Goal: Task Accomplishment & Management: Use online tool/utility

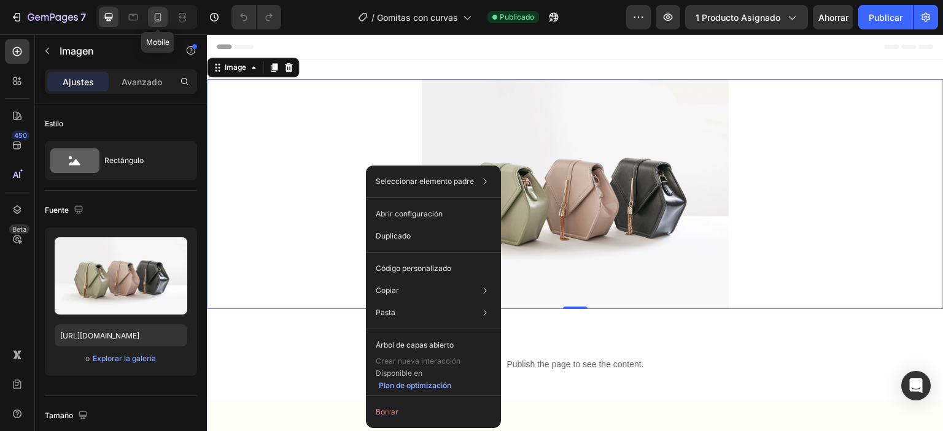
click at [150, 17] on div at bounding box center [158, 17] width 20 height 20
type input "[URL][DOMAIN_NAME]"
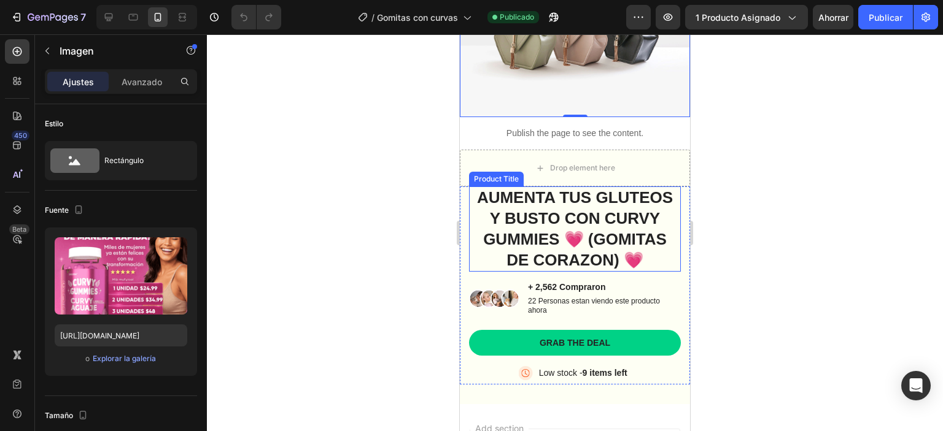
scroll to position [123, 0]
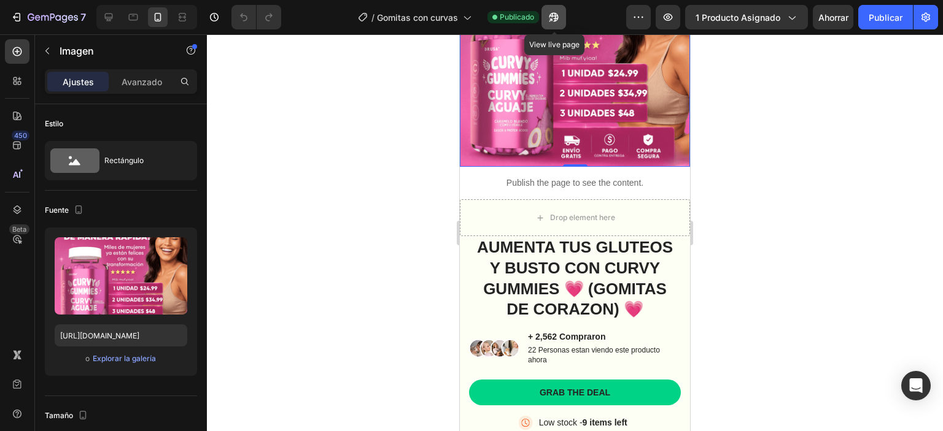
click at [555, 20] on icon "button" at bounding box center [553, 17] width 12 height 12
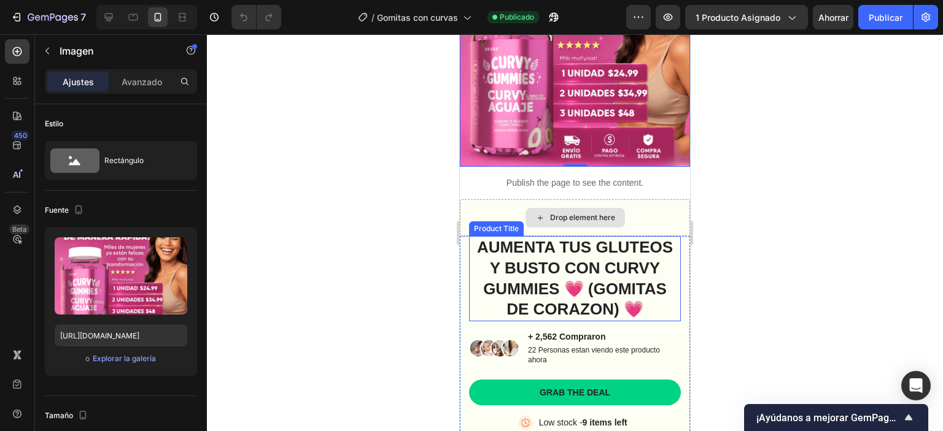
click at [550, 245] on h1 "AUMENTA TUS GLUTEOS Y BUSTO CON CURVY GUMMIES 💗 (GOMITAS DE CORAZON) 💗" at bounding box center [575, 278] width 212 height 85
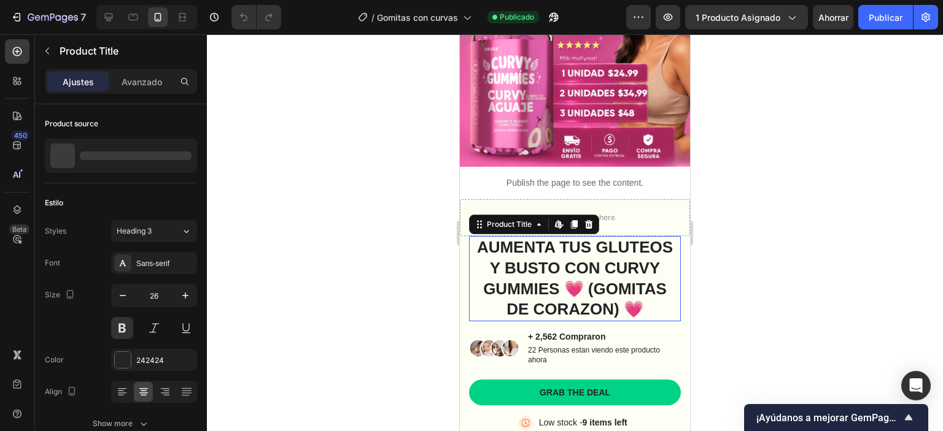
click at [550, 245] on h1 "AUMENTA TUS GLUTEOS Y BUSTO CON CURVY GUMMIES 💗 (GOMITAS DE CORAZON) 💗" at bounding box center [575, 278] width 212 height 85
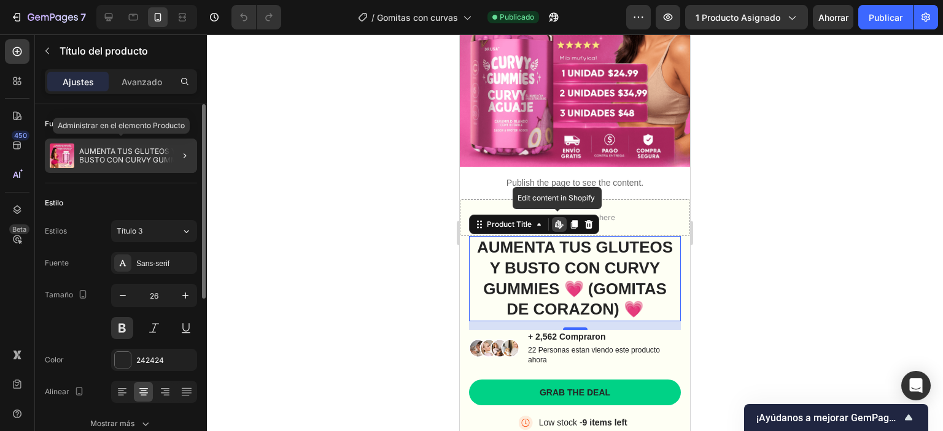
click at [134, 149] on font "AUMENTA TUS GLUTEOS Y BUSTO CON CURVY GUMMIES 💗 (GOMITAS DE CORAZON) 💗" at bounding box center [134, 160] width 111 height 26
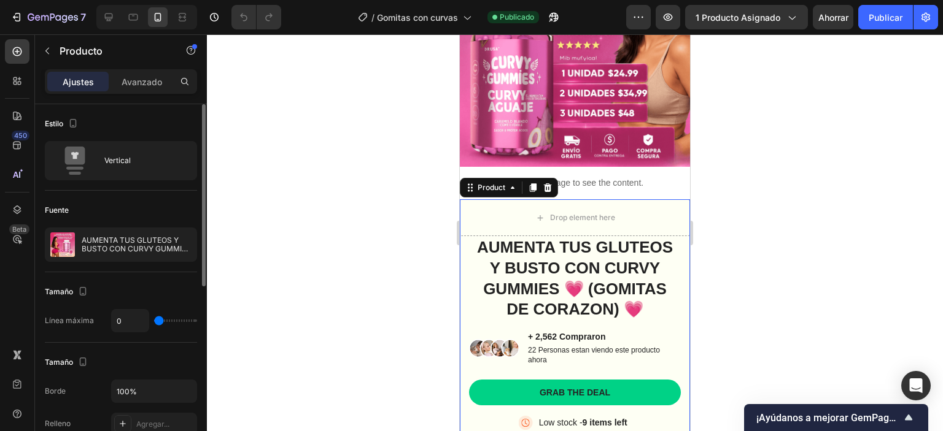
click at [546, 184] on div at bounding box center [547, 187] width 15 height 15
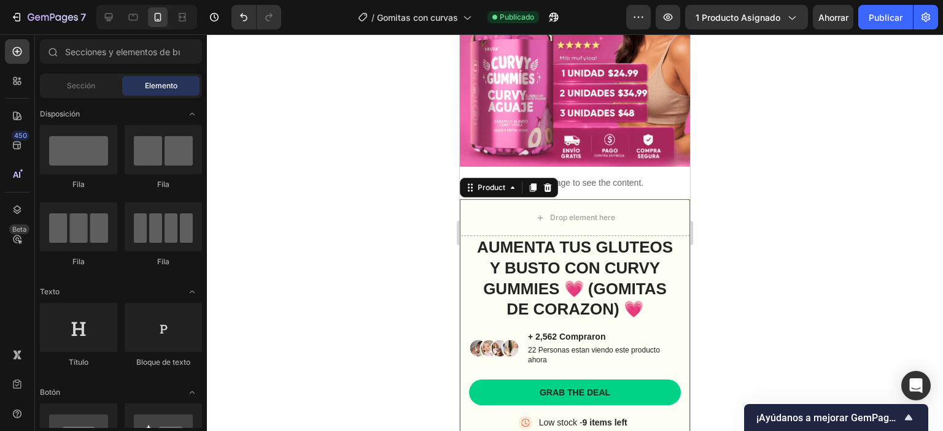
scroll to position [63, 0]
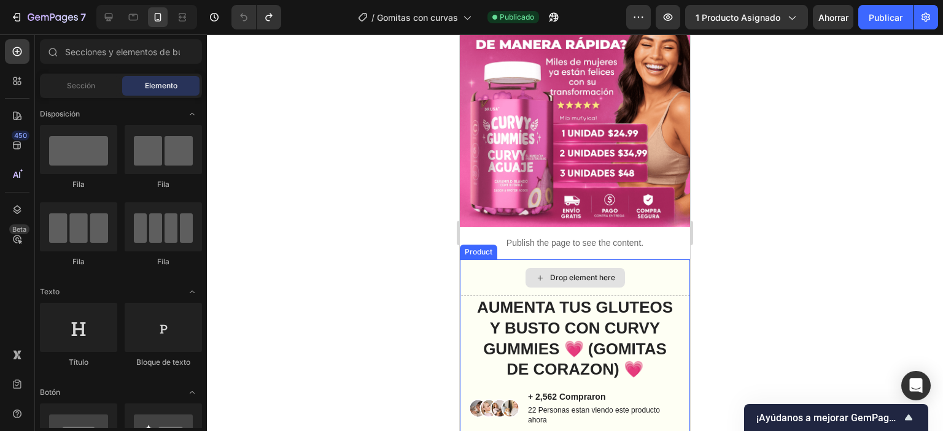
click at [661, 272] on div "Drop element here" at bounding box center [575, 278] width 230 height 37
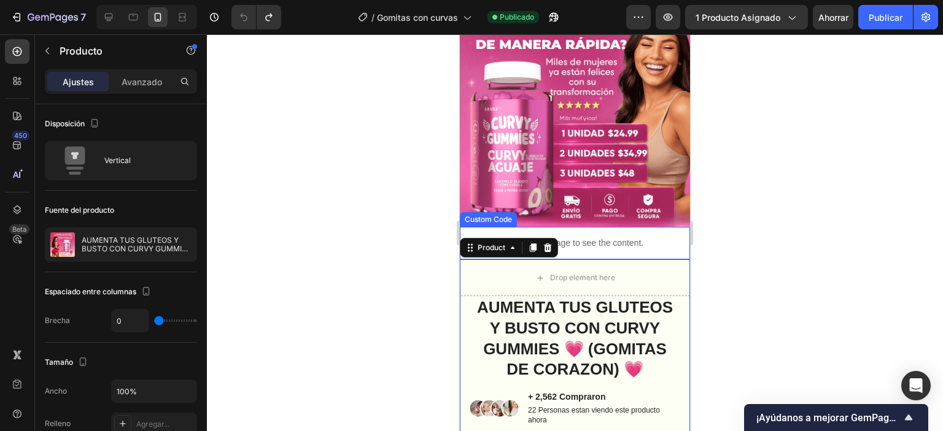
click at [708, 244] on div at bounding box center [575, 232] width 736 height 397
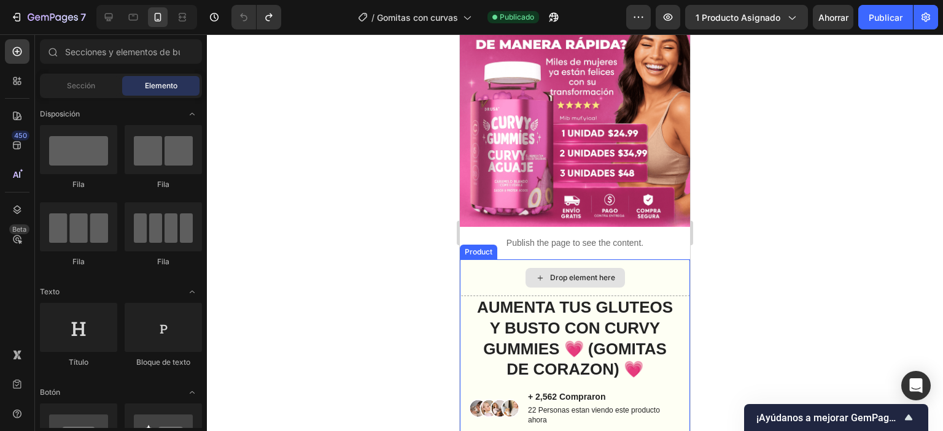
click at [496, 263] on div "Drop element here" at bounding box center [575, 278] width 230 height 37
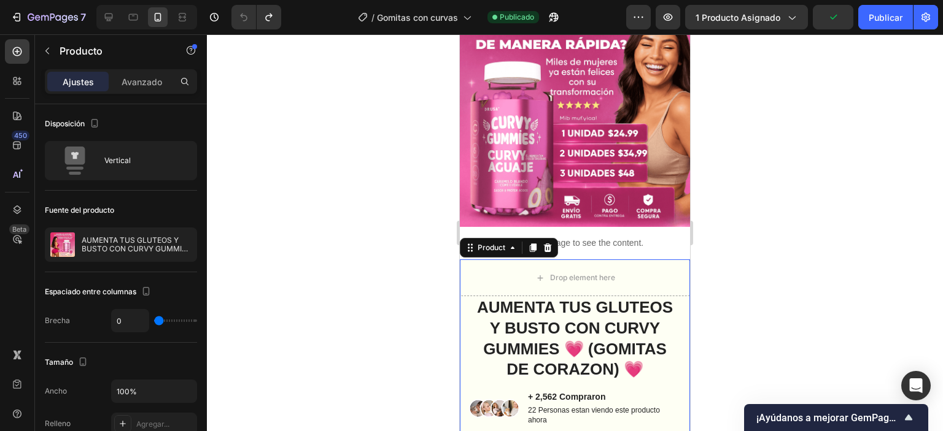
click at [544, 244] on icon at bounding box center [548, 248] width 8 height 9
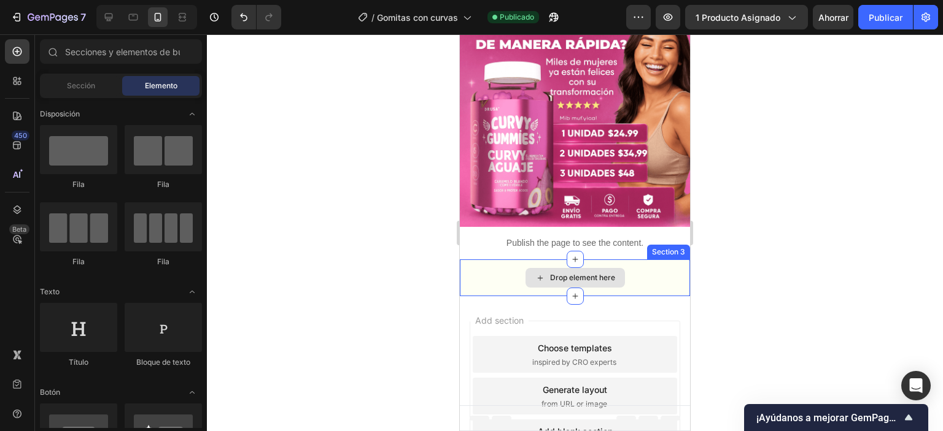
click at [528, 279] on div "Drop element here" at bounding box center [575, 278] width 230 height 37
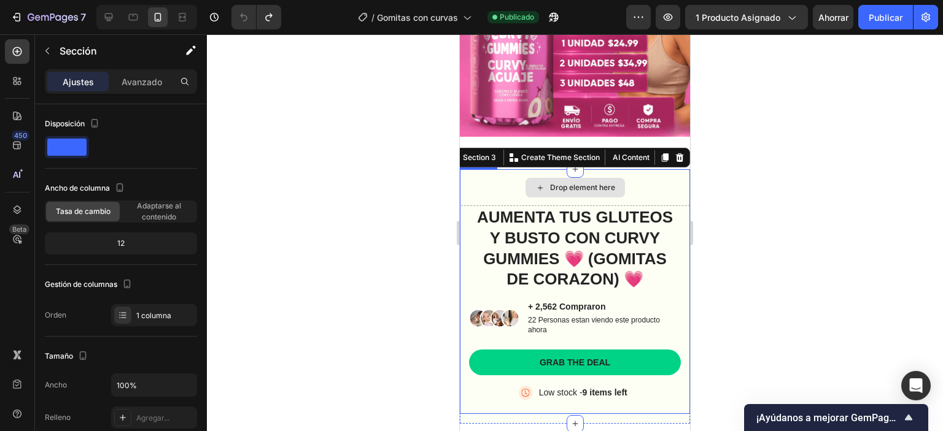
scroll to position [247, 0]
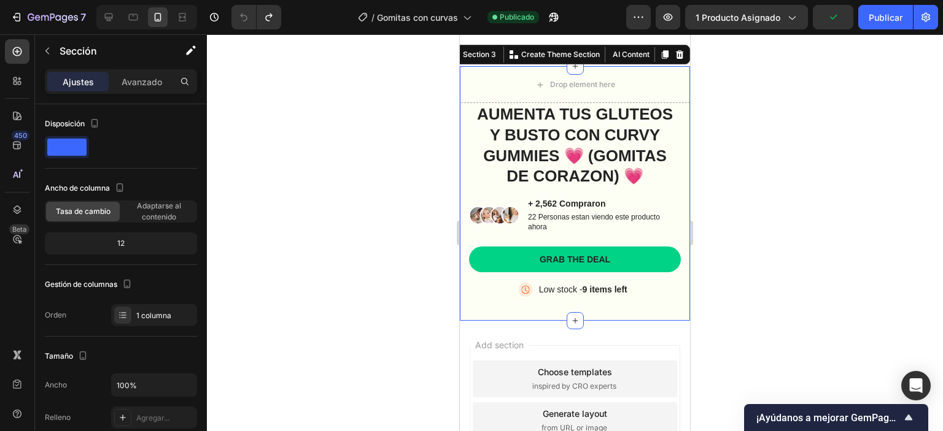
click at [716, 223] on div at bounding box center [575, 232] width 736 height 397
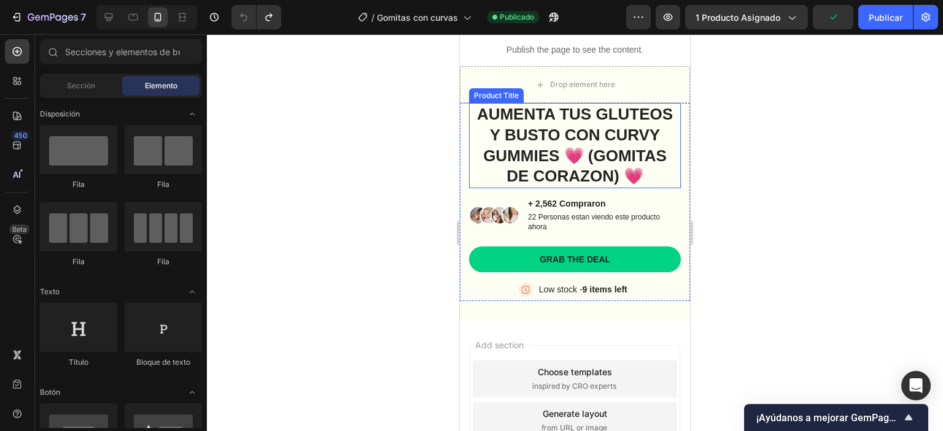
click at [630, 160] on h1 "AUMENTA TUS GLUTEOS Y BUSTO CON CURVY GUMMIES 💗 (GOMITAS DE CORAZON) 💗" at bounding box center [575, 145] width 212 height 85
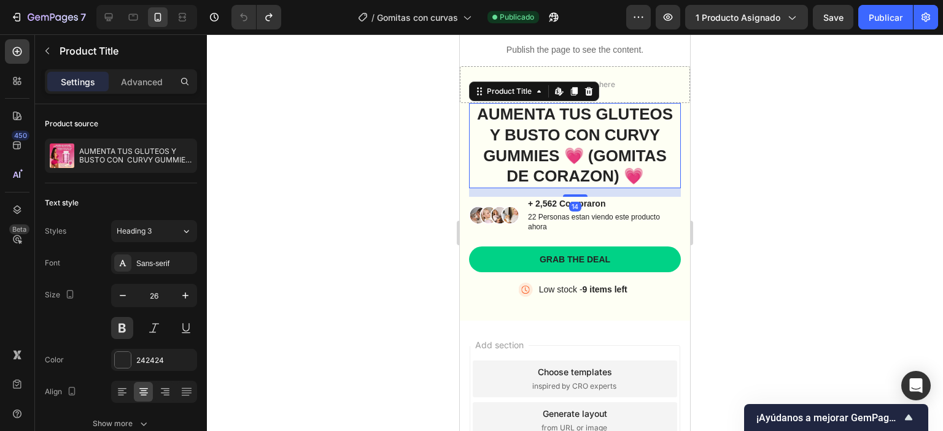
click at [630, 160] on h1 "AUMENTA TUS GLUTEOS Y BUSTO CON CURVY GUMMIES 💗 (GOMITAS DE CORAZON) 💗" at bounding box center [575, 145] width 212 height 85
click at [631, 160] on h1 "AUMENTA TUS GLUTEOS Y BUSTO CON CURVY GUMMIES 💗 (GOMITAS DE CORAZON) 💗" at bounding box center [575, 145] width 212 height 85
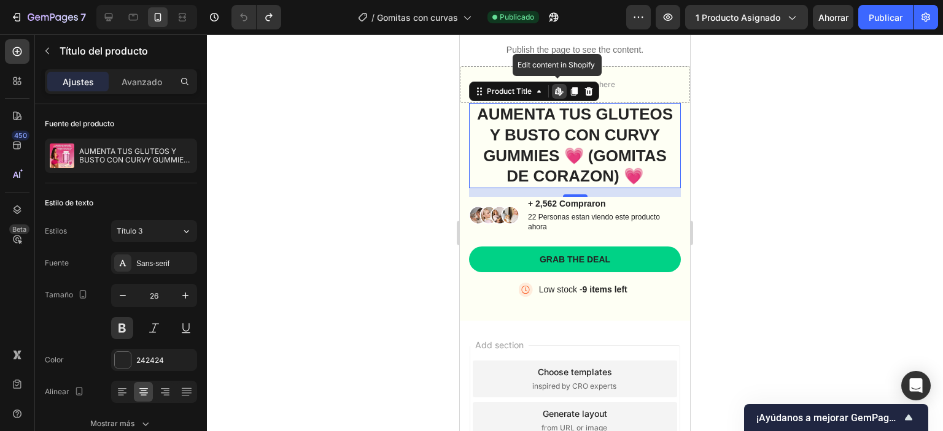
click at [617, 171] on h1 "AUMENTA TUS GLUTEOS Y BUSTO CON CURVY GUMMIES 💗 (GOMITAS DE CORAZON) 💗" at bounding box center [575, 145] width 212 height 85
click at [751, 203] on div at bounding box center [575, 232] width 736 height 397
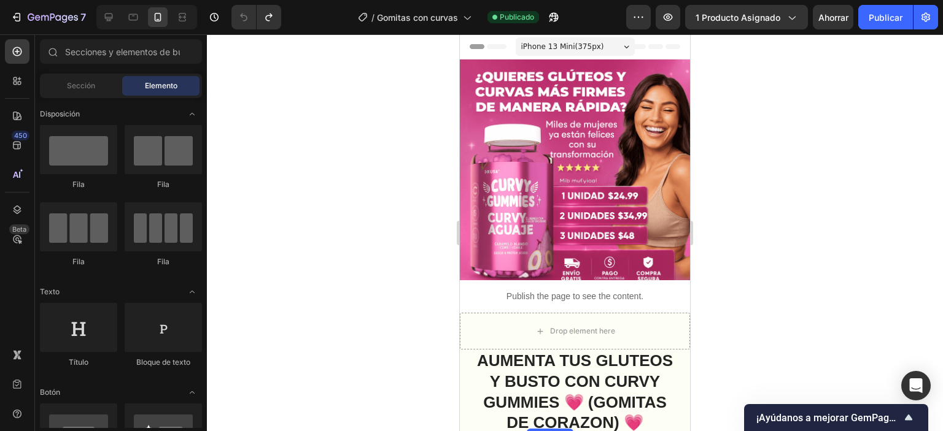
scroll to position [306, 0]
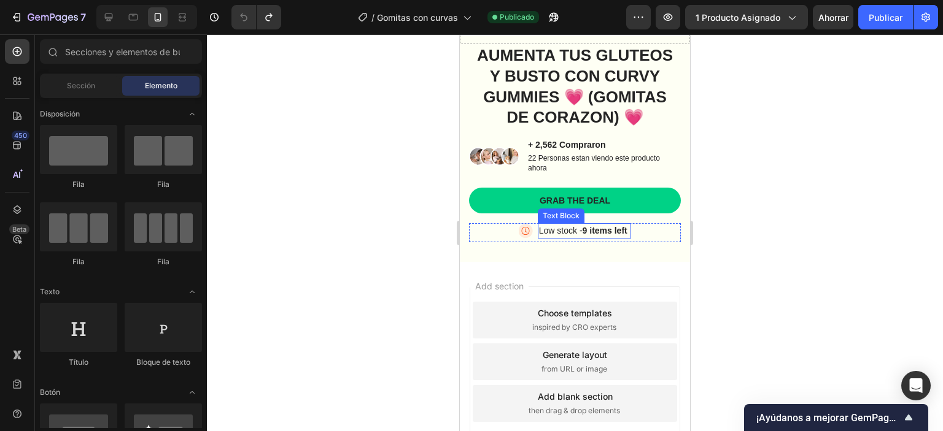
click at [570, 233] on p "Low stock - 9 items left" at bounding box center [584, 231] width 91 height 13
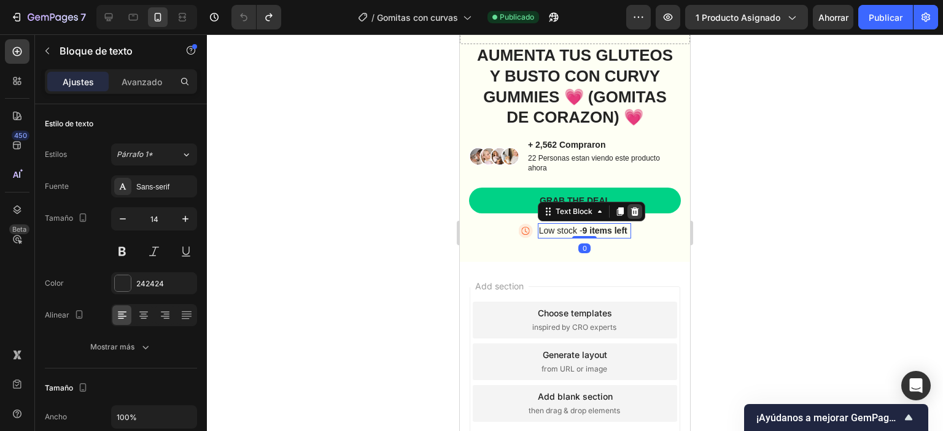
click at [630, 210] on icon at bounding box center [634, 211] width 8 height 9
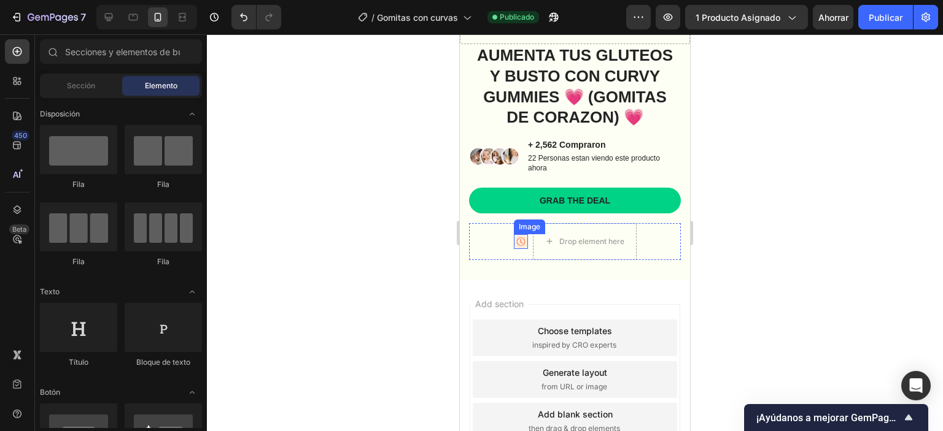
click at [503, 223] on div "Image Drop element here Advanced List" at bounding box center [575, 241] width 212 height 37
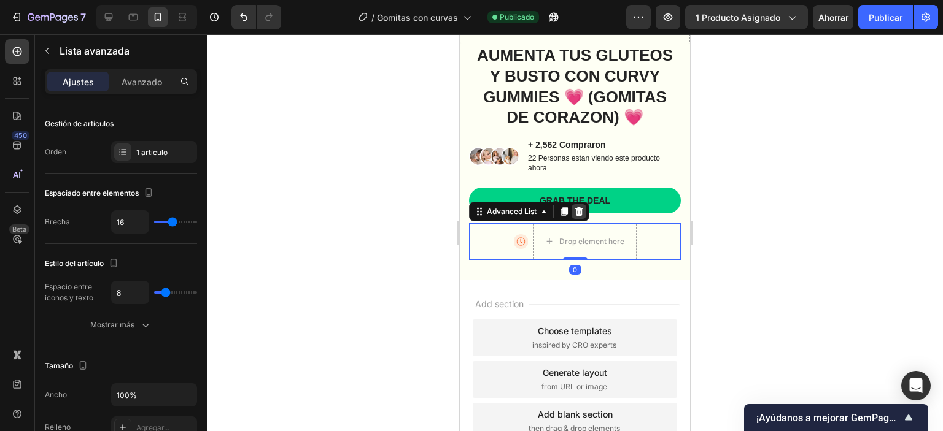
click at [574, 211] on icon at bounding box center [579, 212] width 10 height 10
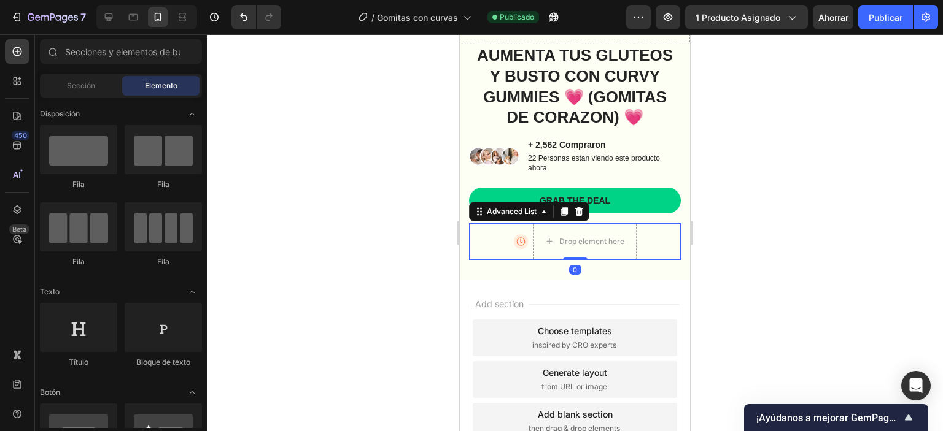
scroll to position [277, 0]
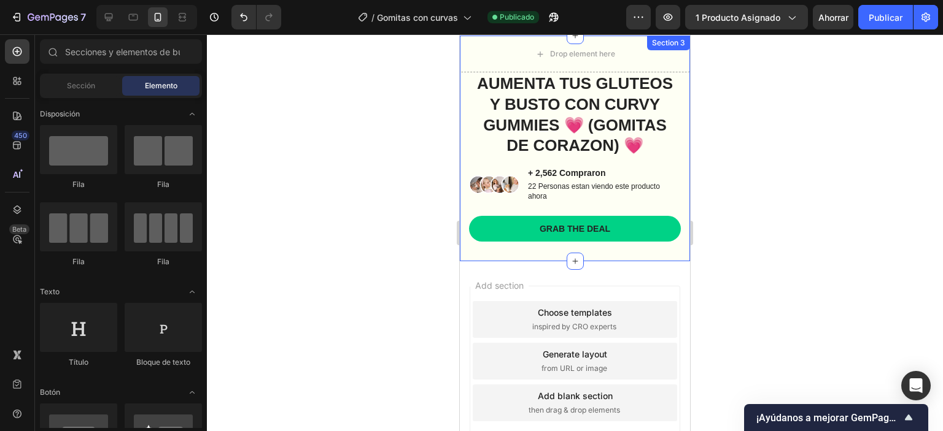
click at [621, 254] on div "Drop element here AUMENTA TUS GLUTEOS Y BUSTO CON CURVY GUMMIES 💗 (GOMITAS DE C…" at bounding box center [575, 149] width 230 height 226
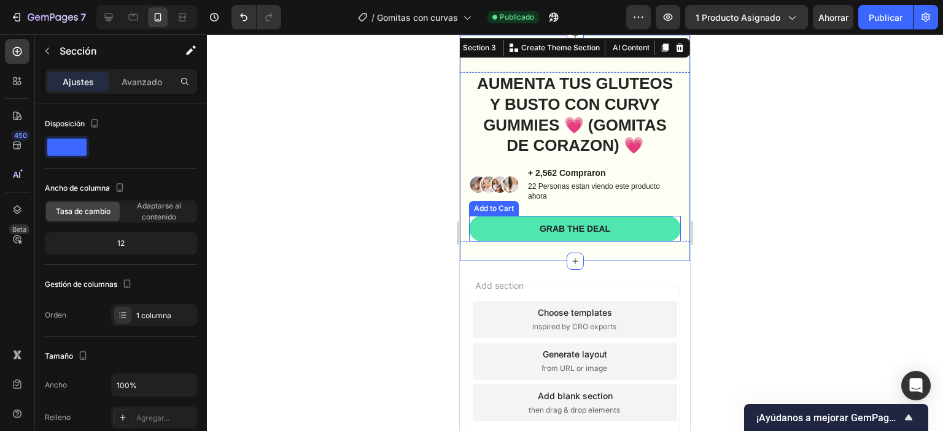
drag, startPoint x: 570, startPoint y: 262, endPoint x: 604, endPoint y: 218, distance: 56.0
click at [571, 232] on div "Drop element here AUMENTA TUS GLUTEOS Y BUSTO CON CURVY GUMMIES 💗 (GOMITAS DE C…" at bounding box center [575, 149] width 230 height 226
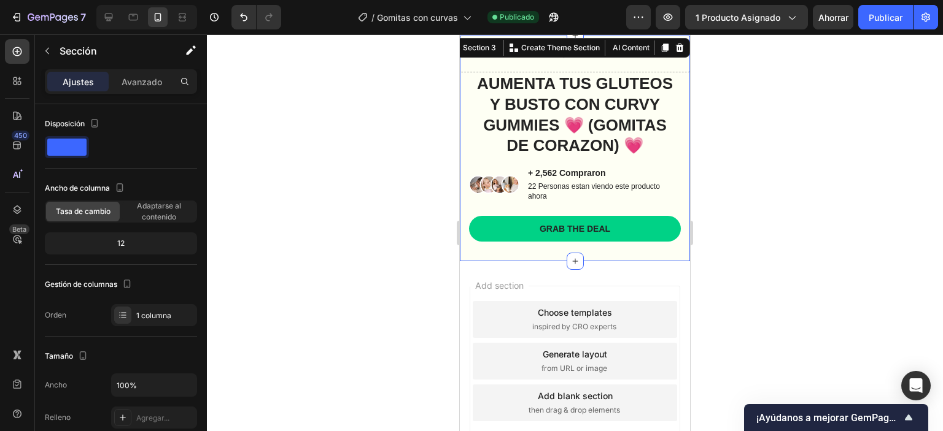
click at [712, 156] on div at bounding box center [575, 232] width 736 height 397
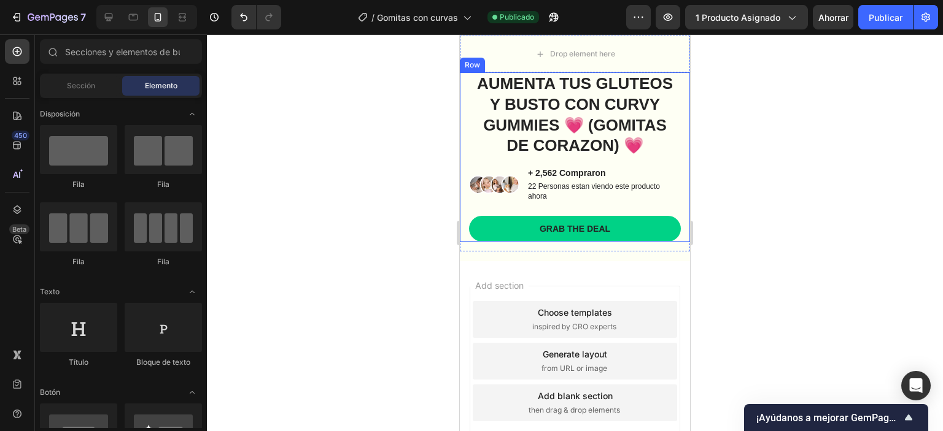
scroll to position [32, 0]
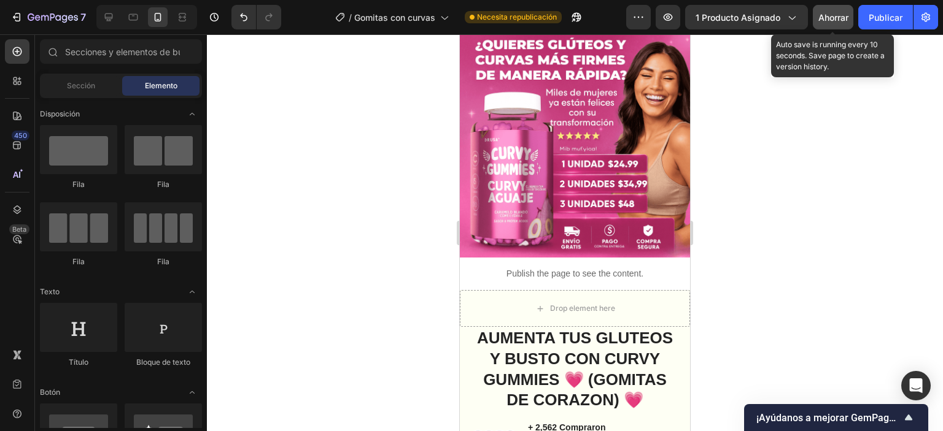
click at [823, 24] on button "Ahorrar" at bounding box center [833, 17] width 41 height 25
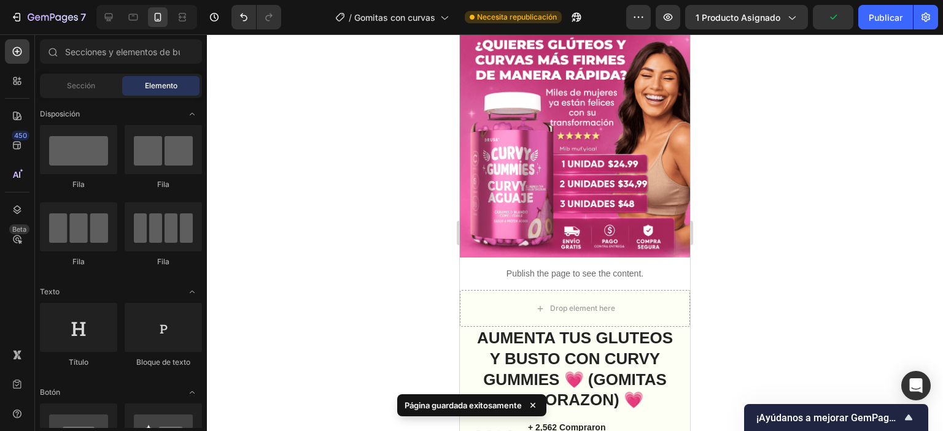
drag, startPoint x: 883, startPoint y: 21, endPoint x: 820, endPoint y: 2, distance: 65.6
click at [882, 21] on font "Publicar" at bounding box center [885, 17] width 34 height 10
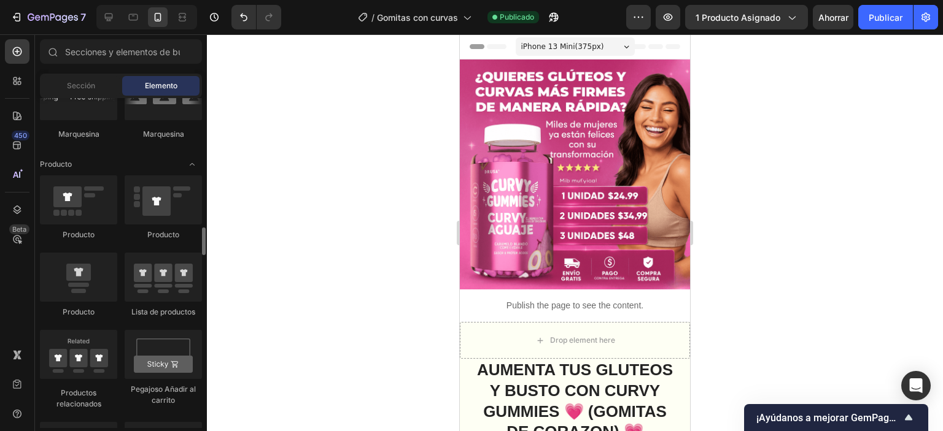
scroll to position [1289, 0]
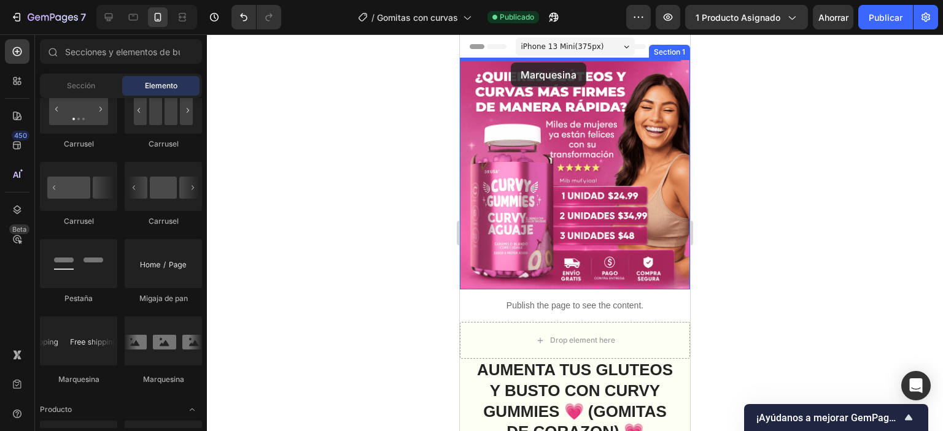
drag, startPoint x: 543, startPoint y: 400, endPoint x: 511, endPoint y: 63, distance: 338.5
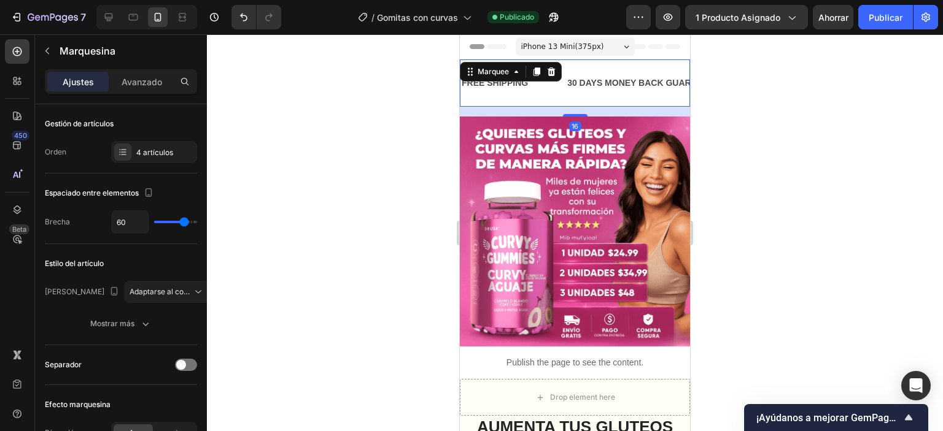
click at [562, 97] on div "FREE SHIPPING Text Block 30 DAYS MONEY BACK GUARANTEE Text Block LIMITED TIME 5…" at bounding box center [575, 83] width 230 height 47
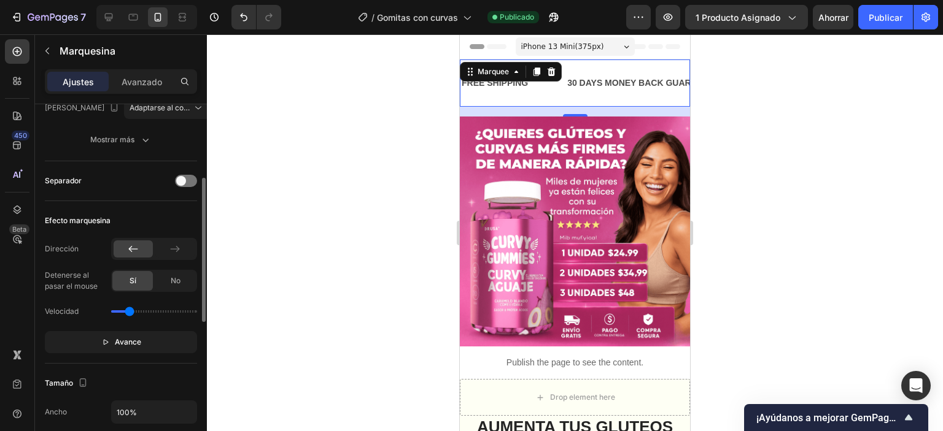
type input "0.7"
click at [130, 311] on input "range" at bounding box center [154, 312] width 86 height 2
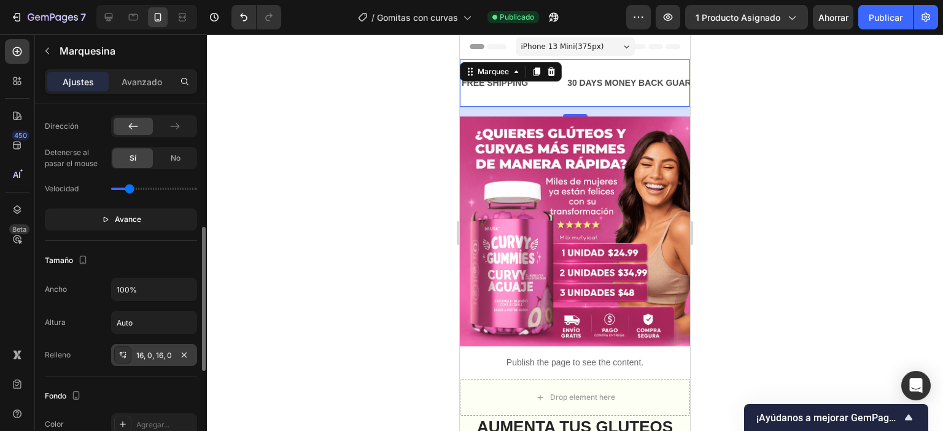
click at [153, 354] on font "16, 0, 16, 0" at bounding box center [154, 355] width 36 height 9
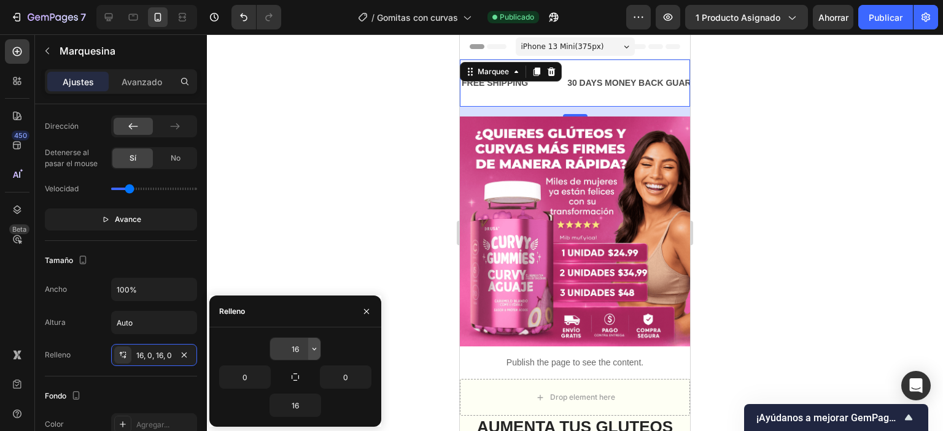
drag, startPoint x: 315, startPoint y: 343, endPoint x: 308, endPoint y: 346, distance: 7.4
click at [314, 343] on button "button" at bounding box center [314, 349] width 12 height 22
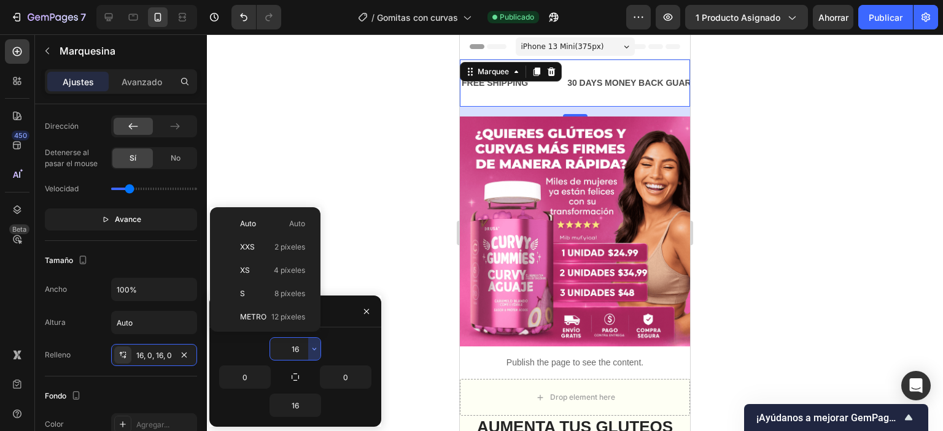
click at [299, 349] on input "16" at bounding box center [295, 349] width 50 height 22
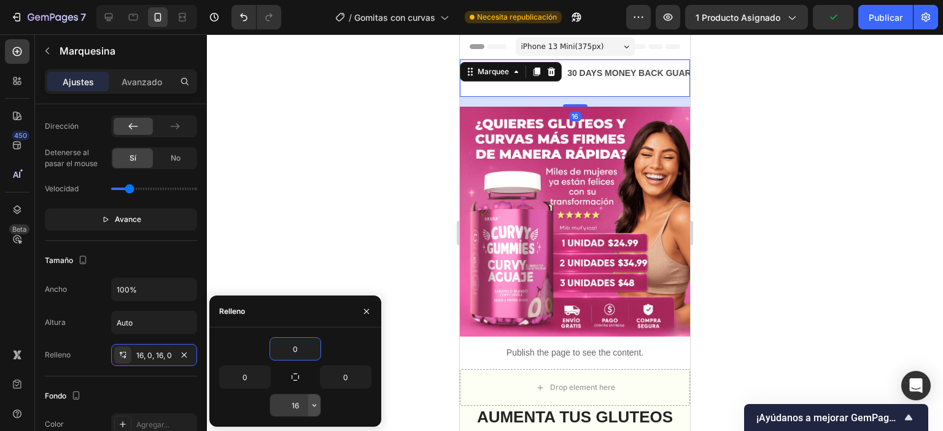
type input "0"
click at [308, 404] on button "button" at bounding box center [314, 406] width 12 height 22
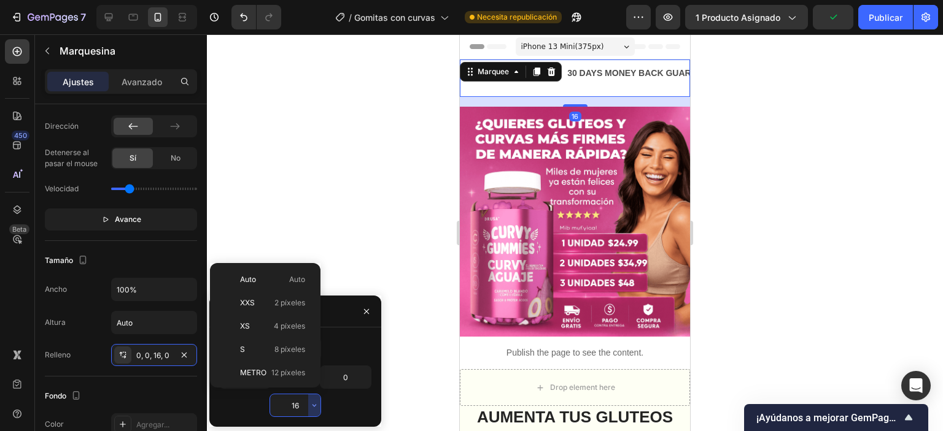
click at [300, 405] on input "16" at bounding box center [295, 406] width 50 height 22
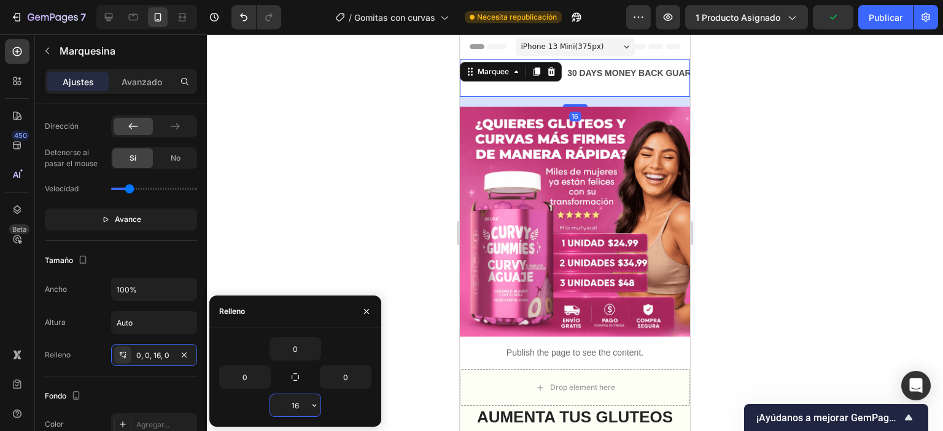
click at [300, 406] on input "16" at bounding box center [295, 406] width 50 height 22
type input "0"
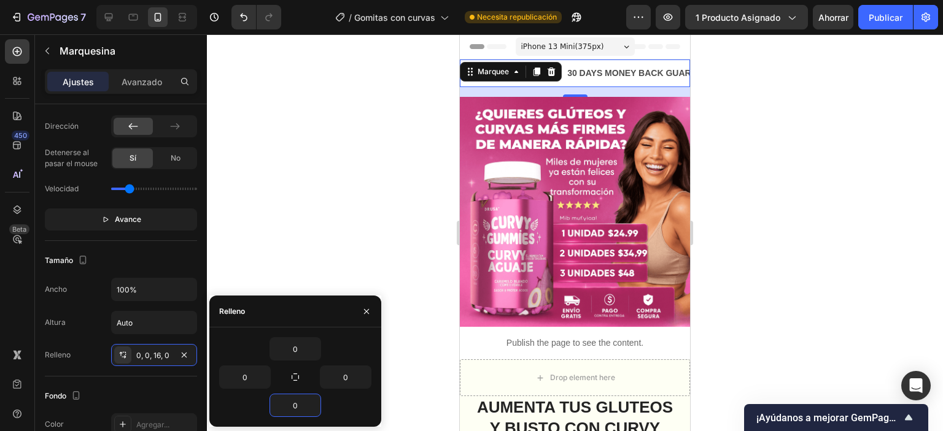
click at [406, 214] on div at bounding box center [575, 232] width 736 height 397
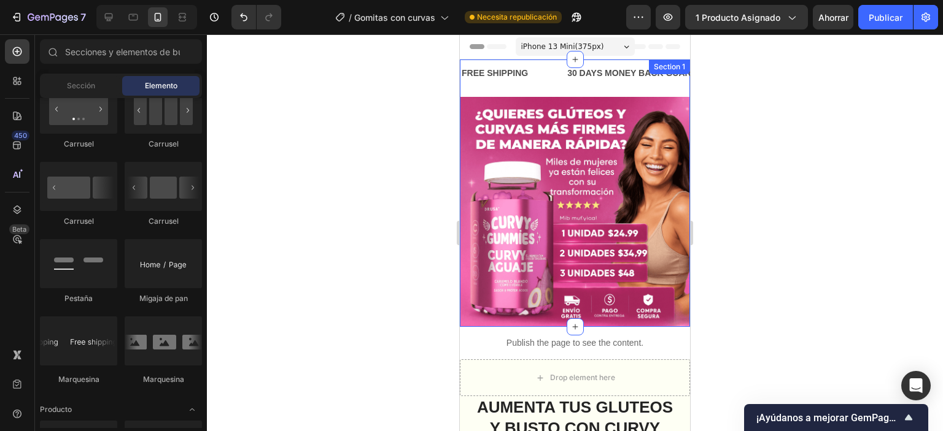
click at [561, 90] on div "FREE SHIPPING Text Block 30 DAYS MONEY BACK GUARANTEE Text Block LIMITED TIME 5…" at bounding box center [575, 78] width 230 height 37
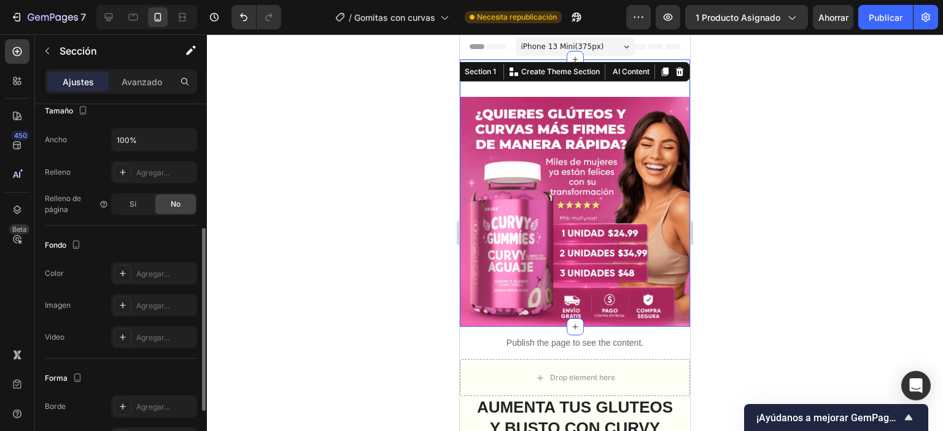
scroll to position [354, 0]
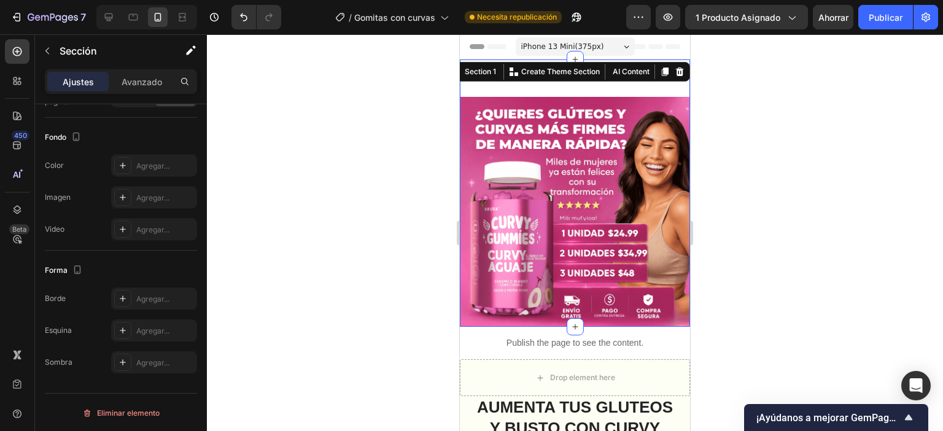
click at [516, 89] on div "FREE SHIPPING Text Block 30 DAYS MONEY BACK GUARANTEE Text Block LIMITED TIME 5…" at bounding box center [575, 78] width 230 height 37
click at [788, 107] on div at bounding box center [575, 232] width 736 height 397
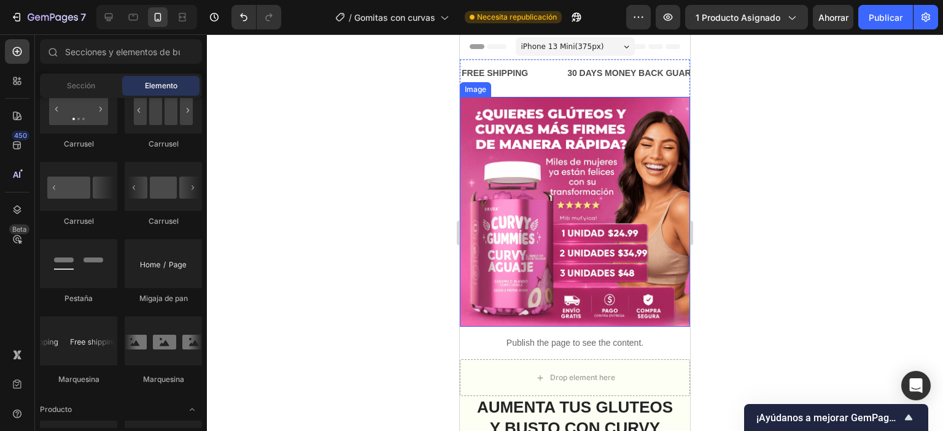
click at [604, 116] on img at bounding box center [575, 212] width 230 height 230
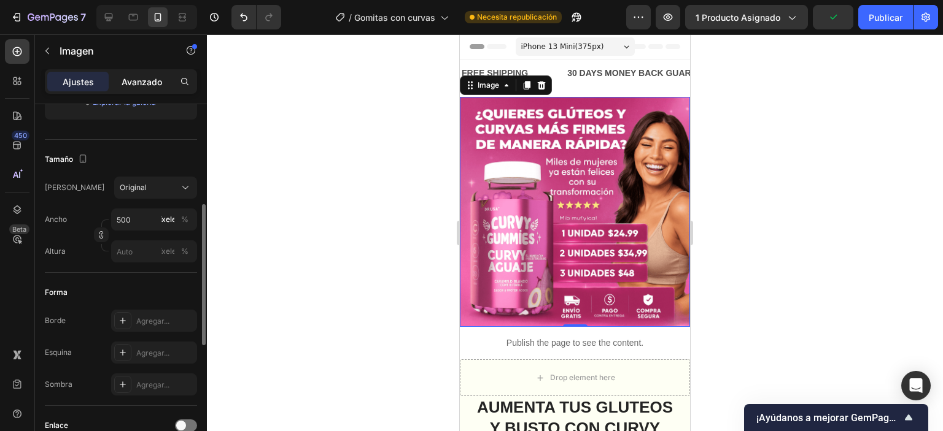
scroll to position [134, 0]
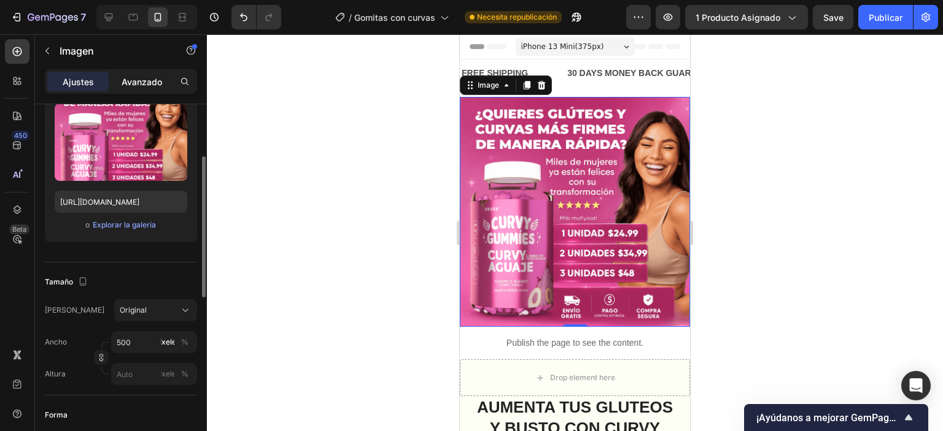
click at [147, 72] on div "Avanzado" at bounding box center [141, 82] width 61 height 20
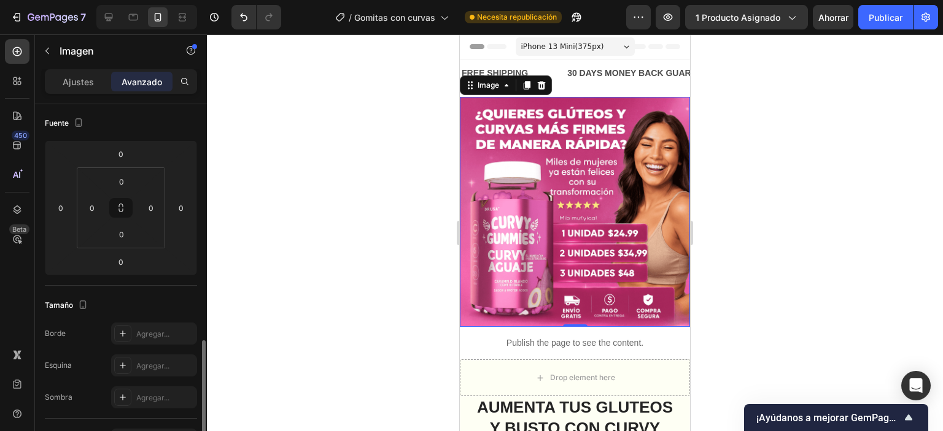
scroll to position [455, 0]
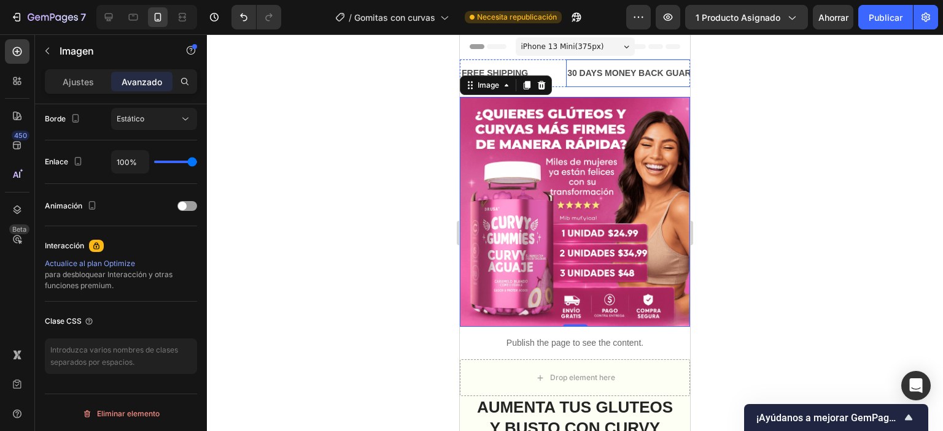
click at [579, 74] on div "30 DAYS MONEY BACK GUARANTEE" at bounding box center [642, 73] width 155 height 18
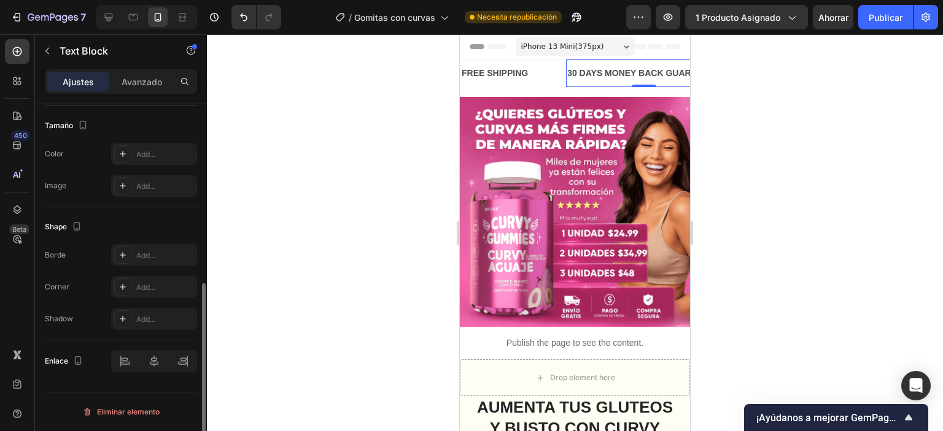
scroll to position [0, 0]
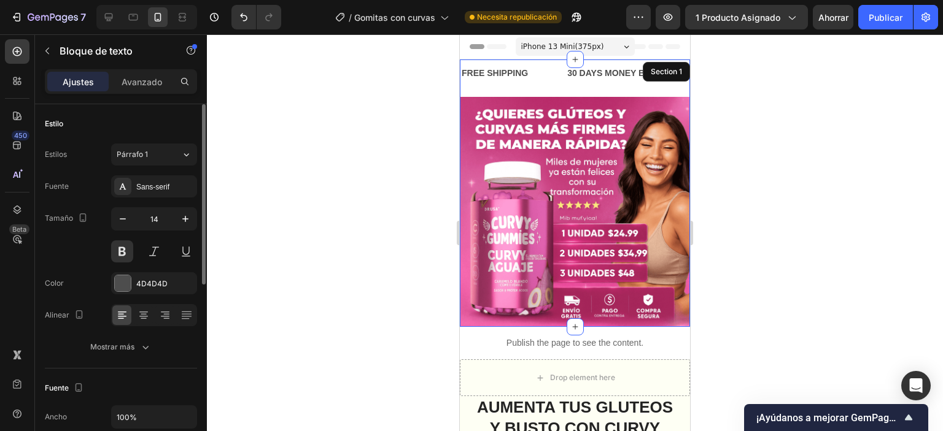
click at [565, 90] on div "FREE SHIPPING Text Block 30 DAYS MONEY BACK GUARANTEE Text Block 0 LIMITED TIME…" at bounding box center [575, 78] width 230 height 37
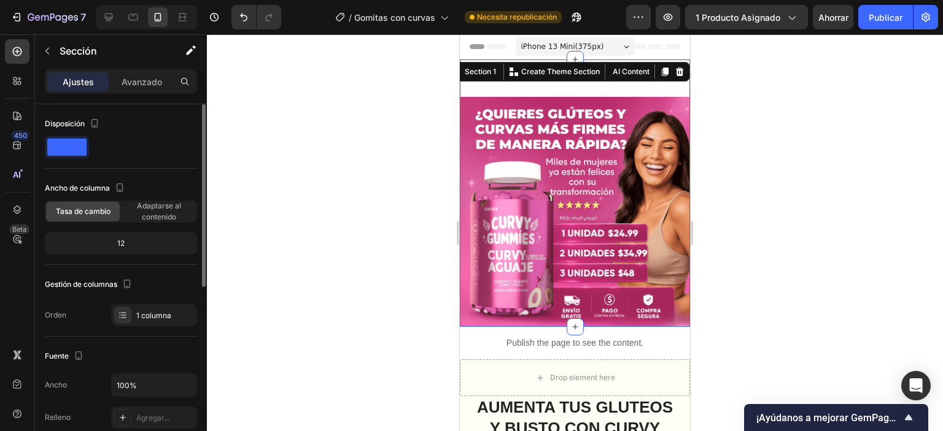
click at [124, 245] on font "12" at bounding box center [120, 243] width 7 height 9
click at [117, 241] on font "12" at bounding box center [120, 243] width 7 height 9
drag, startPoint x: 118, startPoint y: 241, endPoint x: 123, endPoint y: 233, distance: 9.4
click at [118, 239] on font "12" at bounding box center [120, 243] width 7 height 9
click at [164, 206] on font "Adaptarse al contenido" at bounding box center [159, 211] width 44 height 20
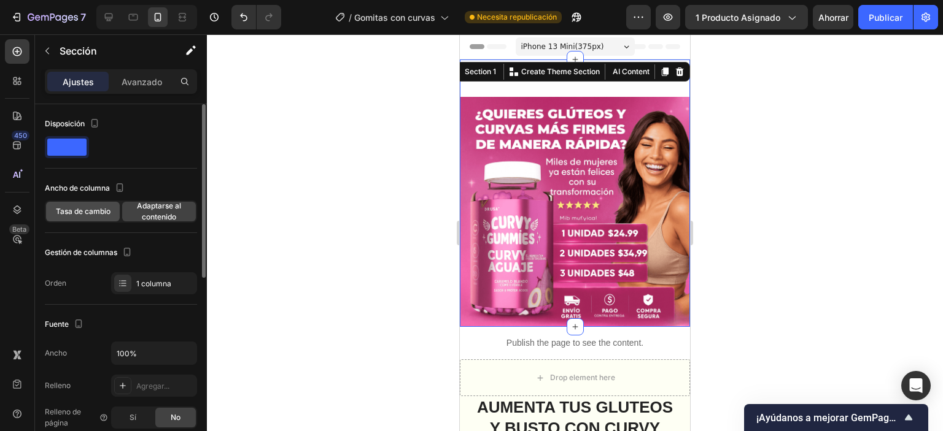
click at [96, 215] on font "Tasa de cambio" at bounding box center [83, 211] width 55 height 9
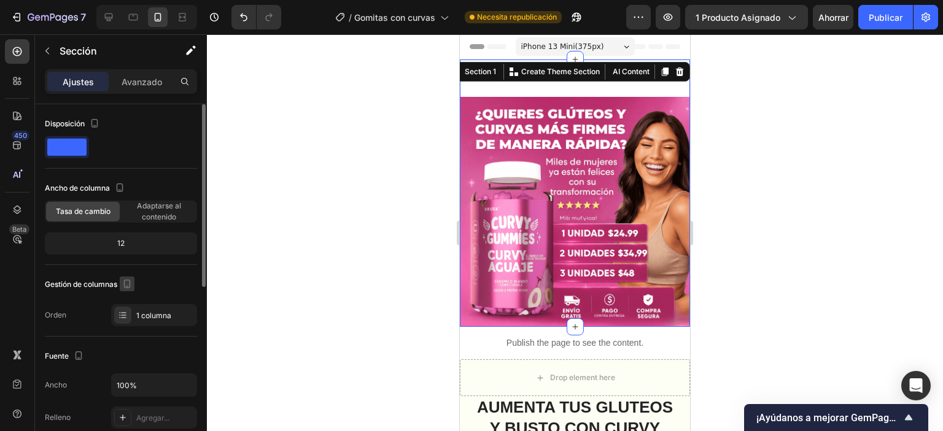
click at [133, 286] on icon "button" at bounding box center [127, 284] width 12 height 12
click at [128, 284] on icon "button" at bounding box center [127, 284] width 12 height 12
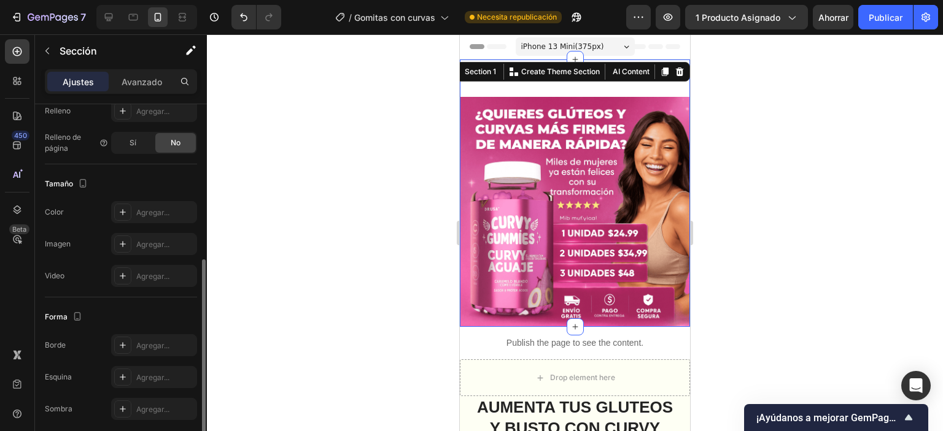
scroll to position [354, 0]
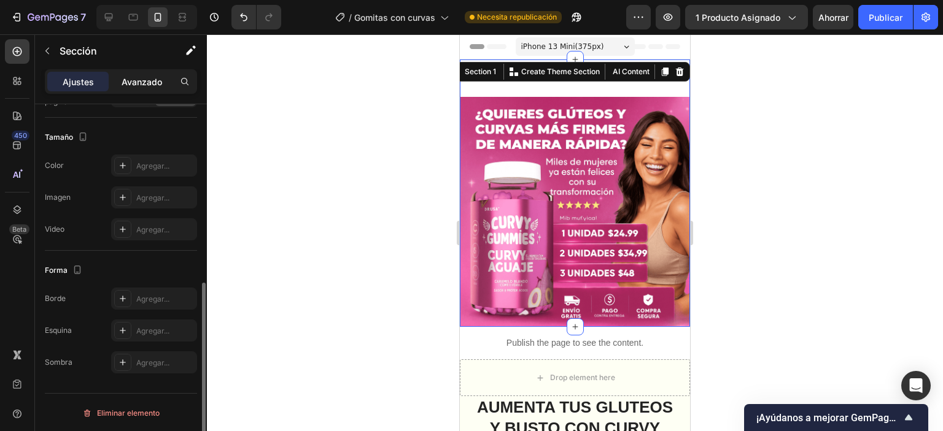
click at [144, 88] on p "Avanzado" at bounding box center [142, 81] width 41 height 13
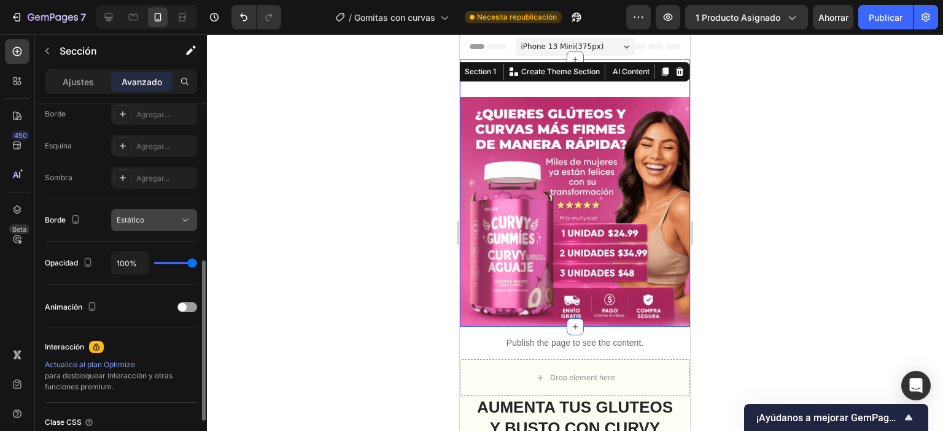
click at [157, 225] on div "Estático" at bounding box center [154, 220] width 75 height 12
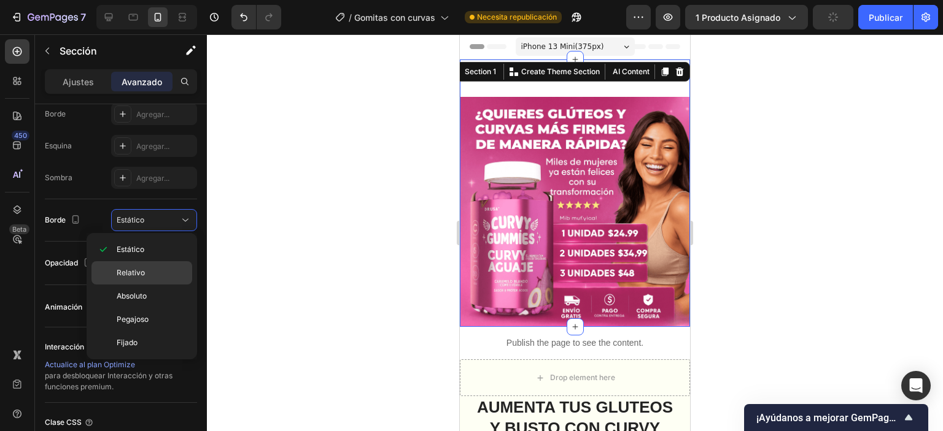
click at [139, 284] on div "Relativo" at bounding box center [141, 272] width 101 height 23
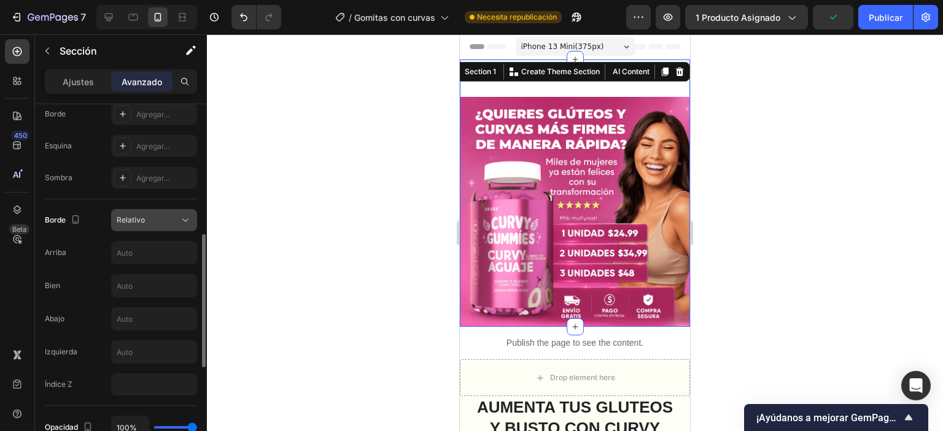
drag, startPoint x: 148, startPoint y: 216, endPoint x: 145, endPoint y: 230, distance: 13.7
click at [148, 217] on div "Relativo" at bounding box center [148, 220] width 63 height 11
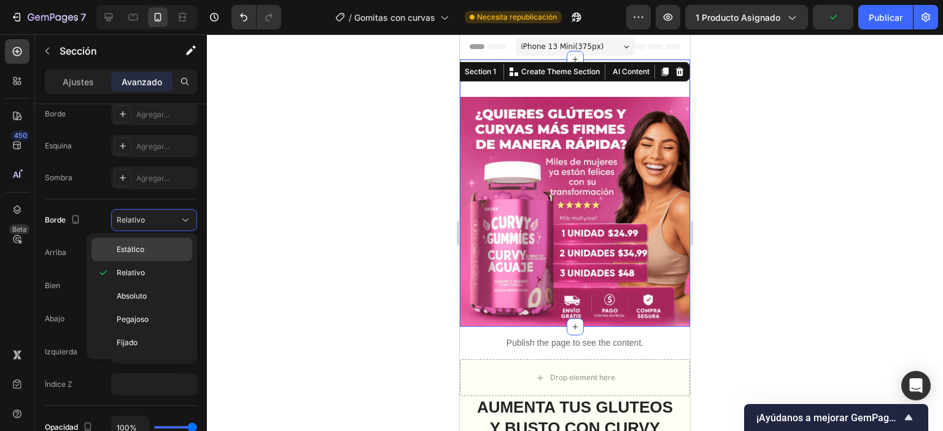
click at [134, 253] on font "Estático" at bounding box center [131, 249] width 28 height 9
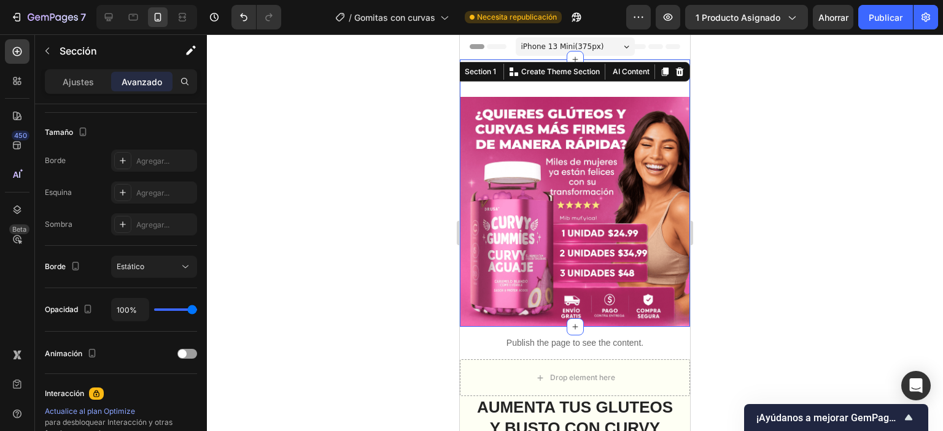
scroll to position [455, 0]
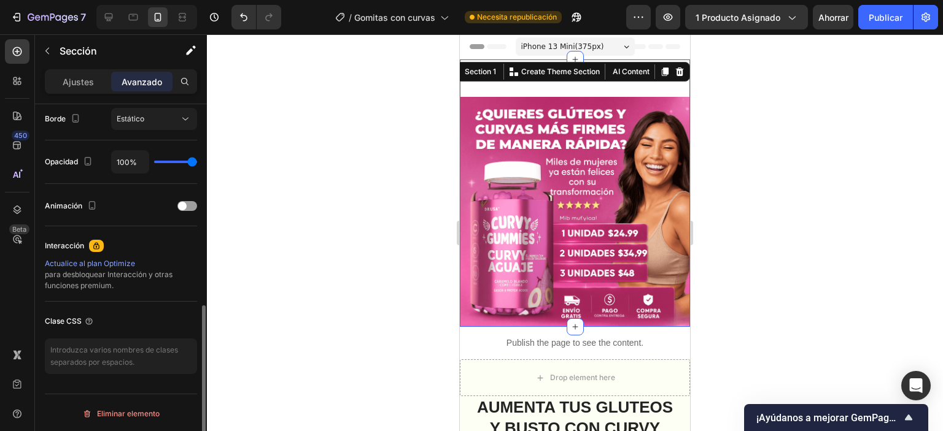
drag, startPoint x: 260, startPoint y: 217, endPoint x: 42, endPoint y: 90, distance: 251.9
click at [260, 217] on div at bounding box center [575, 232] width 736 height 397
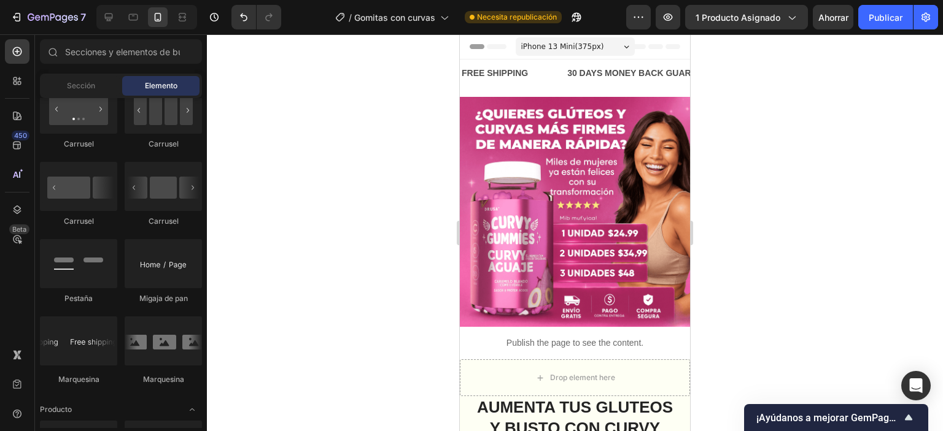
click at [778, 107] on div at bounding box center [575, 232] width 736 height 397
click at [556, 80] on div "FREE SHIPPING Text Block" at bounding box center [512, 74] width 106 height 28
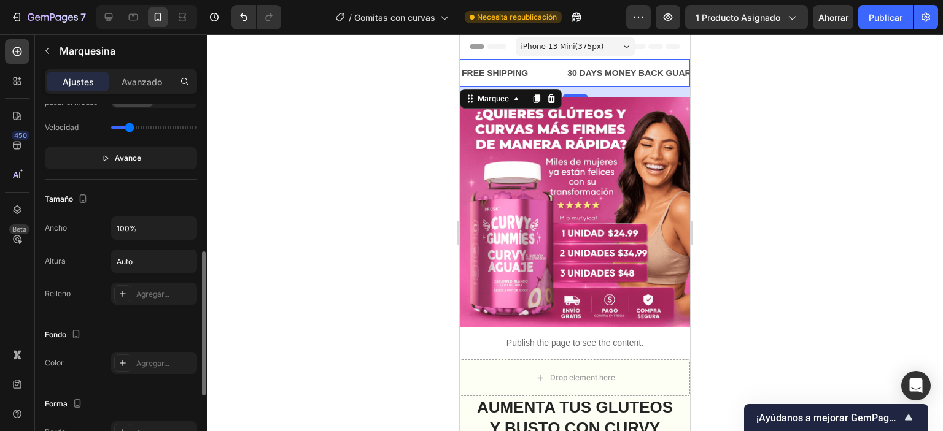
scroll to position [491, 0]
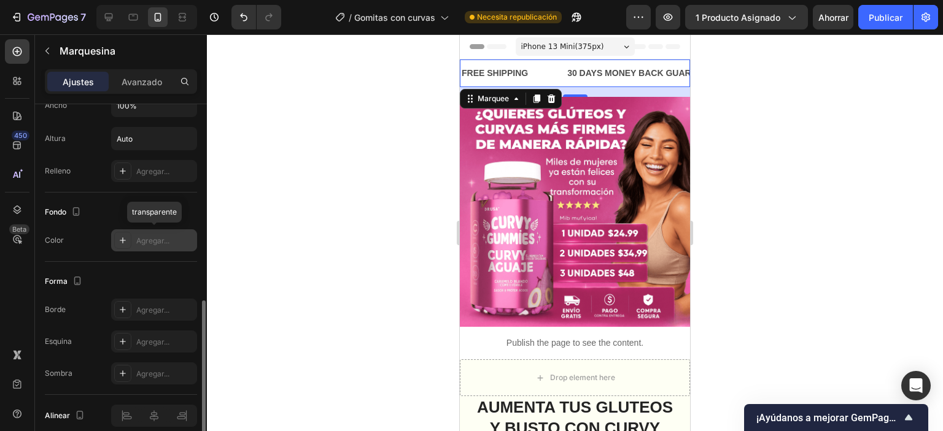
click at [136, 240] on font "Agregar..." at bounding box center [152, 240] width 33 height 9
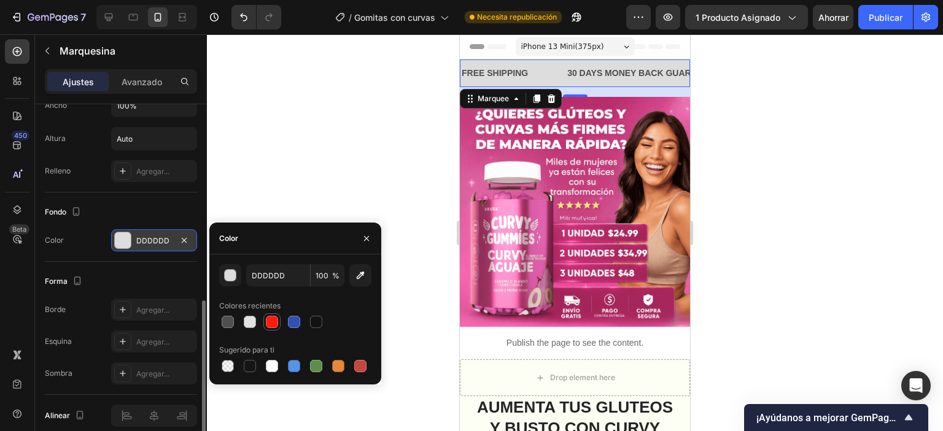
click at [271, 324] on div at bounding box center [272, 322] width 12 height 12
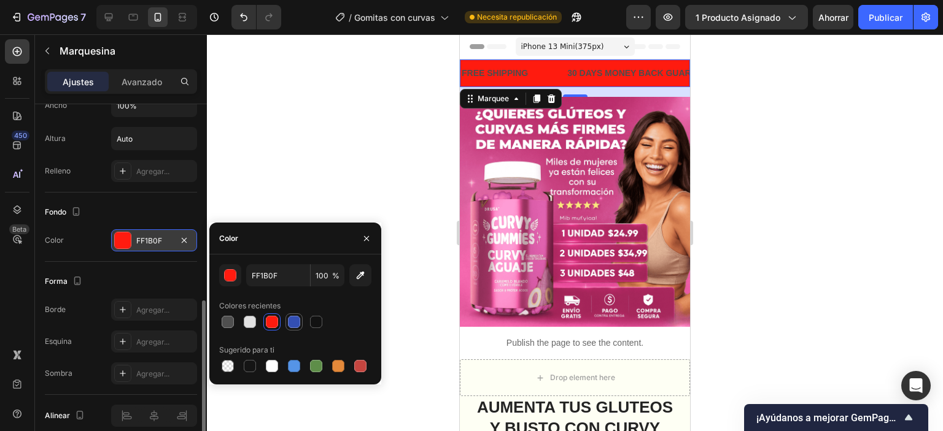
click at [295, 323] on div at bounding box center [294, 322] width 12 height 12
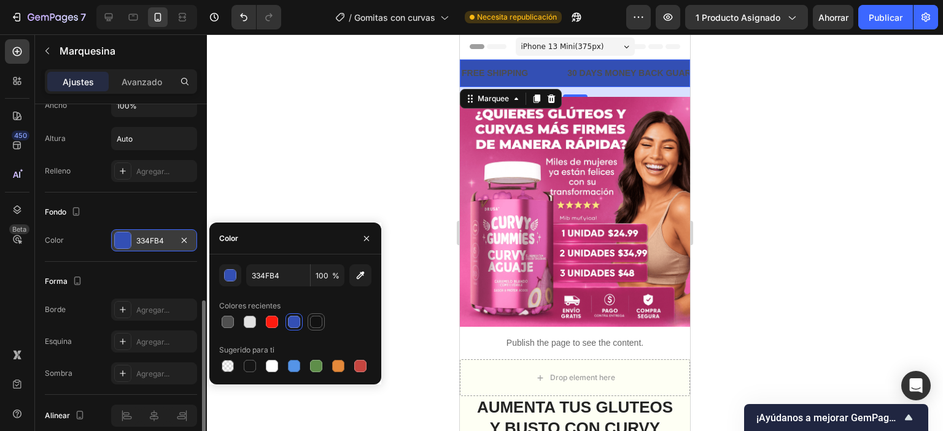
click at [315, 323] on div at bounding box center [316, 322] width 12 height 12
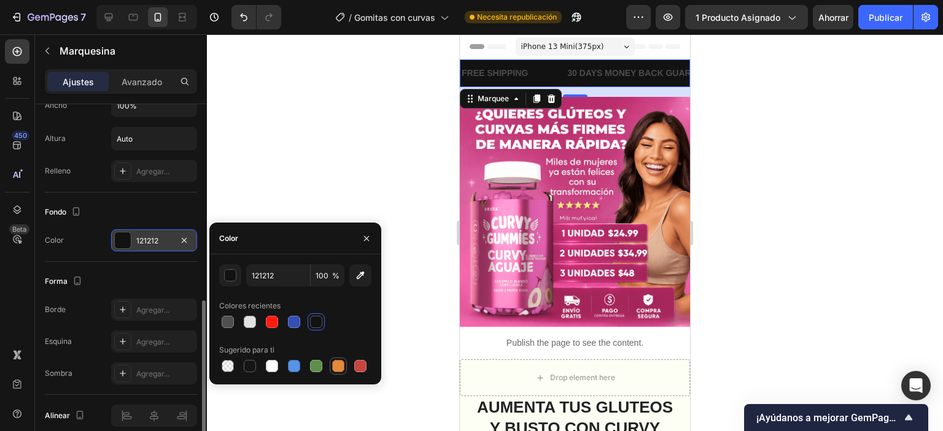
click at [336, 368] on div at bounding box center [338, 366] width 12 height 12
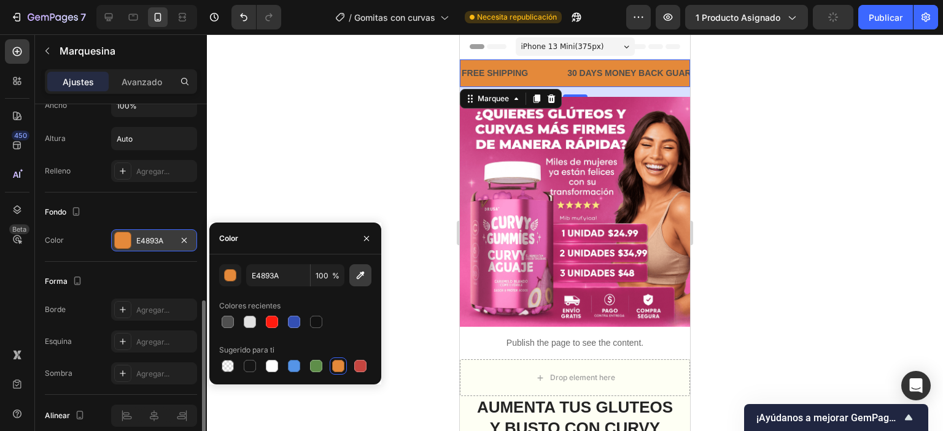
click at [362, 286] on button "button" at bounding box center [360, 276] width 22 height 22
type input "DA5EAA"
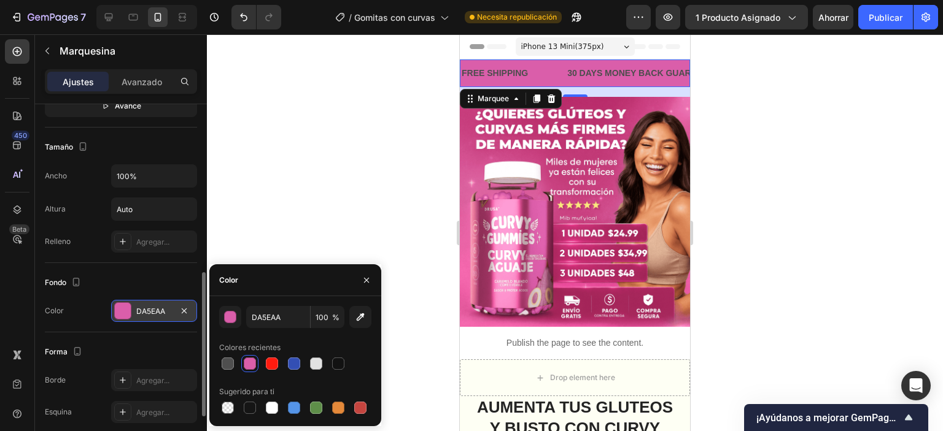
scroll to position [359, 0]
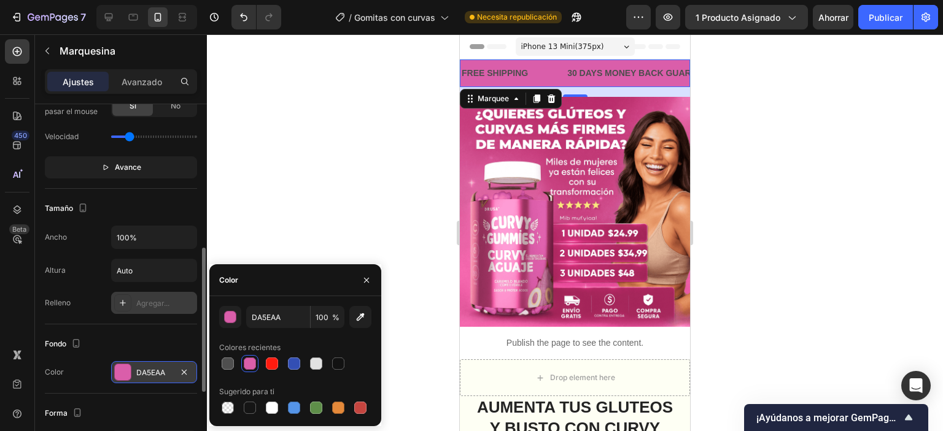
click at [125, 303] on icon at bounding box center [123, 303] width 10 height 10
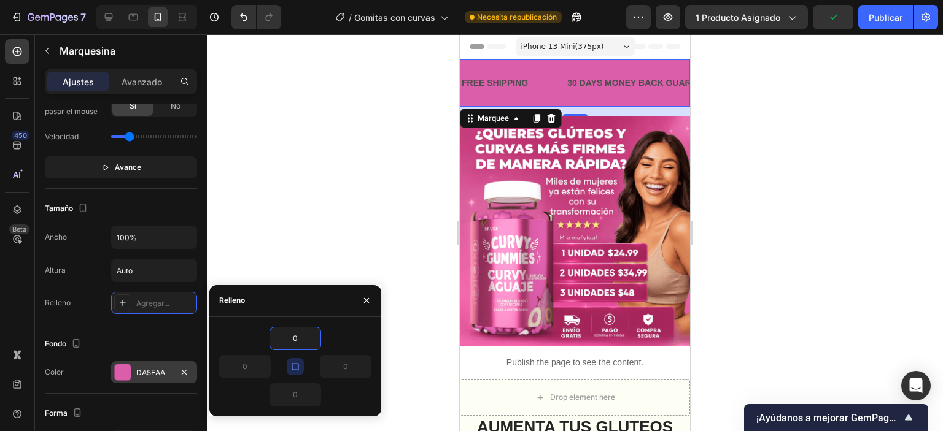
click at [293, 360] on button "button" at bounding box center [295, 366] width 17 height 17
type input "16"
click at [295, 368] on icon "button" at bounding box center [295, 367] width 10 height 10
type input "16"
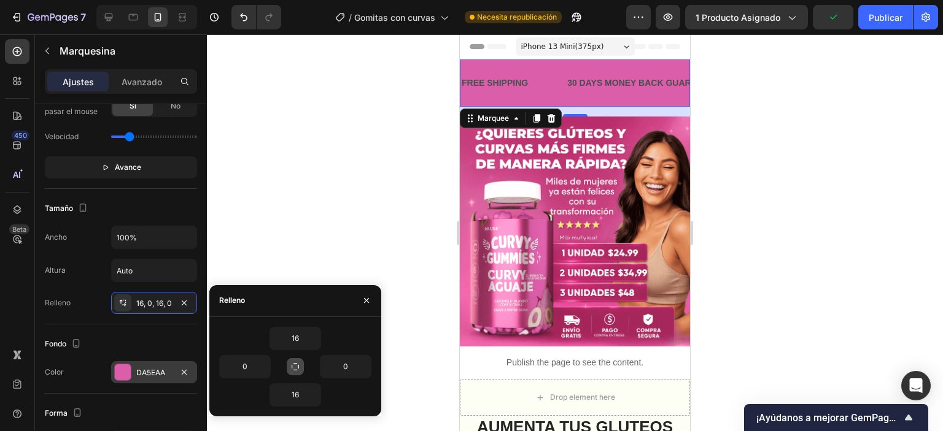
type input "16"
click at [295, 368] on icon "button" at bounding box center [295, 367] width 10 height 10
click at [289, 334] on input "16" at bounding box center [295, 339] width 50 height 22
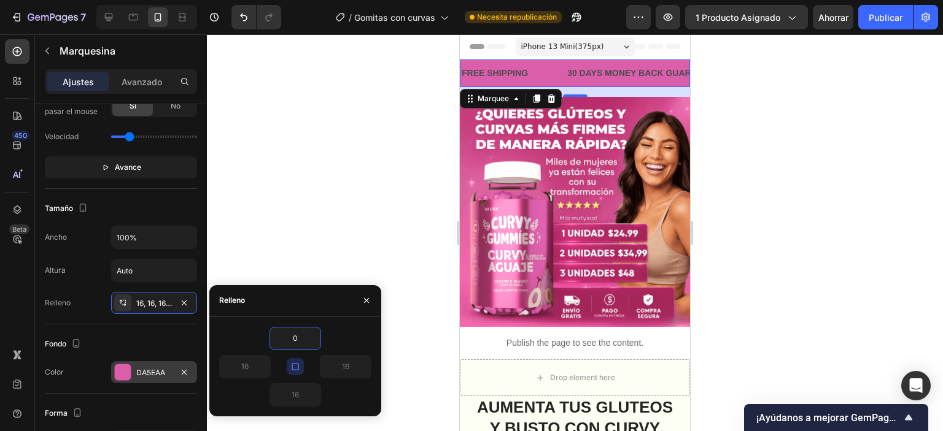
type input "0"
click at [344, 342] on div "0" at bounding box center [295, 338] width 152 height 23
type input "0"
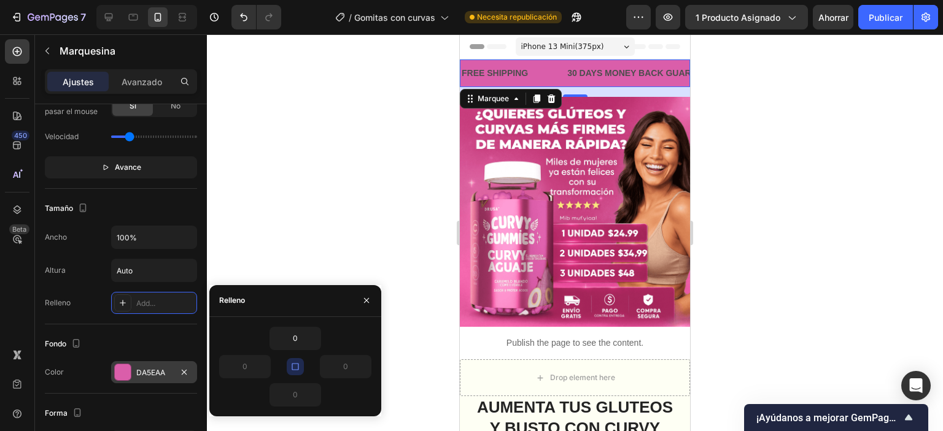
click at [292, 414] on div "0 0 0 0" at bounding box center [295, 366] width 172 height 99
click at [603, 93] on div "16" at bounding box center [575, 92] width 230 height 10
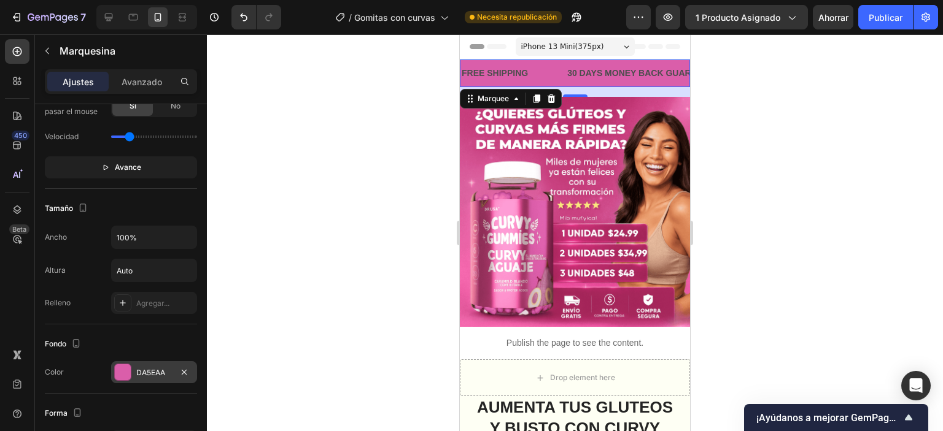
click at [603, 93] on div "16" at bounding box center [575, 92] width 230 height 10
click at [552, 98] on icon at bounding box center [551, 99] width 10 height 10
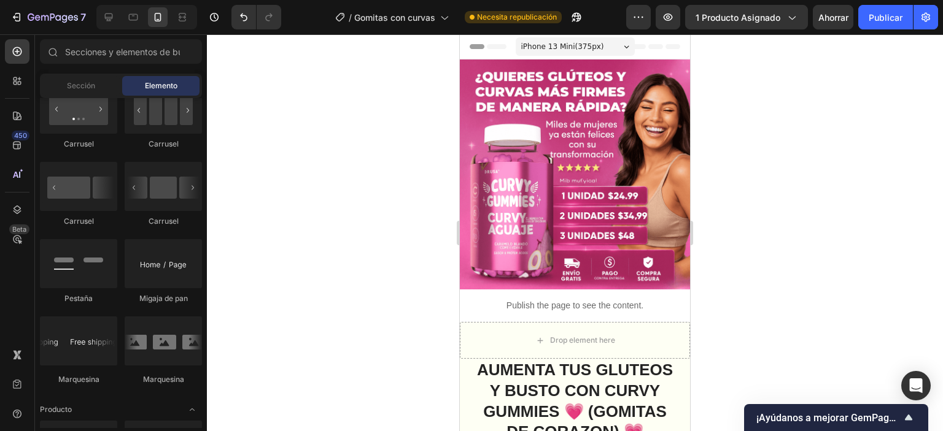
click at [329, 212] on div at bounding box center [575, 232] width 736 height 397
click at [589, 214] on img at bounding box center [575, 175] width 230 height 230
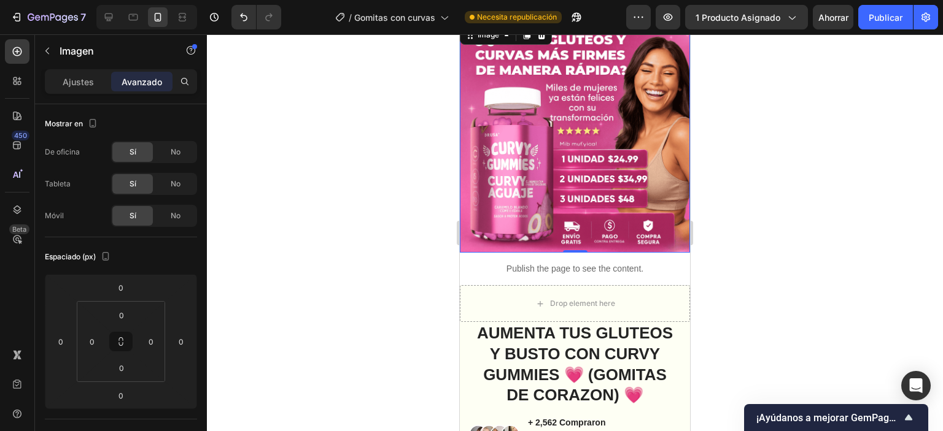
scroll to position [0, 0]
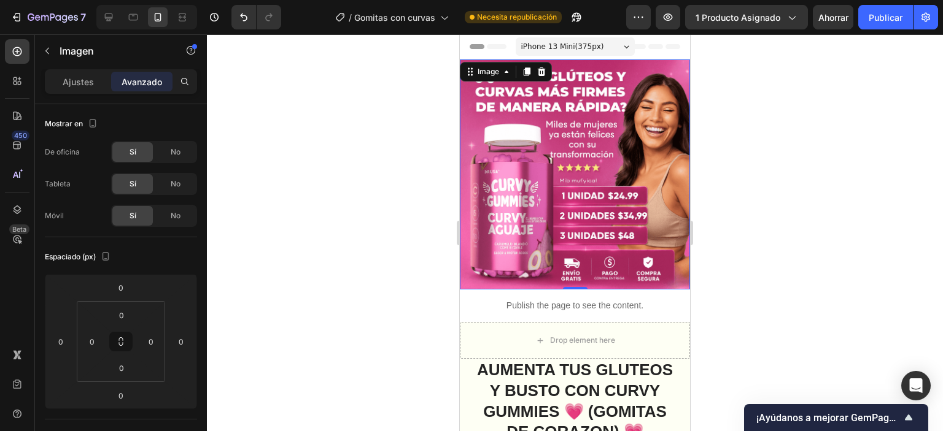
click at [600, 214] on img at bounding box center [575, 175] width 230 height 230
click at [90, 75] on p "Ajustes" at bounding box center [78, 81] width 31 height 13
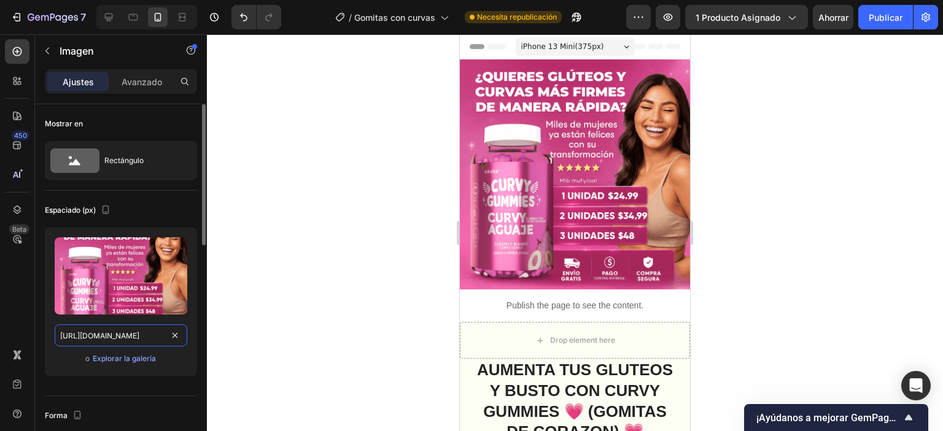
click at [120, 332] on input "[URL][DOMAIN_NAME]" at bounding box center [121, 336] width 133 height 22
click at [120, 333] on input "[URL][DOMAIN_NAME]" at bounding box center [121, 336] width 133 height 22
click at [121, 331] on input "[URL][DOMAIN_NAME]" at bounding box center [121, 336] width 133 height 22
paste input "omitas-curvy-aguaje-en-foco_optimized.webp?v=[DOMAIN_NAME][URL]"
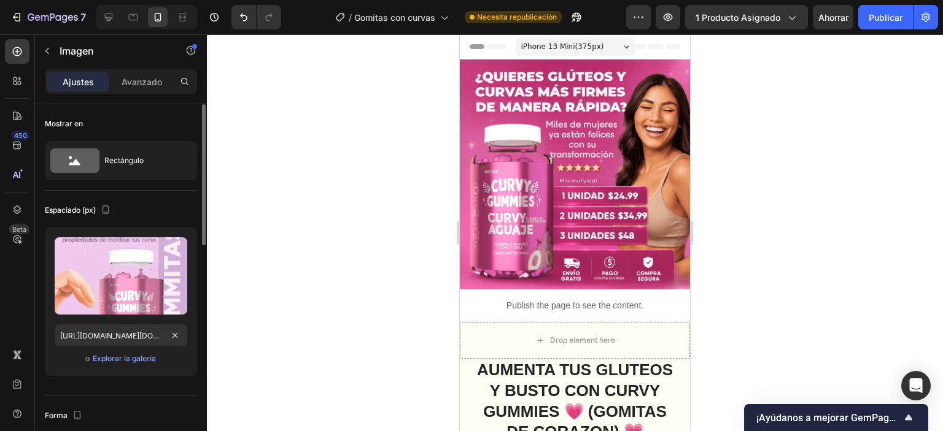
click at [155, 373] on div "Subir imagen [URL][DOMAIN_NAME][DOMAIN_NAME] o Explorar la galería" at bounding box center [121, 302] width 152 height 149
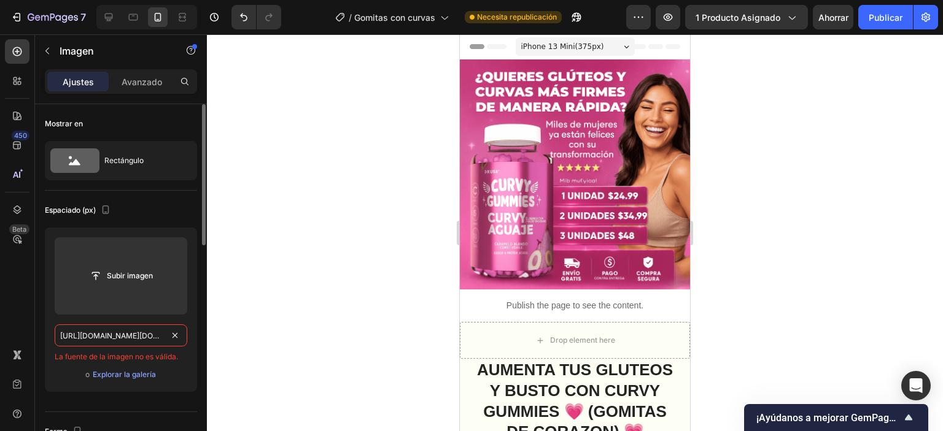
click at [129, 337] on input "[URL][DOMAIN_NAME][DOMAIN_NAME]" at bounding box center [121, 336] width 133 height 22
click at [129, 338] on input "[URL][DOMAIN_NAME][DOMAIN_NAME]" at bounding box center [121, 336] width 133 height 22
paste input "com/s/files/1/0760/6019/7084/files/gomitas-curvy-aguaje-en-foco_optimized.webp?…"
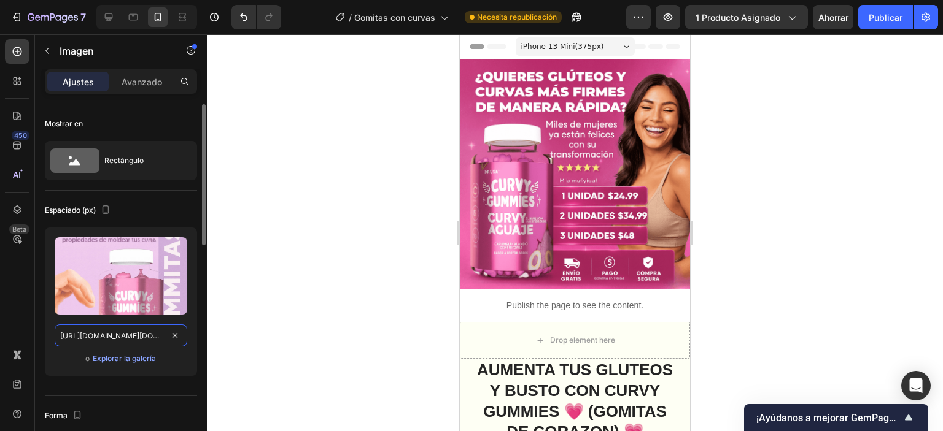
scroll to position [0, 312]
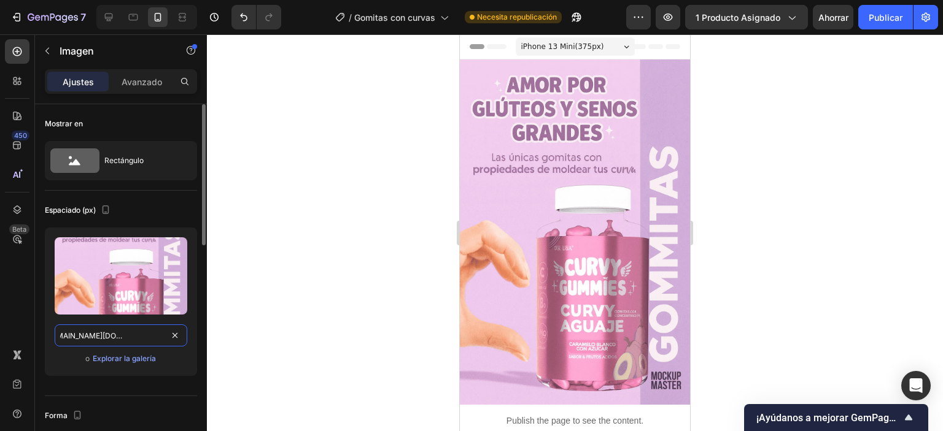
type input "[URL][DOMAIN_NAME][DOMAIN_NAME]"
click at [180, 363] on div "o Explorar la galería" at bounding box center [121, 359] width 133 height 15
click at [545, 238] on img at bounding box center [575, 233] width 230 height 346
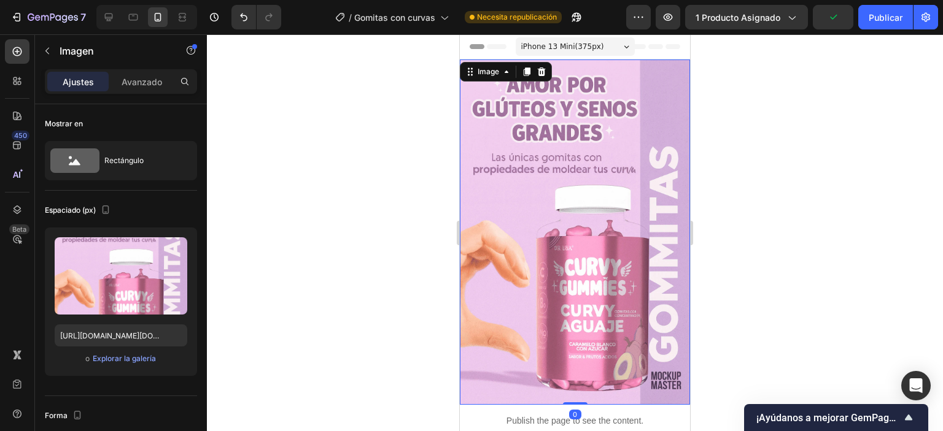
click at [550, 184] on img at bounding box center [575, 233] width 230 height 346
drag, startPoint x: 550, startPoint y: 184, endPoint x: 470, endPoint y: 196, distance: 80.7
click at [549, 184] on img at bounding box center [575, 233] width 230 height 346
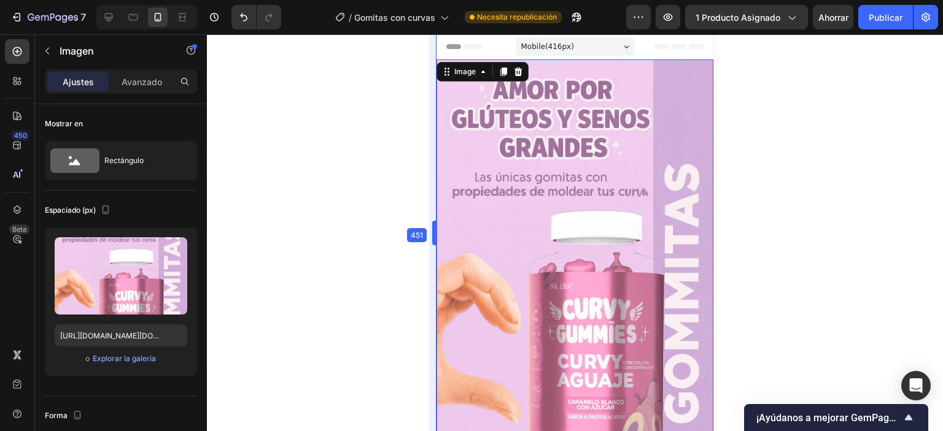
drag, startPoint x: 457, startPoint y: 231, endPoint x: 408, endPoint y: 223, distance: 49.7
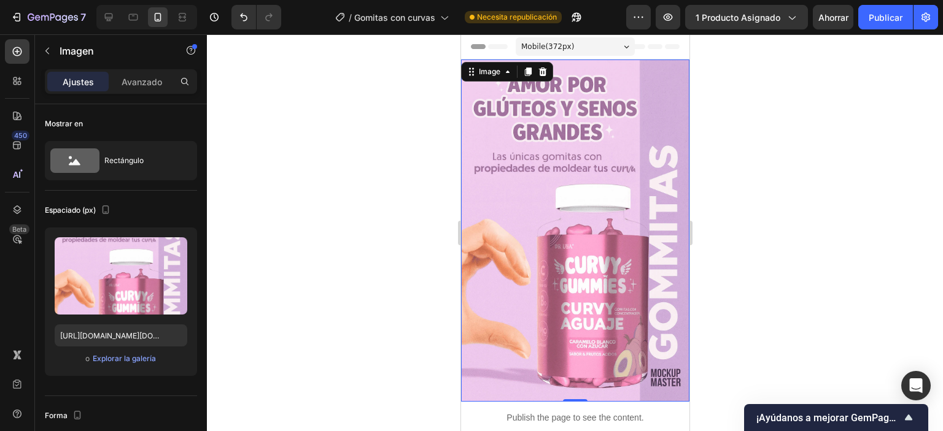
scroll to position [123, 0]
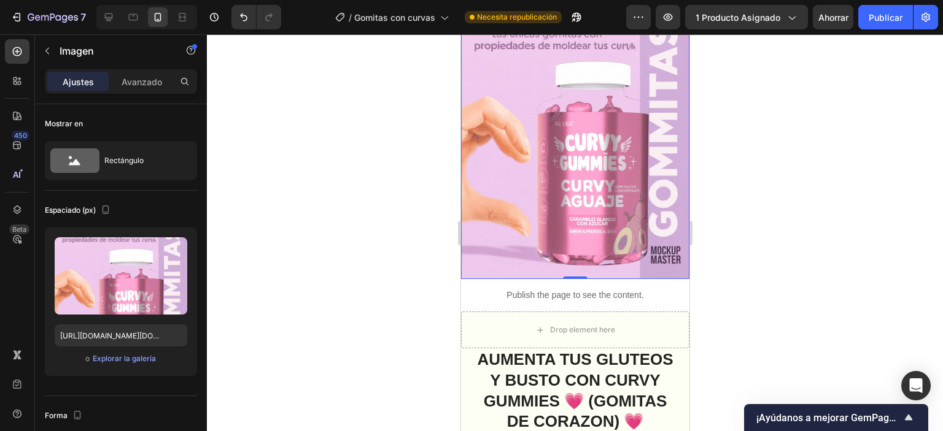
click at [773, 197] on div at bounding box center [575, 232] width 736 height 397
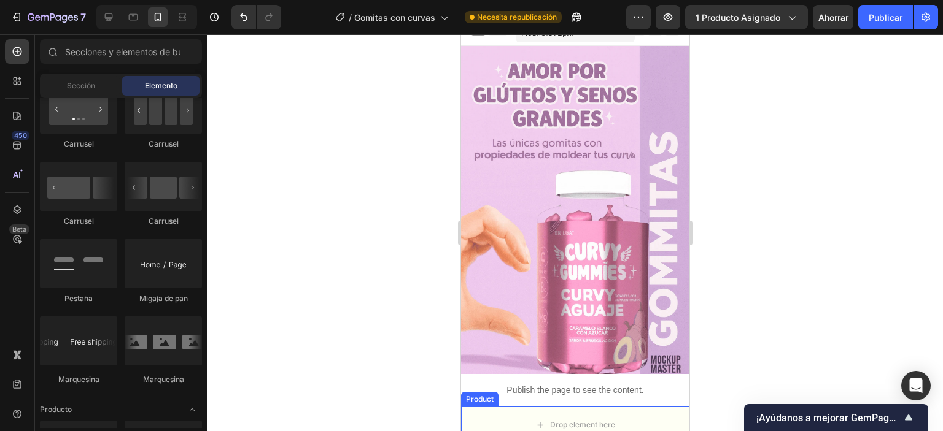
scroll to position [0, 0]
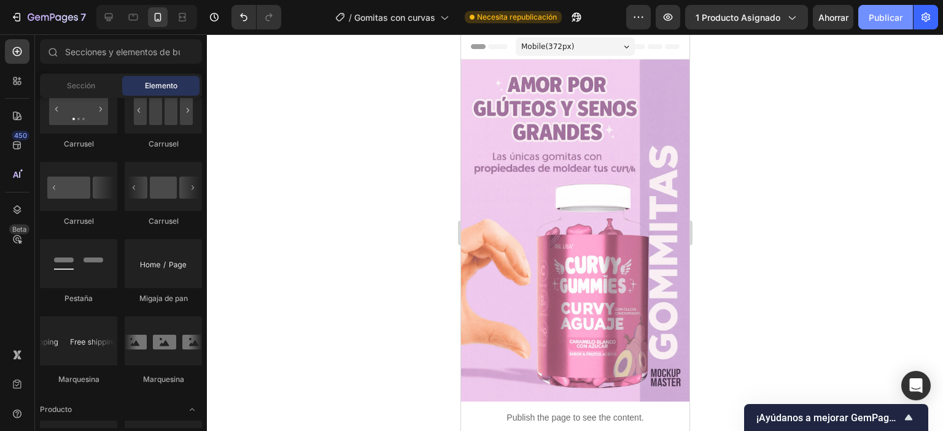
click at [890, 14] on font "Publicar" at bounding box center [885, 17] width 34 height 10
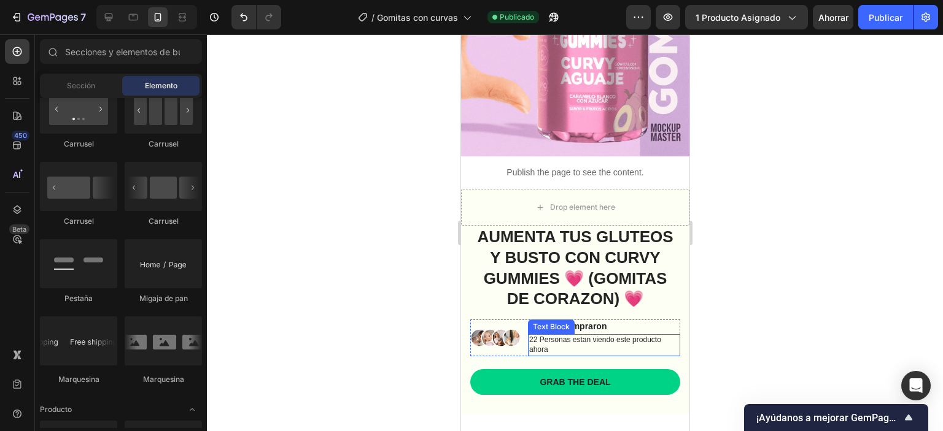
scroll to position [368, 0]
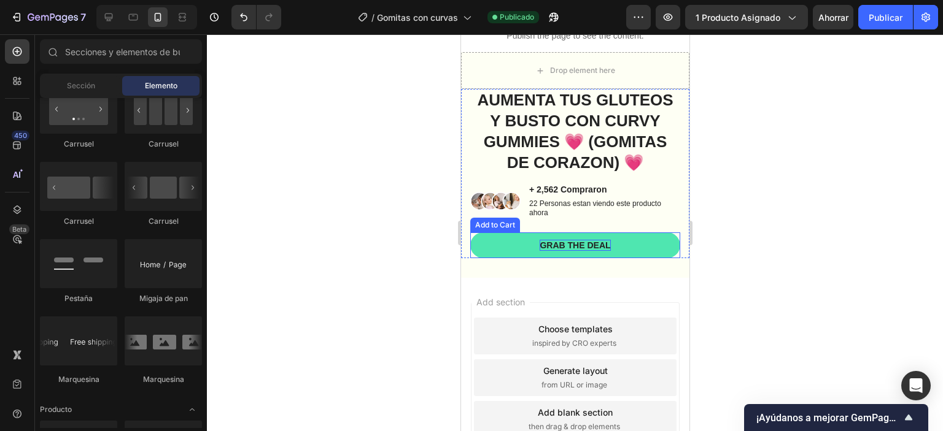
click at [552, 247] on div "Grab the deal" at bounding box center [574, 245] width 71 height 11
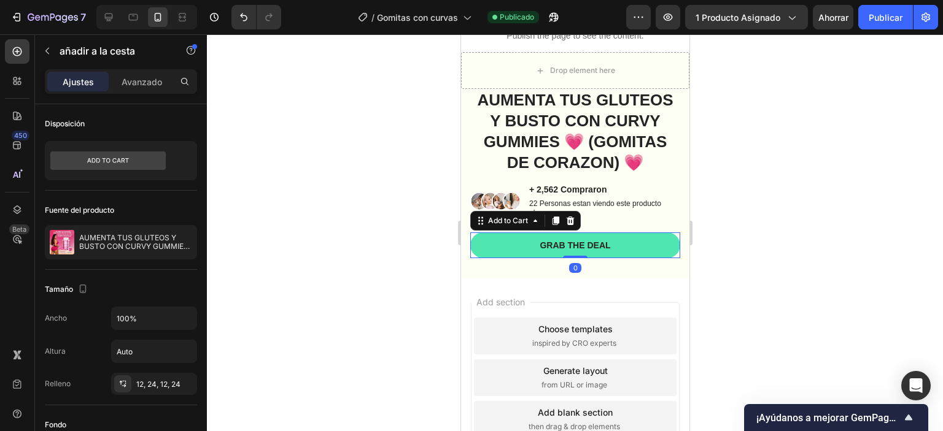
click at [515, 245] on button "Grab the deal" at bounding box center [575, 246] width 210 height 26
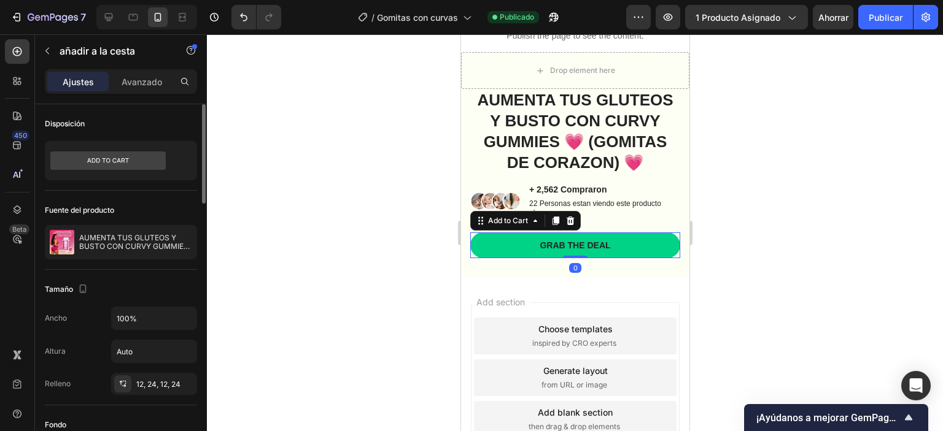
scroll to position [184, 0]
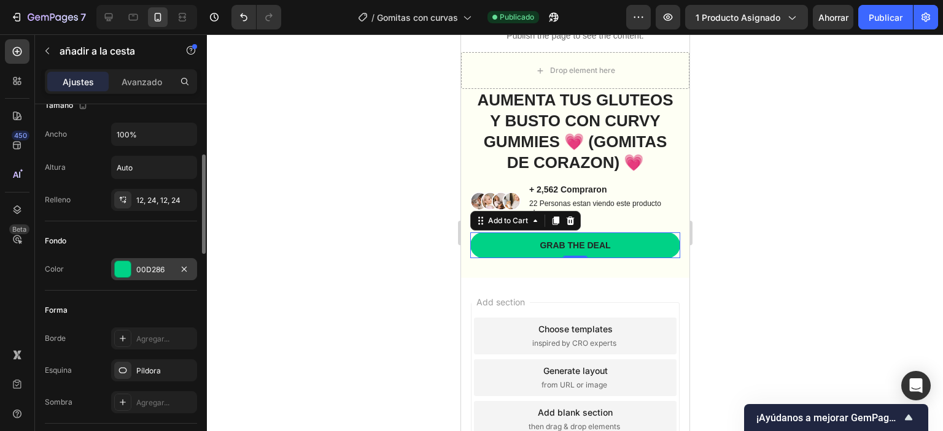
click at [120, 271] on div at bounding box center [123, 269] width 16 height 16
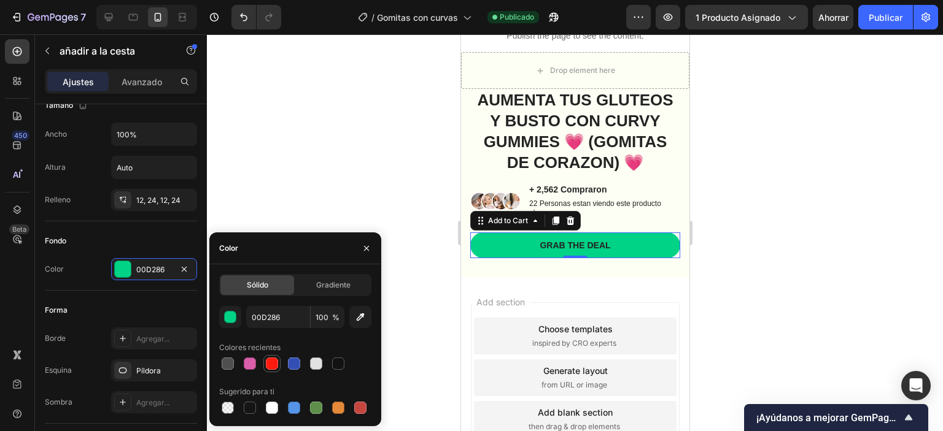
click at [271, 366] on div at bounding box center [272, 364] width 12 height 12
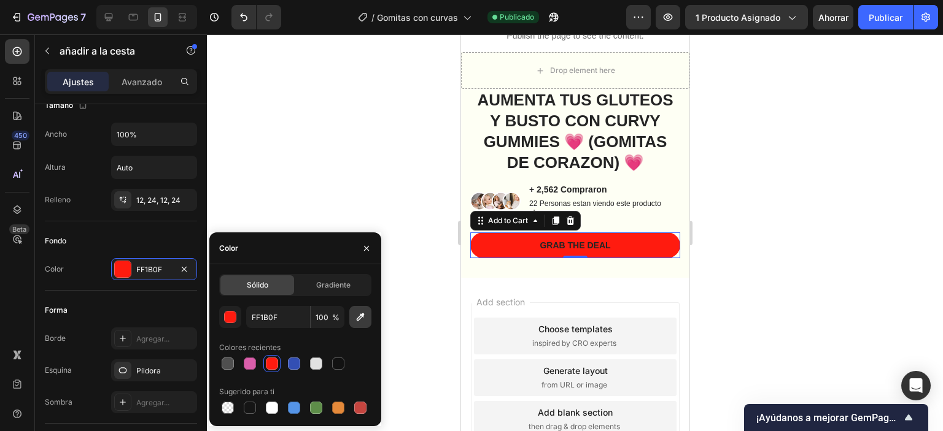
click at [356, 320] on icon "button" at bounding box center [360, 317] width 12 height 12
type input "E6808A"
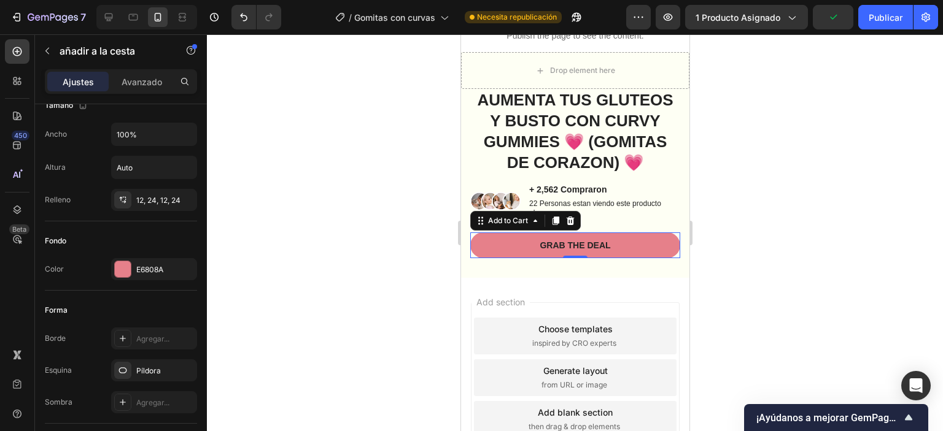
click at [378, 153] on div at bounding box center [575, 232] width 736 height 397
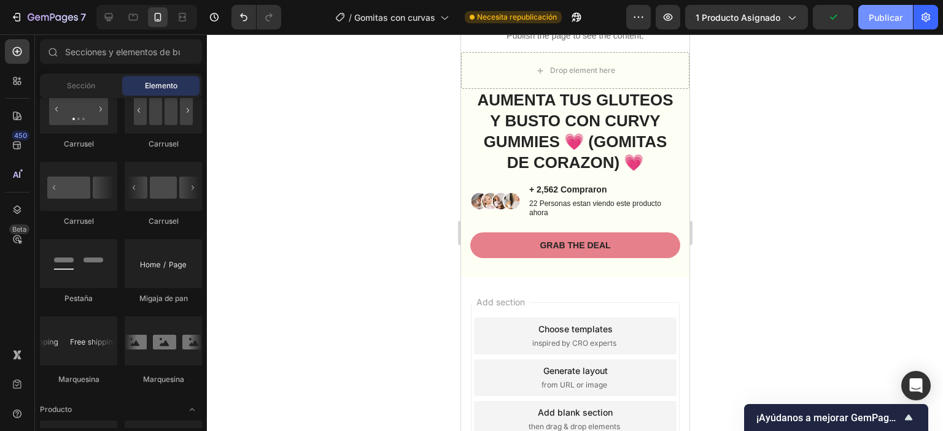
click at [874, 27] on button "Publicar" at bounding box center [885, 17] width 55 height 25
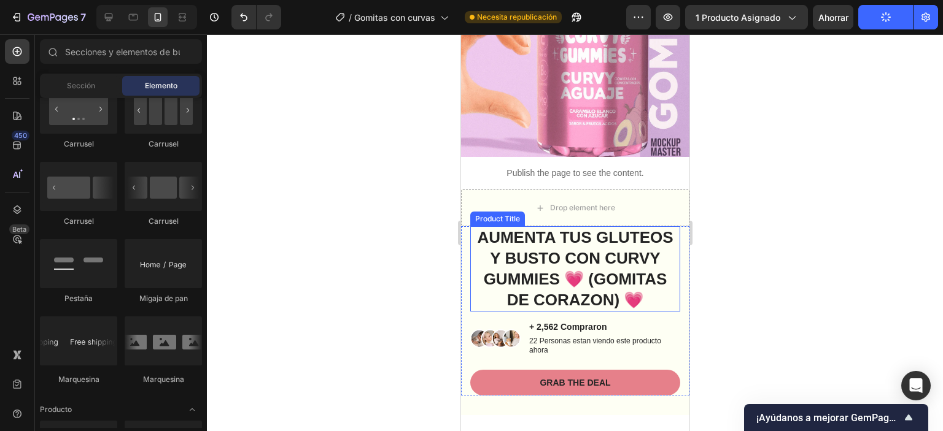
scroll to position [368, 0]
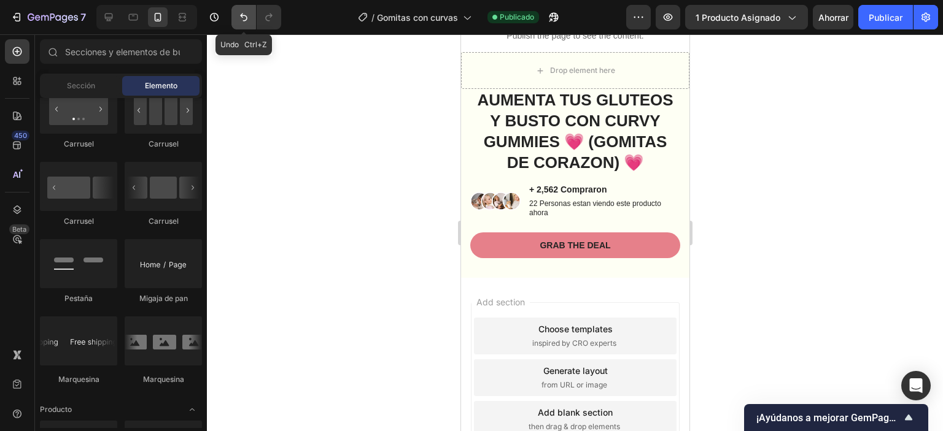
click at [238, 17] on icon "Deshacer/Rehacer" at bounding box center [244, 17] width 12 height 12
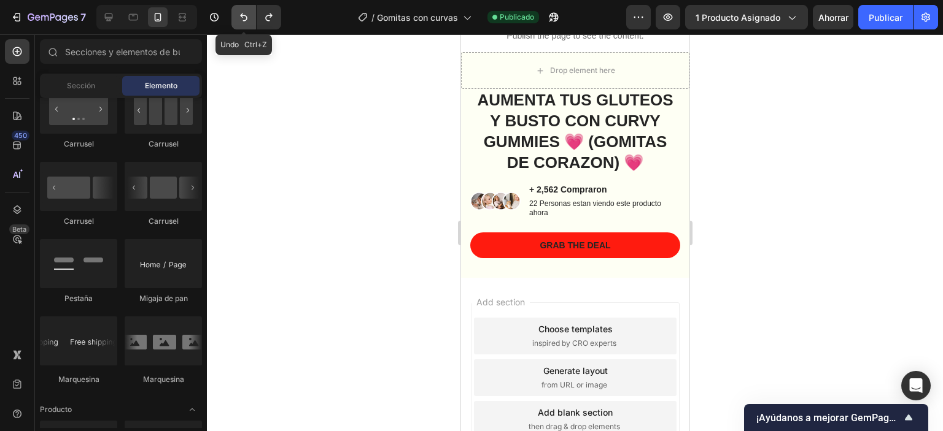
click at [238, 19] on icon "Deshacer/Rehacer" at bounding box center [244, 17] width 12 height 12
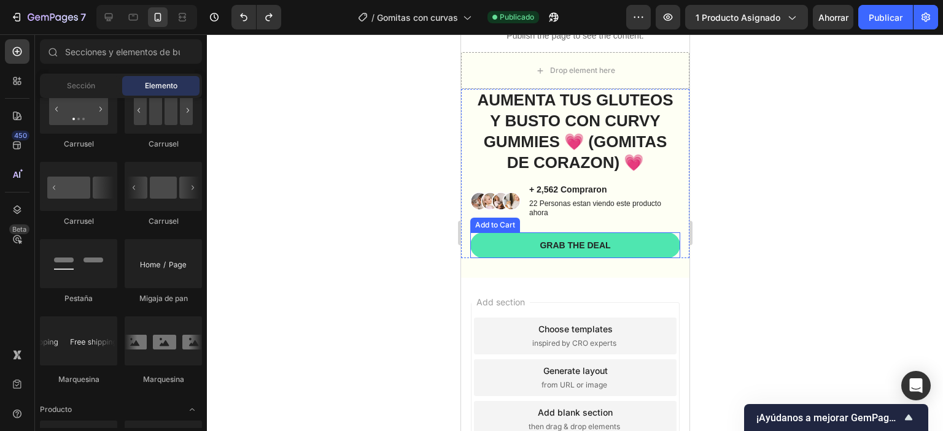
click at [652, 248] on button "Grab the deal" at bounding box center [575, 246] width 210 height 26
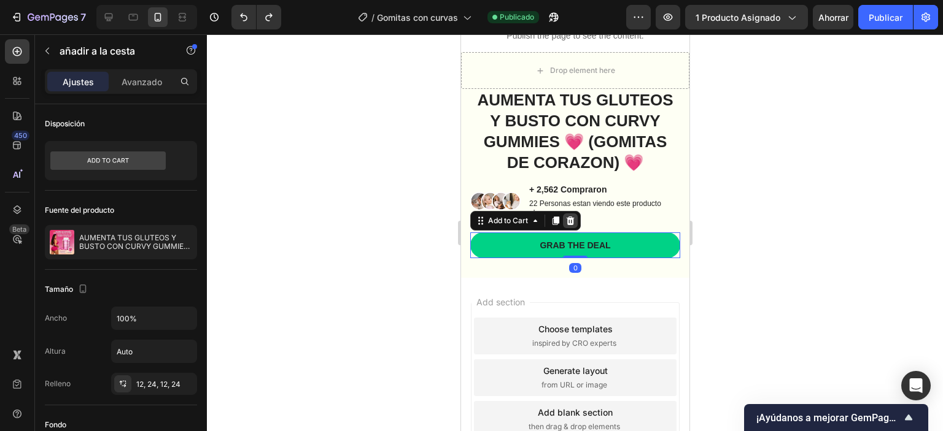
click at [566, 220] on icon at bounding box center [570, 221] width 8 height 9
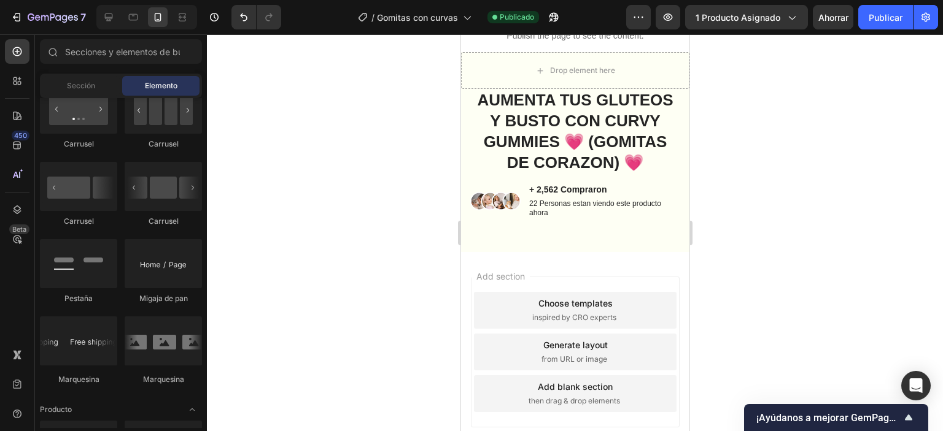
click at [381, 207] on div at bounding box center [575, 232] width 736 height 397
click at [867, 18] on button "Publicar" at bounding box center [885, 17] width 55 height 25
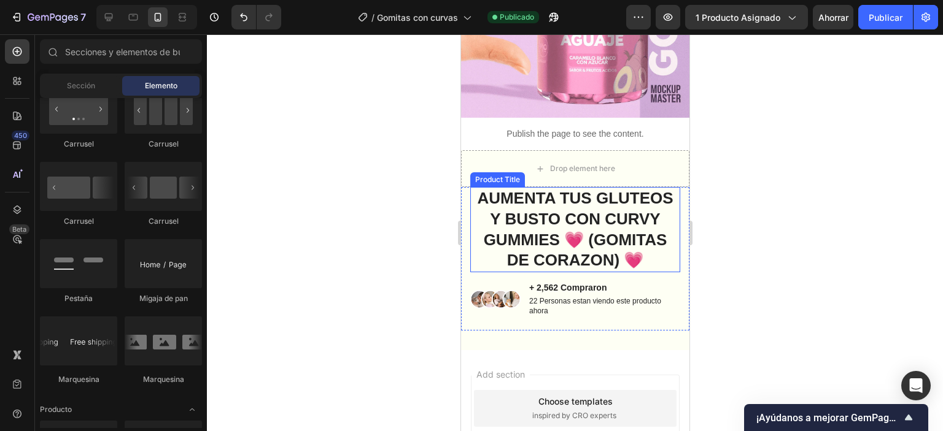
scroll to position [307, 0]
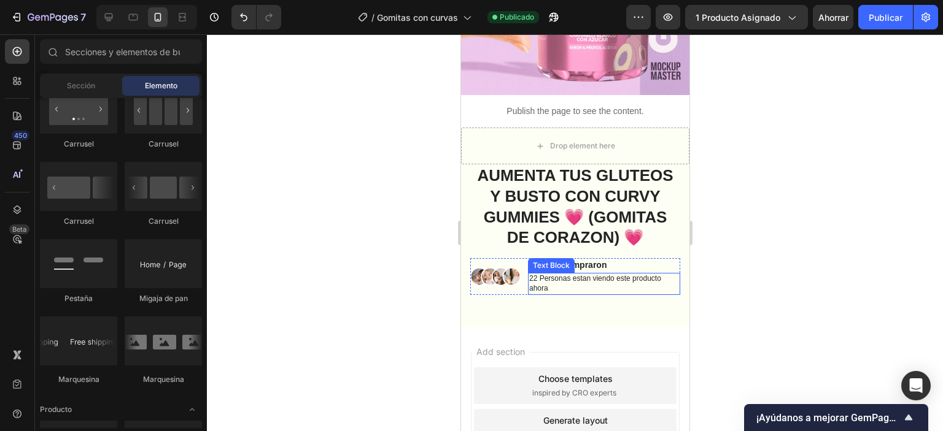
click at [566, 274] on p "22 Personas estan viendo este producto ahora" at bounding box center [603, 283] width 150 height 19
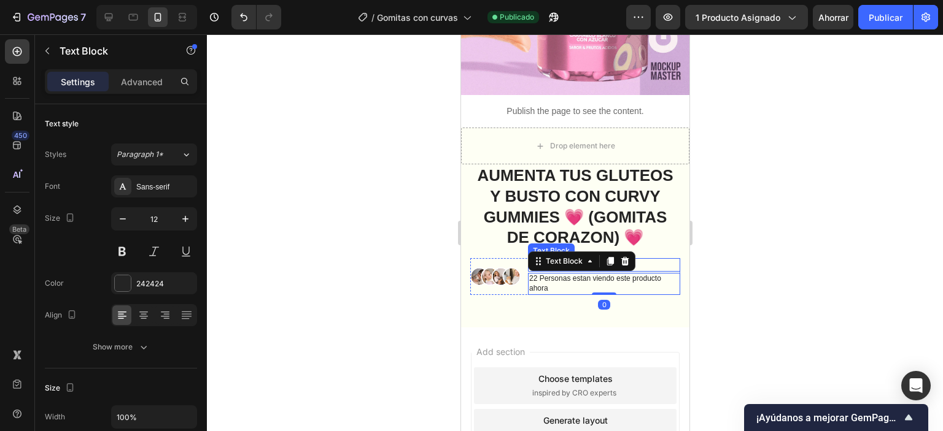
click at [652, 260] on p "+ 2,562 Compraron" at bounding box center [603, 265] width 150 height 11
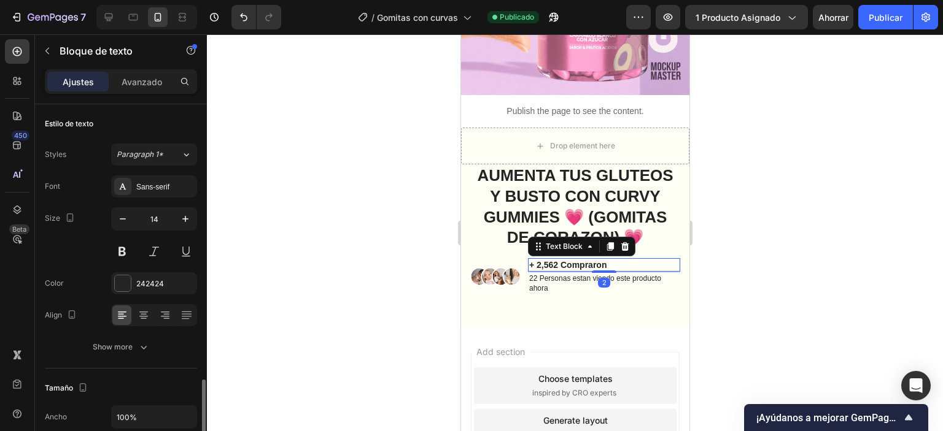
scroll to position [184, 0]
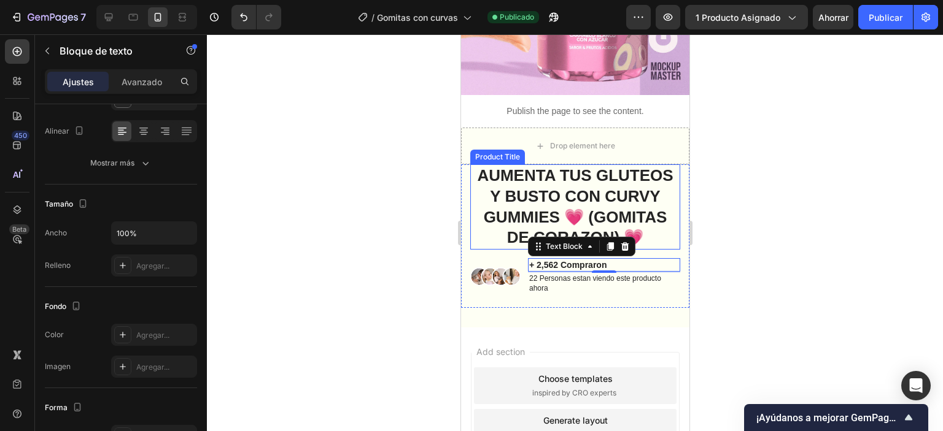
click at [521, 193] on h1 "AUMENTA TUS GLUTEOS Y BUSTO CON CURVY GUMMIES 💗 (GOMITAS DE CORAZON) 💗" at bounding box center [575, 206] width 210 height 85
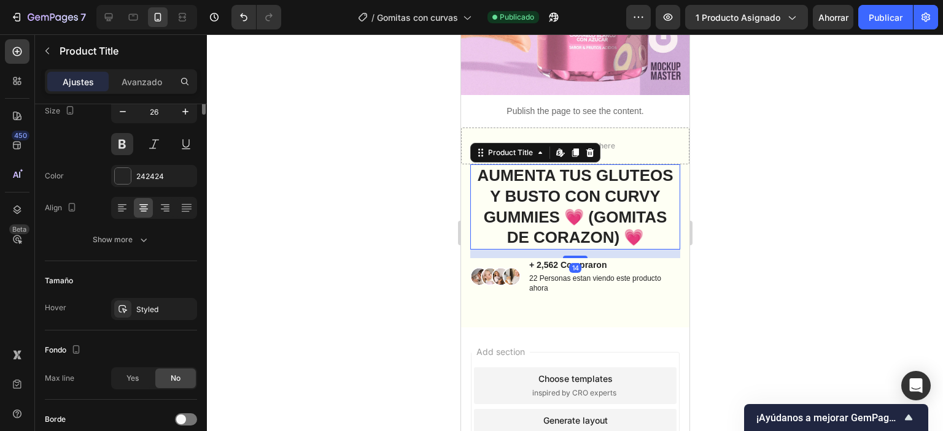
scroll to position [0, 0]
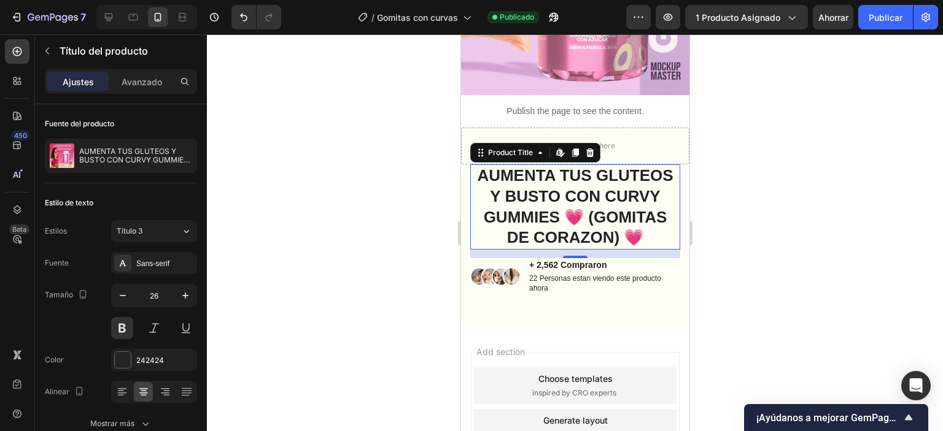
click at [712, 144] on div at bounding box center [575, 232] width 736 height 397
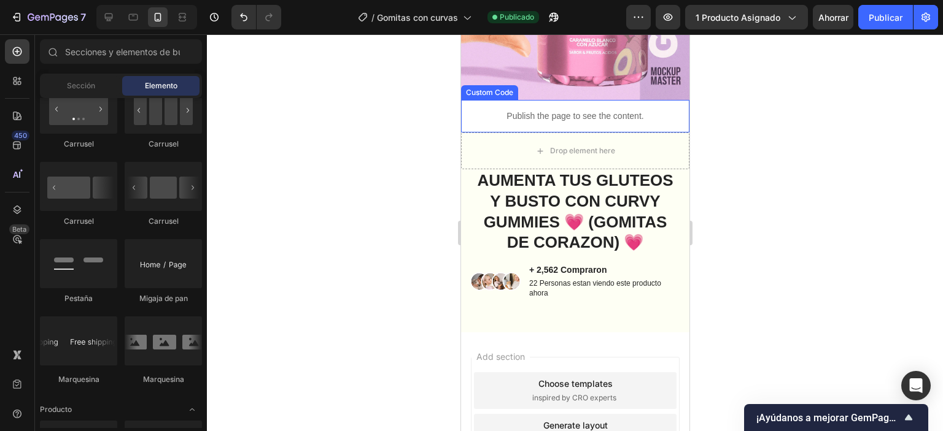
scroll to position [307, 0]
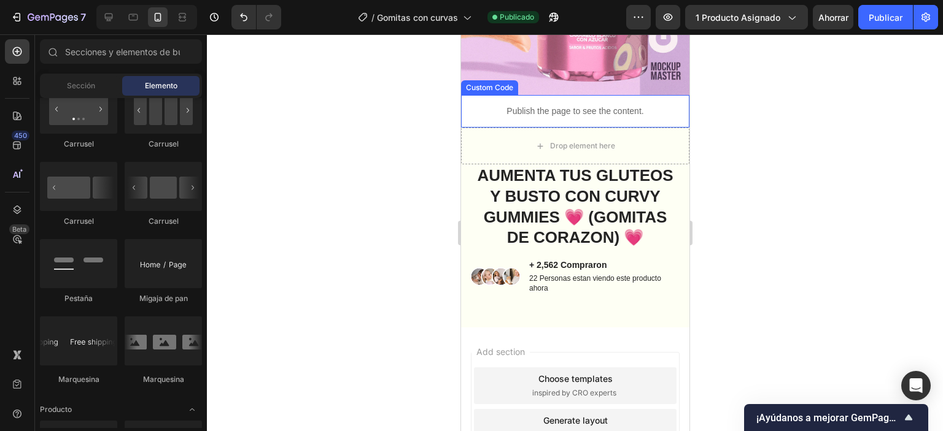
click at [583, 105] on p "Publish the page to see the content." at bounding box center [574, 111] width 228 height 13
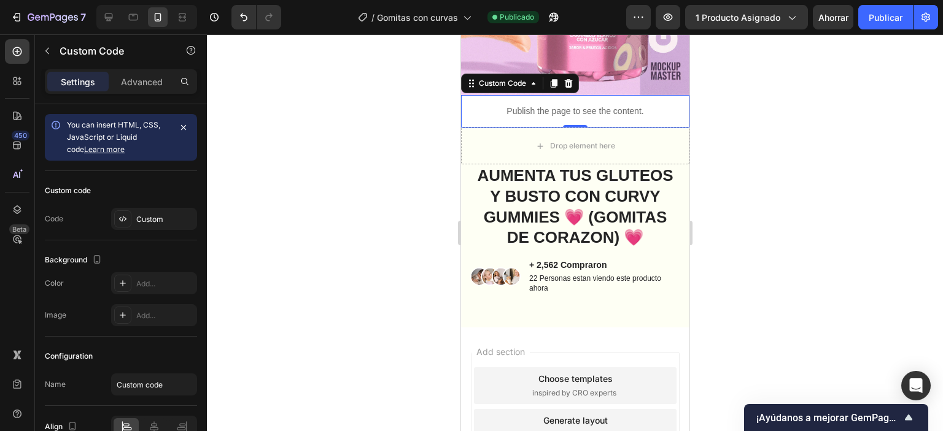
click at [583, 105] on p "Publish the page to see the content." at bounding box center [574, 111] width 228 height 13
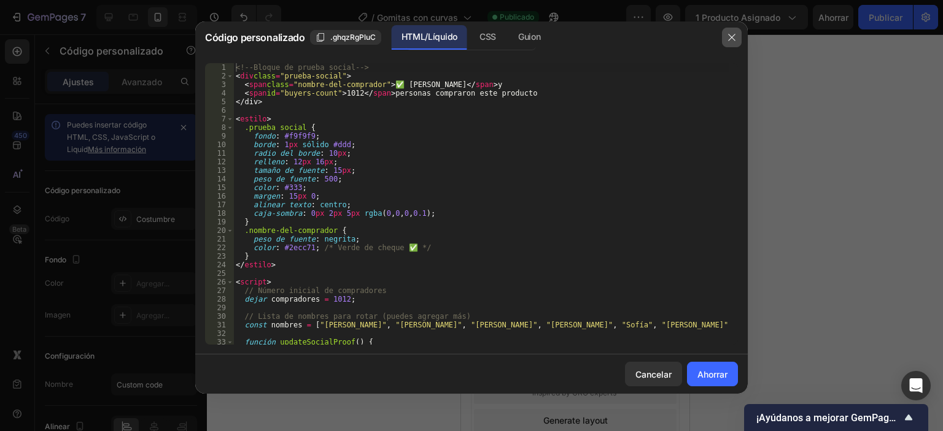
click at [734, 31] on button "button" at bounding box center [732, 38] width 20 height 20
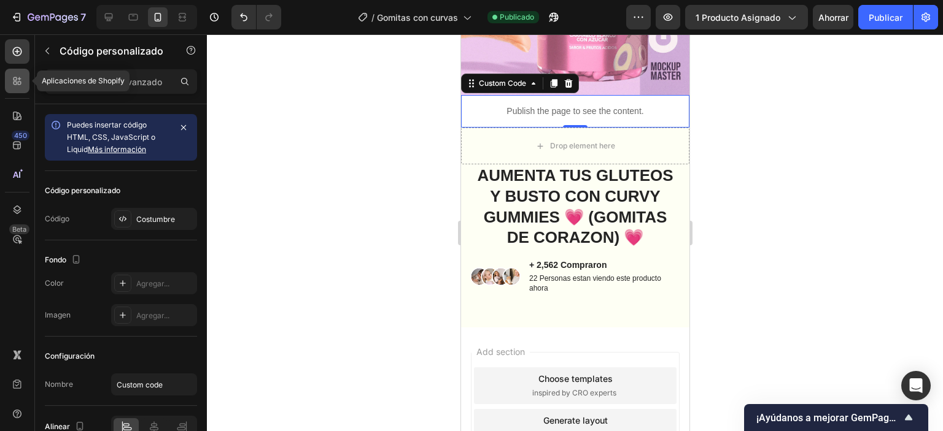
click at [11, 85] on icon at bounding box center [17, 81] width 12 height 12
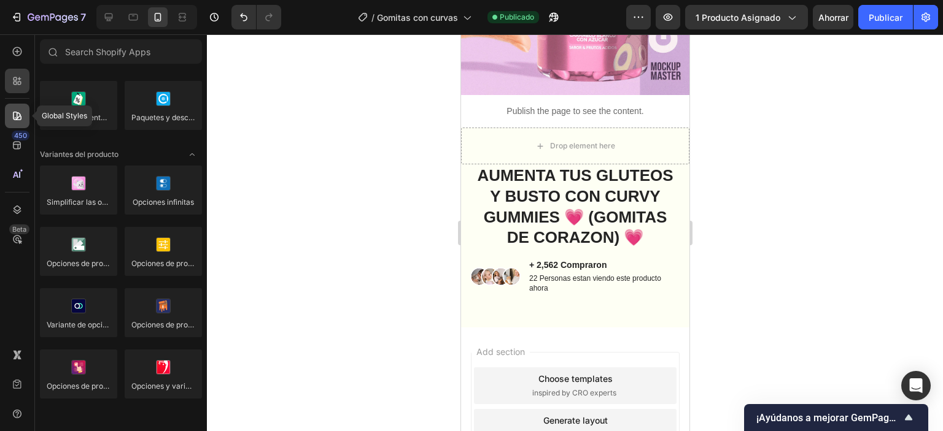
drag, startPoint x: 12, startPoint y: 119, endPoint x: 17, endPoint y: 115, distance: 7.0
click at [12, 118] on icon at bounding box center [17, 116] width 12 height 12
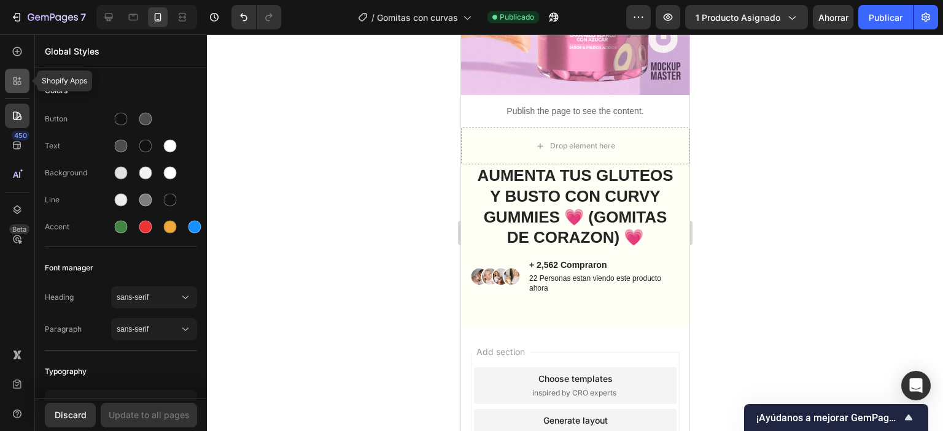
click at [18, 77] on icon at bounding box center [17, 81] width 12 height 12
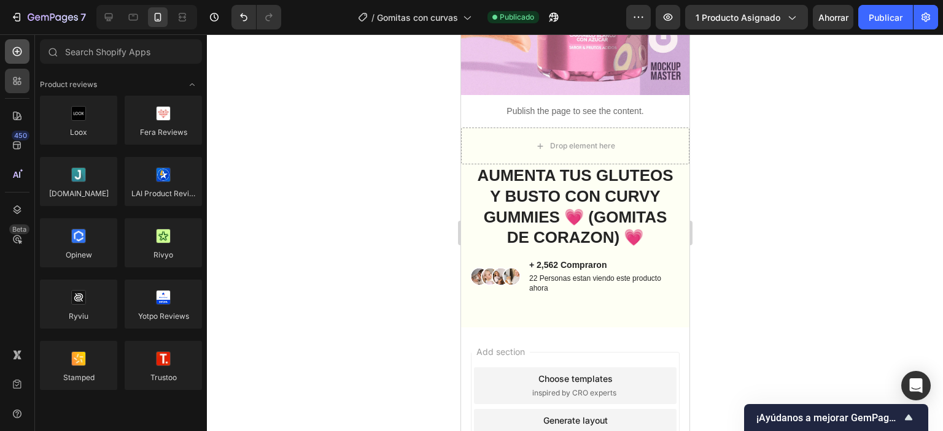
scroll to position [1289, 0]
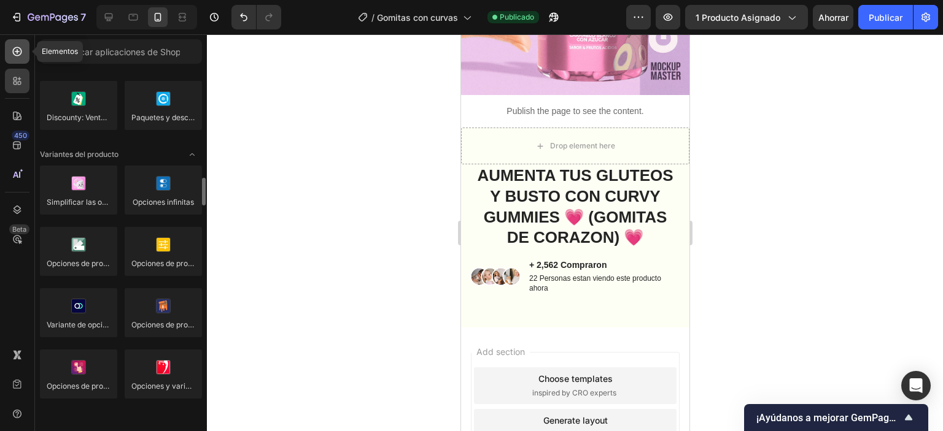
click at [15, 51] on icon at bounding box center [17, 51] width 12 height 12
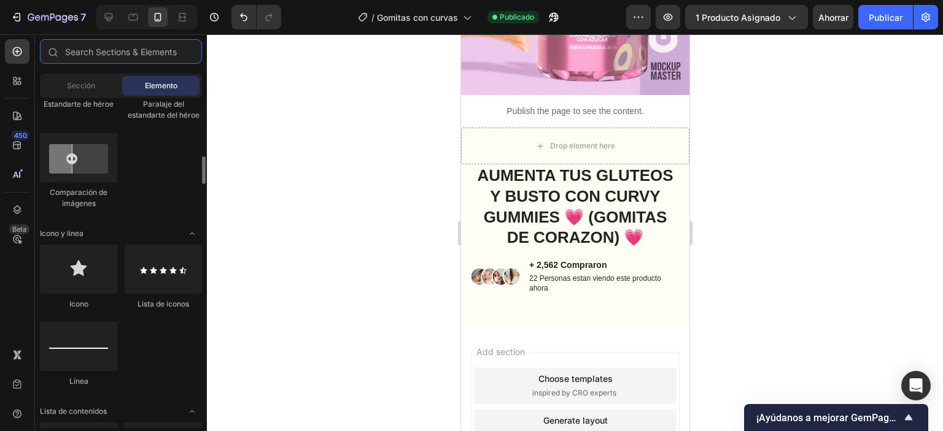
scroll to position [814, 0]
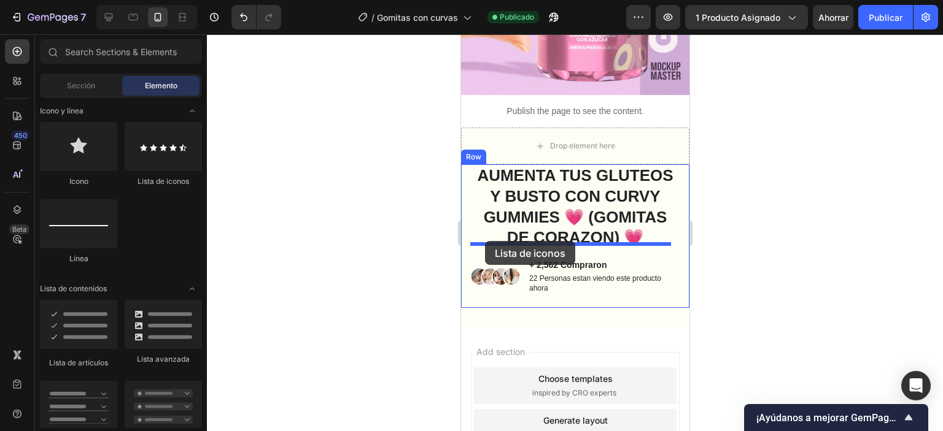
drag, startPoint x: 615, startPoint y: 196, endPoint x: 484, endPoint y: 241, distance: 138.2
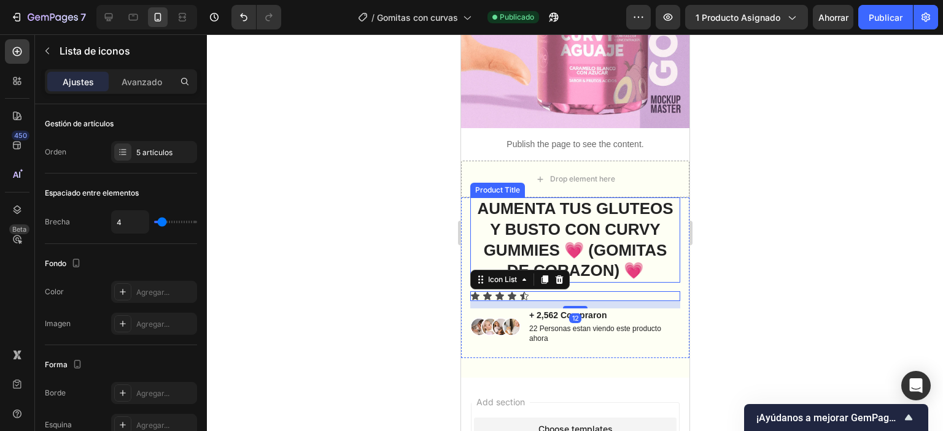
scroll to position [245, 0]
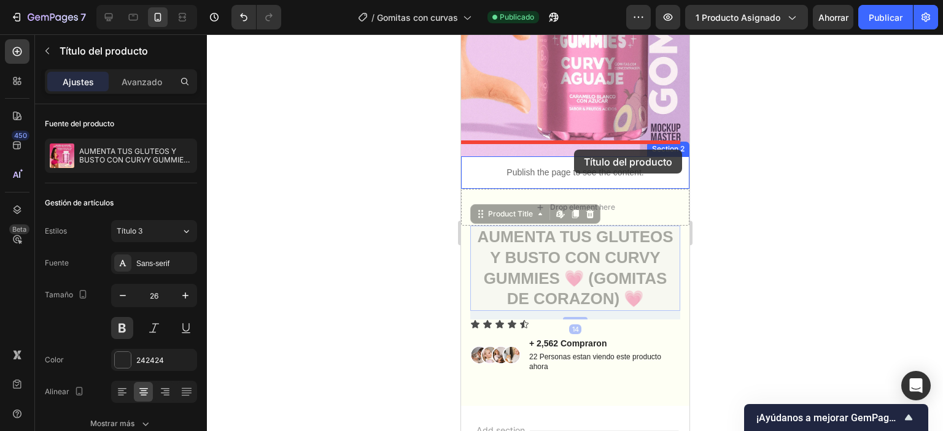
drag, startPoint x: 584, startPoint y: 242, endPoint x: 575, endPoint y: 151, distance: 91.9
click at [574, 150] on div "Mobile ( 372 px) iPhone 13 Mini iPhone 13 Pro iPhone 11 Pro Max iPhone 15 Pro M…" at bounding box center [574, 213] width 228 height 848
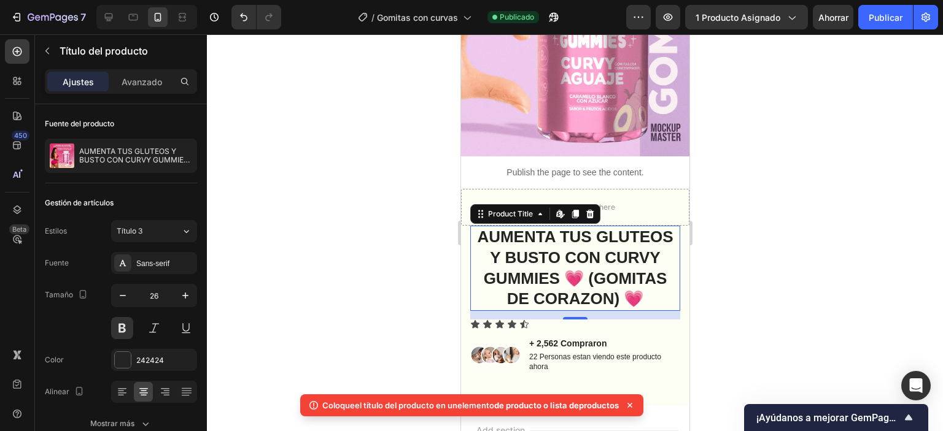
drag, startPoint x: 738, startPoint y: 195, endPoint x: 701, endPoint y: 204, distance: 37.5
click at [738, 195] on div at bounding box center [575, 232] width 736 height 397
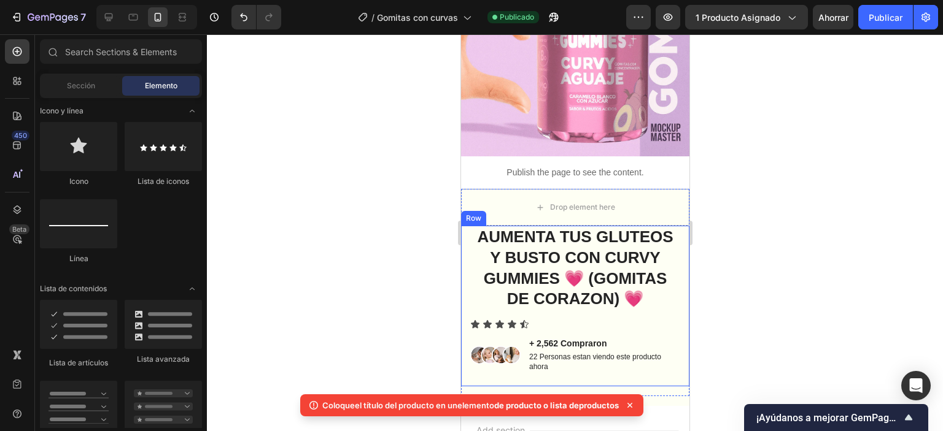
click at [676, 226] on div "AUMENTA TUS GLUTEOS Y BUSTO CON CURVY GUMMIES 💗 (GOMITAS DE CORAZON) 💗 Product …" at bounding box center [574, 306] width 228 height 161
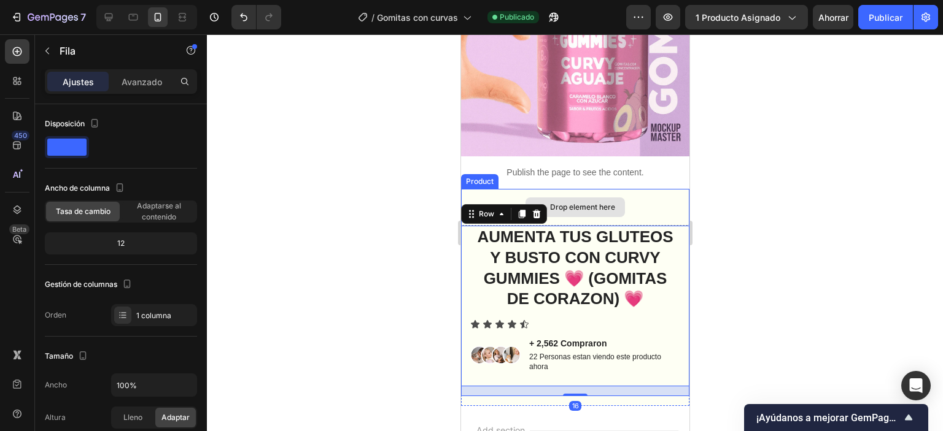
click at [678, 208] on div "Drop element here" at bounding box center [574, 207] width 228 height 37
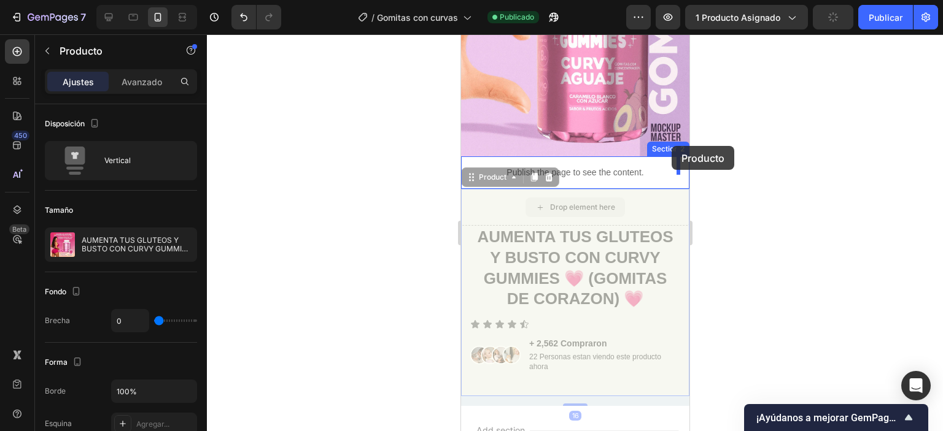
drag, startPoint x: 678, startPoint y: 208, endPoint x: 671, endPoint y: 146, distance: 62.4
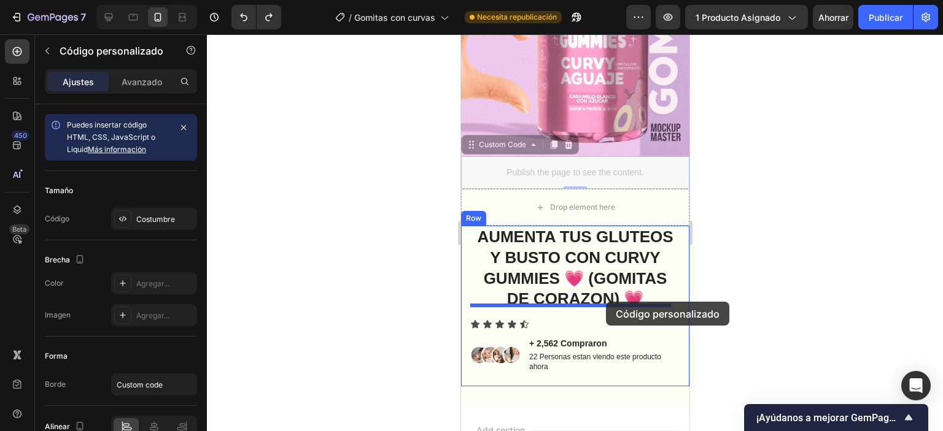
drag, startPoint x: 632, startPoint y: 161, endPoint x: 605, endPoint y: 303, distance: 144.2
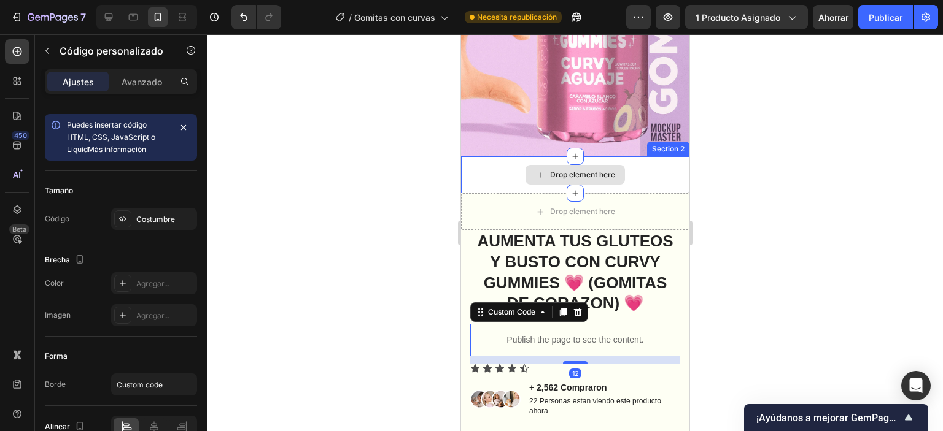
click at [650, 157] on div "Drop element here" at bounding box center [574, 175] width 228 height 37
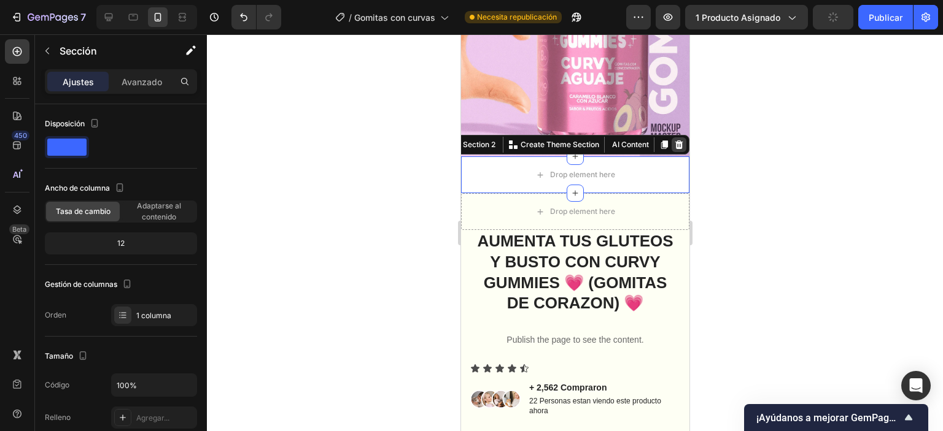
click at [673, 140] on icon at bounding box center [678, 145] width 10 height 10
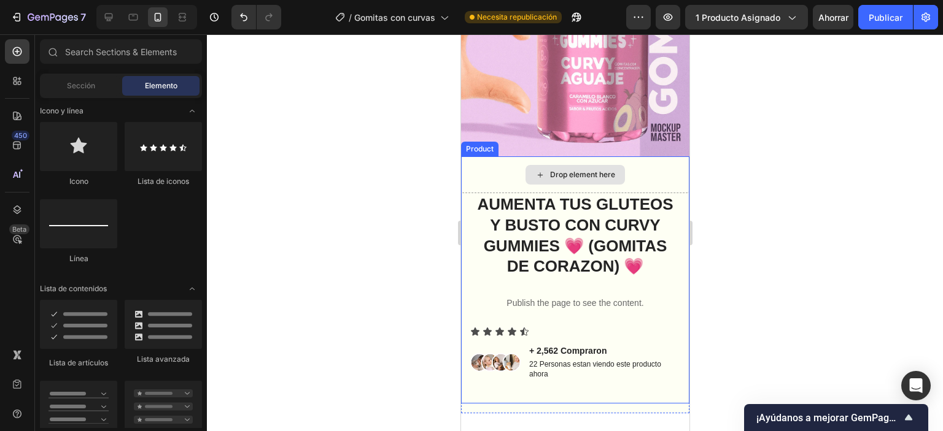
click at [666, 157] on div "Drop element here" at bounding box center [574, 175] width 228 height 37
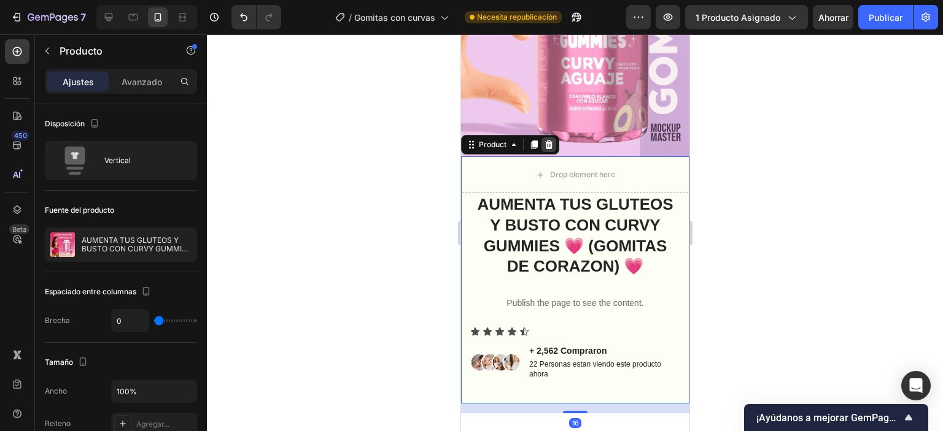
click at [548, 140] on icon at bounding box center [548, 145] width 10 height 10
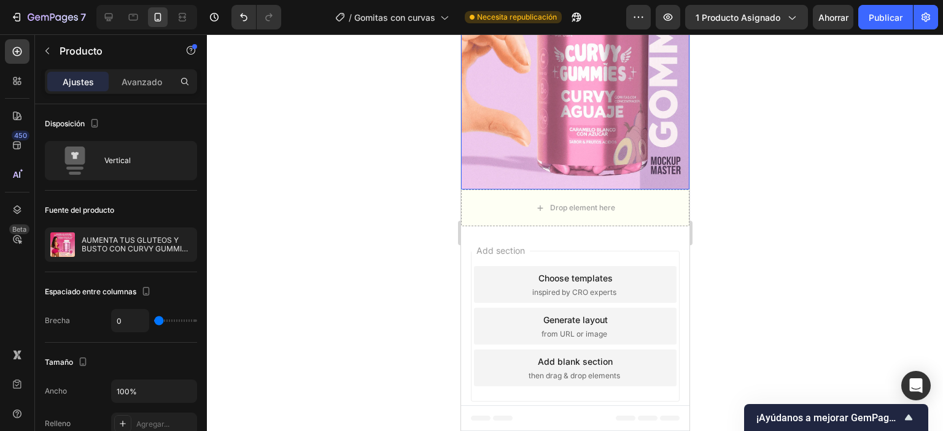
scroll to position [198, 0]
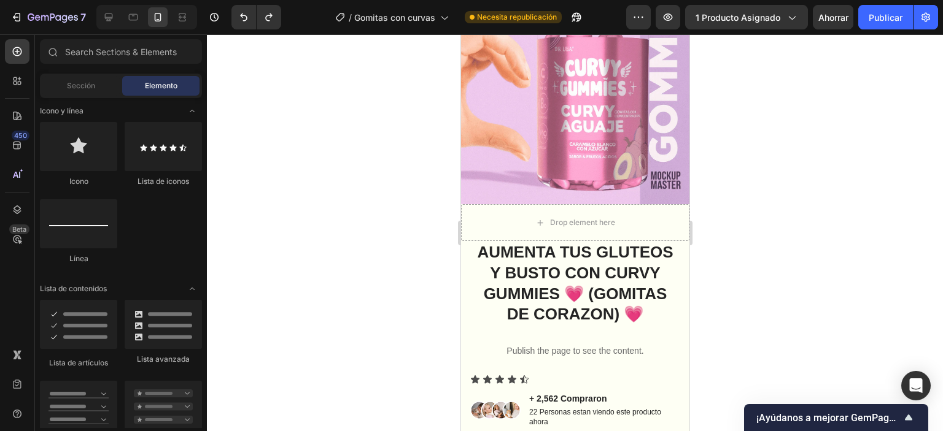
click at [734, 165] on div at bounding box center [575, 232] width 736 height 397
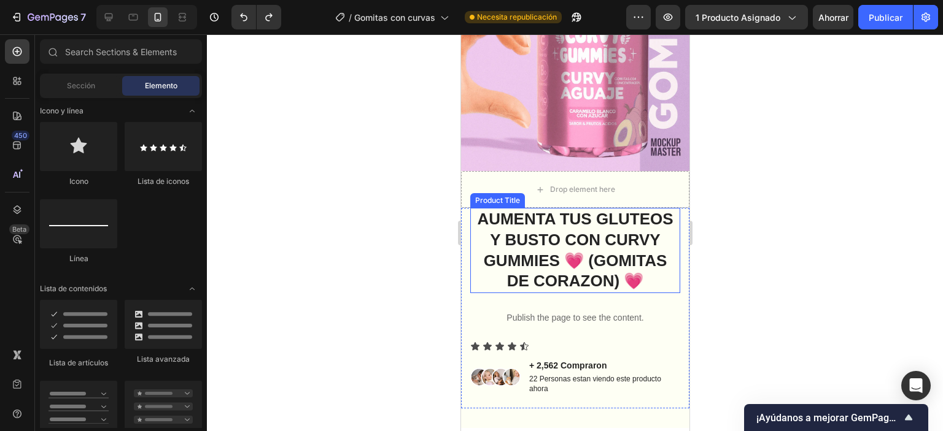
scroll to position [320, 0]
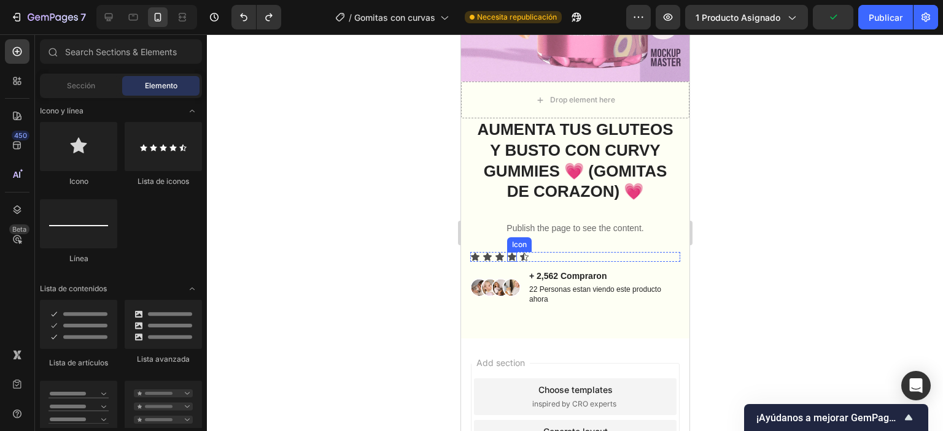
click at [513, 252] on div "Icon" at bounding box center [511, 257] width 10 height 10
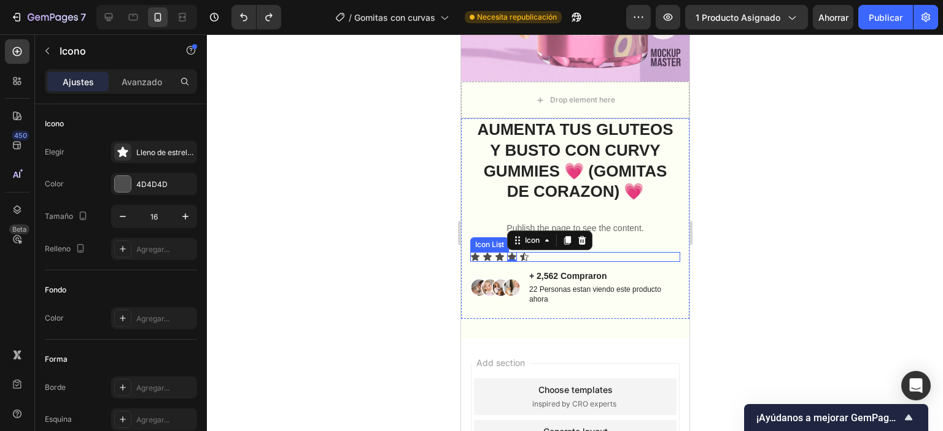
click at [540, 252] on div "Icon Icon Icon Icon 0 Icon" at bounding box center [575, 257] width 210 height 10
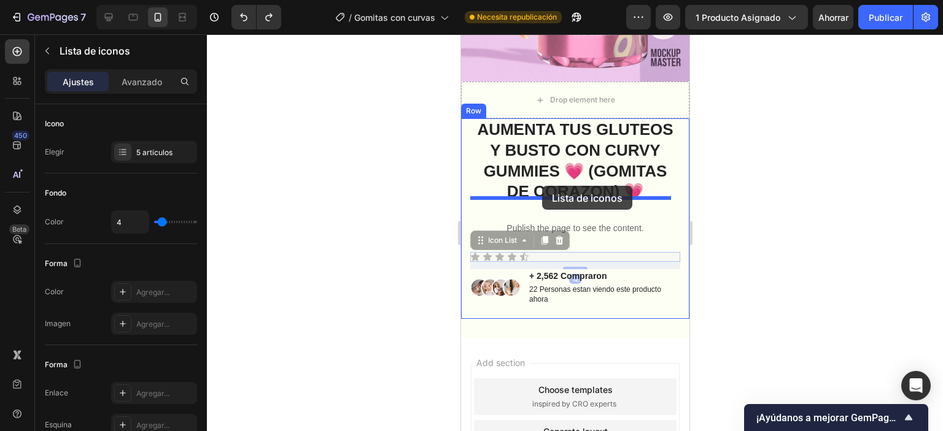
drag, startPoint x: 542, startPoint y: 244, endPoint x: 543, endPoint y: 187, distance: 57.1
click at [543, 187] on div "Mobile ( 372 px) iPhone 13 Mini iPhone 13 Pro iPhone 11 Pro Max iPhone 15 Pro M…" at bounding box center [574, 142] width 228 height 856
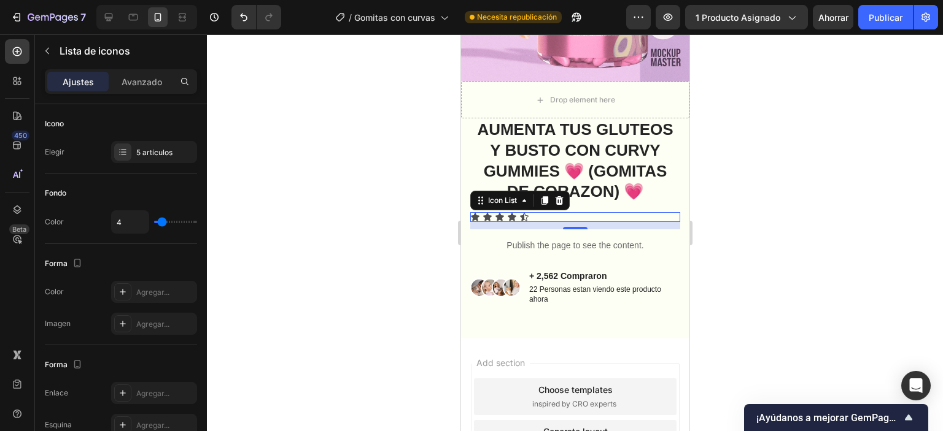
click at [538, 212] on div "Icon Icon Icon Icon Icon" at bounding box center [575, 217] width 210 height 10
type input "3"
click at [161, 222] on input "range" at bounding box center [175, 222] width 43 height 2
click at [532, 212] on div "Icon Icon Icon Icon Icon" at bounding box center [575, 217] width 210 height 10
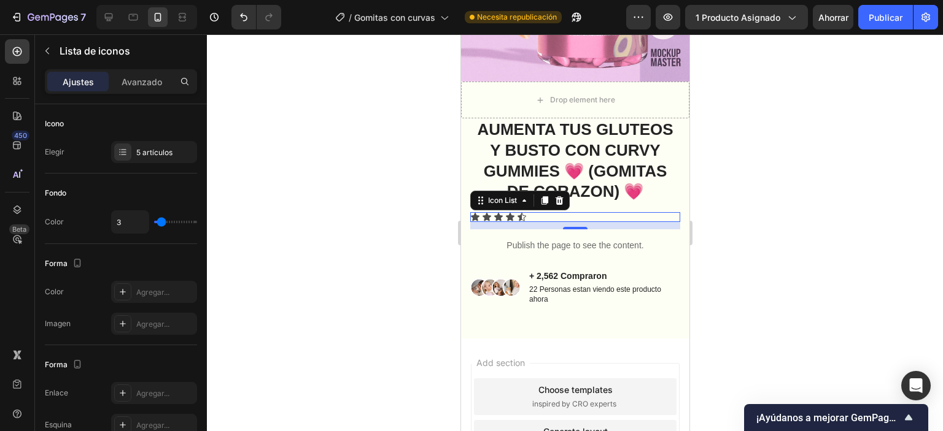
click at [532, 212] on div "Icon Icon Icon Icon Icon" at bounding box center [575, 217] width 210 height 10
click at [533, 212] on div "Icon Icon Icon Icon Icon" at bounding box center [575, 217] width 210 height 10
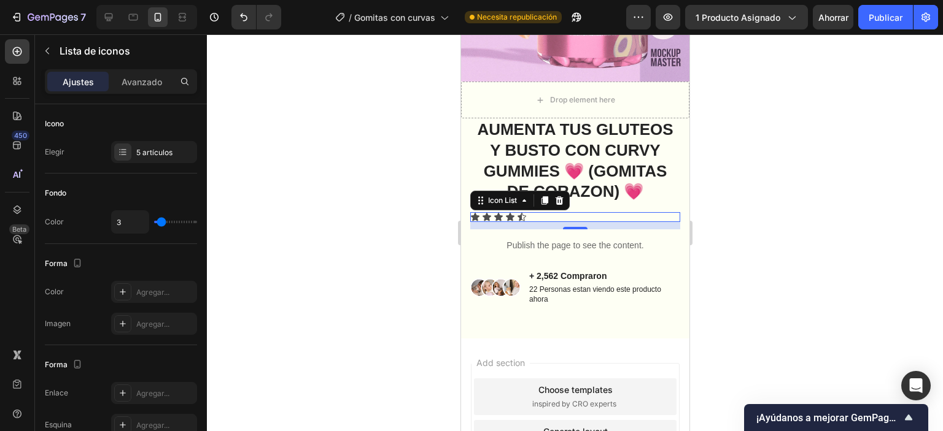
click at [533, 212] on div "Icon Icon Icon Icon Icon" at bounding box center [575, 217] width 210 height 10
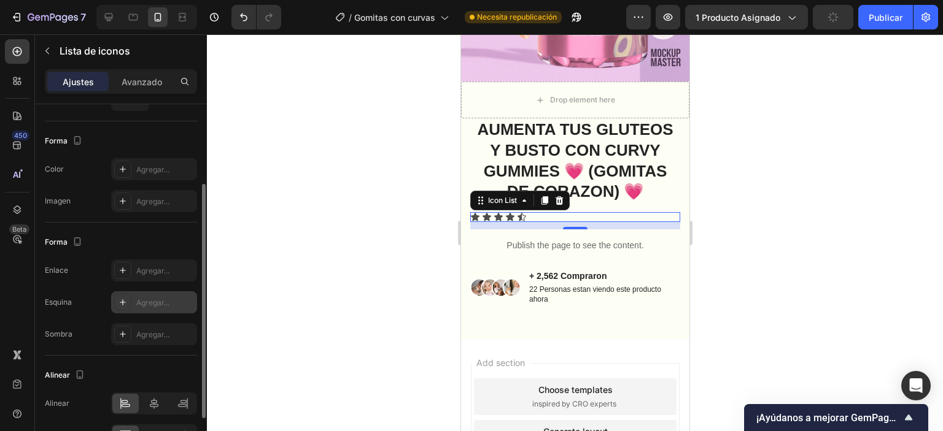
scroll to position [196, 0]
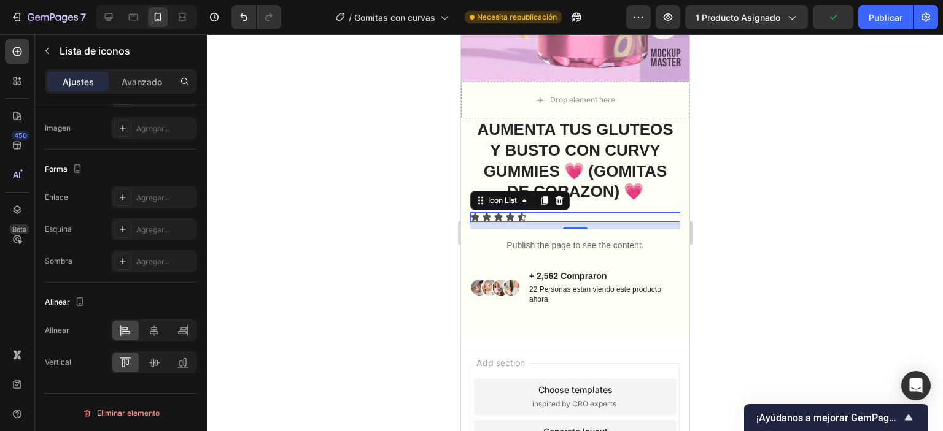
click at [490, 222] on div "12" at bounding box center [575, 225] width 210 height 7
click at [489, 212] on div "Icon" at bounding box center [486, 217] width 10 height 10
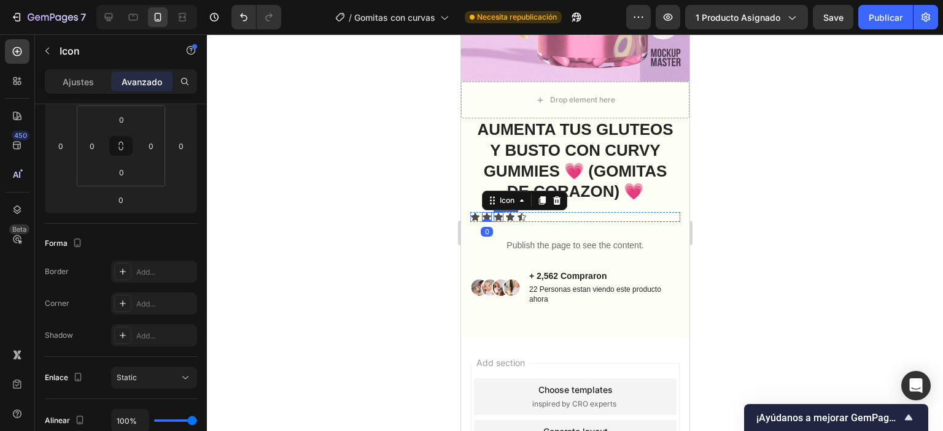
scroll to position [0, 0]
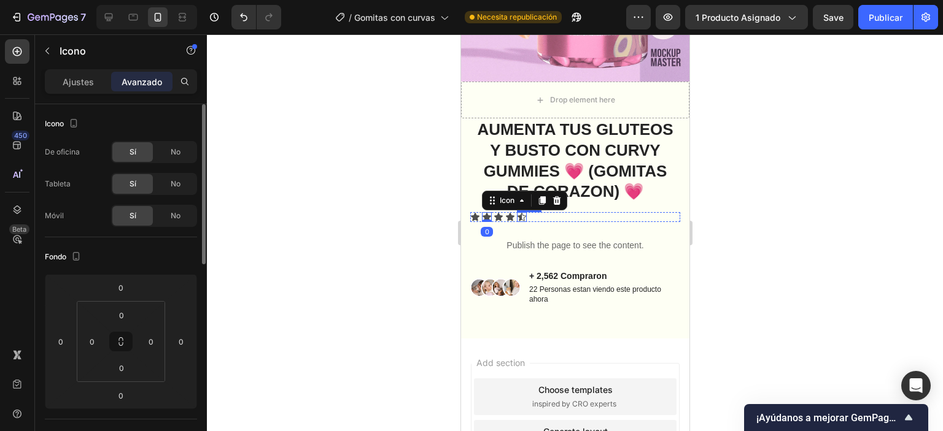
click at [521, 212] on icon at bounding box center [521, 217] width 10 height 10
click at [535, 212] on div "Icon Icon Icon Icon Icon 0" at bounding box center [575, 217] width 210 height 10
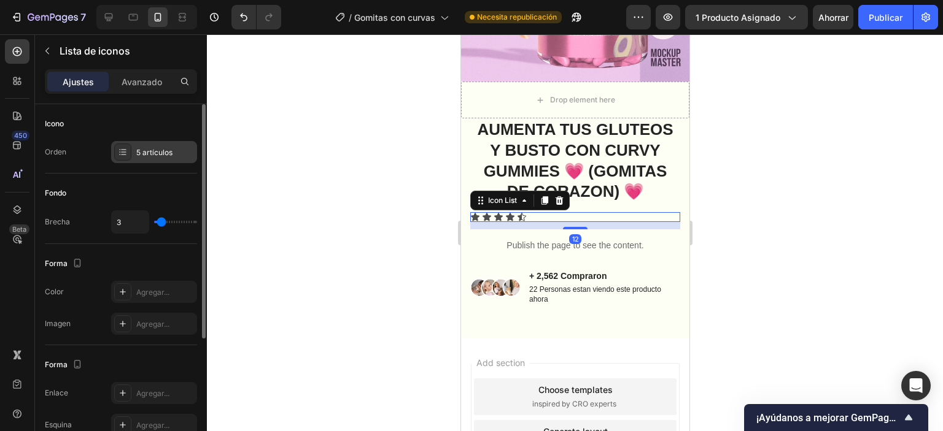
click at [125, 156] on icon at bounding box center [123, 152] width 10 height 10
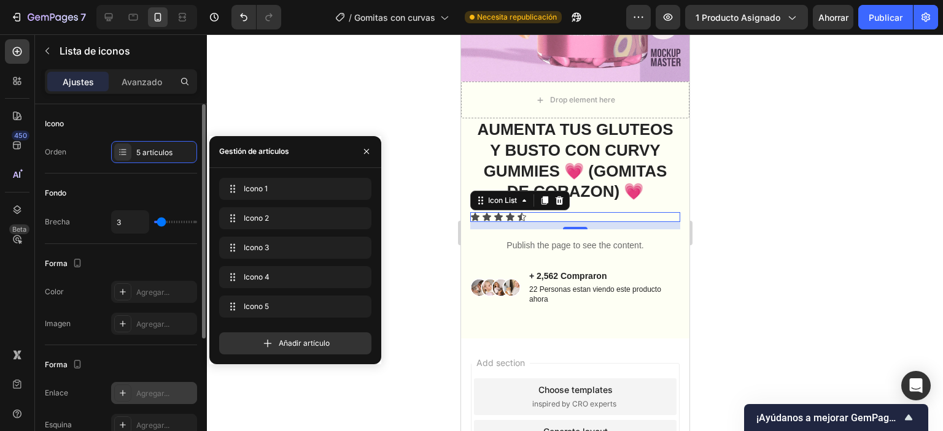
scroll to position [196, 0]
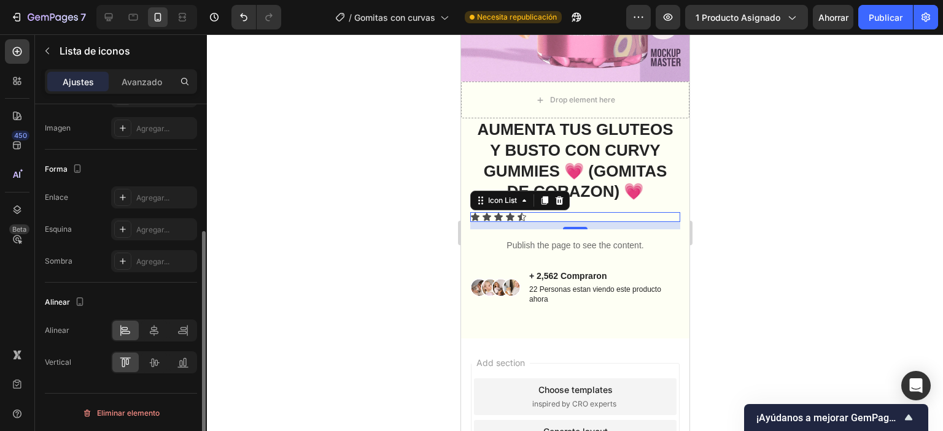
drag, startPoint x: 133, startPoint y: 264, endPoint x: 106, endPoint y: 131, distance: 136.0
click at [133, 262] on div "Agregar..." at bounding box center [154, 261] width 86 height 22
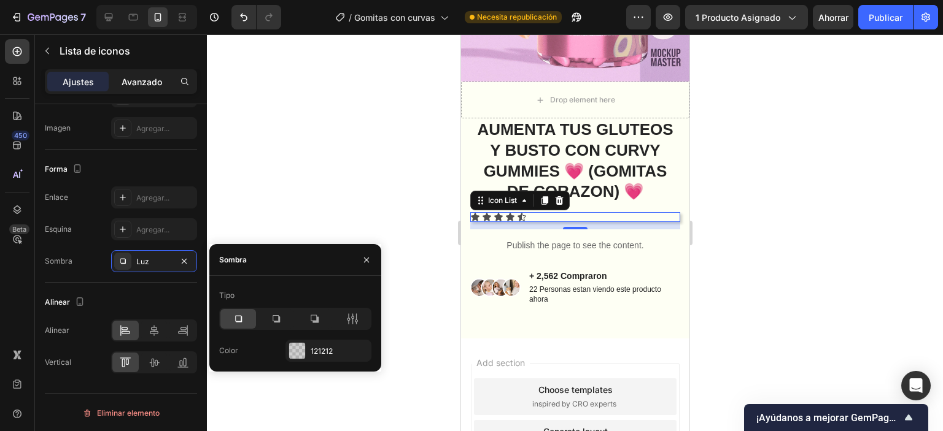
click at [134, 83] on font "Avanzado" at bounding box center [142, 82] width 41 height 10
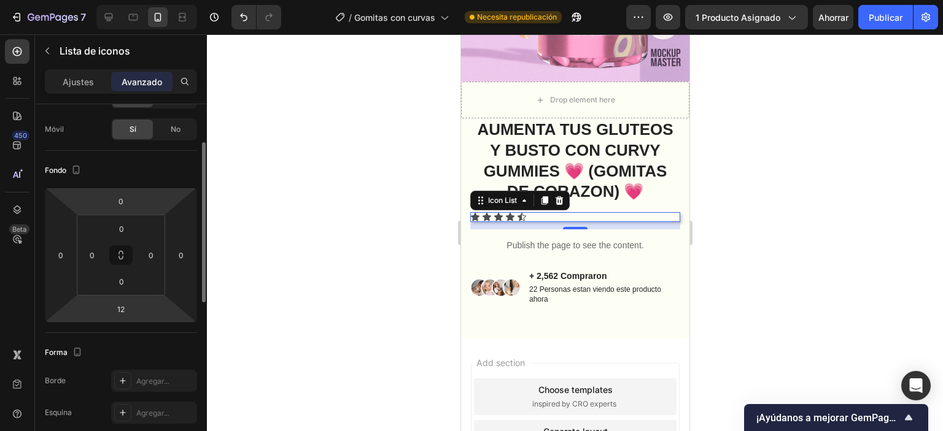
scroll to position [0, 0]
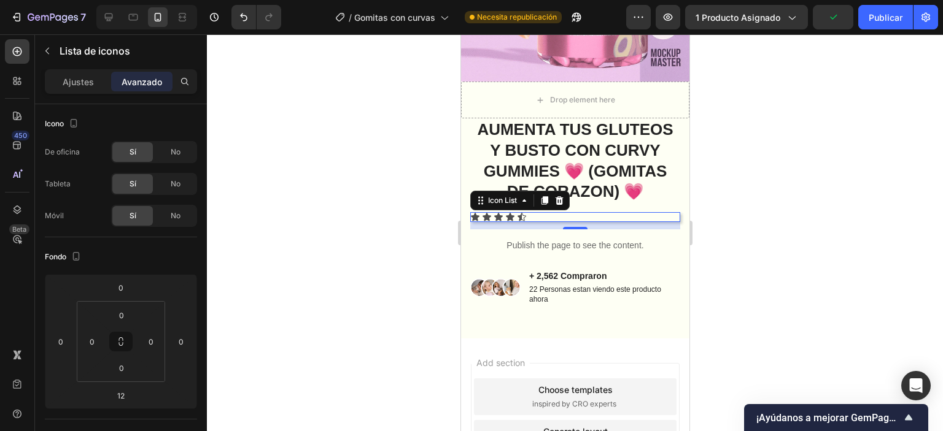
click at [85, 80] on font "Ajustes" at bounding box center [78, 82] width 31 height 10
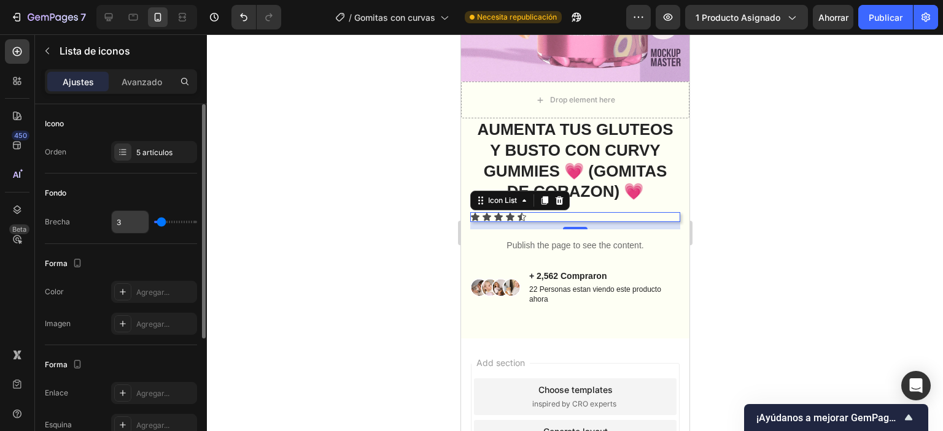
click at [133, 220] on input "3" at bounding box center [130, 222] width 37 height 22
click at [142, 250] on div "Forma Los cambios podrían quedar ocultos por el vídeo. Color Agregar... Imagen …" at bounding box center [121, 294] width 152 height 101
click at [110, 290] on div "Color Agregar..." at bounding box center [121, 292] width 152 height 22
click at [120, 292] on icon at bounding box center [123, 292] width 10 height 10
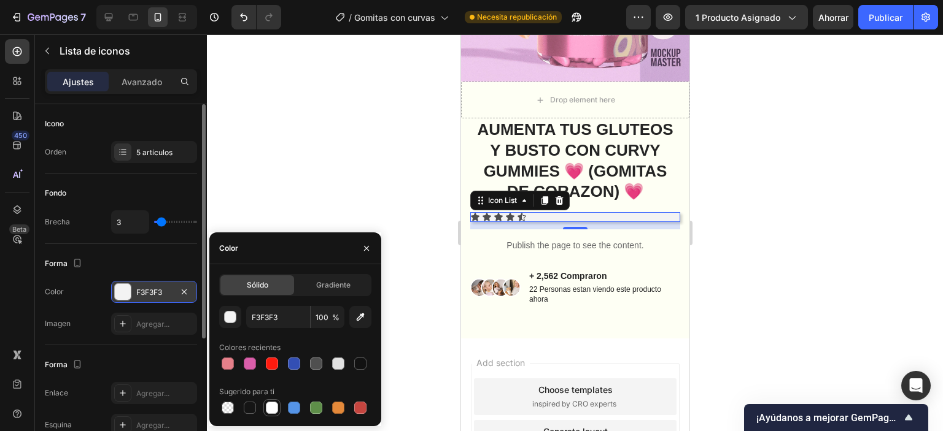
click at [269, 413] on div at bounding box center [272, 408] width 12 height 12
click at [360, 366] on div at bounding box center [360, 364] width 12 height 12
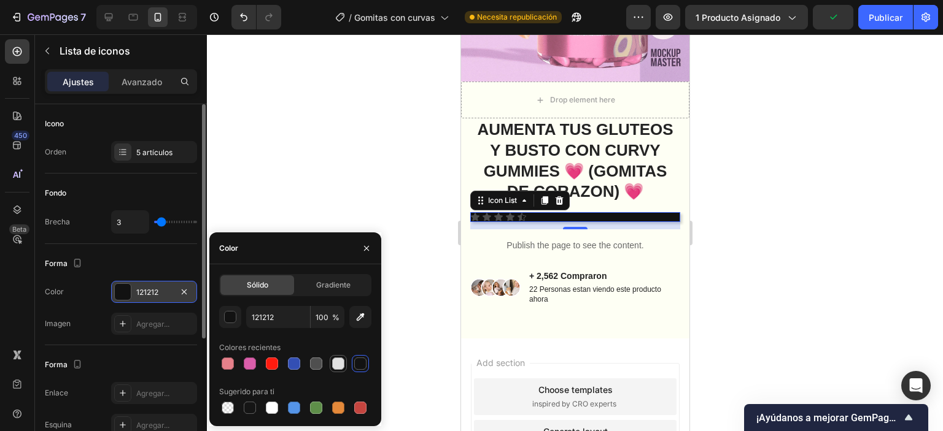
click at [340, 363] on div at bounding box center [338, 364] width 12 height 12
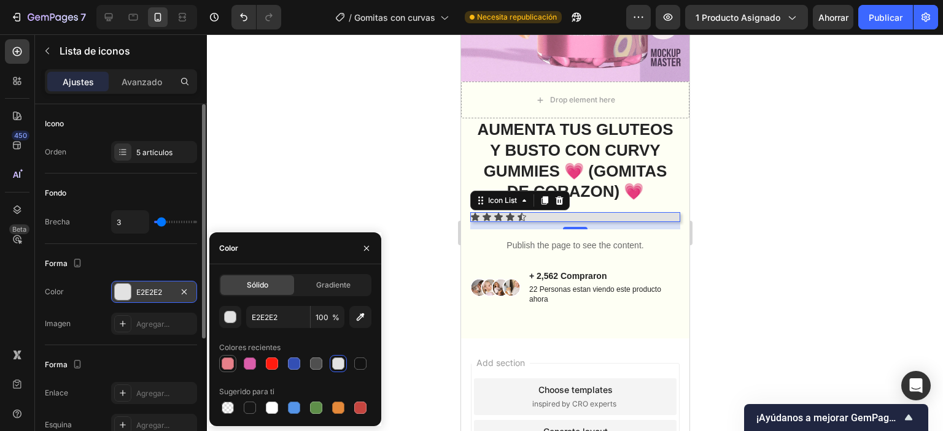
click at [228, 364] on div at bounding box center [228, 364] width 12 height 12
click at [342, 360] on div at bounding box center [338, 364] width 12 height 12
type input "E2E2E2"
click at [381, 191] on div at bounding box center [575, 232] width 736 height 397
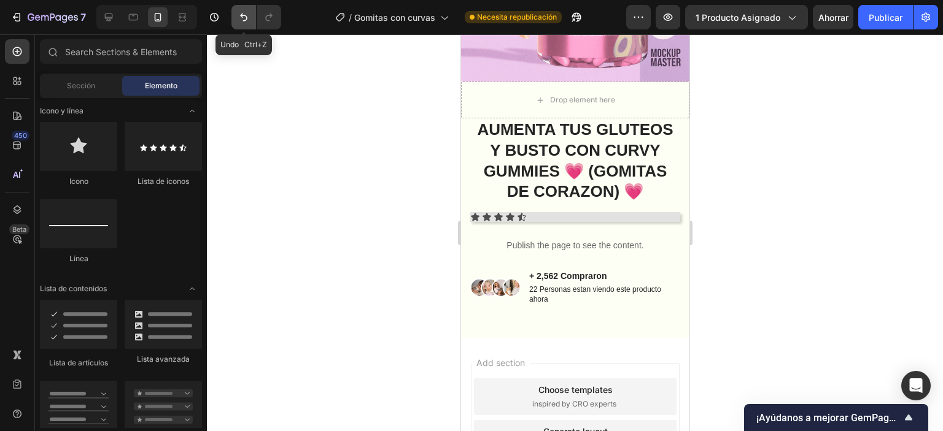
click at [236, 14] on button "Deshacer/Rehacer" at bounding box center [243, 17] width 25 height 25
click at [238, 14] on icon "Deshacer/Rehacer" at bounding box center [244, 17] width 12 height 12
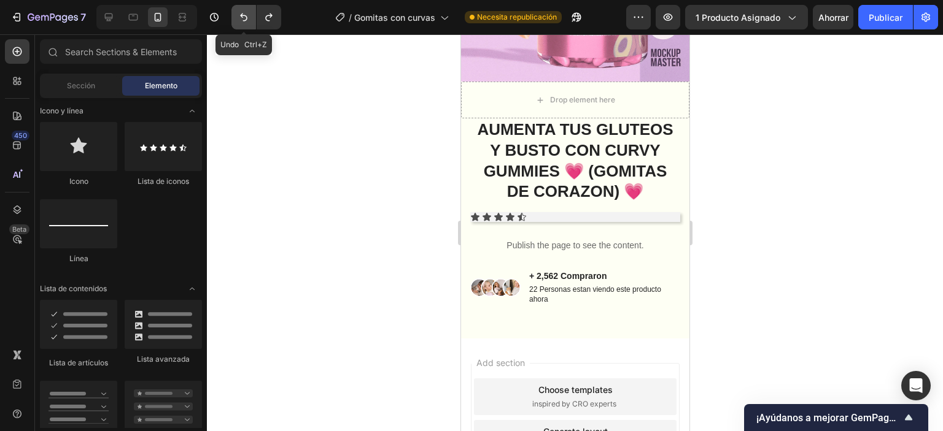
click at [238, 15] on icon "Deshacer/Rehacer" at bounding box center [244, 17] width 12 height 12
click at [101, 171] on div "Icono" at bounding box center [78, 154] width 77 height 65
click at [498, 213] on icon at bounding box center [497, 217] width 9 height 8
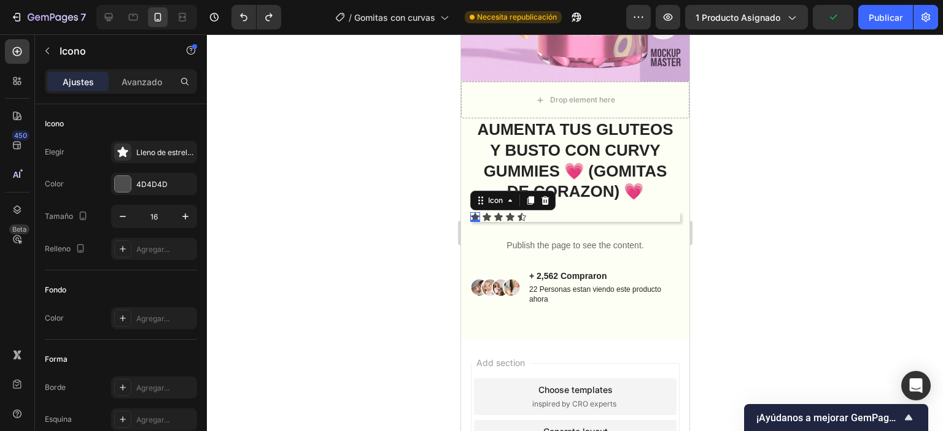
click at [473, 212] on div "Icon 0" at bounding box center [475, 217] width 10 height 10
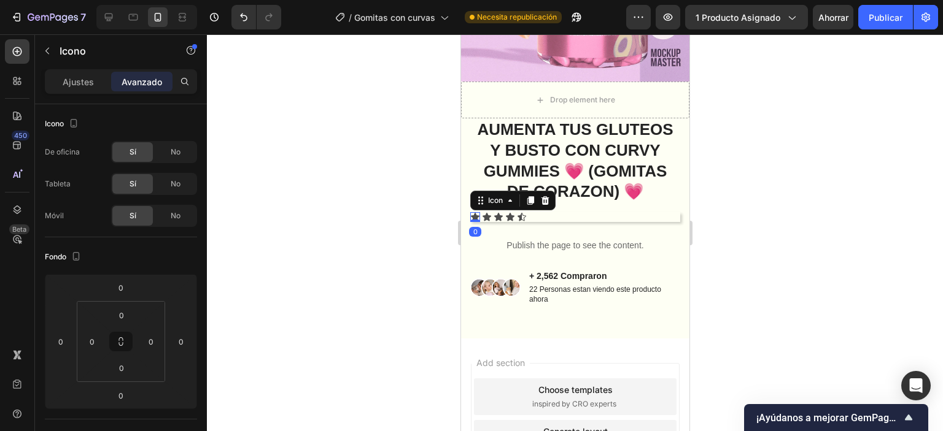
click at [473, 213] on icon at bounding box center [474, 217] width 9 height 8
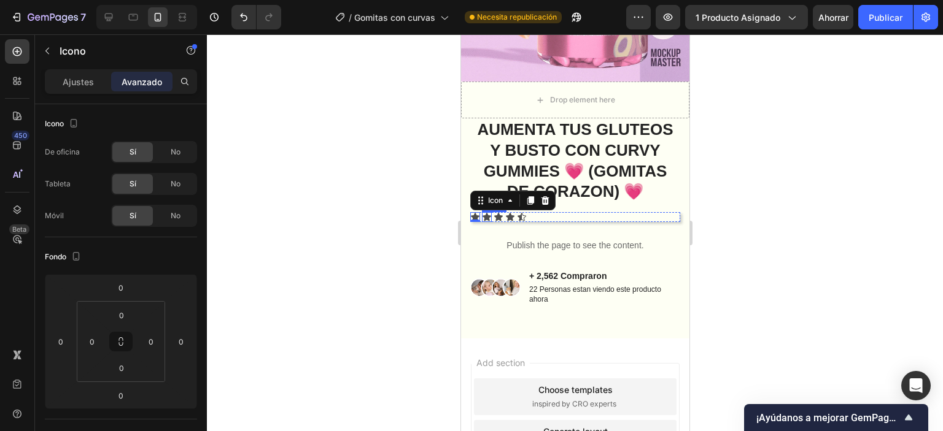
click at [482, 213] on icon at bounding box center [486, 217] width 9 height 8
click at [85, 74] on div "Ajustes" at bounding box center [77, 82] width 61 height 20
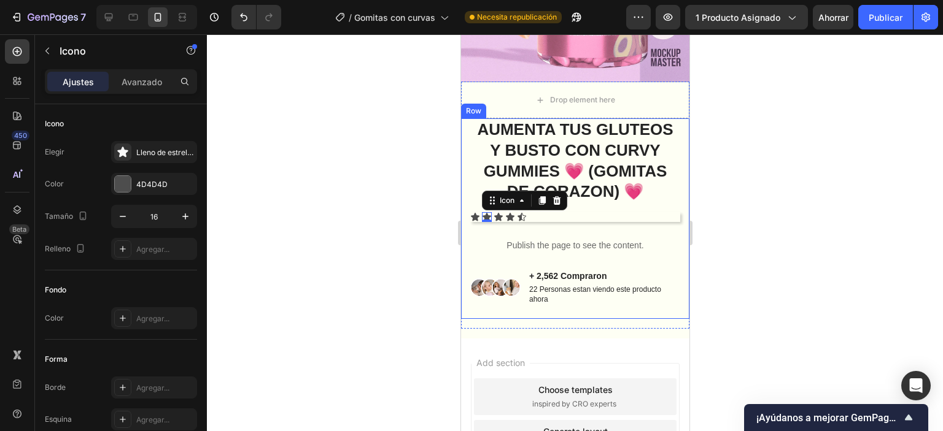
click at [468, 203] on div "AUMENTA TUS GLUTEOS Y BUSTO CON CURVY GUMMIES 💗 (GOMITAS DE CORAZON) 💗 Product …" at bounding box center [574, 218] width 228 height 201
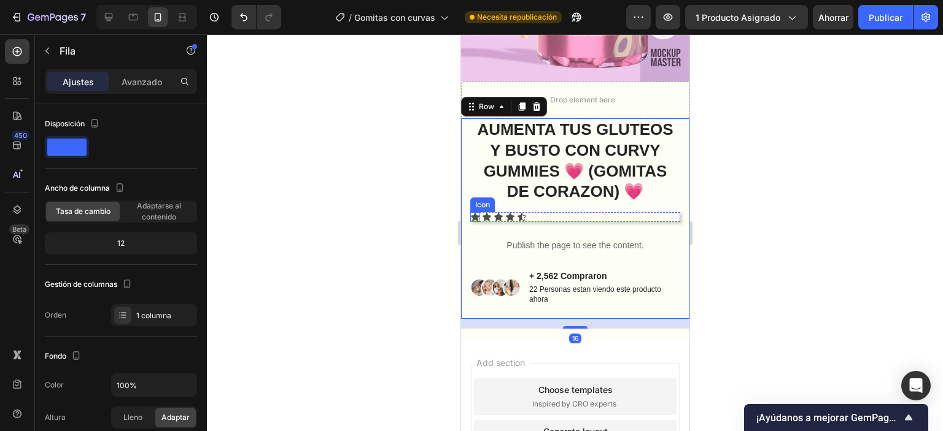
click at [474, 213] on icon at bounding box center [474, 217] width 9 height 8
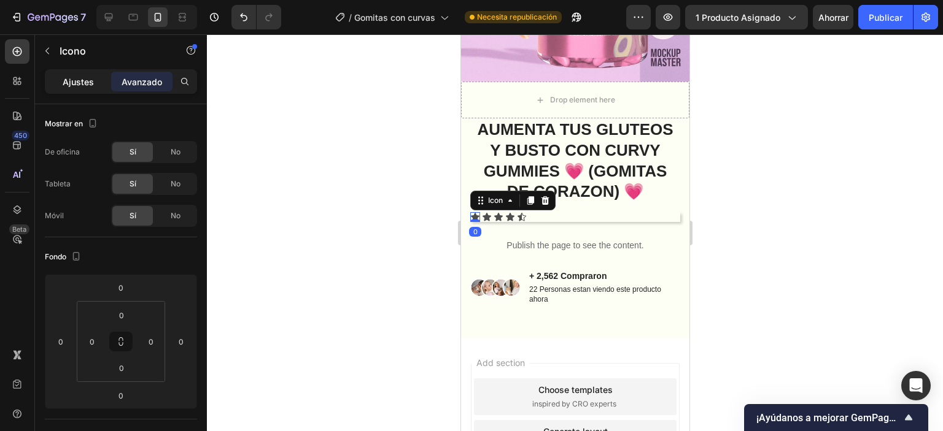
click at [104, 83] on div "Ajustes" at bounding box center [77, 82] width 61 height 20
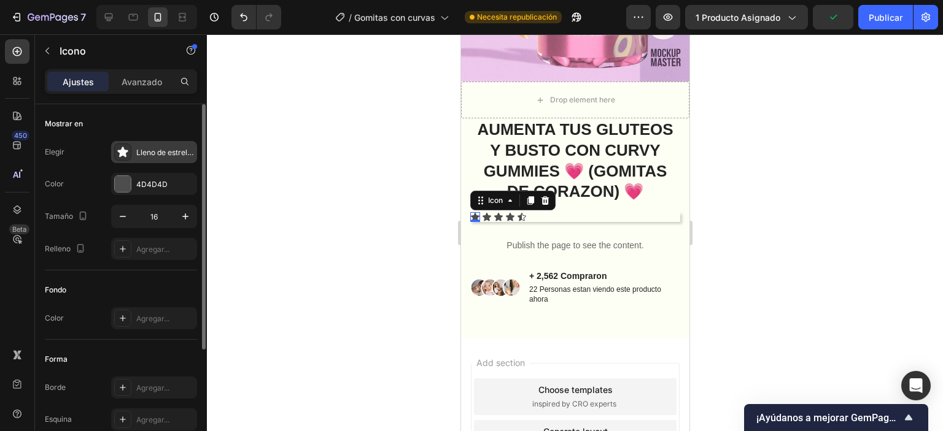
click at [124, 149] on icon at bounding box center [123, 152] width 12 height 12
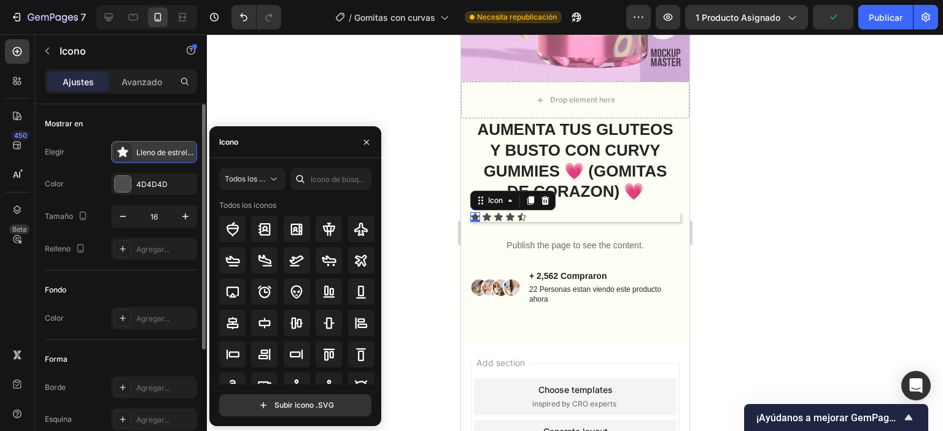
click at [124, 149] on icon at bounding box center [122, 152] width 10 height 10
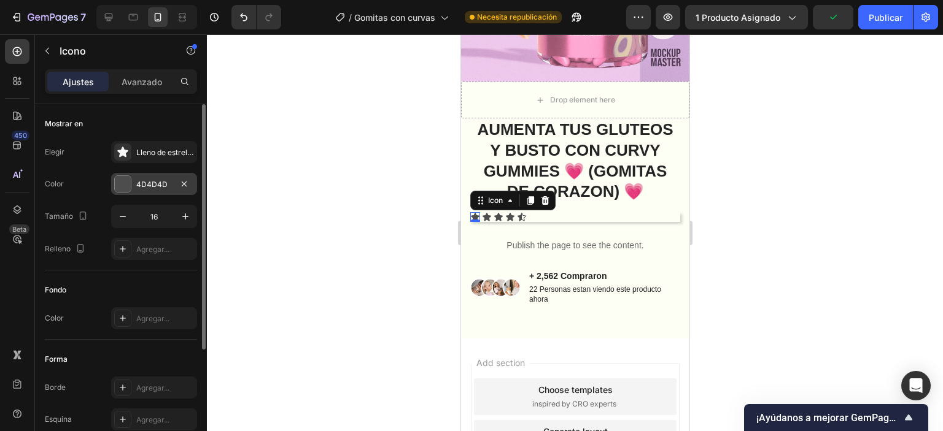
click at [123, 179] on div at bounding box center [123, 184] width 16 height 16
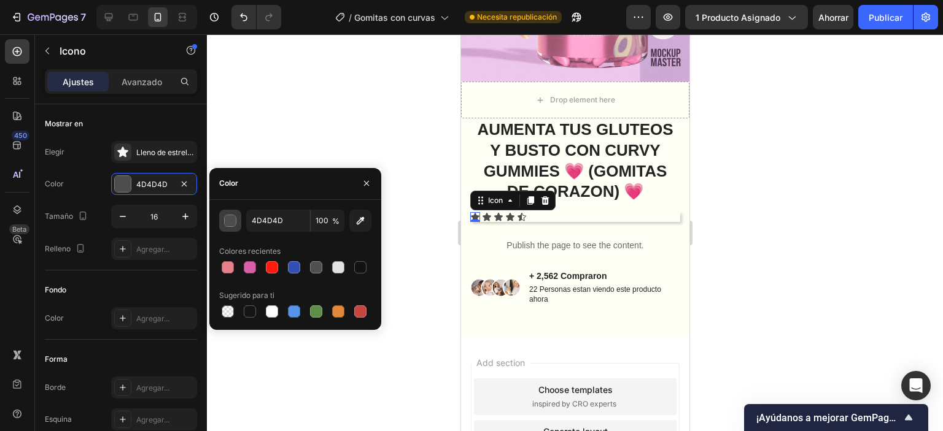
click at [226, 223] on div "button" at bounding box center [231, 221] width 12 height 12
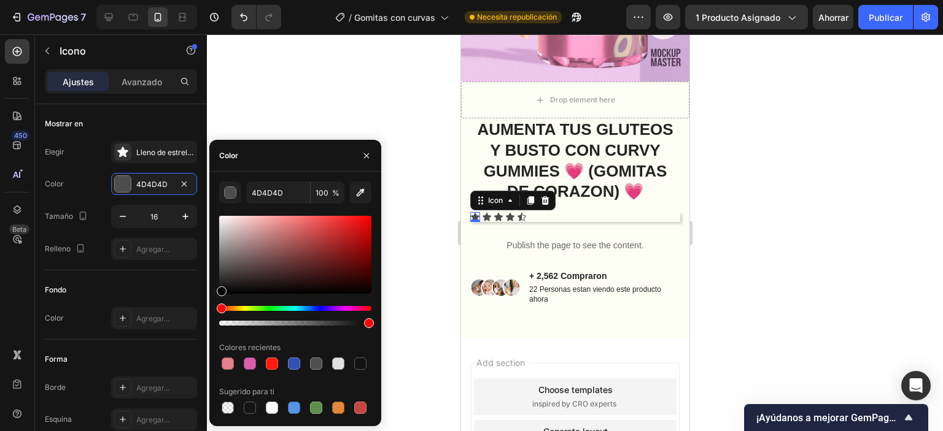
drag, startPoint x: 226, startPoint y: 306, endPoint x: 234, endPoint y: 309, distance: 8.5
click at [234, 309] on div at bounding box center [295, 271] width 152 height 115
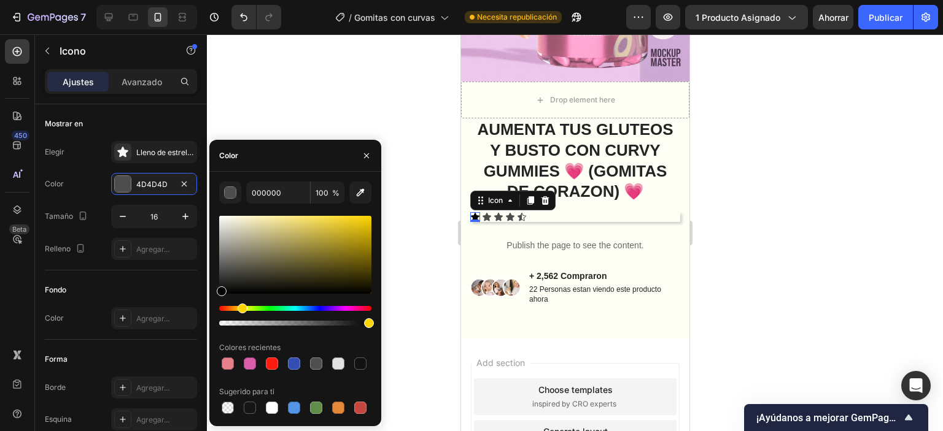
drag, startPoint x: 228, startPoint y: 310, endPoint x: 241, endPoint y: 309, distance: 12.3
click at [241, 309] on div "Hue" at bounding box center [243, 309] width 10 height 10
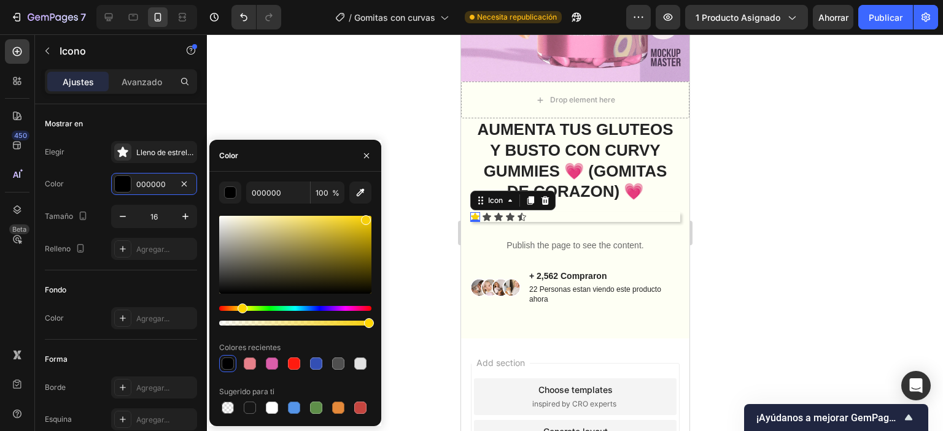
drag, startPoint x: 223, startPoint y: 293, endPoint x: 365, endPoint y: 218, distance: 160.3
click at [365, 218] on div at bounding box center [366, 220] width 10 height 10
drag, startPoint x: 365, startPoint y: 218, endPoint x: 356, endPoint y: 211, distance: 11.8
click at [356, 211] on div "F7D00C 100 % Colores recientes Sugerido para ti" at bounding box center [295, 299] width 152 height 235
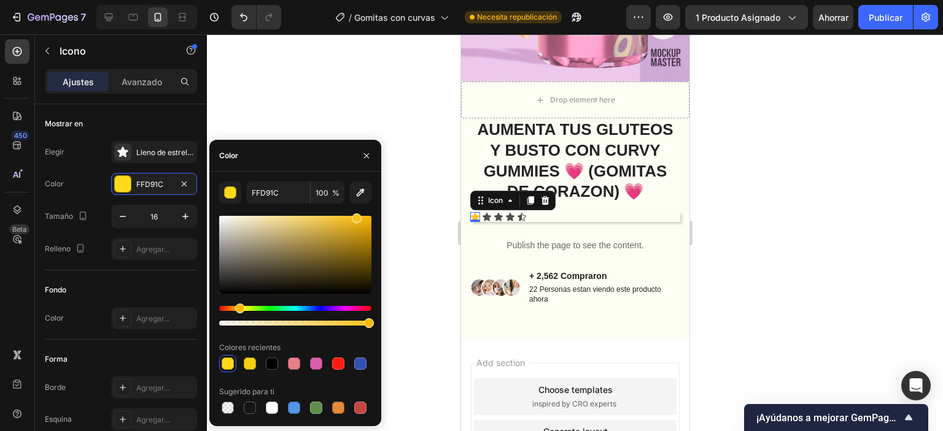
type input "FFC21C"
drag, startPoint x: 247, startPoint y: 309, endPoint x: 238, endPoint y: 308, distance: 8.6
click at [238, 308] on div "Matiz" at bounding box center [240, 309] width 10 height 10
click at [431, 200] on div at bounding box center [575, 232] width 736 height 397
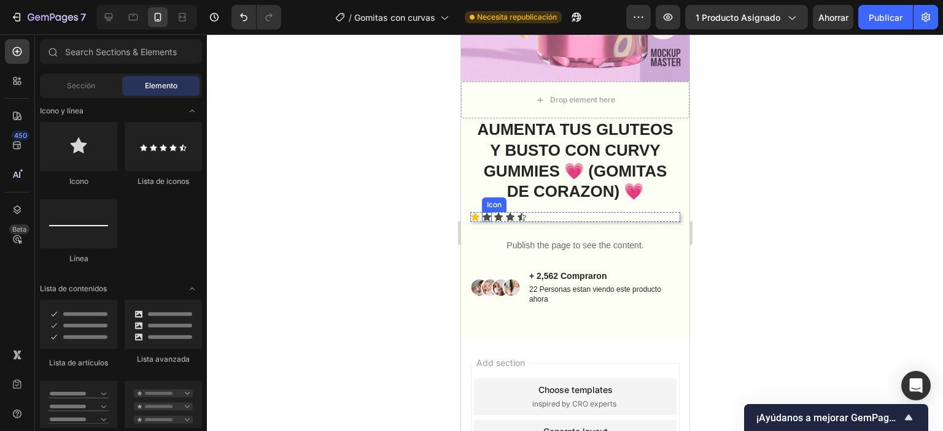
click at [485, 213] on icon at bounding box center [486, 217] width 9 height 8
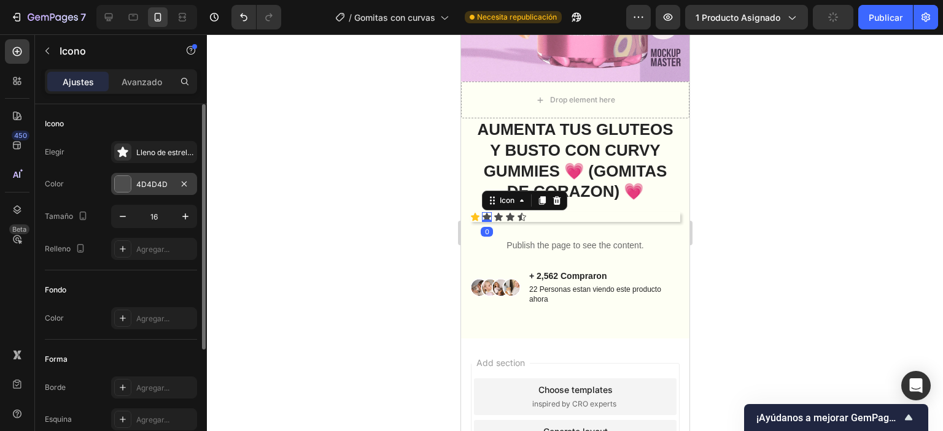
click at [125, 186] on div at bounding box center [123, 184] width 16 height 16
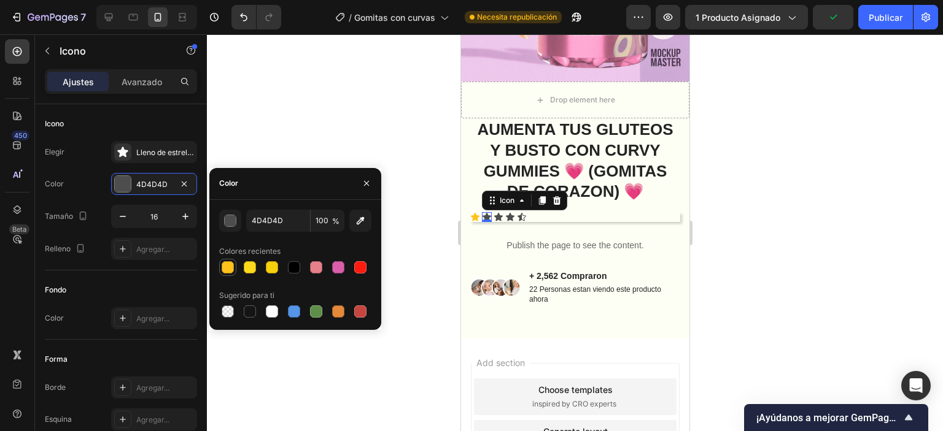
click at [231, 265] on div at bounding box center [228, 267] width 12 height 12
type input "FFC21C"
drag, startPoint x: 422, startPoint y: 199, endPoint x: 430, endPoint y: 199, distance: 8.0
click at [430, 199] on div at bounding box center [575, 232] width 736 height 397
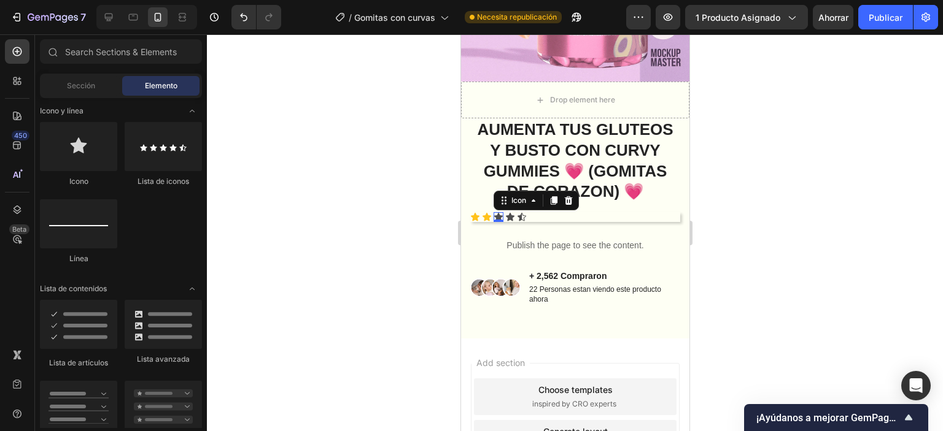
click at [499, 213] on icon at bounding box center [497, 217] width 9 height 8
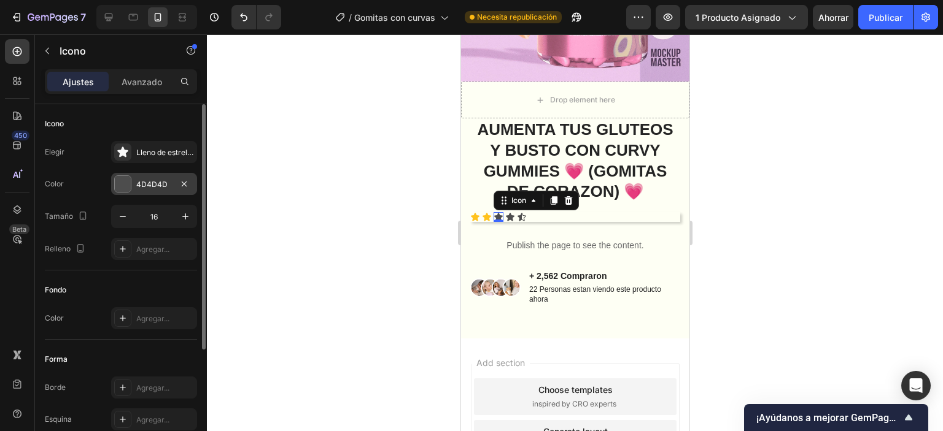
click at [119, 181] on div at bounding box center [123, 184] width 16 height 16
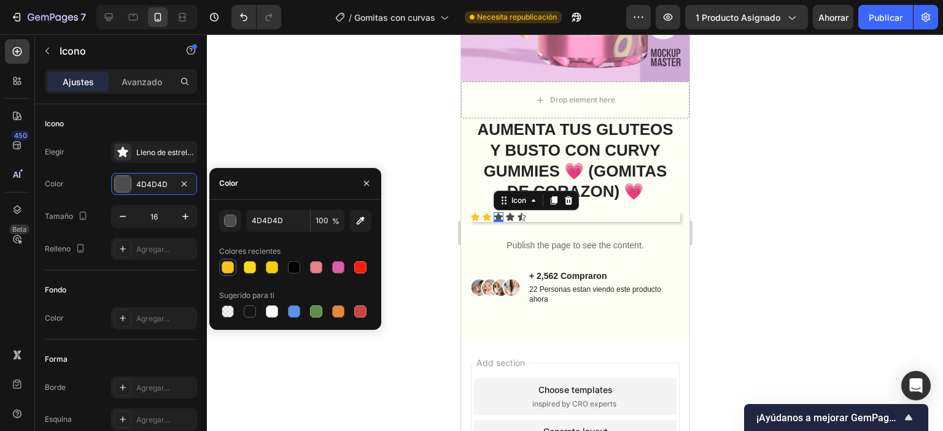
click at [228, 266] on div at bounding box center [228, 267] width 12 height 12
type input "FFC21C"
click at [509, 213] on icon at bounding box center [509, 217] width 9 height 8
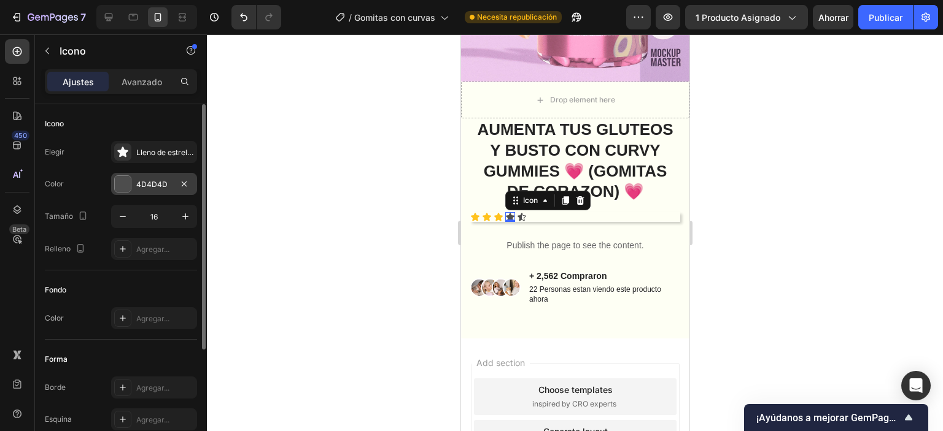
click at [132, 188] on div "4D4D4D" at bounding box center [154, 184] width 86 height 22
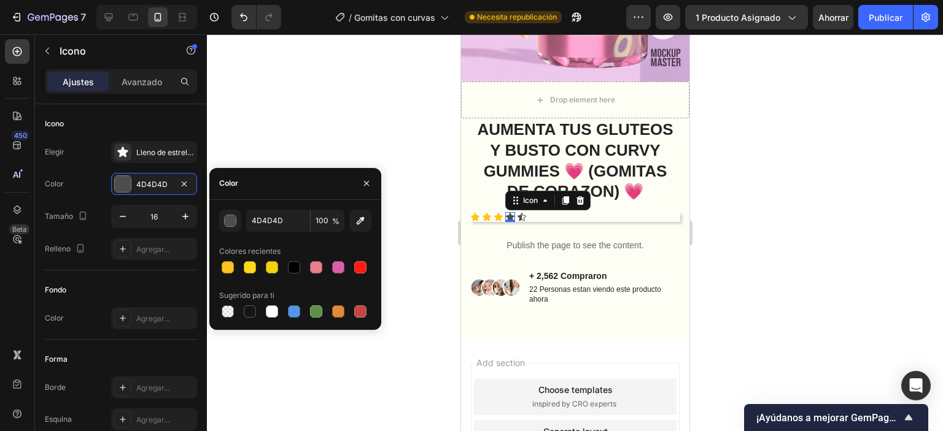
drag, startPoint x: 223, startPoint y: 267, endPoint x: 309, endPoint y: 247, distance: 88.9
click at [225, 265] on div at bounding box center [228, 267] width 12 height 12
type input "FFC21C"
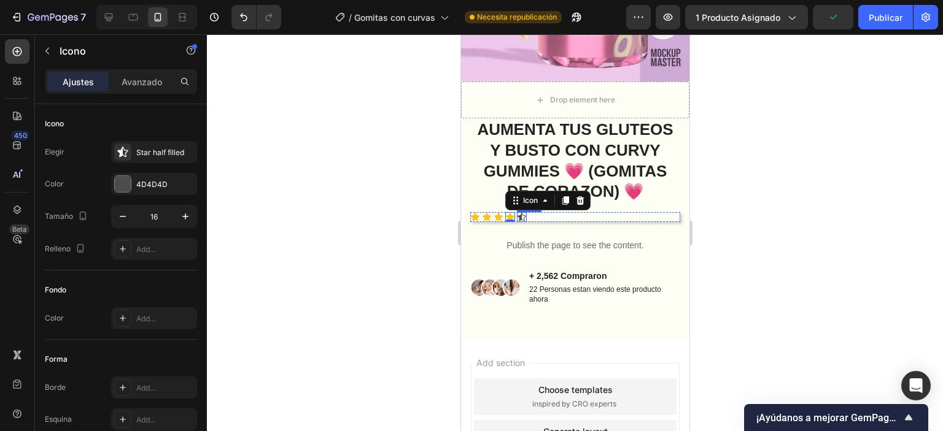
click at [523, 213] on icon at bounding box center [521, 217] width 9 height 8
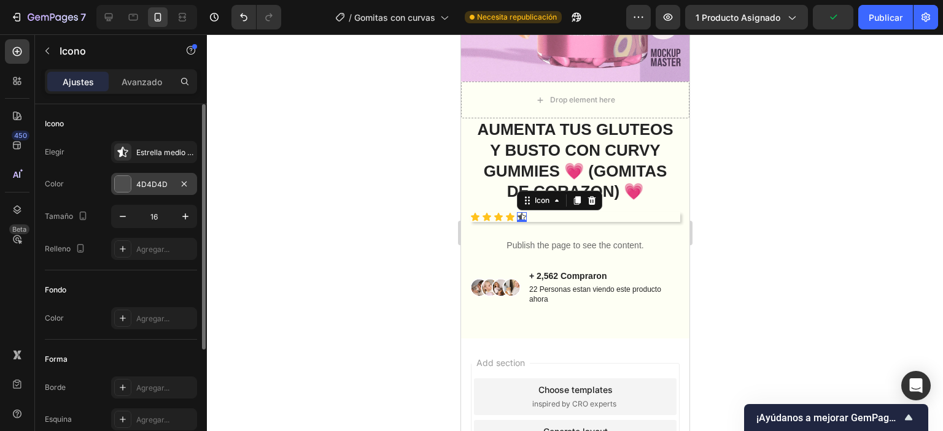
click at [129, 188] on div at bounding box center [123, 184] width 16 height 16
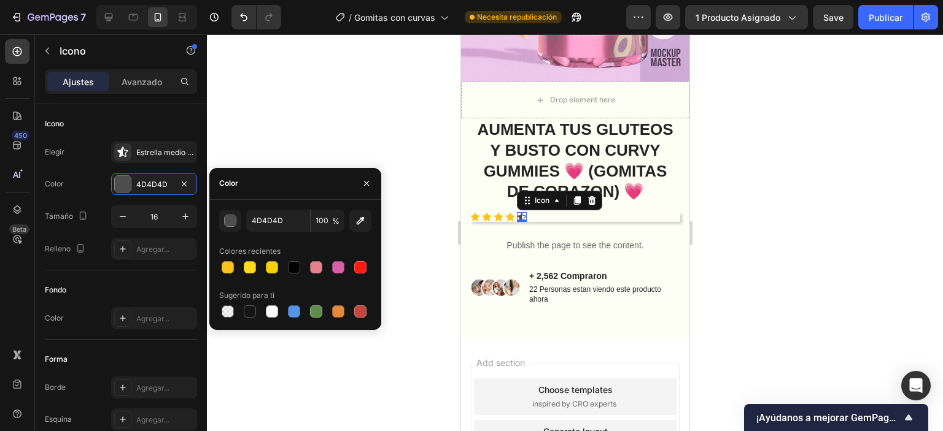
drag, startPoint x: 228, startPoint y: 268, endPoint x: 307, endPoint y: 184, distance: 115.5
click at [228, 266] on div at bounding box center [228, 267] width 12 height 12
type input "FFC21C"
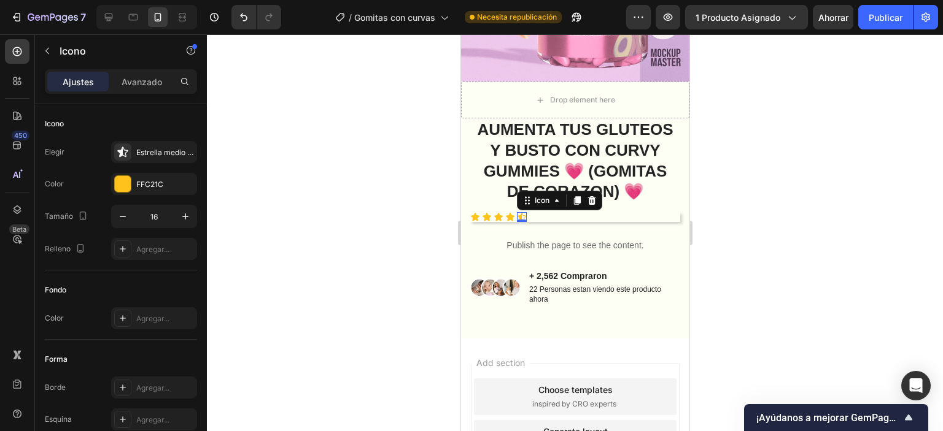
click at [327, 125] on div at bounding box center [575, 232] width 736 height 397
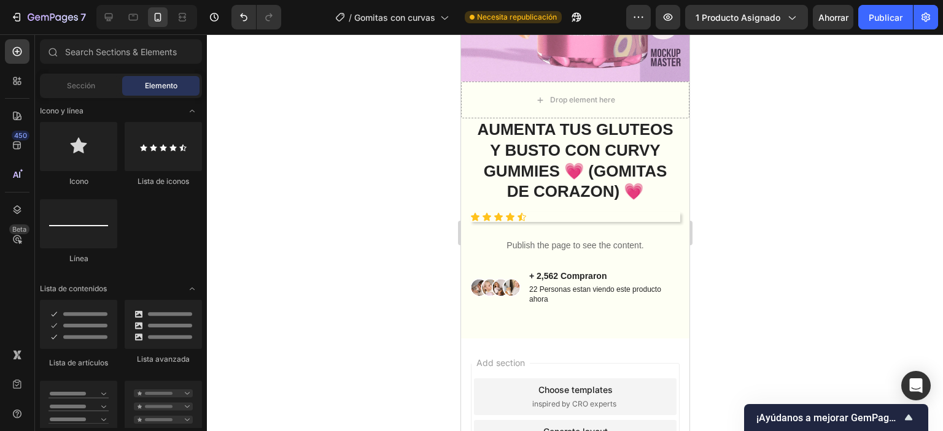
click at [327, 126] on div at bounding box center [575, 232] width 736 height 397
click at [515, 282] on div "Image" at bounding box center [495, 287] width 50 height 36
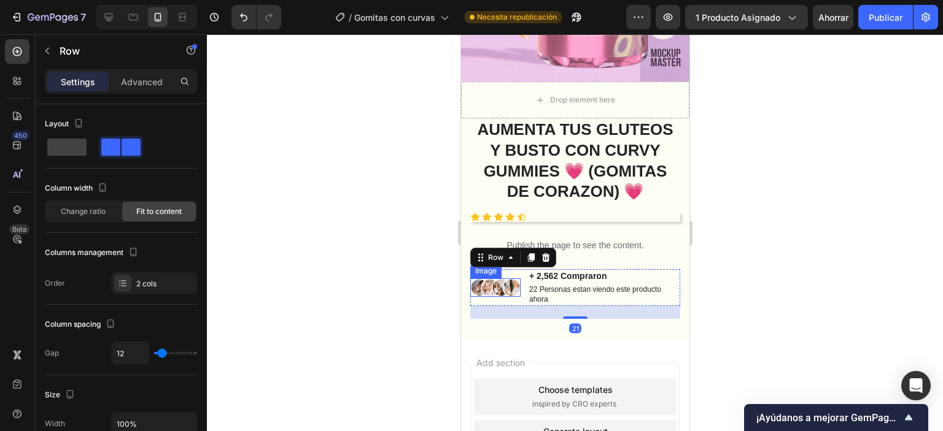
click at [511, 279] on img at bounding box center [495, 288] width 50 height 18
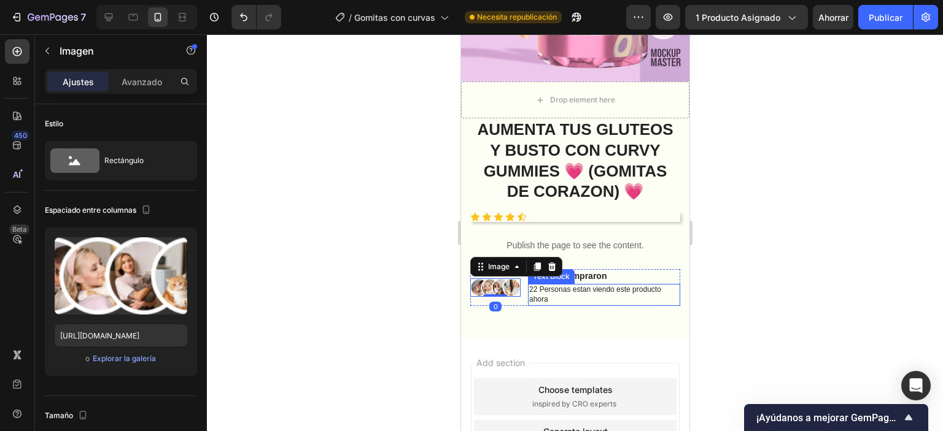
click at [587, 285] on p "22 Personas estan viendo este producto ahora" at bounding box center [603, 294] width 150 height 19
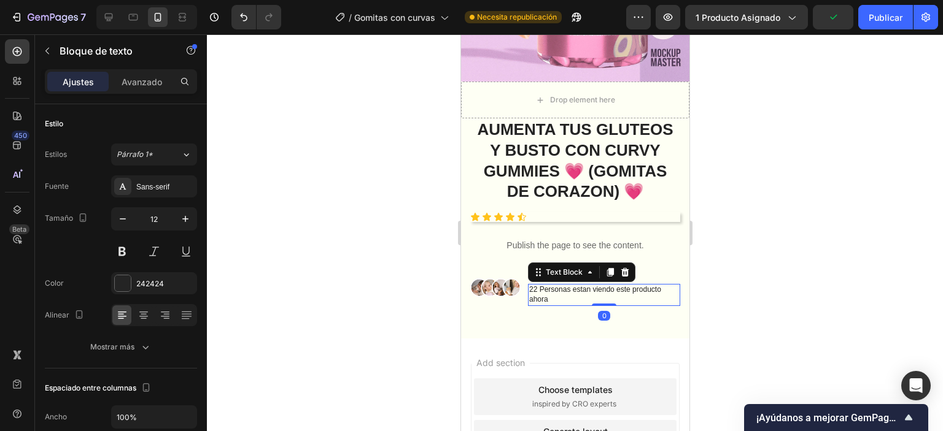
click at [808, 195] on div at bounding box center [575, 232] width 736 height 397
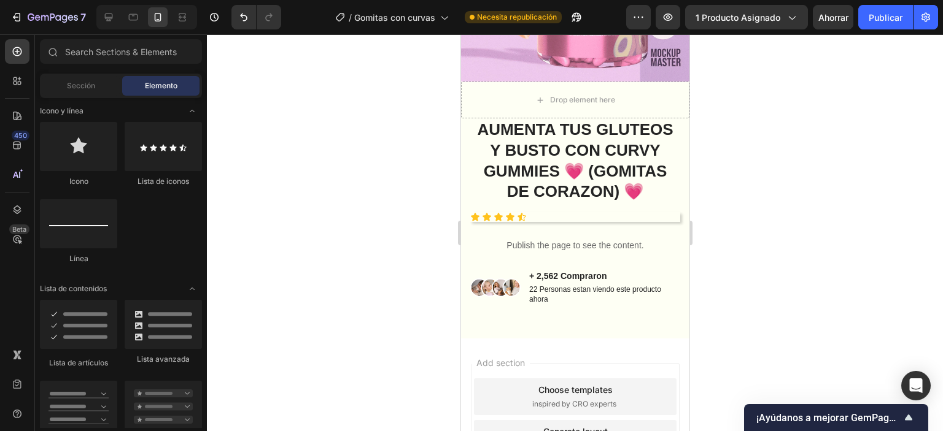
click at [806, 209] on div at bounding box center [575, 232] width 736 height 397
click at [593, 285] on p "22 Personas estan viendo este producto ahora" at bounding box center [603, 294] width 150 height 19
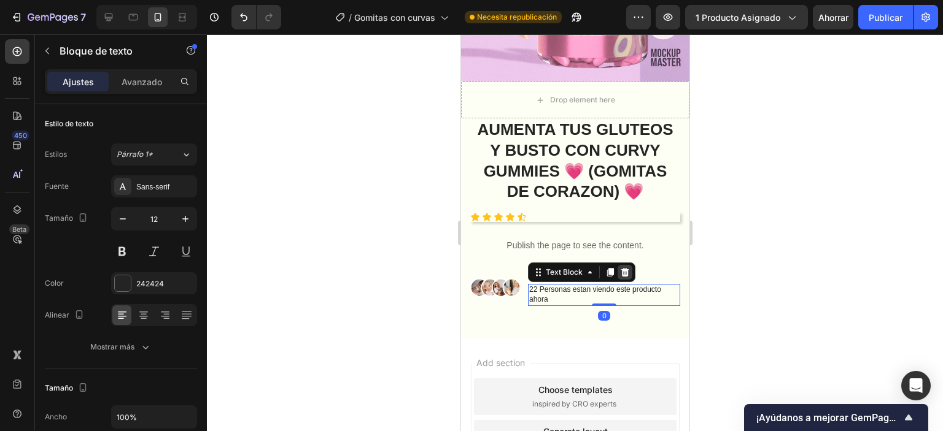
click at [630, 265] on div at bounding box center [624, 272] width 15 height 15
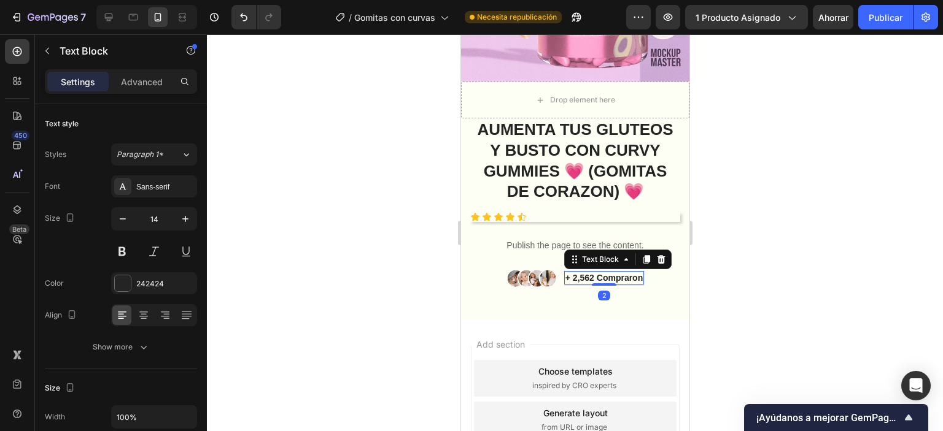
click at [592, 272] on p "+ 2,562 Compraron" at bounding box center [603, 277] width 77 height 11
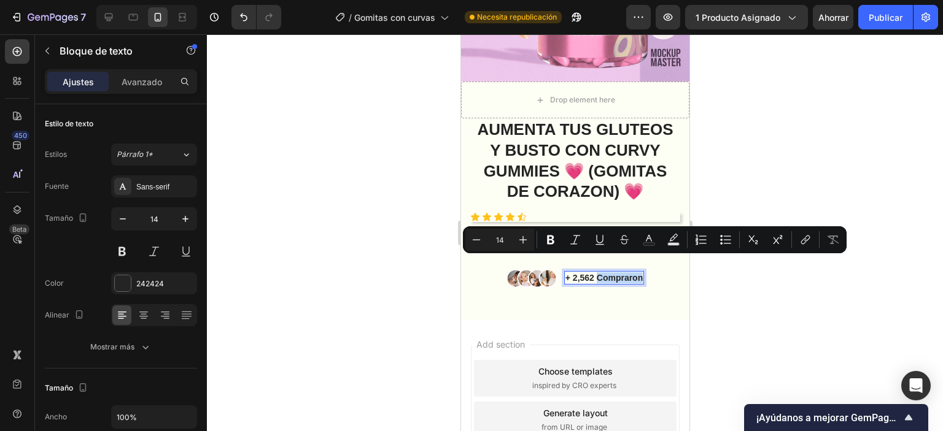
click at [592, 272] on p "+ 2,562 Compraron" at bounding box center [603, 277] width 77 height 11
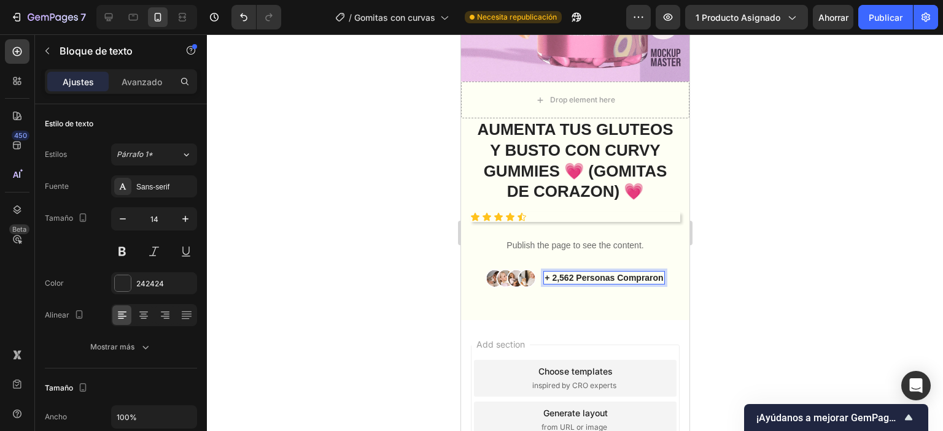
click at [619, 272] on p "+ 2,562 Personas Compraron" at bounding box center [603, 277] width 118 height 11
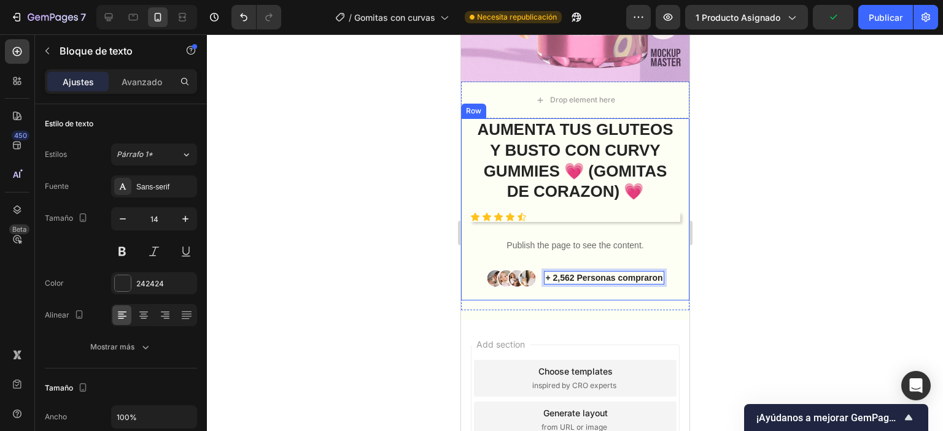
drag, startPoint x: 741, startPoint y: 245, endPoint x: 735, endPoint y: 261, distance: 17.7
click at [740, 245] on div at bounding box center [575, 232] width 736 height 397
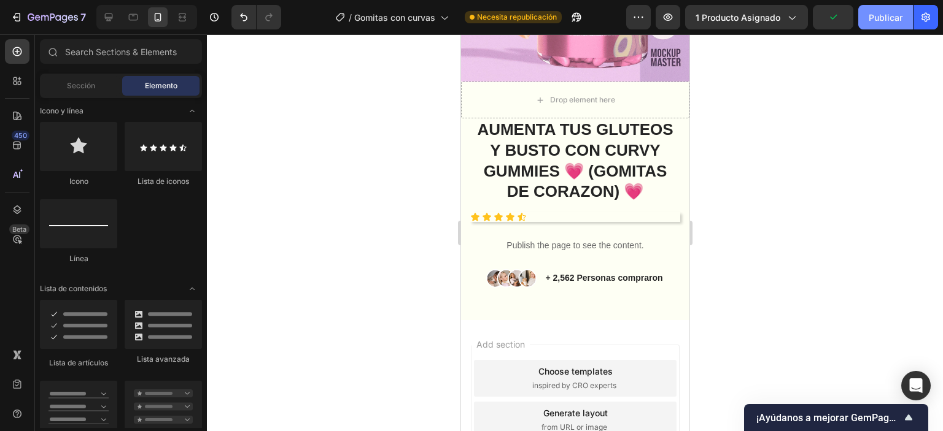
click at [872, 15] on font "Publicar" at bounding box center [885, 17] width 34 height 10
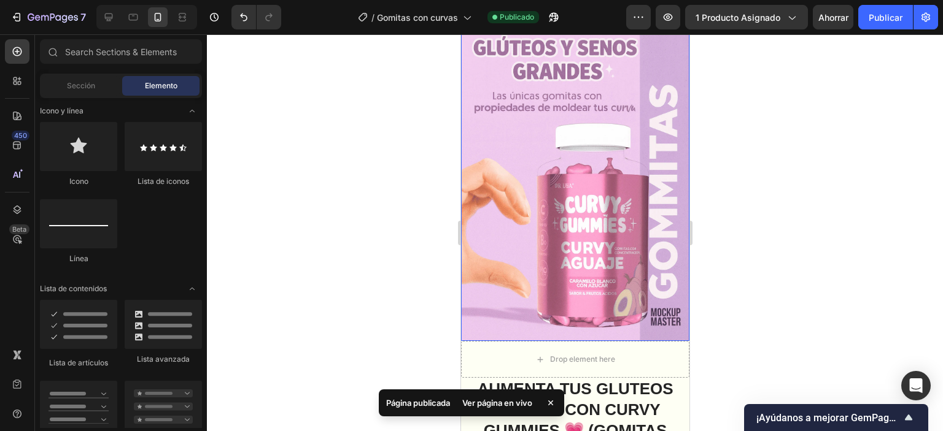
scroll to position [259, 0]
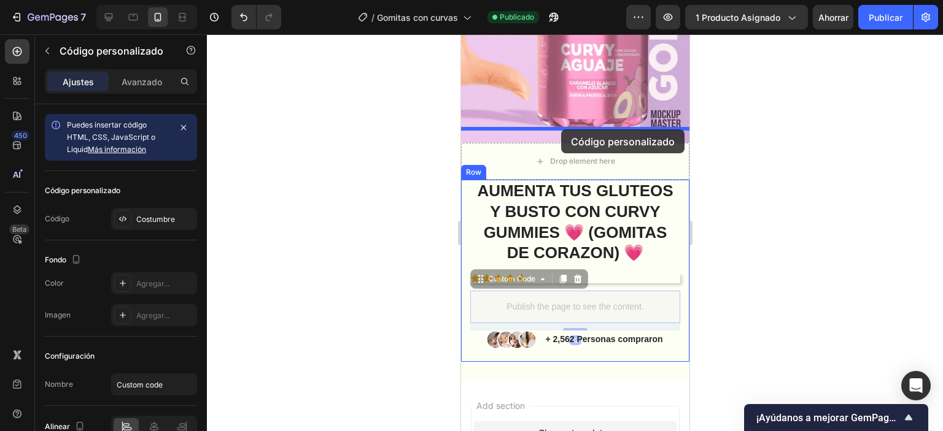
drag, startPoint x: 559, startPoint y: 288, endPoint x: 560, endPoint y: 129, distance: 158.3
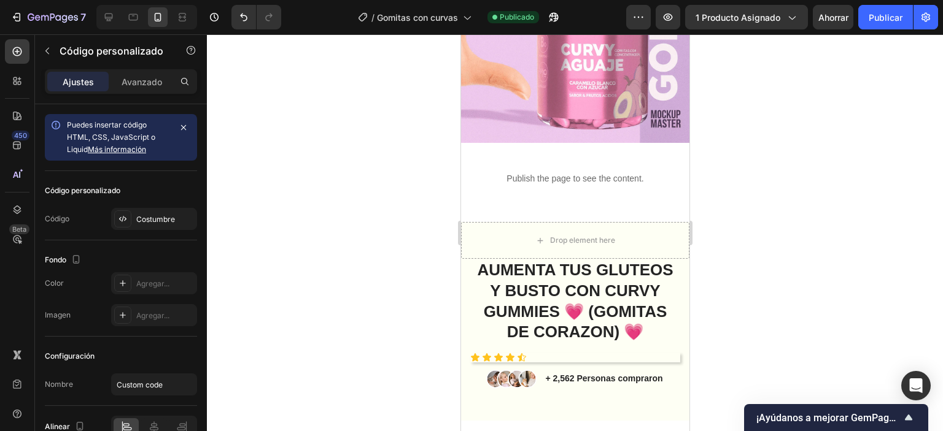
click at [753, 174] on div at bounding box center [575, 232] width 736 height 397
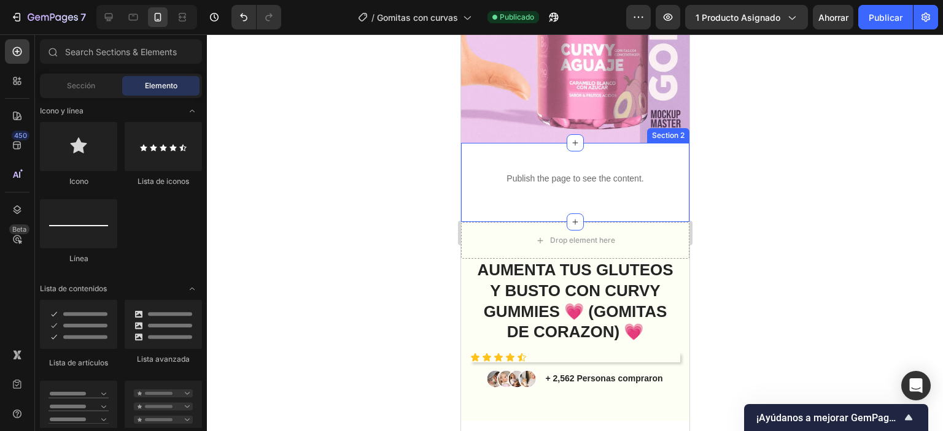
click at [619, 191] on div "Publish the page to see the content. Custom Code Section 2" at bounding box center [574, 182] width 228 height 79
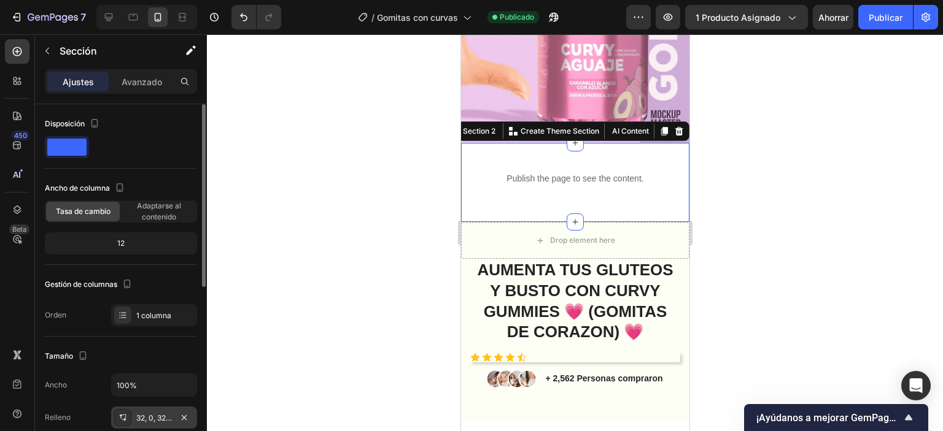
click at [149, 417] on font "32, 0, 32, 0" at bounding box center [155, 418] width 38 height 9
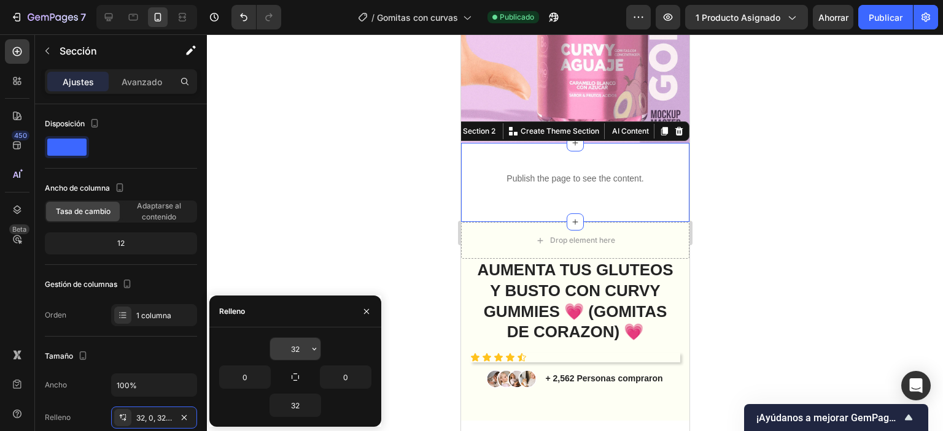
click at [291, 349] on input "32" at bounding box center [295, 349] width 50 height 22
click at [291, 350] on input "32" at bounding box center [295, 349] width 50 height 22
click at [296, 352] on input "032" at bounding box center [295, 349] width 50 height 22
click at [297, 352] on input "032" at bounding box center [295, 349] width 50 height 22
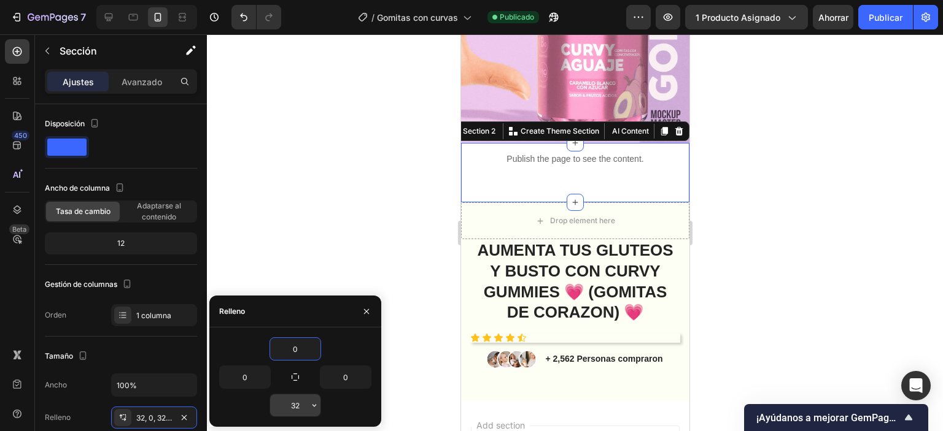
type input "0"
click at [297, 402] on input "32" at bounding box center [295, 406] width 50 height 22
type input "0"
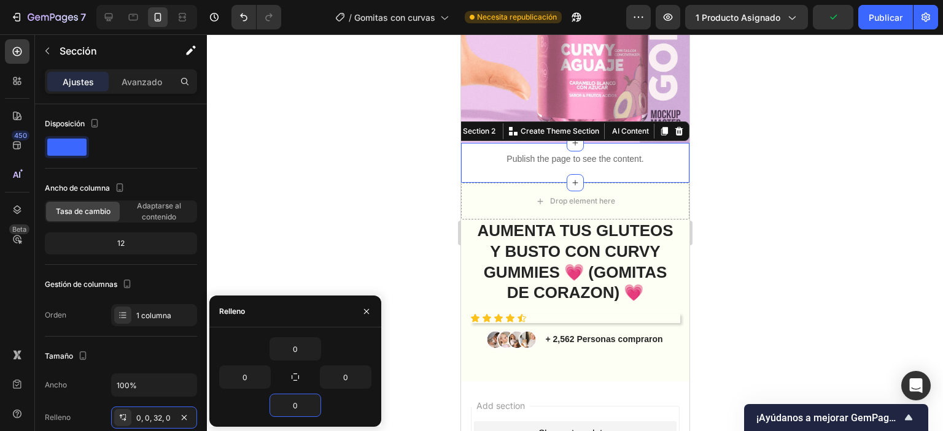
click at [363, 251] on div at bounding box center [575, 232] width 736 height 397
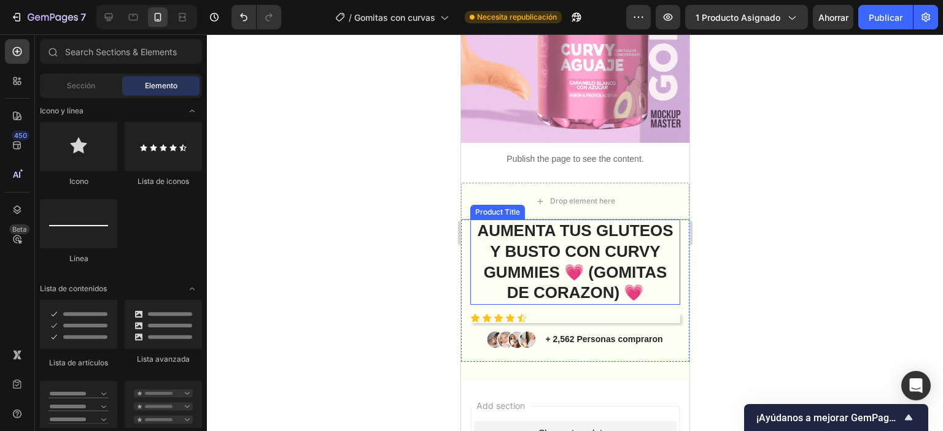
click at [604, 224] on h1 "AUMENTA TUS GLUTEOS Y BUSTO CON CURVY GUMMIES 💗 (GOMITAS DE CORAZON) 💗" at bounding box center [575, 262] width 210 height 85
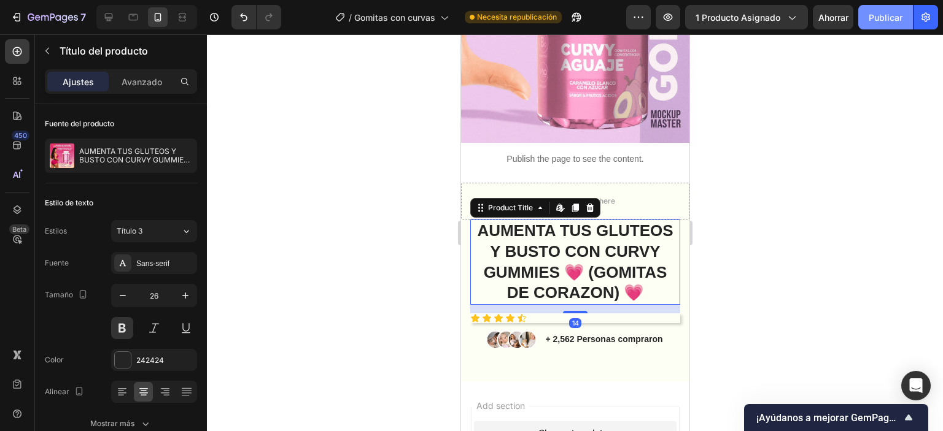
click at [888, 19] on font "Publicar" at bounding box center [885, 17] width 34 height 10
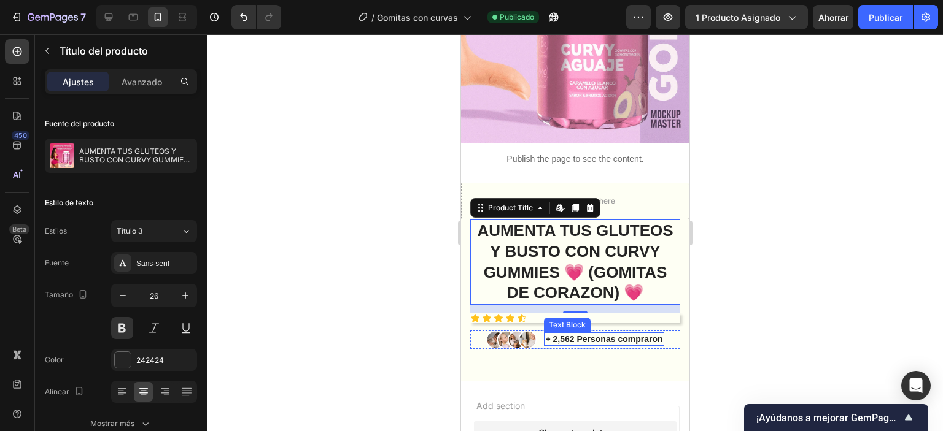
click at [595, 334] on p "+ 2,562 Personas compraron" at bounding box center [602, 339] width 117 height 11
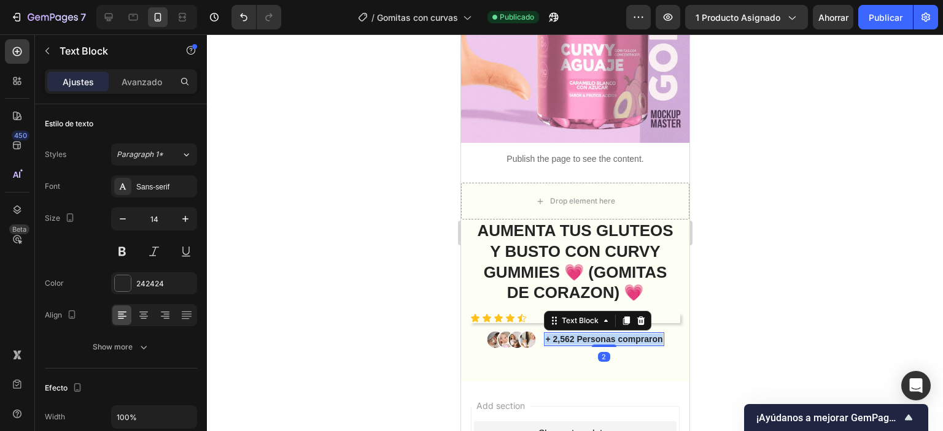
click at [597, 334] on p "+ 2,562 Personas compraron" at bounding box center [602, 339] width 117 height 11
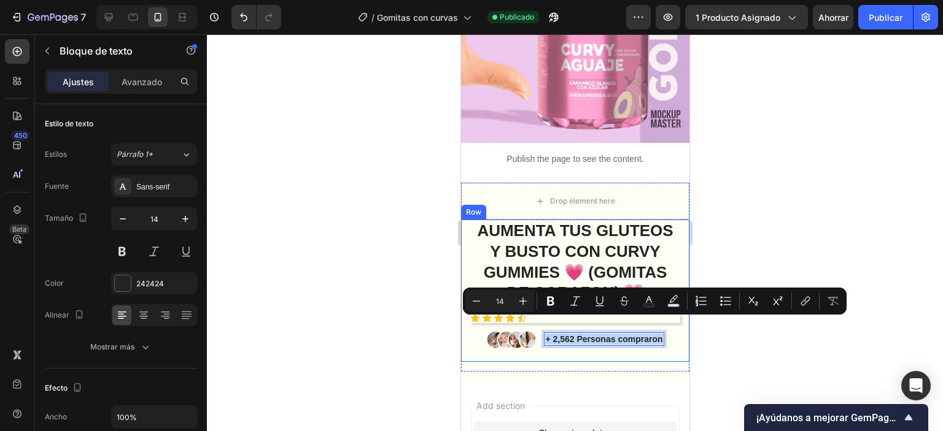
click at [620, 339] on div "AUMENTA TUS GLUTEOS Y BUSTO CON CURVY GUMMIES 💗 (GOMITAS DE CORAZON) 💗 Product …" at bounding box center [575, 291] width 210 height 142
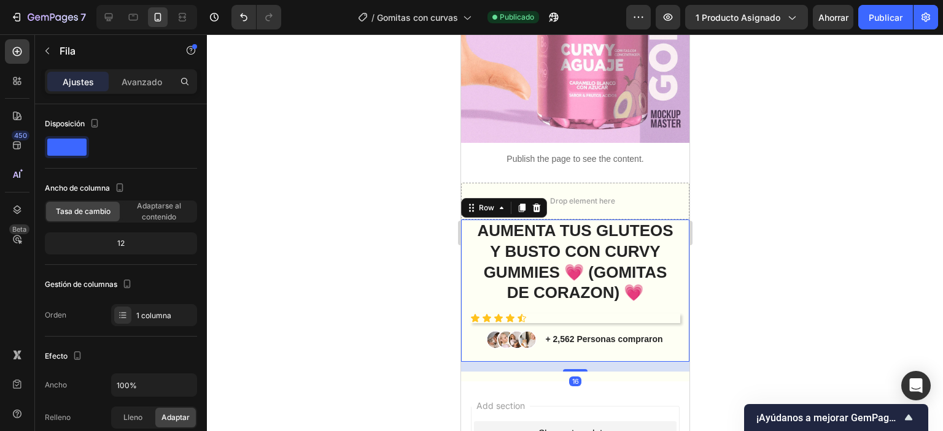
drag, startPoint x: 722, startPoint y: 328, endPoint x: 704, endPoint y: 328, distance: 17.8
click at [704, 328] on div at bounding box center [575, 232] width 736 height 397
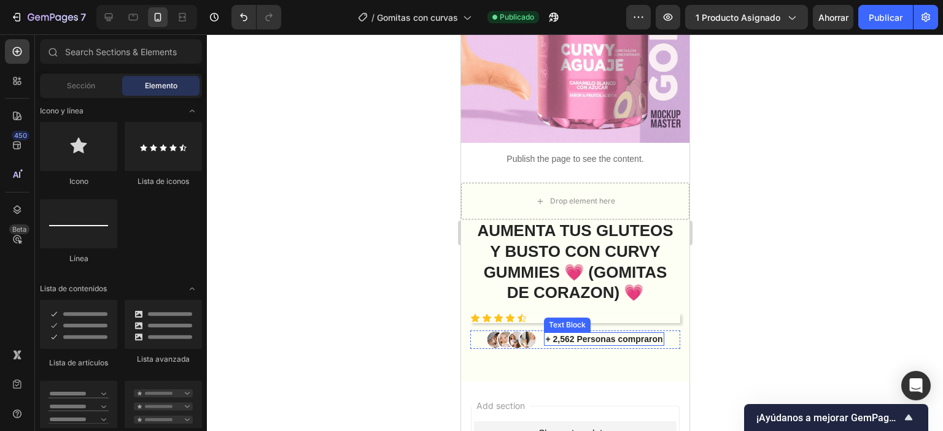
click at [638, 334] on p "+ 2,562 Personas compraron" at bounding box center [602, 339] width 117 height 11
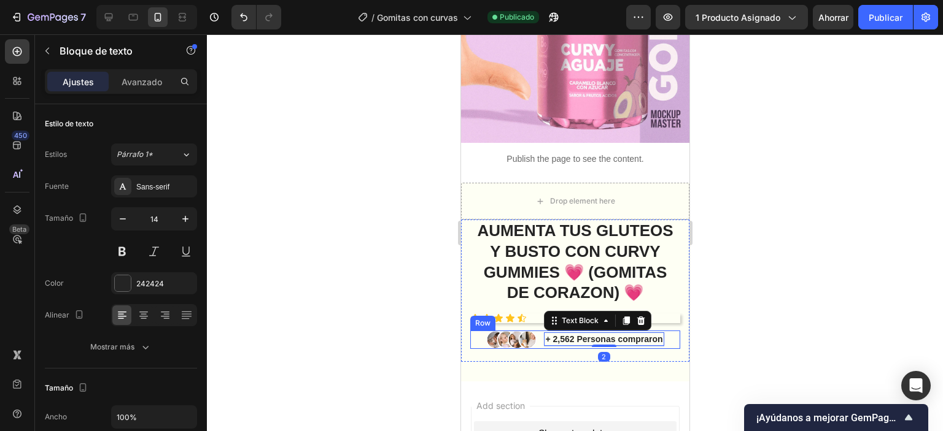
click at [662, 331] on div "Image + 2,562 Personas compraron Text Block 2 Row" at bounding box center [575, 340] width 210 height 18
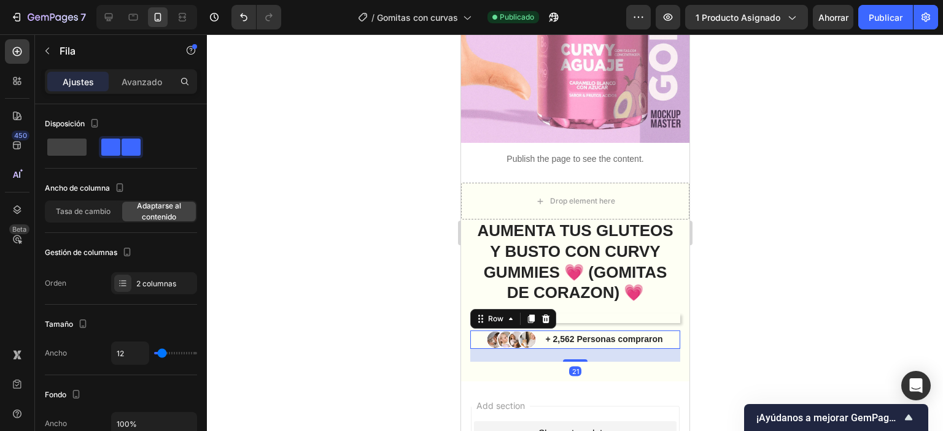
click at [662, 331] on div "Image + 2,562 Personas compraron Text Block Row 21" at bounding box center [575, 340] width 210 height 18
drag, startPoint x: 662, startPoint y: 325, endPoint x: 647, endPoint y: 324, distance: 14.7
click at [661, 331] on div "Image + 2,562 Personas compraron Text Block Row 21" at bounding box center [575, 340] width 210 height 18
click at [646, 334] on p "+ 2,562 Personas compraron" at bounding box center [602, 339] width 117 height 11
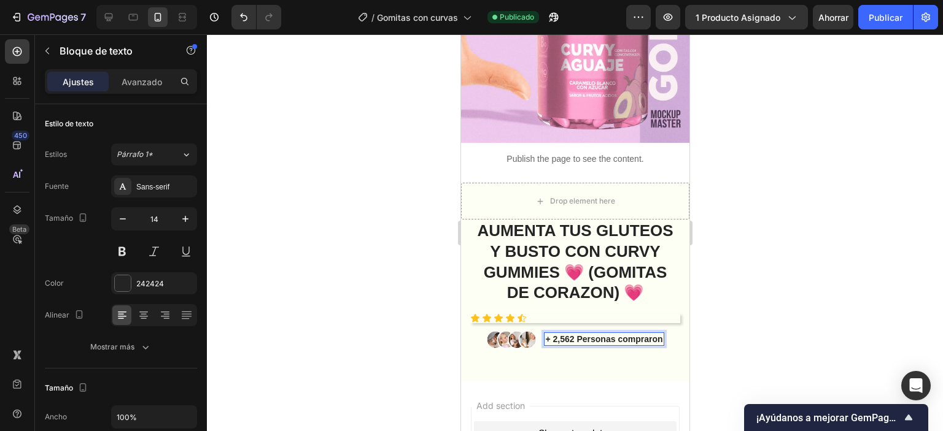
click at [654, 334] on p "+ 2,562 Personas compraron" at bounding box center [602, 339] width 117 height 11
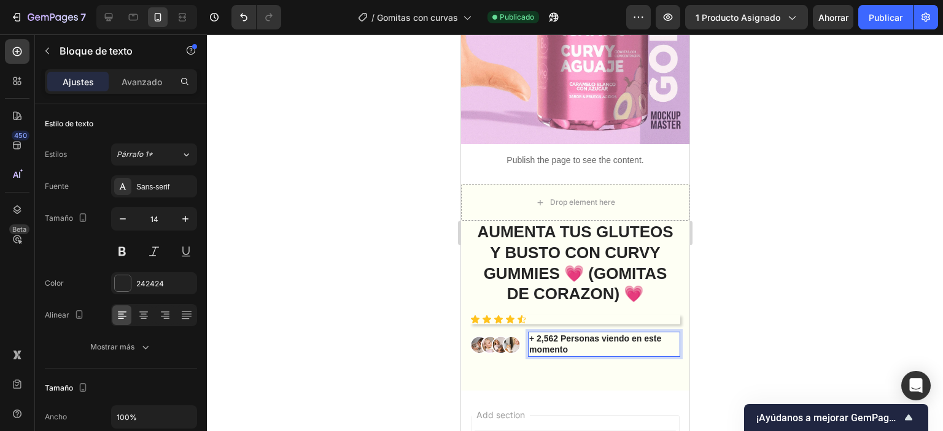
click at [557, 333] on p "+ 2,562 Personas viendo en este momento" at bounding box center [603, 344] width 150 height 22
click at [741, 285] on div at bounding box center [575, 232] width 736 height 397
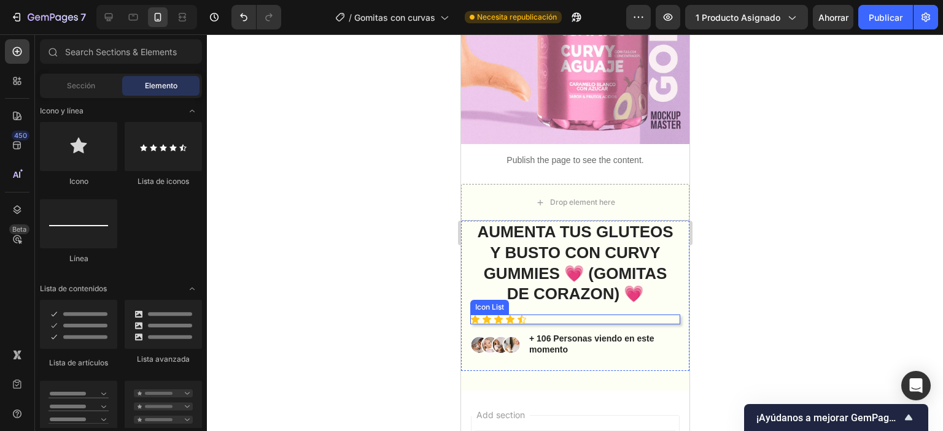
click at [532, 315] on div "Icon Icon Icon Icon Icon" at bounding box center [575, 320] width 210 height 10
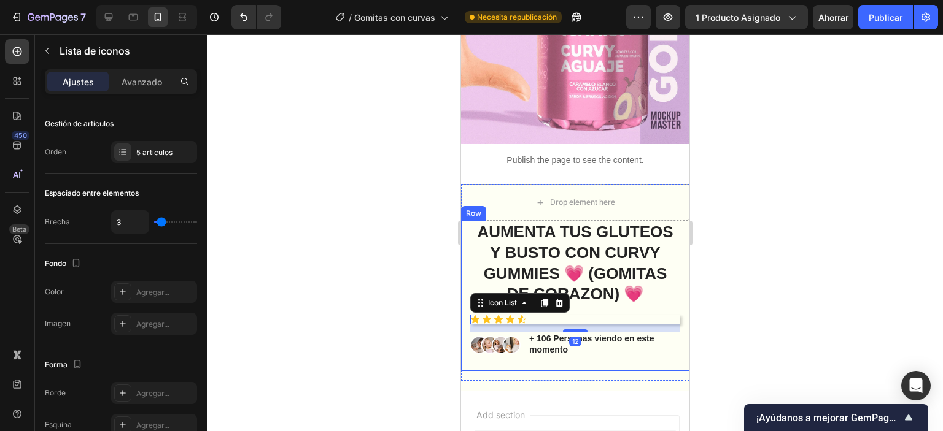
click at [676, 282] on div "AUMENTA TUS GLUTEOS Y BUSTO CON CURVY GUMMIES 💗 (GOMITAS DE CORAZON) 💗 Product …" at bounding box center [574, 296] width 228 height 150
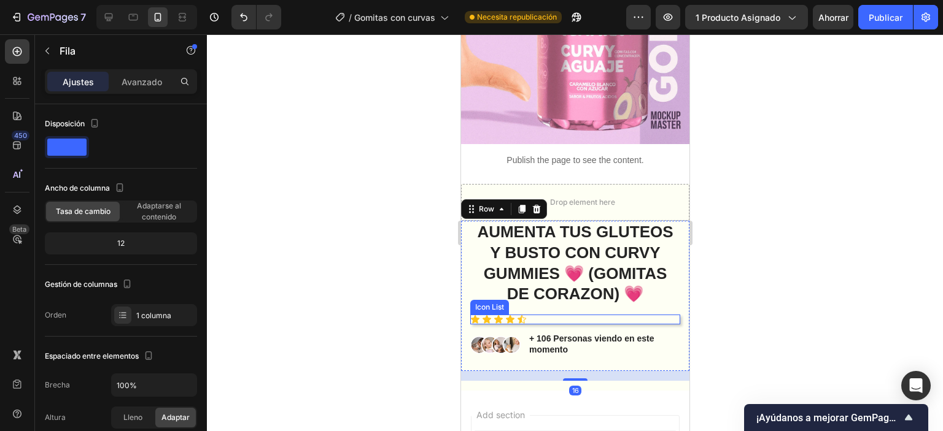
click at [663, 315] on div "Icon Icon Icon Icon Icon" at bounding box center [575, 320] width 210 height 10
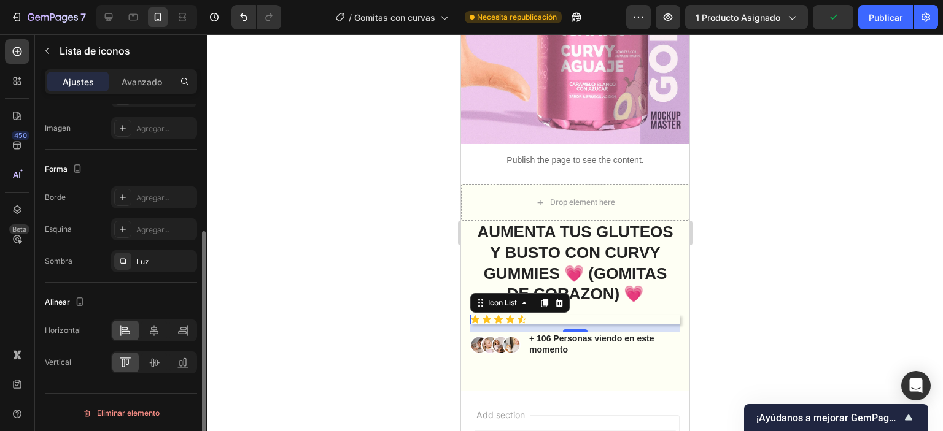
scroll to position [12, 0]
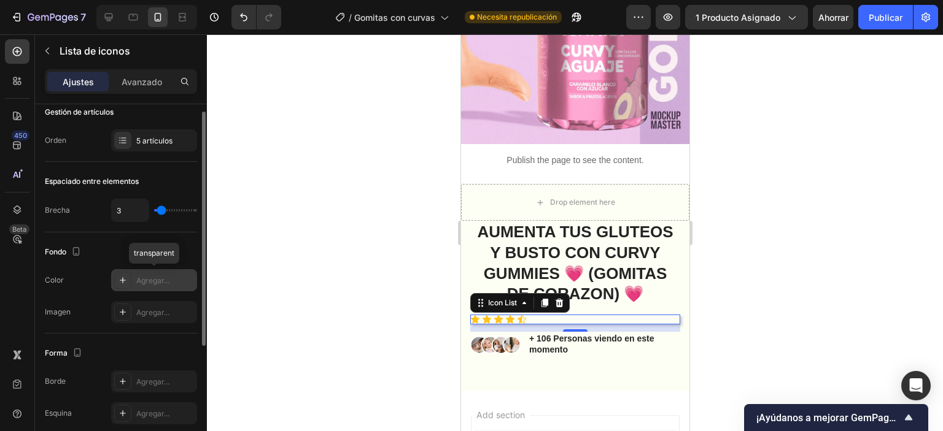
click at [125, 284] on icon at bounding box center [123, 281] width 10 height 10
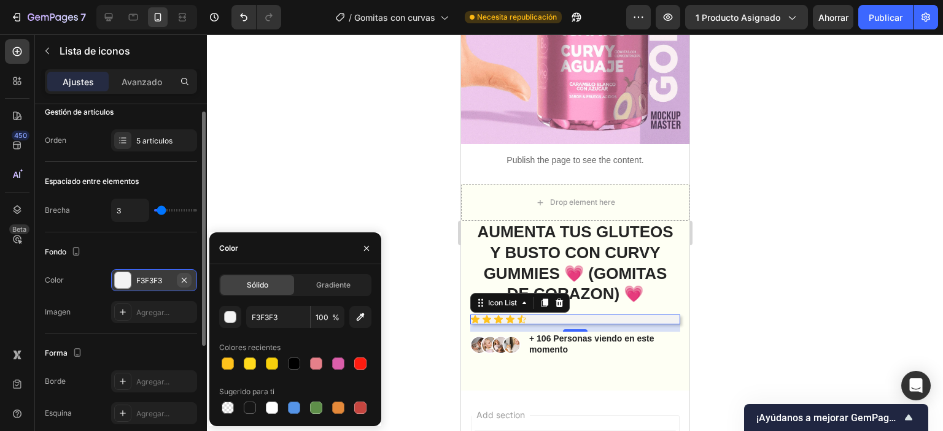
click at [179, 281] on icon "button" at bounding box center [184, 281] width 10 height 10
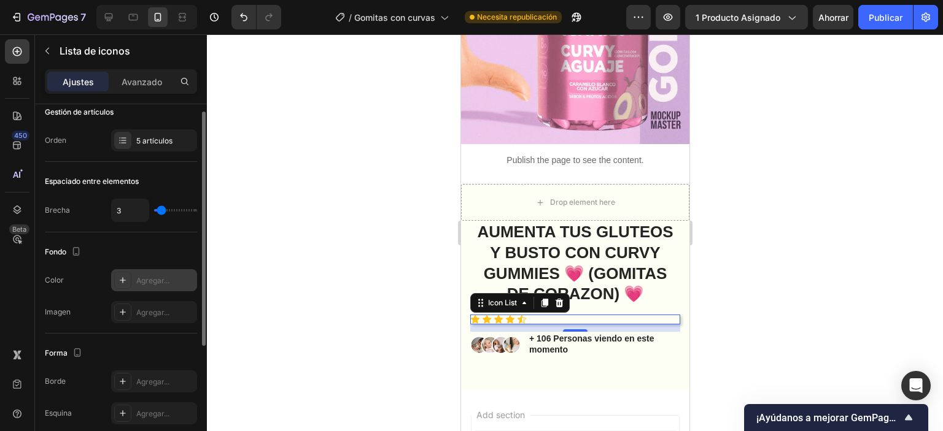
click at [169, 280] on font "Agregar..." at bounding box center [152, 280] width 33 height 9
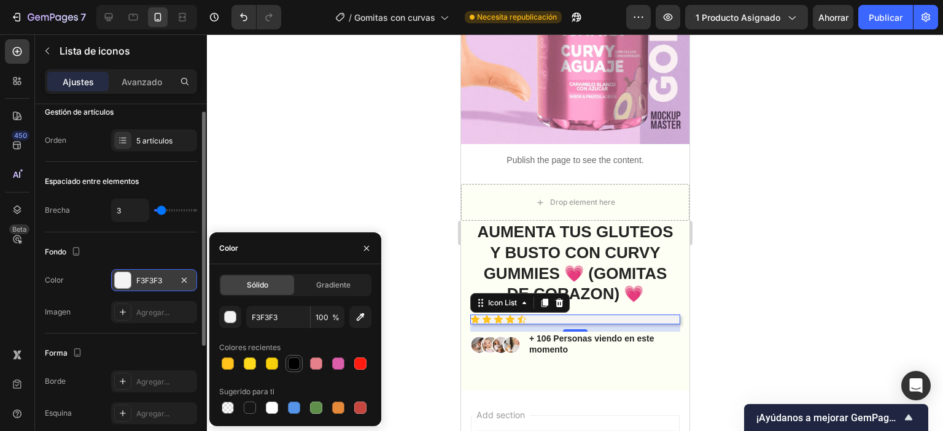
click at [296, 366] on div at bounding box center [294, 364] width 12 height 12
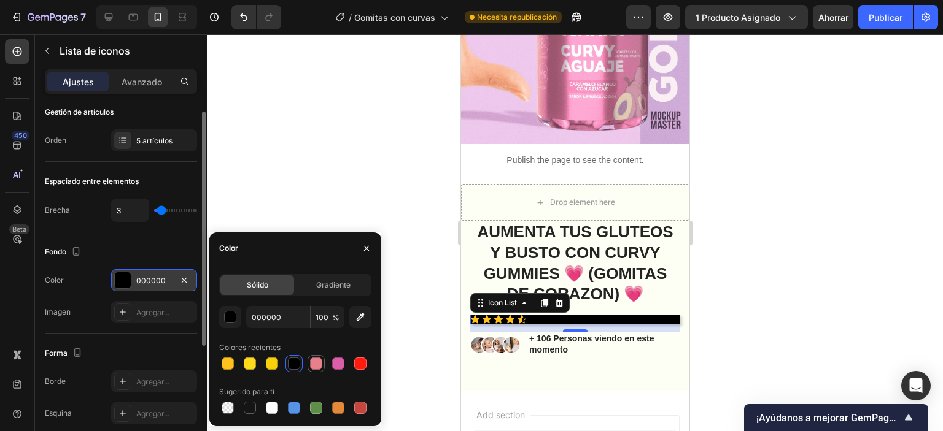
click at [322, 368] on div at bounding box center [316, 364] width 15 height 15
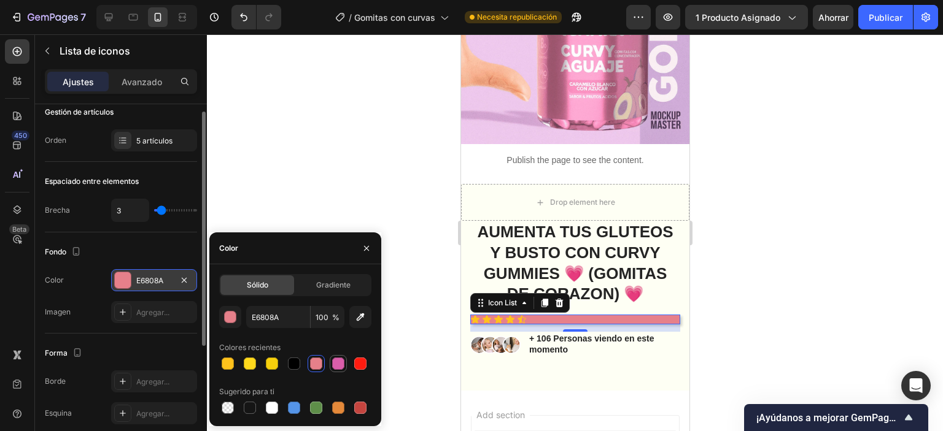
click at [333, 368] on div at bounding box center [338, 364] width 12 height 12
click at [320, 408] on div at bounding box center [316, 408] width 12 height 12
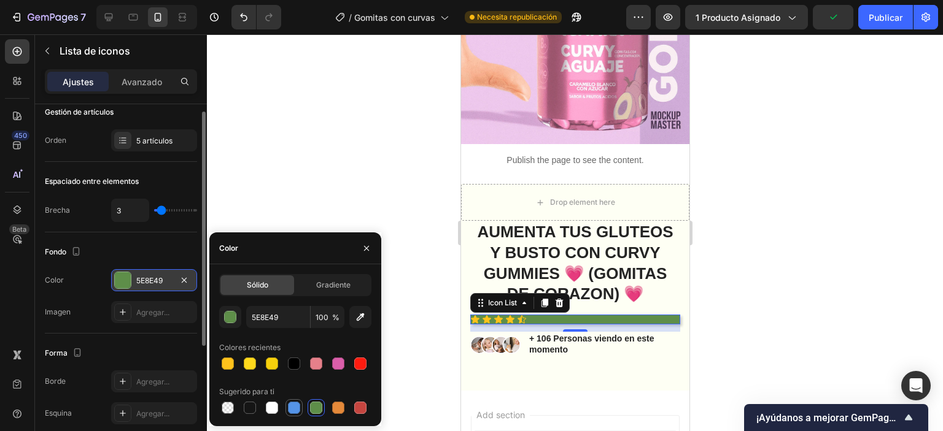
click at [292, 414] on div at bounding box center [294, 408] width 12 height 12
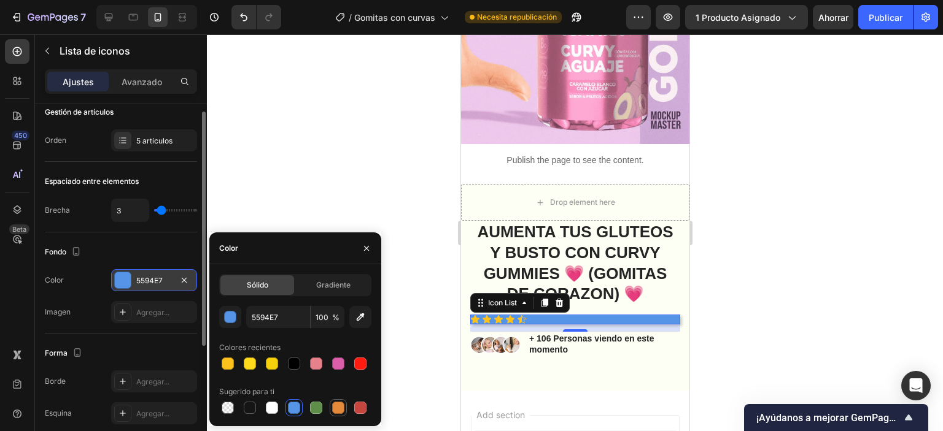
click at [339, 409] on div at bounding box center [338, 408] width 12 height 12
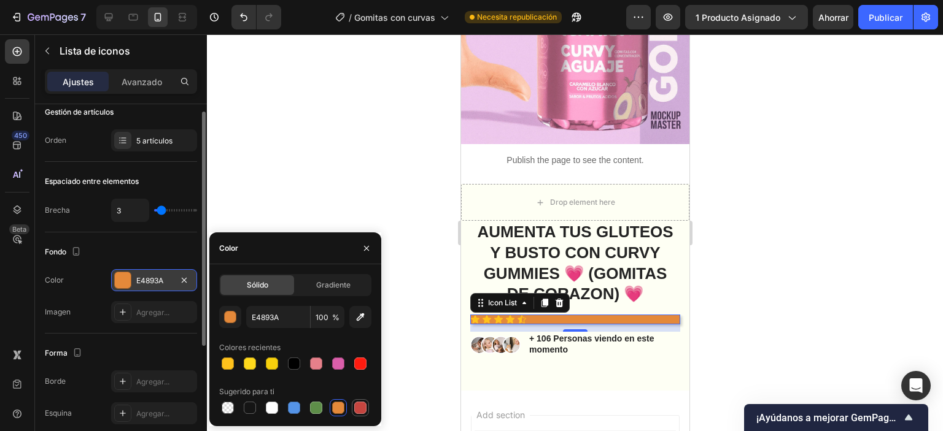
click at [364, 412] on div at bounding box center [360, 408] width 12 height 12
type input "C5453F"
click at [180, 284] on button "button" at bounding box center [184, 280] width 15 height 15
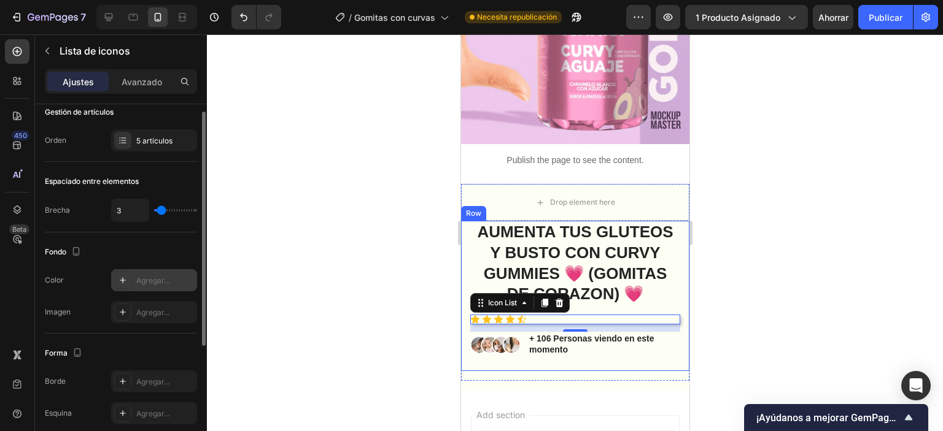
click at [671, 306] on div "AUMENTA TUS GLUTEOS Y BUSTO CON CURVY GUMMIES 💗 (GOMITAS DE CORAZON) 💗 Product …" at bounding box center [574, 296] width 228 height 150
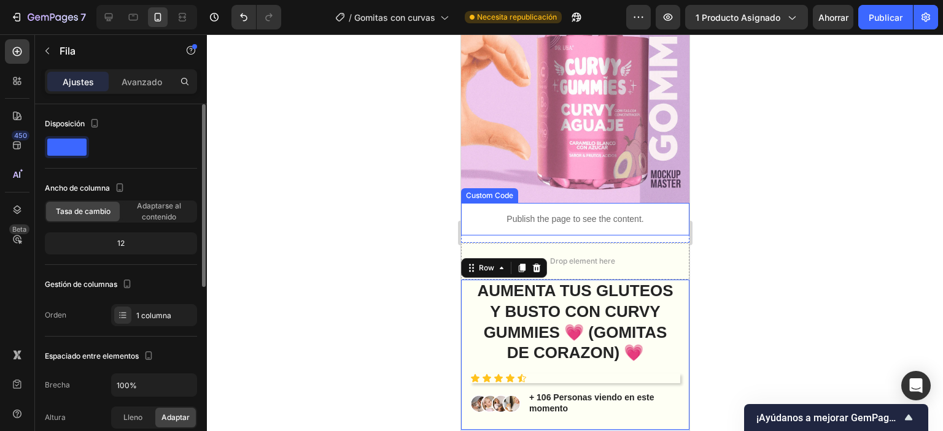
scroll to position [258, 0]
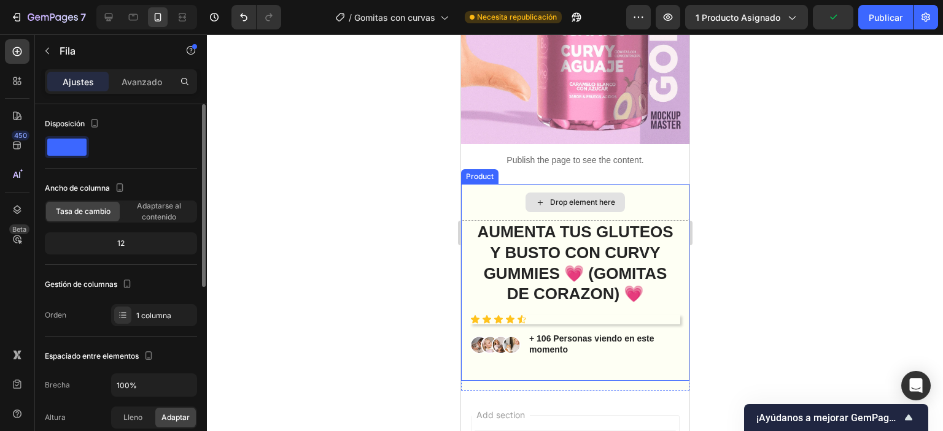
click at [596, 198] on div "Drop element here" at bounding box center [581, 203] width 65 height 10
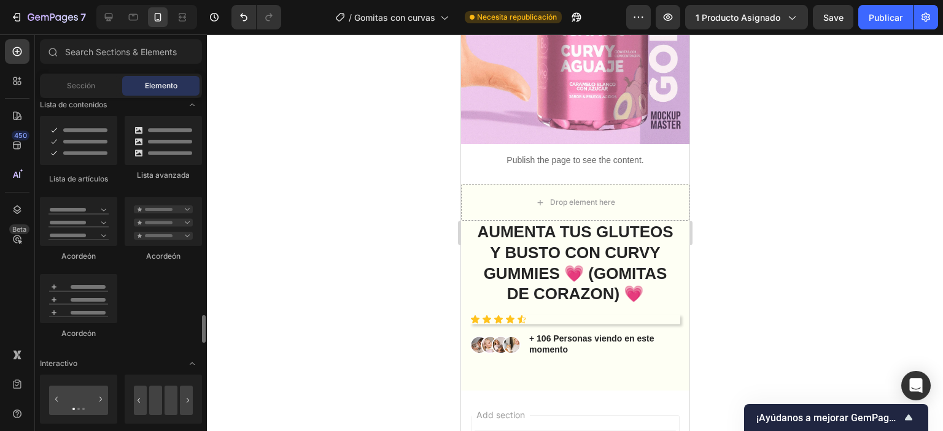
scroll to position [1121, 0]
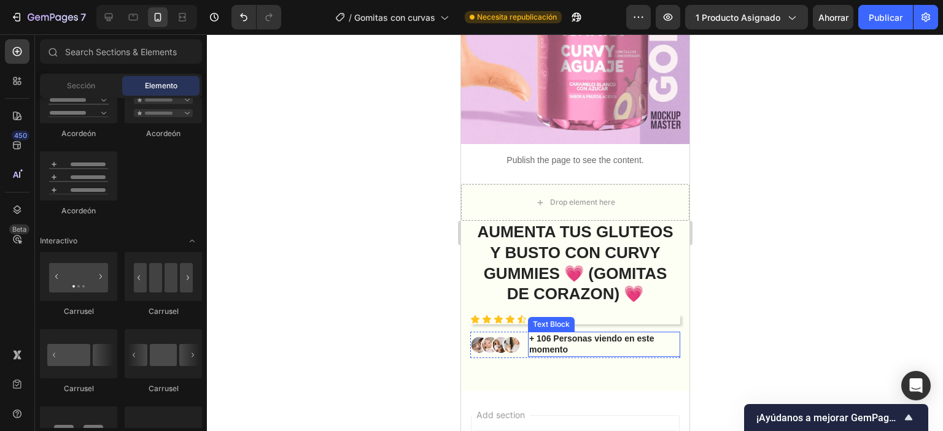
click at [536, 333] on p "+ 106 Personas viendo en este momento" at bounding box center [603, 344] width 150 height 22
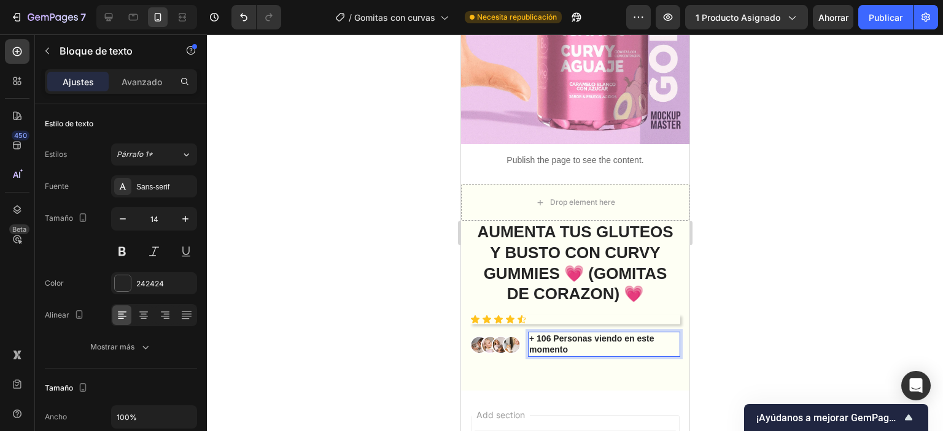
click at [719, 174] on div at bounding box center [575, 232] width 736 height 397
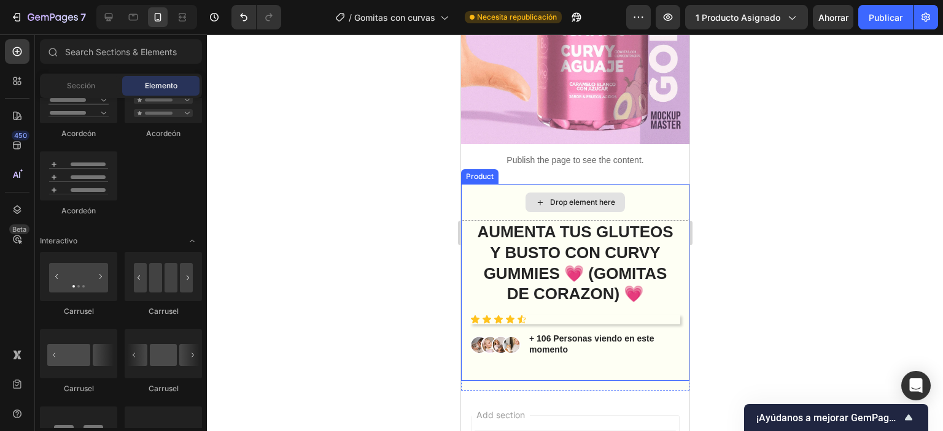
click at [535, 196] on div "Drop element here" at bounding box center [574, 203] width 99 height 20
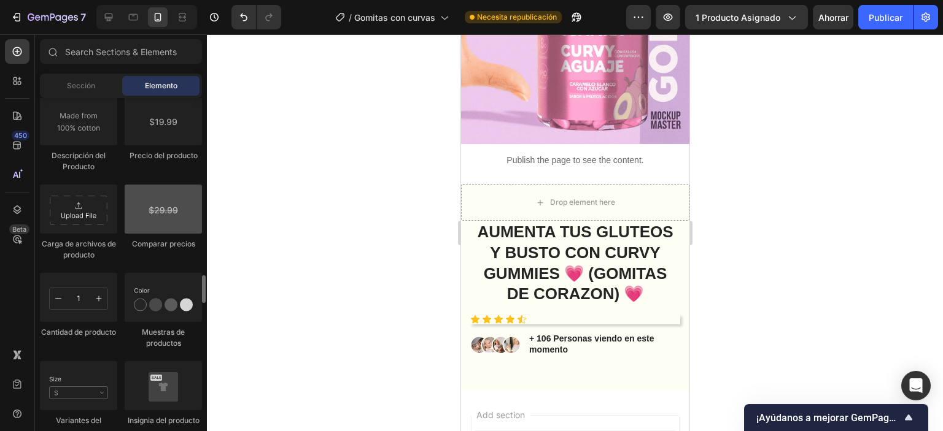
scroll to position [1981, 0]
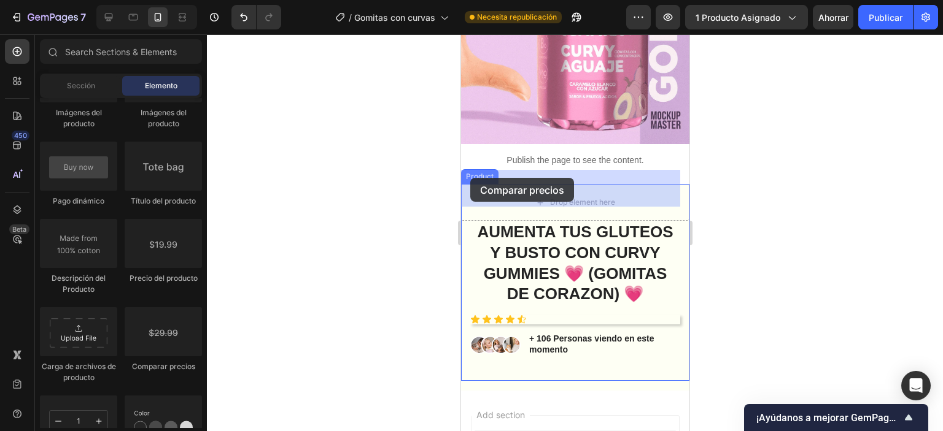
drag, startPoint x: 850, startPoint y: 260, endPoint x: 470, endPoint y: 178, distance: 389.2
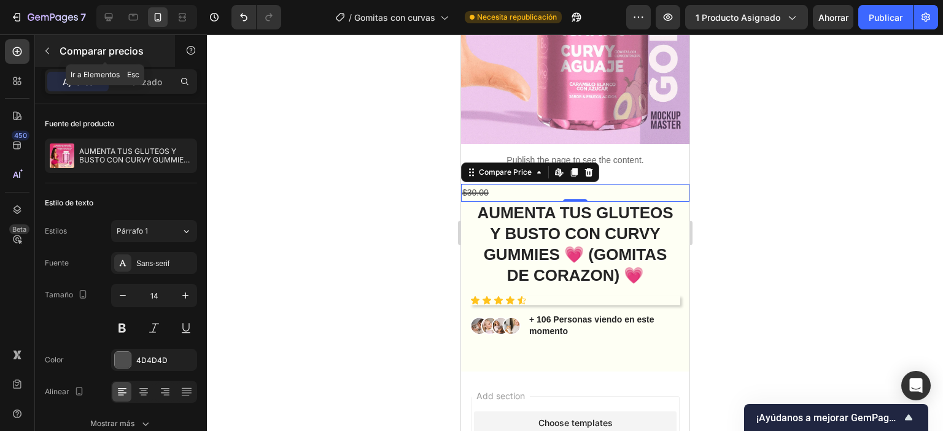
click at [49, 53] on icon "button" at bounding box center [47, 51] width 10 height 10
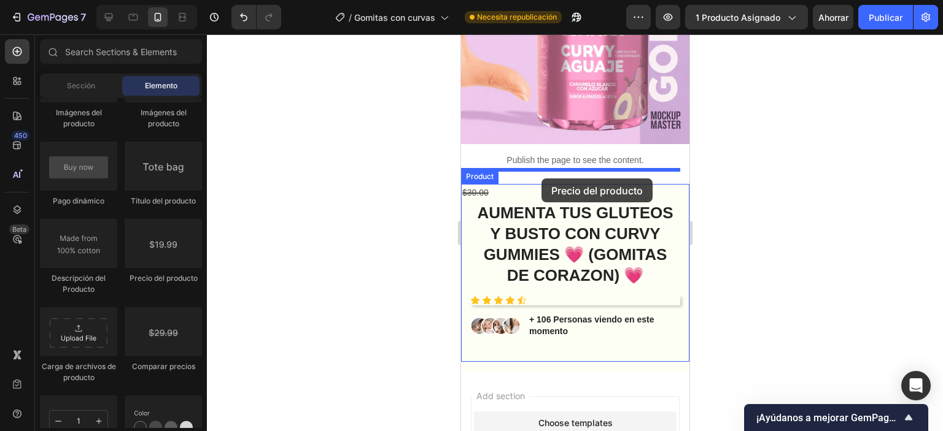
drag, startPoint x: 628, startPoint y: 294, endPoint x: 541, endPoint y: 179, distance: 145.0
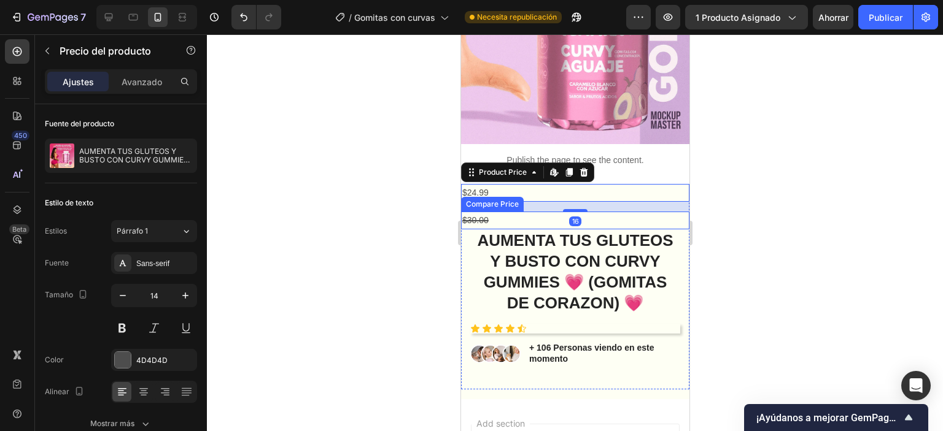
click at [500, 212] on div "$30.00" at bounding box center [574, 221] width 228 height 18
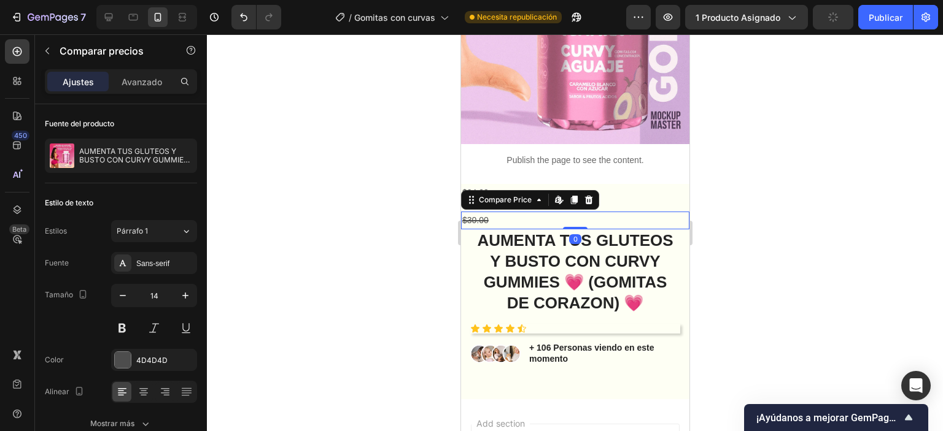
click at [511, 190] on div "Compare Price Edit content in Shopify" at bounding box center [529, 200] width 138 height 20
drag, startPoint x: 732, startPoint y: 177, endPoint x: 720, endPoint y: 179, distance: 11.7
click at [731, 177] on div at bounding box center [575, 232] width 736 height 397
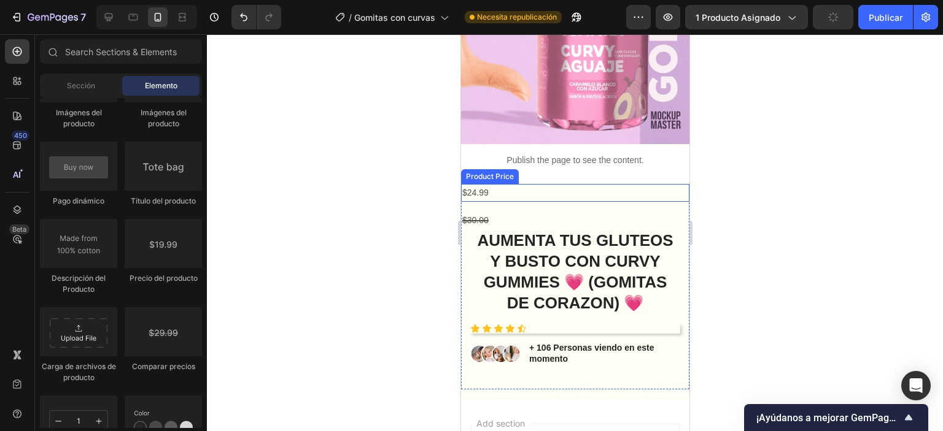
click at [524, 184] on div "$24.99" at bounding box center [574, 193] width 228 height 18
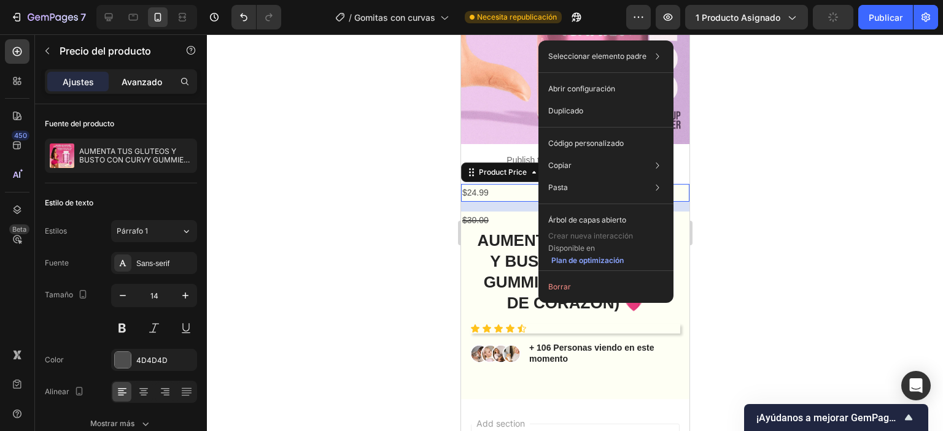
click at [138, 78] on font "Avanzado" at bounding box center [142, 82] width 41 height 10
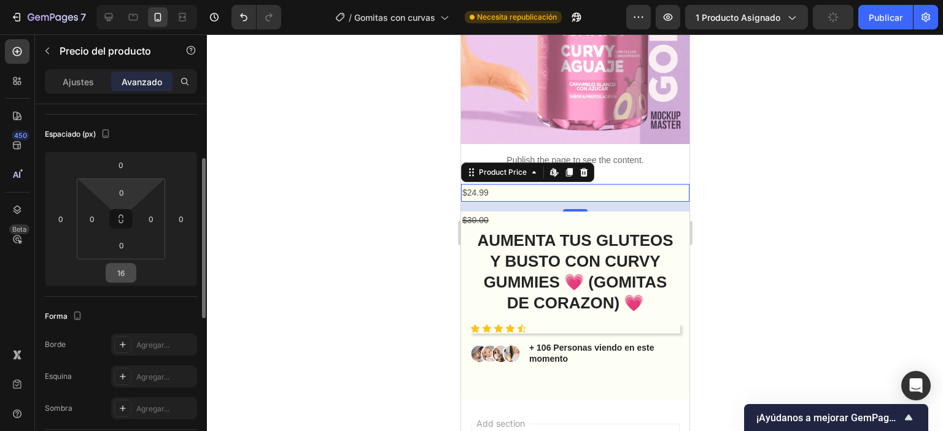
scroll to position [245, 0]
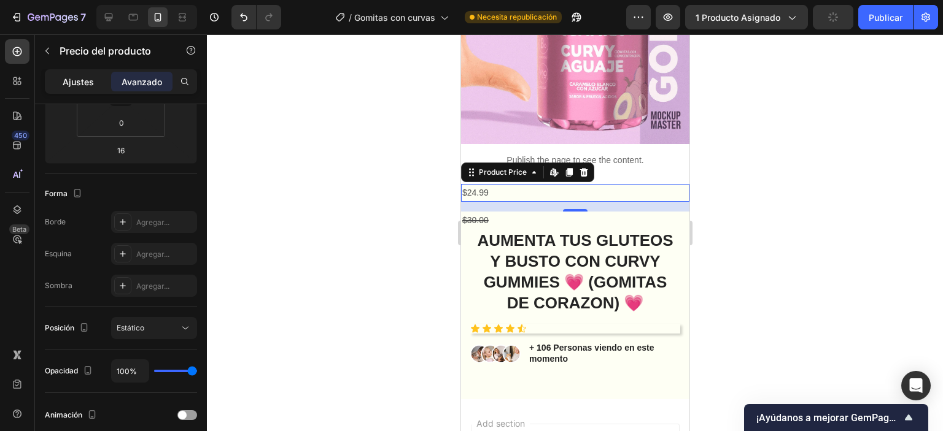
click at [79, 87] on p "Ajustes" at bounding box center [78, 81] width 31 height 13
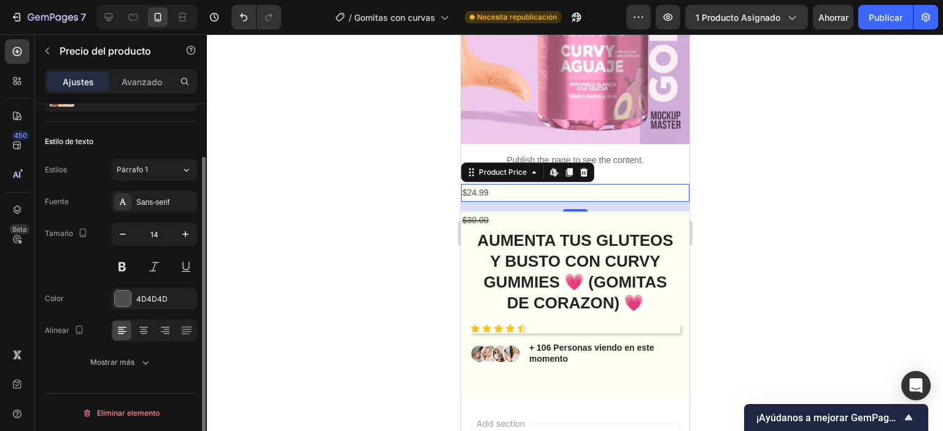
scroll to position [0, 0]
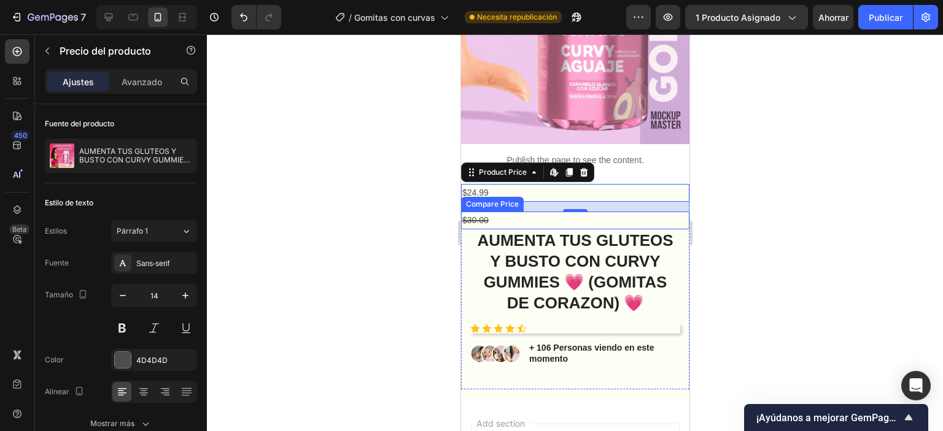
click at [482, 212] on div "$30.00" at bounding box center [574, 221] width 228 height 18
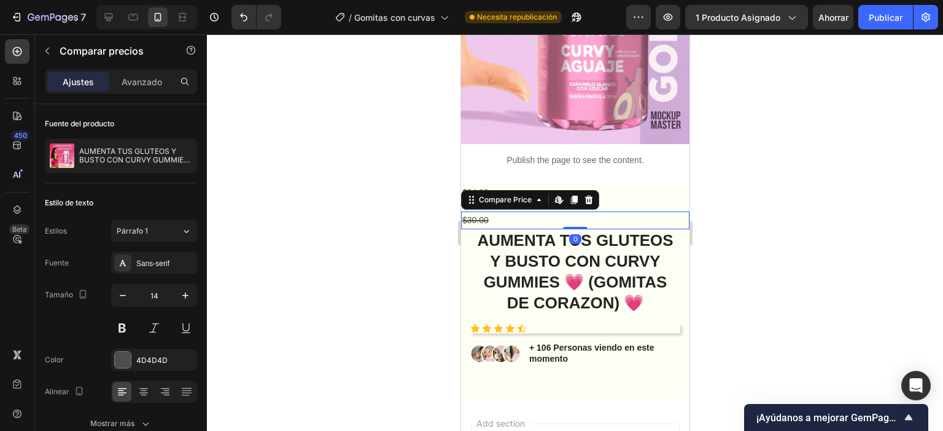
click at [499, 212] on div "$30.00" at bounding box center [574, 221] width 228 height 18
click at [529, 195] on div "Compare Price" at bounding box center [505, 200] width 58 height 11
click at [592, 195] on icon at bounding box center [588, 200] width 10 height 10
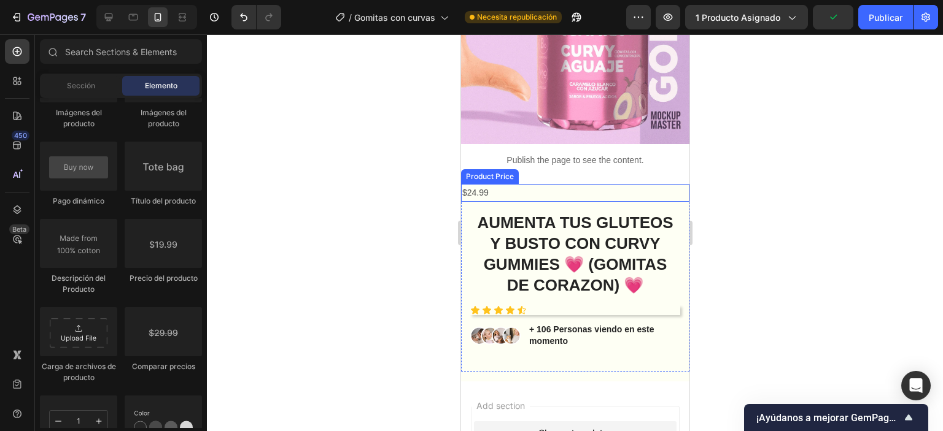
click at [492, 184] on div "$24.99" at bounding box center [574, 193] width 228 height 18
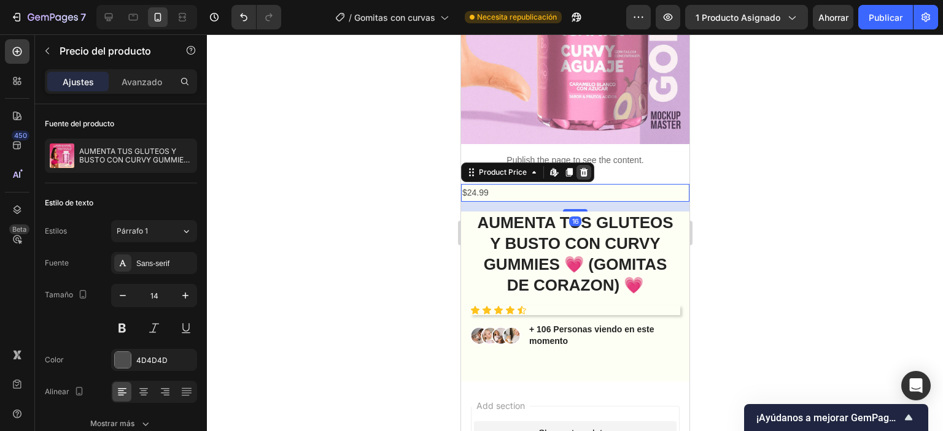
click at [590, 163] on div "Product Price Edit content in Shopify" at bounding box center [526, 173] width 133 height 20
click at [584, 168] on icon at bounding box center [583, 173] width 10 height 10
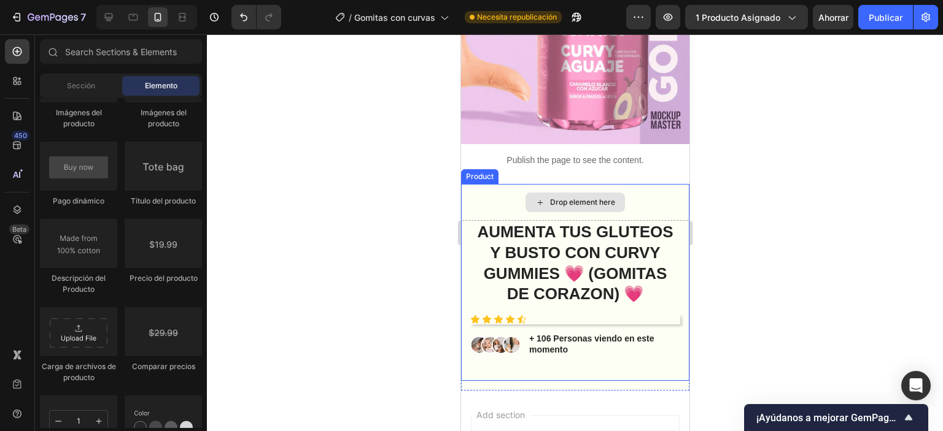
click at [562, 193] on div "Drop element here" at bounding box center [574, 203] width 99 height 20
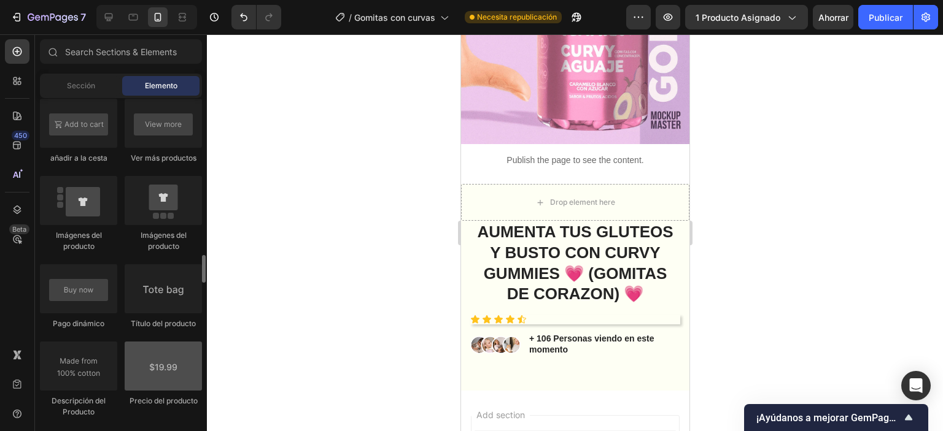
scroll to position [1919, 0]
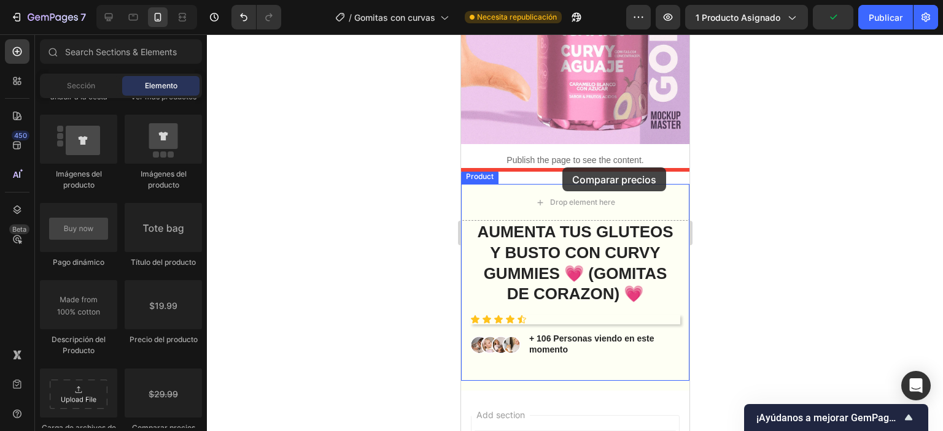
drag, startPoint x: 878, startPoint y: 253, endPoint x: 562, endPoint y: 168, distance: 327.5
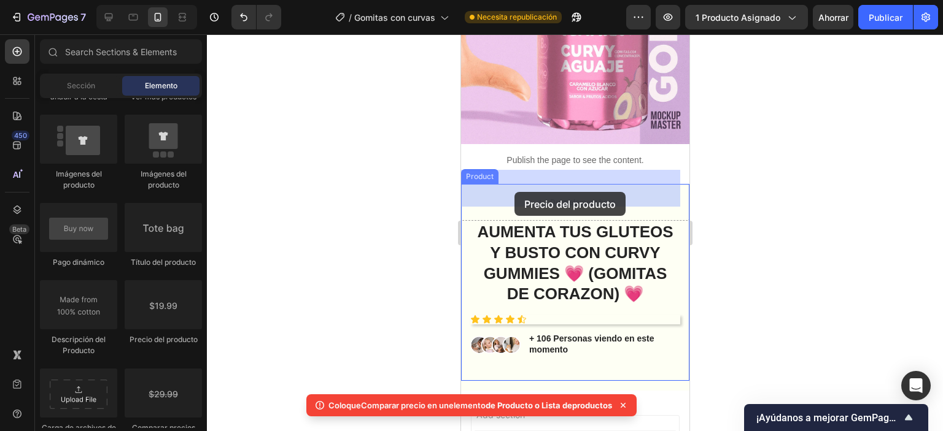
drag, startPoint x: 883, startPoint y: 287, endPoint x: 514, endPoint y: 192, distance: 380.9
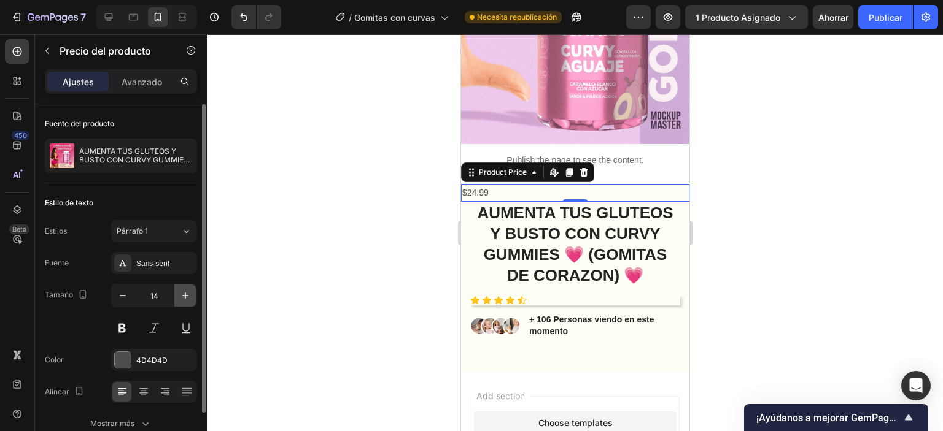
click at [188, 296] on icon "button" at bounding box center [185, 296] width 12 height 12
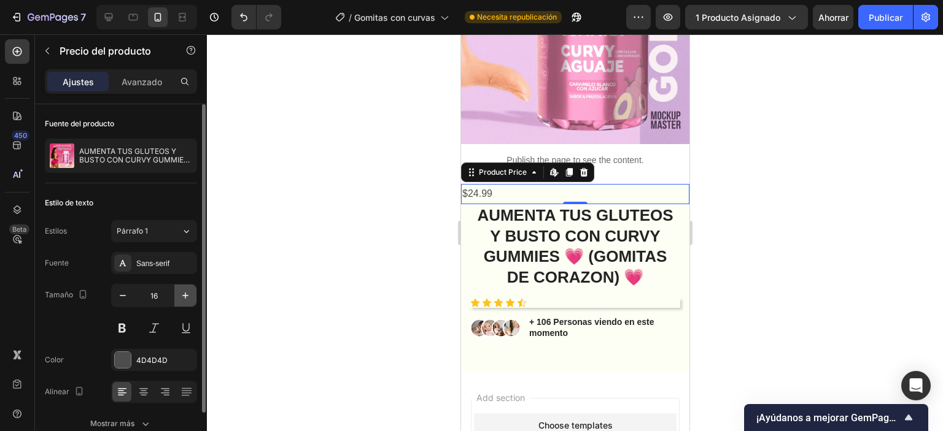
click at [189, 296] on icon "button" at bounding box center [185, 296] width 12 height 12
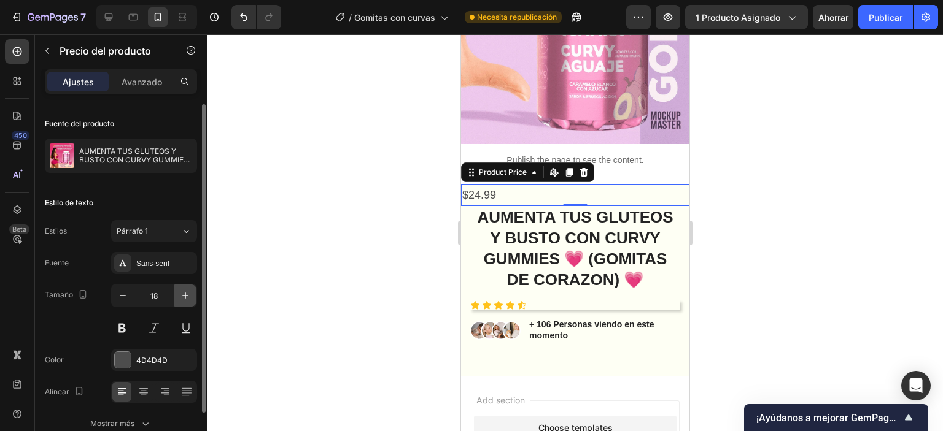
click at [189, 296] on icon "button" at bounding box center [185, 296] width 12 height 12
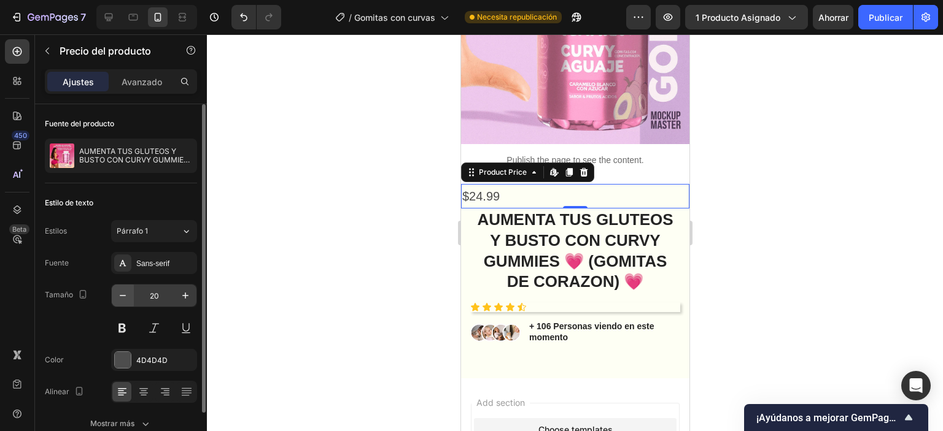
drag, startPoint x: 128, startPoint y: 328, endPoint x: 128, endPoint y: 295, distance: 33.1
click at [128, 324] on button at bounding box center [122, 328] width 22 height 22
click at [126, 276] on div "Fuente Sans-serif Tamaño 20 Color 4D4D4D Alinear Mostrar más" at bounding box center [121, 343] width 152 height 183
click at [120, 295] on icon "button" at bounding box center [123, 295] width 6 height 1
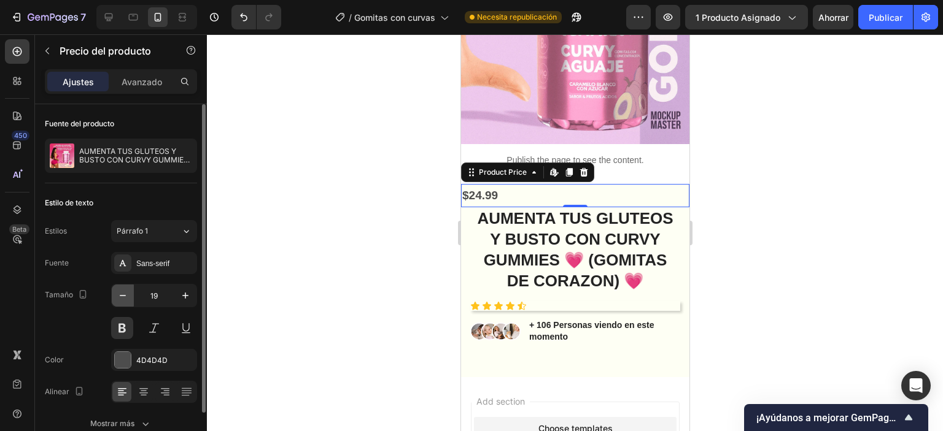
click at [120, 295] on icon "button" at bounding box center [123, 295] width 6 height 1
type input "17"
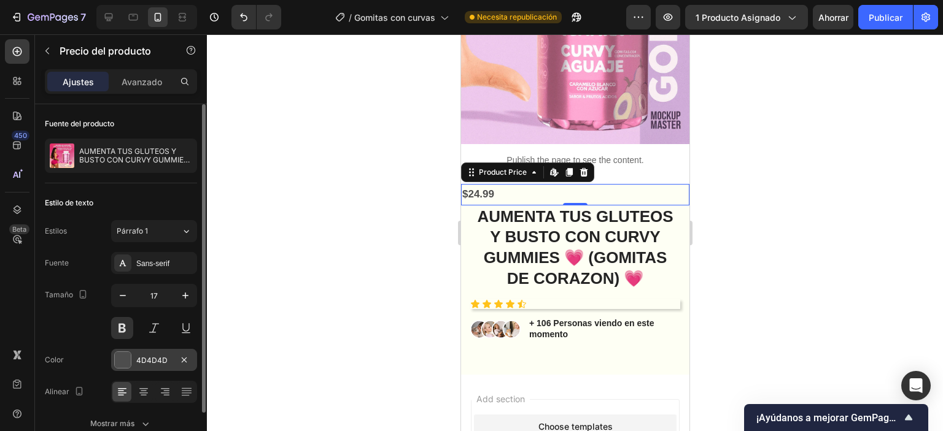
click at [126, 360] on div at bounding box center [123, 360] width 16 height 16
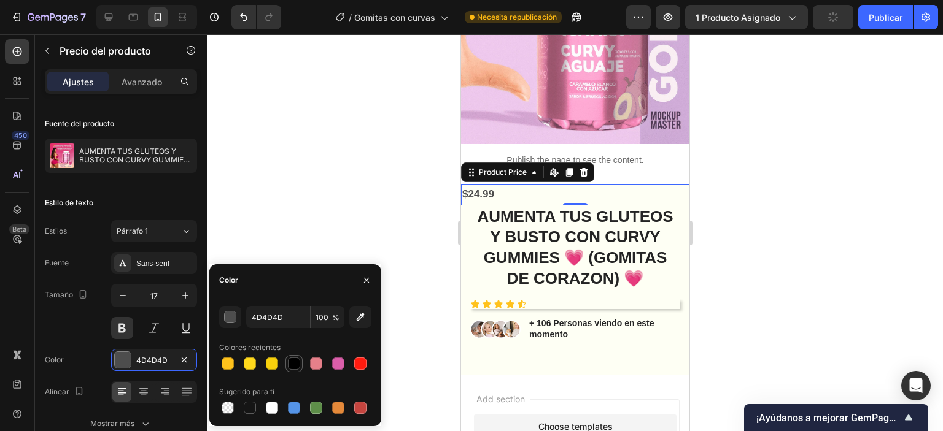
click at [293, 363] on div at bounding box center [294, 364] width 12 height 12
type input "000000"
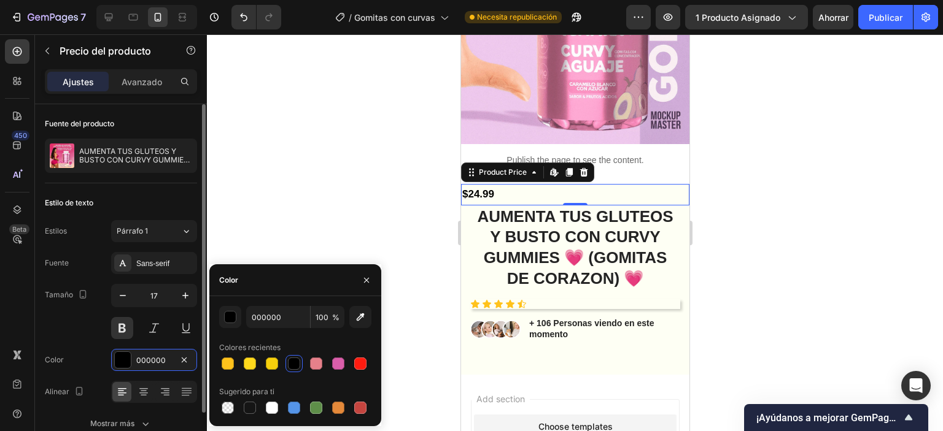
click at [59, 346] on div "Fuente Sans-serif Tamaño 17 Color 000000 Alinear Mostrar más" at bounding box center [121, 343] width 152 height 183
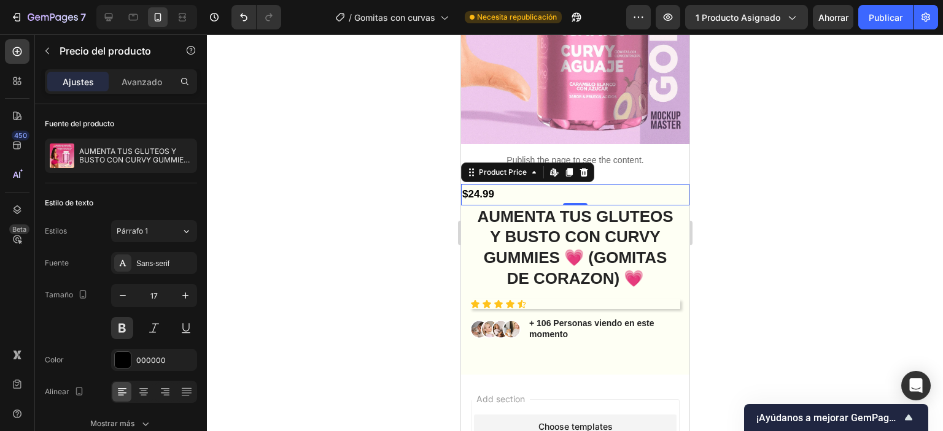
click at [514, 184] on div "$24.99" at bounding box center [574, 194] width 228 height 21
click at [492, 184] on div "$24.99" at bounding box center [574, 194] width 228 height 21
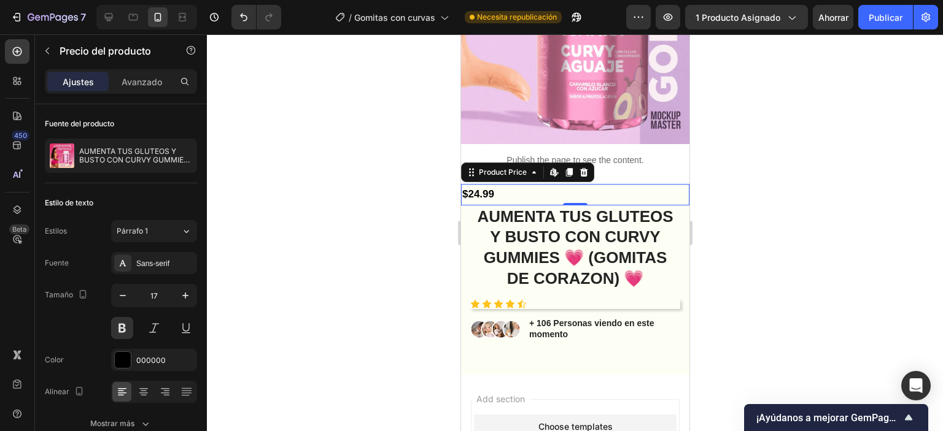
click at [466, 185] on div "$24.99" at bounding box center [574, 194] width 228 height 21
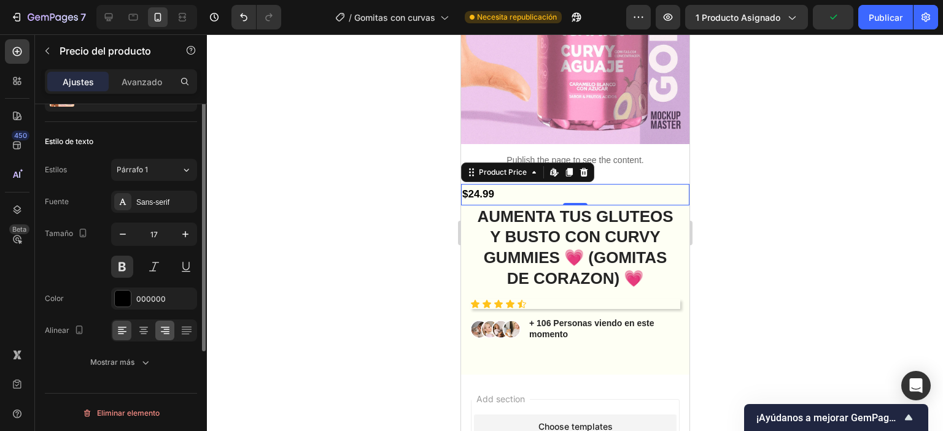
scroll to position [0, 0]
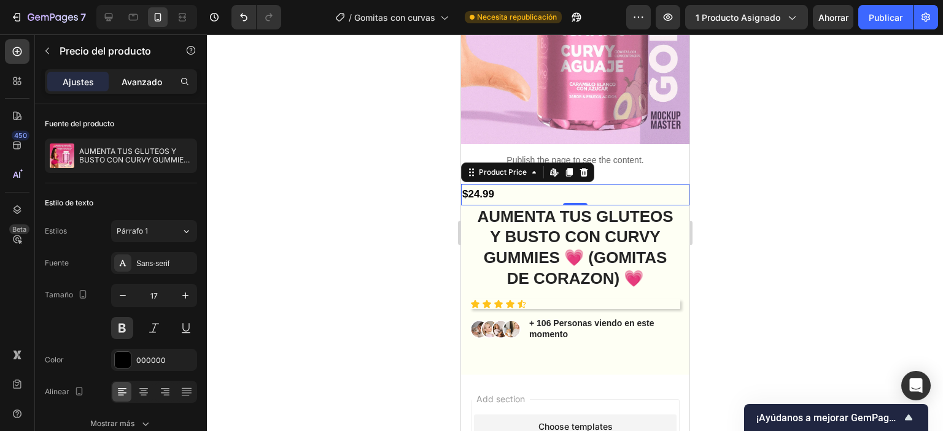
click at [136, 88] on div "Avanzado" at bounding box center [141, 82] width 61 height 20
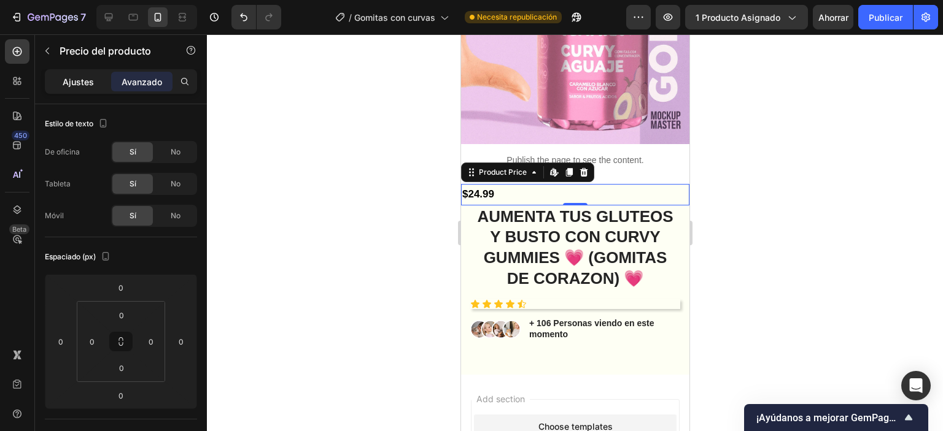
click at [69, 79] on font "Ajustes" at bounding box center [78, 82] width 31 height 10
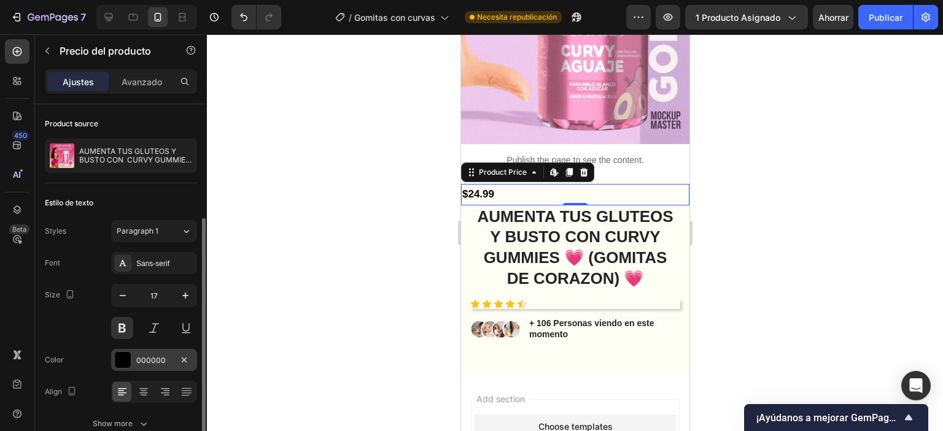
scroll to position [61, 0]
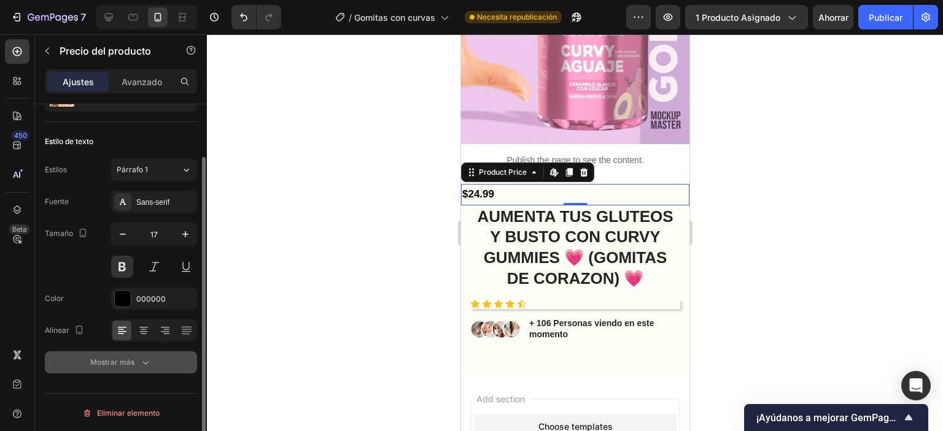
click at [122, 355] on button "Mostrar más" at bounding box center [121, 363] width 152 height 22
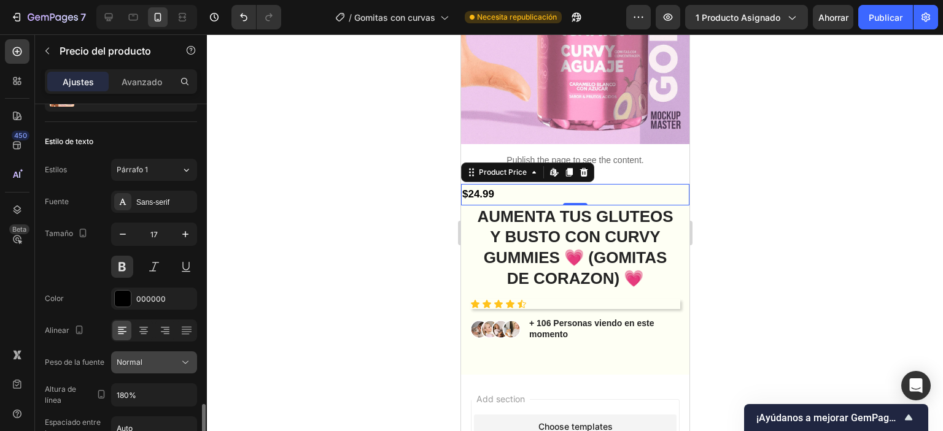
scroll to position [223, 0]
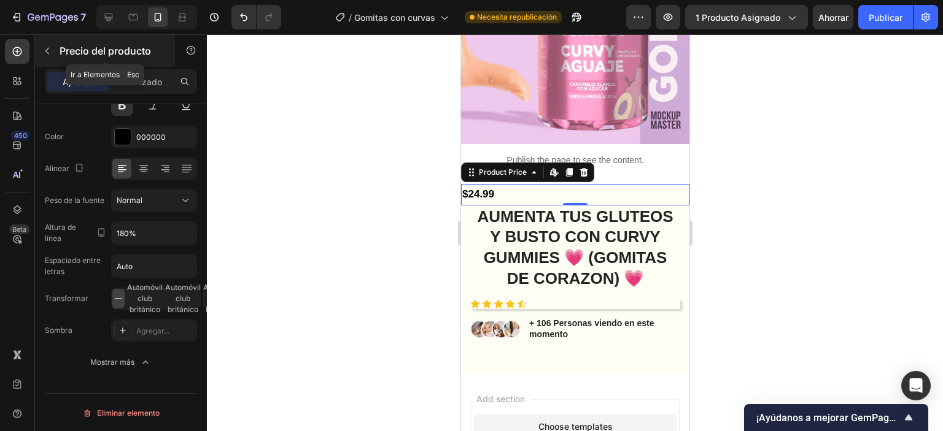
click at [52, 48] on icon "button" at bounding box center [47, 51] width 10 height 10
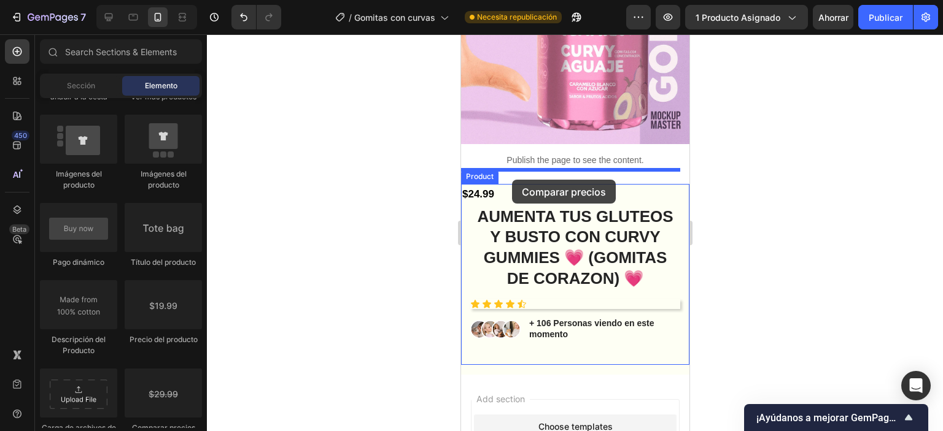
drag, startPoint x: 790, startPoint y: 290, endPoint x: 511, endPoint y: 180, distance: 300.3
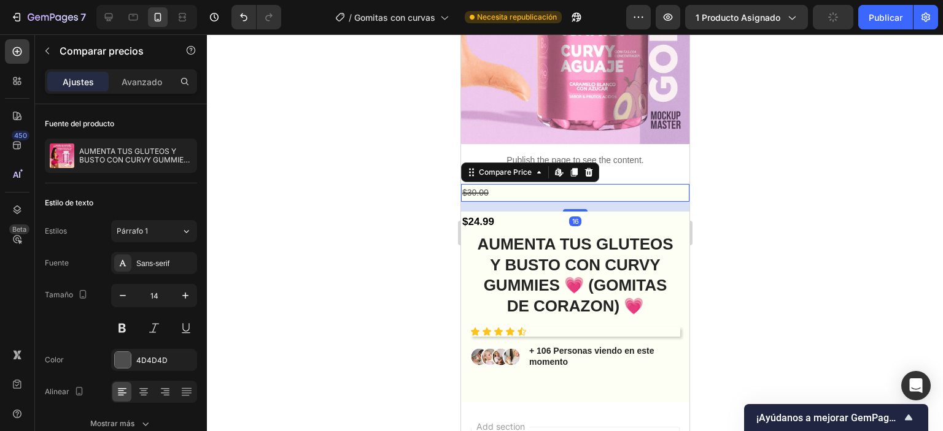
drag, startPoint x: 496, startPoint y: 179, endPoint x: 527, endPoint y: 202, distance: 38.5
click at [497, 184] on div "$30.00" at bounding box center [574, 193] width 228 height 18
click at [525, 212] on div "$24.99" at bounding box center [574, 222] width 228 height 21
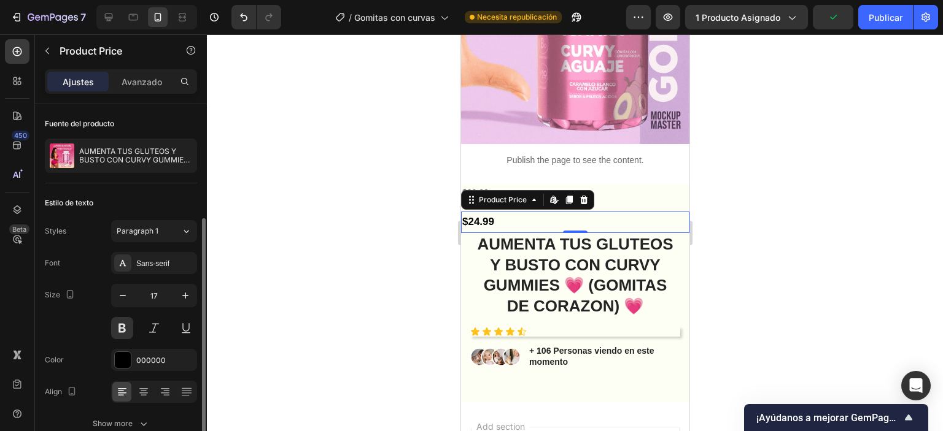
scroll to position [61, 0]
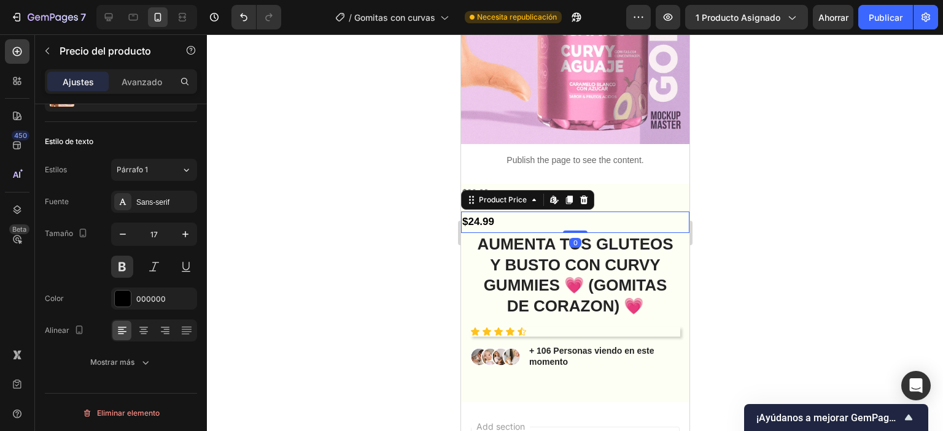
drag, startPoint x: 592, startPoint y: 201, endPoint x: 580, endPoint y: 198, distance: 12.8
click at [590, 212] on div "$24.99" at bounding box center [574, 222] width 228 height 21
click at [528, 184] on div "$30.00" at bounding box center [574, 193] width 228 height 18
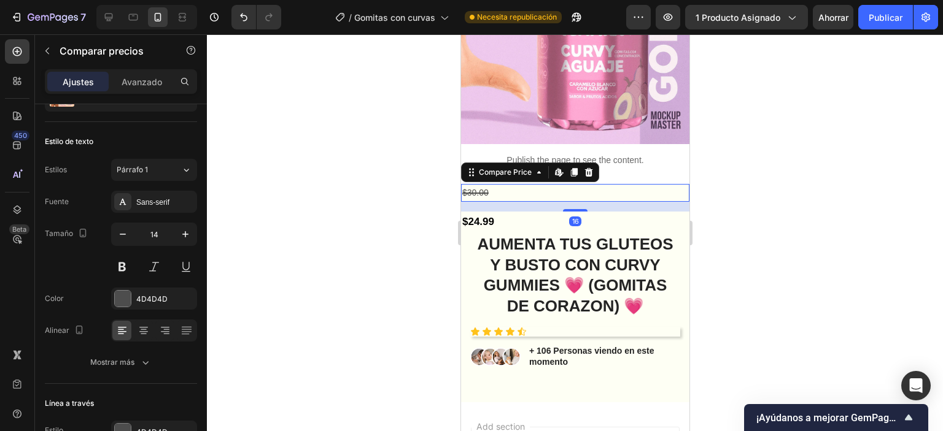
click at [497, 184] on div "$30.00" at bounding box center [574, 193] width 228 height 18
click at [118, 300] on div at bounding box center [123, 299] width 16 height 16
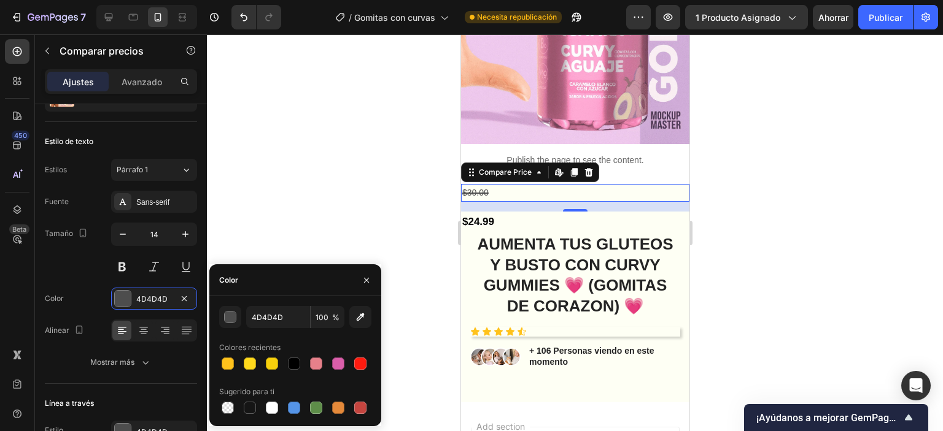
drag, startPoint x: 290, startPoint y: 363, endPoint x: 338, endPoint y: 223, distance: 147.7
click at [293, 352] on div "Colores recientes" at bounding box center [295, 355] width 152 height 34
click at [339, 169] on div at bounding box center [575, 232] width 736 height 397
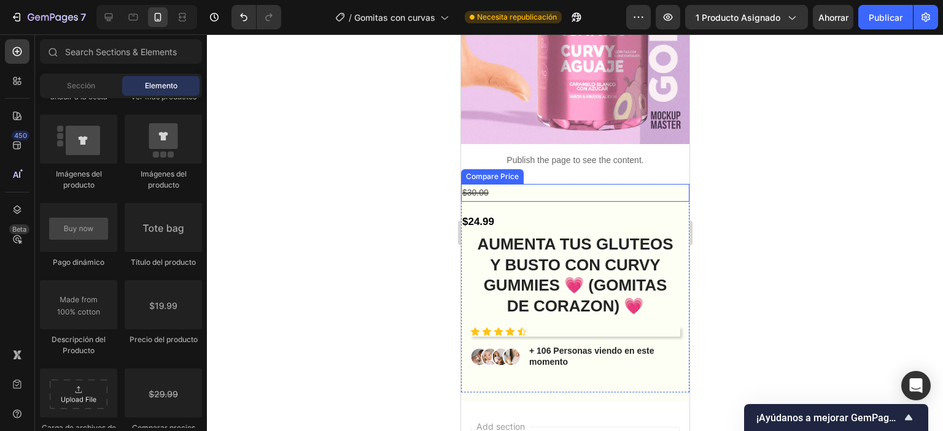
click at [476, 184] on div "$30.00" at bounding box center [574, 193] width 228 height 18
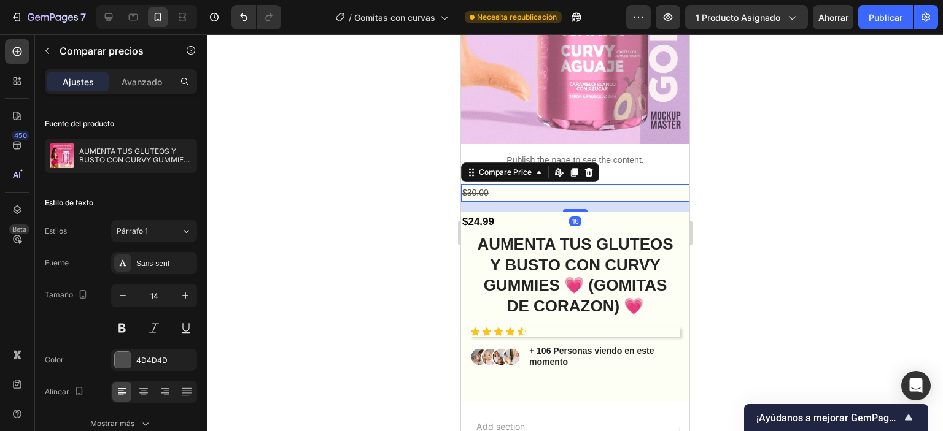
click at [506, 184] on div "$30.00" at bounding box center [574, 193] width 228 height 18
click at [128, 388] on icon at bounding box center [122, 392] width 12 height 12
click at [125, 346] on div "Fuente Sans-serif Tamaño 14 Color 4D4D4D Alinear Mostrar más" at bounding box center [121, 343] width 152 height 183
click at [121, 357] on div at bounding box center [123, 360] width 16 height 16
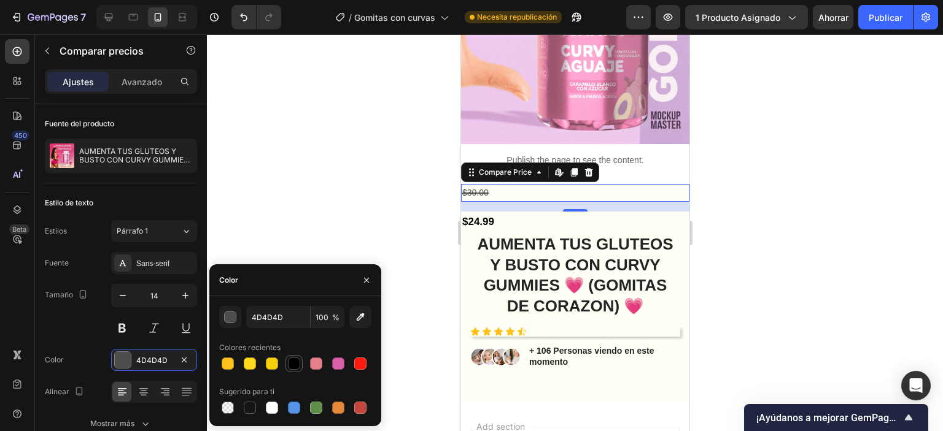
click at [288, 363] on div at bounding box center [294, 364] width 12 height 12
type input "000000"
click at [339, 159] on div at bounding box center [575, 232] width 736 height 397
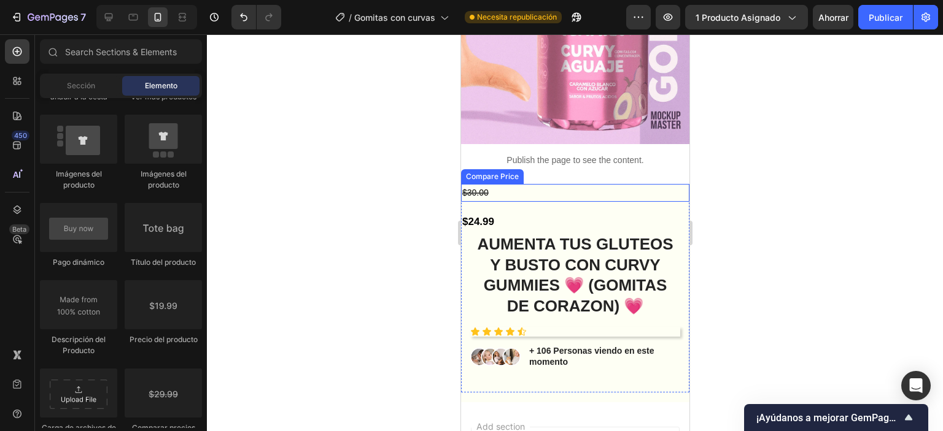
click at [542, 184] on div "$30.00" at bounding box center [574, 193] width 228 height 18
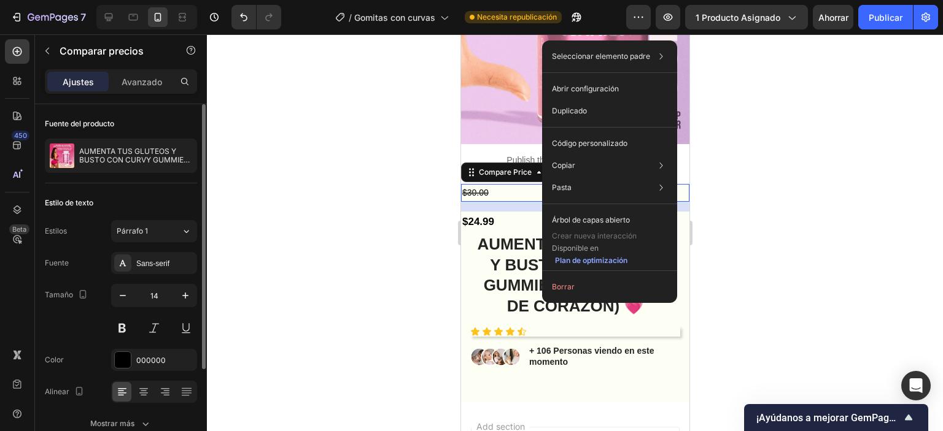
click at [125, 198] on div "Estilo de texto" at bounding box center [121, 203] width 152 height 20
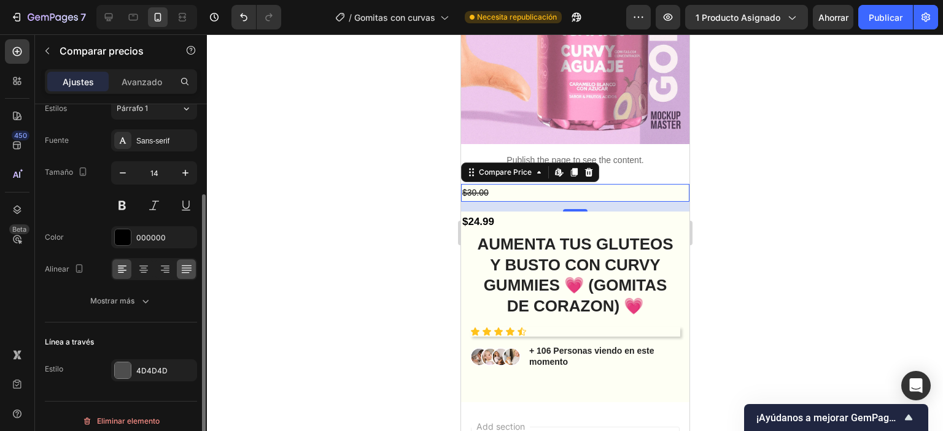
scroll to position [131, 0]
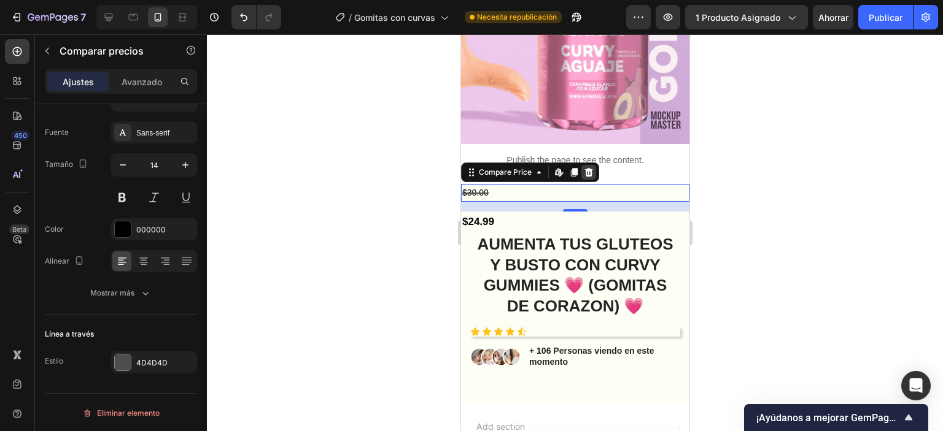
click at [588, 168] on icon at bounding box center [588, 173] width 10 height 10
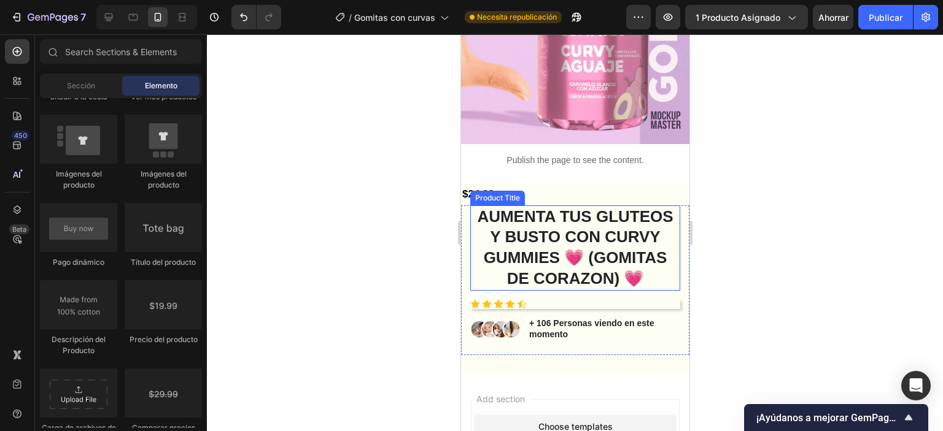
click at [516, 193] on div "Product Title" at bounding box center [497, 198] width 50 height 11
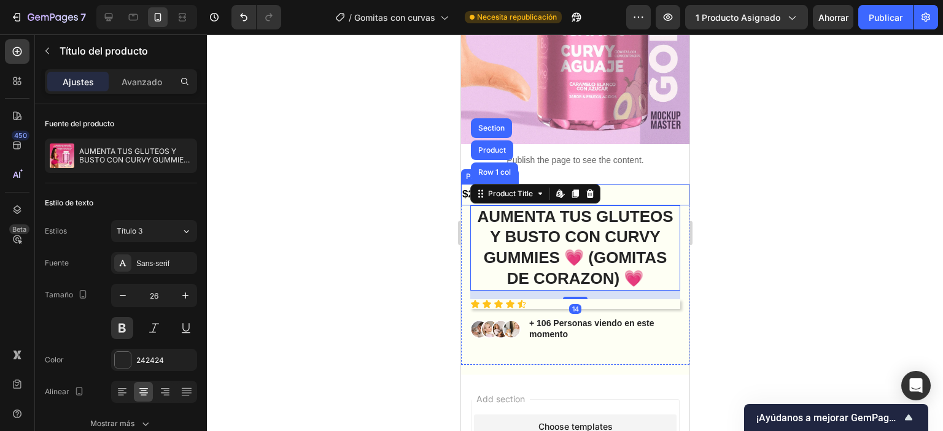
click at [620, 184] on div "$24.99" at bounding box center [574, 194] width 228 height 21
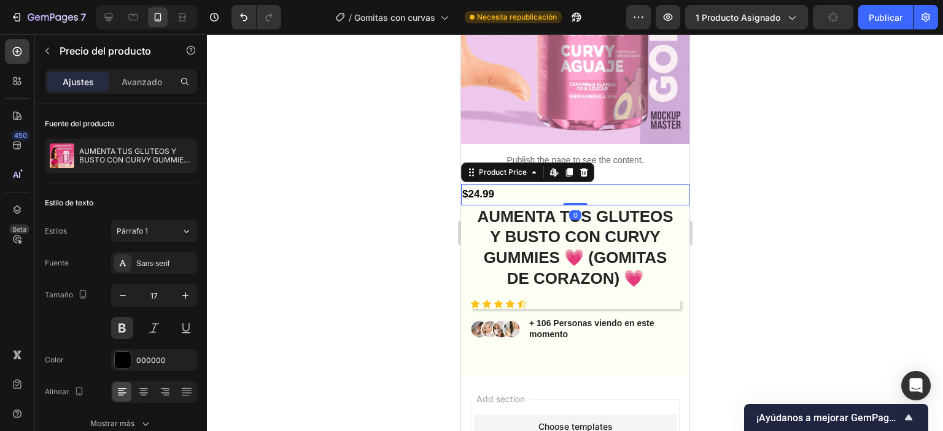
drag, startPoint x: 582, startPoint y: 162, endPoint x: 606, endPoint y: 168, distance: 24.7
click at [582, 168] on icon at bounding box center [583, 172] width 8 height 9
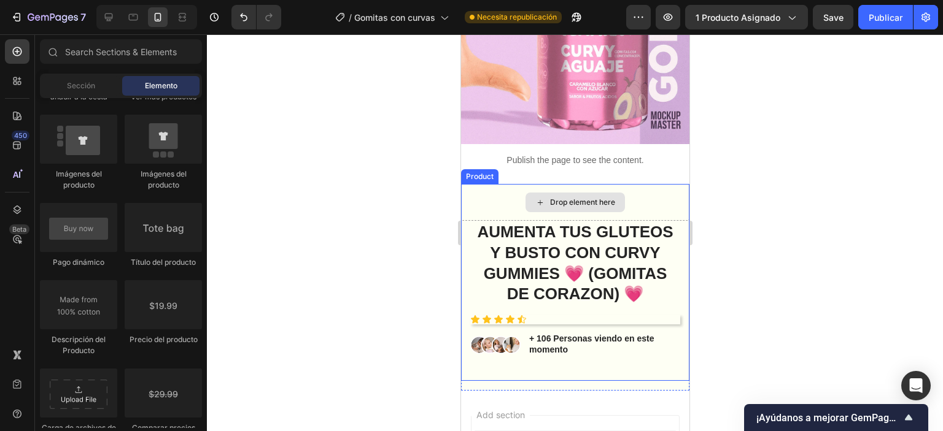
click at [600, 198] on div "Drop element here" at bounding box center [581, 203] width 65 height 10
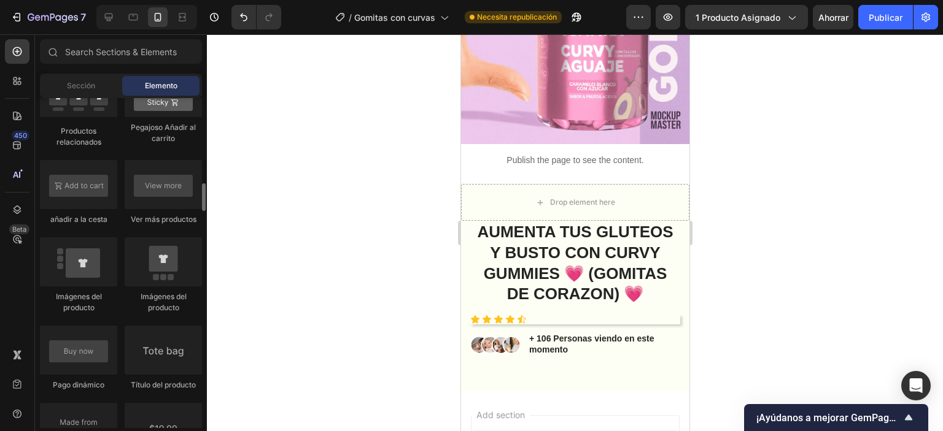
scroll to position [1735, 0]
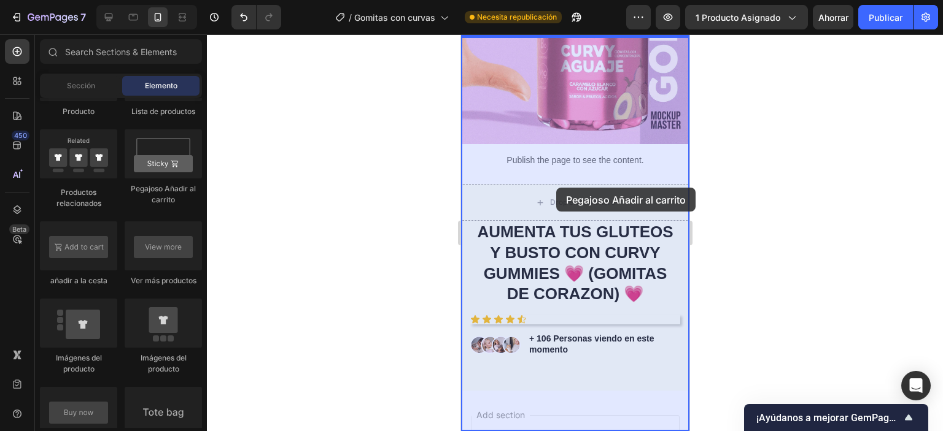
drag, startPoint x: 873, startPoint y: 201, endPoint x: 555, endPoint y: 188, distance: 317.6
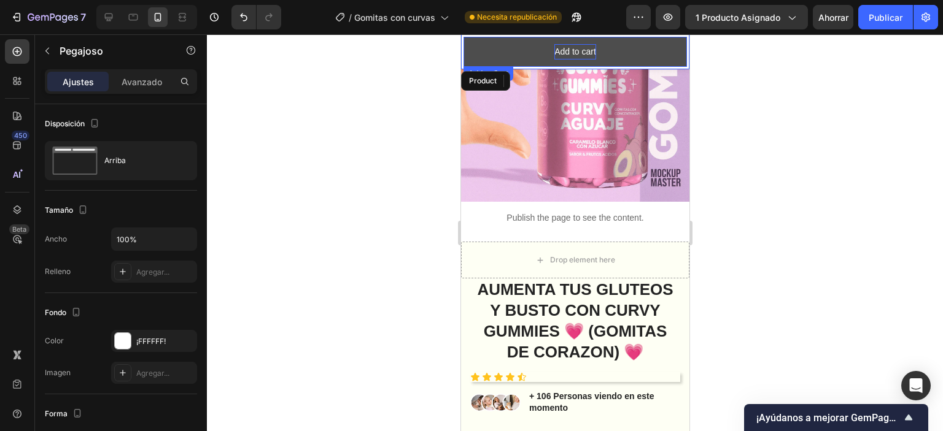
scroll to position [109, 0]
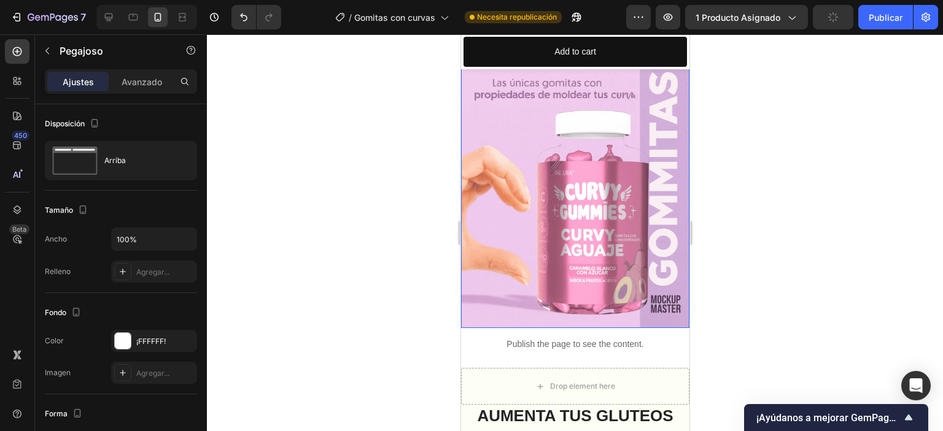
click at [562, 188] on img at bounding box center [574, 157] width 228 height 342
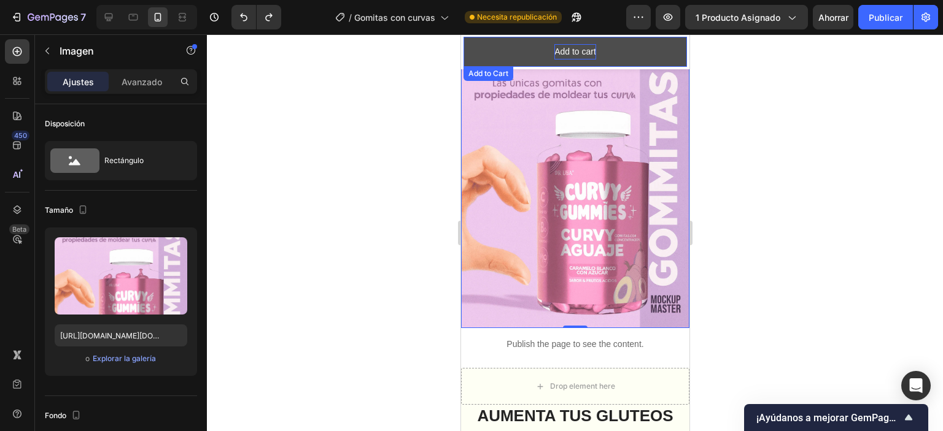
click at [570, 54] on div "Add to cart" at bounding box center [575, 51] width 42 height 15
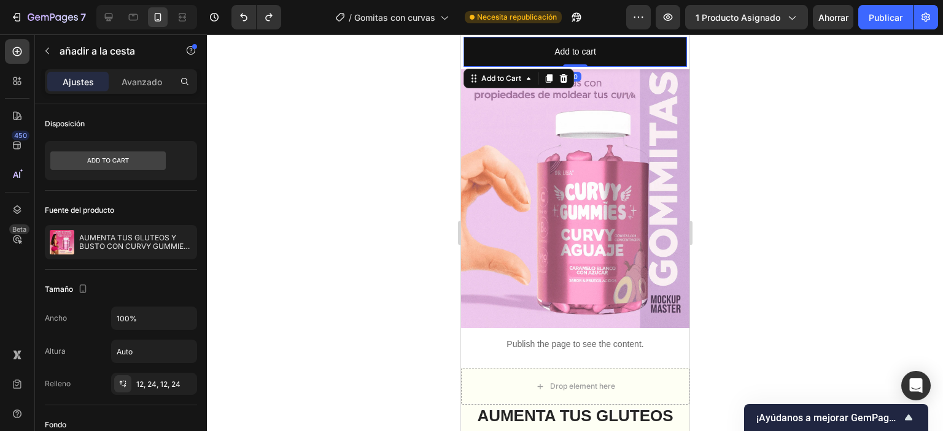
drag, startPoint x: 565, startPoint y: 78, endPoint x: 547, endPoint y: 93, distance: 23.5
click at [565, 77] on icon at bounding box center [563, 78] width 8 height 9
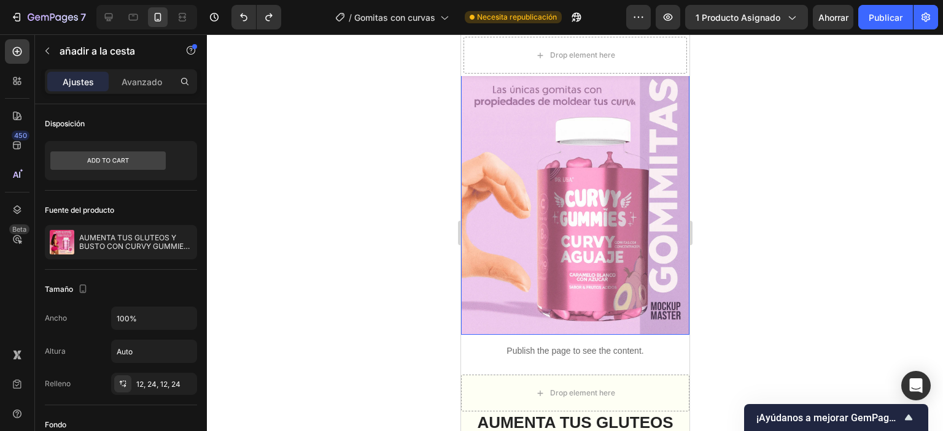
scroll to position [115, 0]
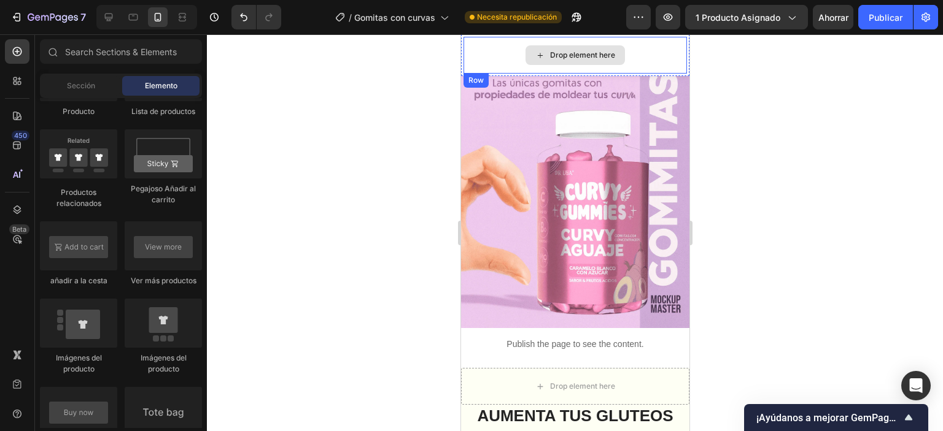
click at [566, 66] on div "Drop element here" at bounding box center [574, 55] width 223 height 37
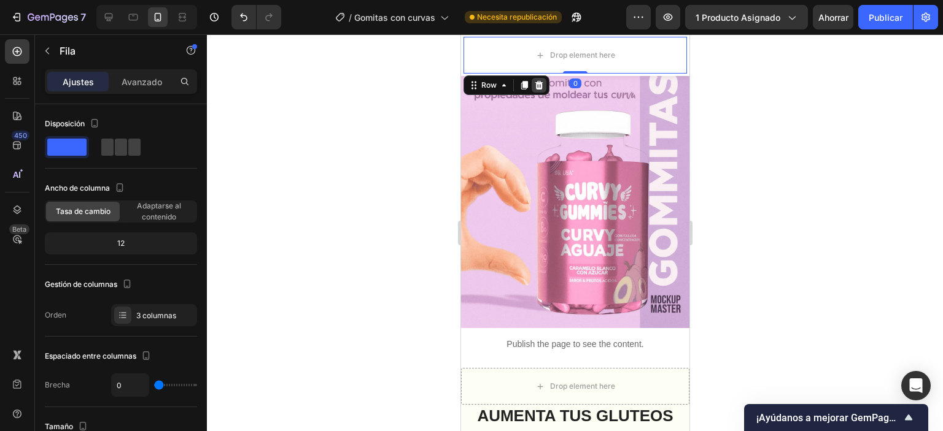
click at [543, 87] on icon at bounding box center [538, 85] width 10 height 10
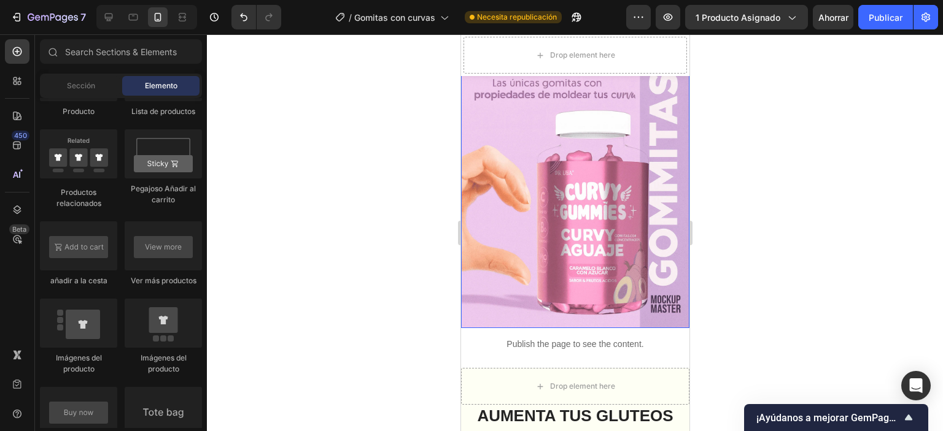
drag, startPoint x: 667, startPoint y: 78, endPoint x: 656, endPoint y: 53, distance: 26.7
click at [660, 64] on div "Product Images AUMENTA TUS GLUTEOS Y BUSTO CON CURVY GUMMIES 💗 (GOMITAS DE CORA…" at bounding box center [574, 259] width 228 height 631
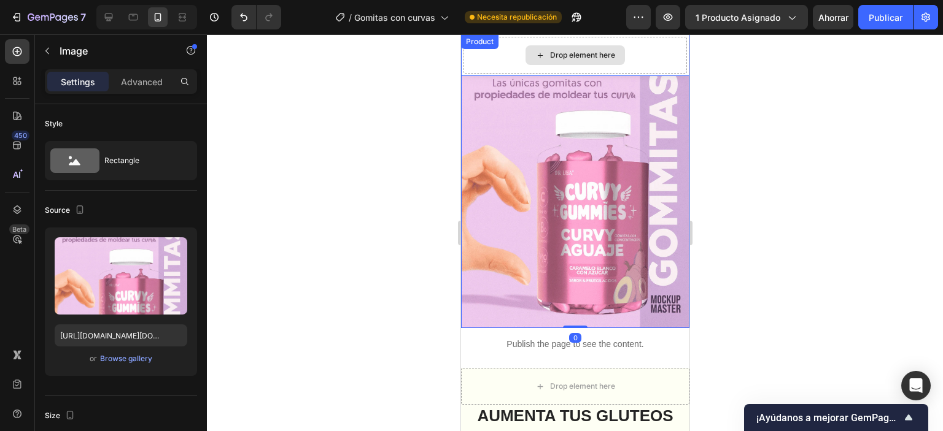
click at [657, 53] on div "Drop element here" at bounding box center [574, 55] width 223 height 37
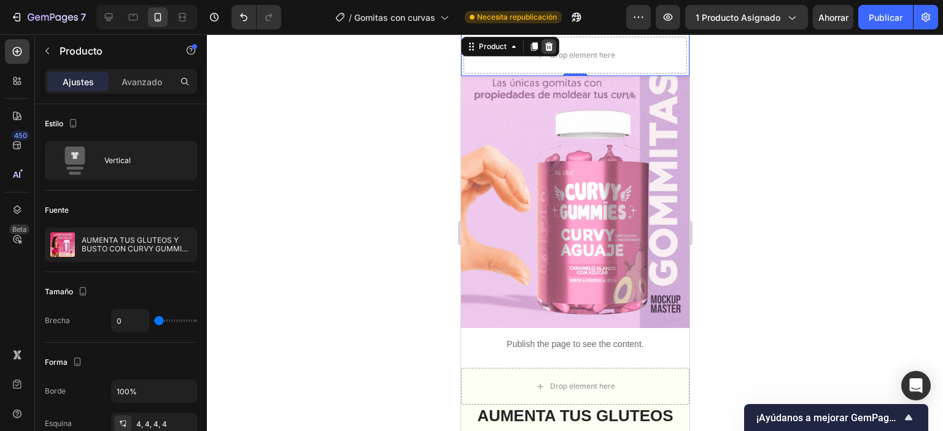
click at [544, 49] on icon at bounding box center [548, 47] width 10 height 10
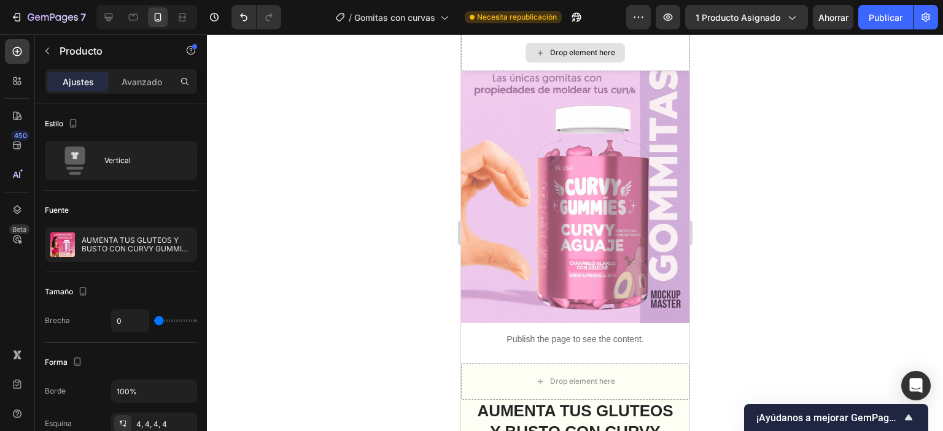
scroll to position [110, 0]
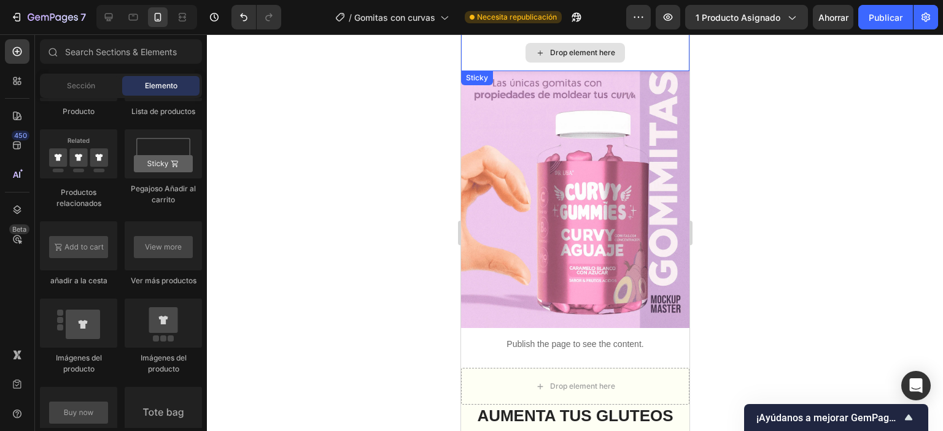
click at [492, 56] on div "Drop element here" at bounding box center [574, 52] width 228 height 37
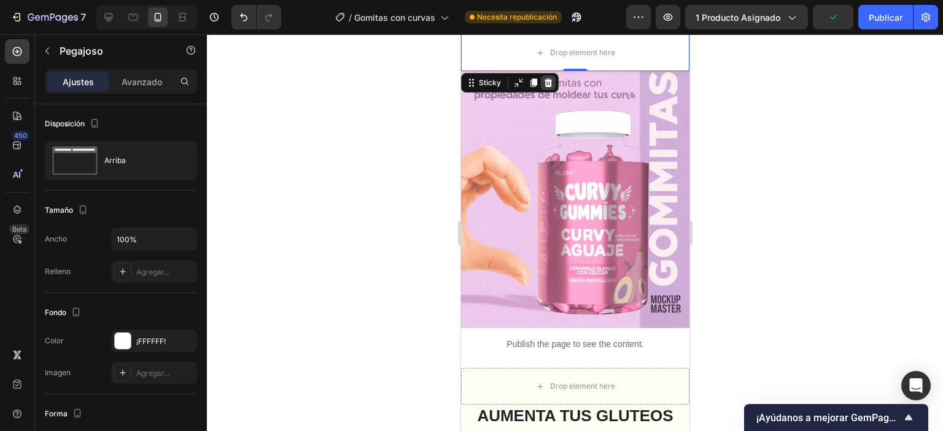
click at [553, 82] on div at bounding box center [547, 82] width 15 height 15
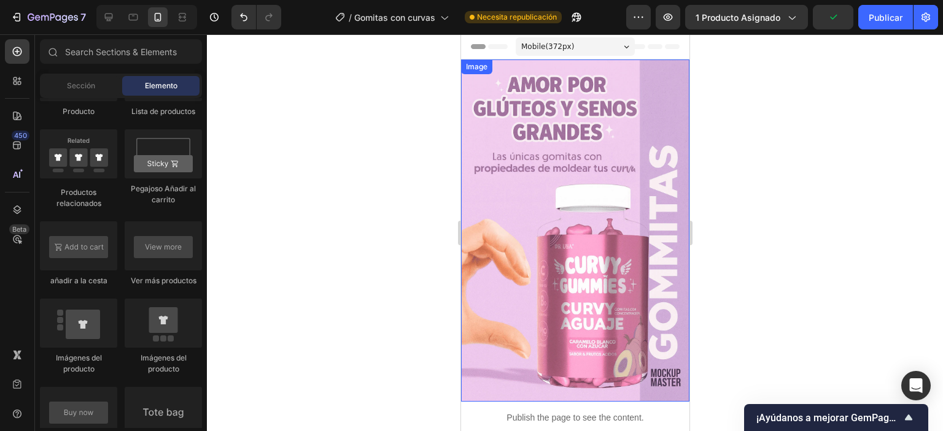
scroll to position [307, 0]
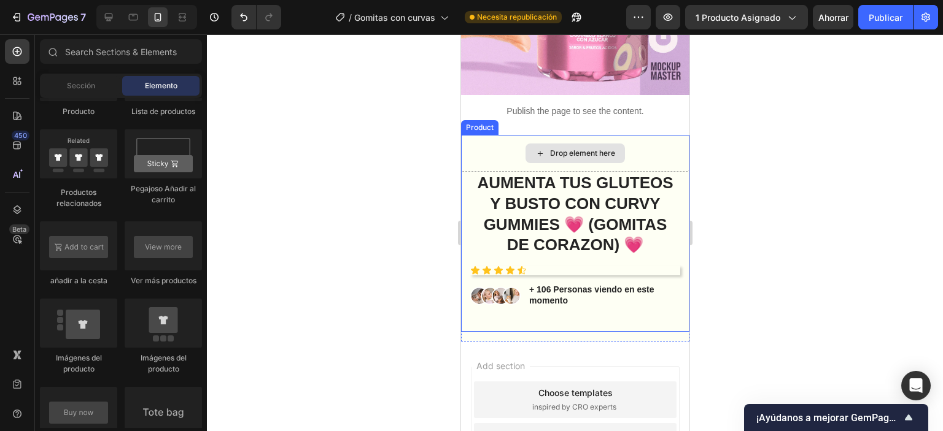
click at [654, 143] on div "Drop element here" at bounding box center [574, 153] width 228 height 37
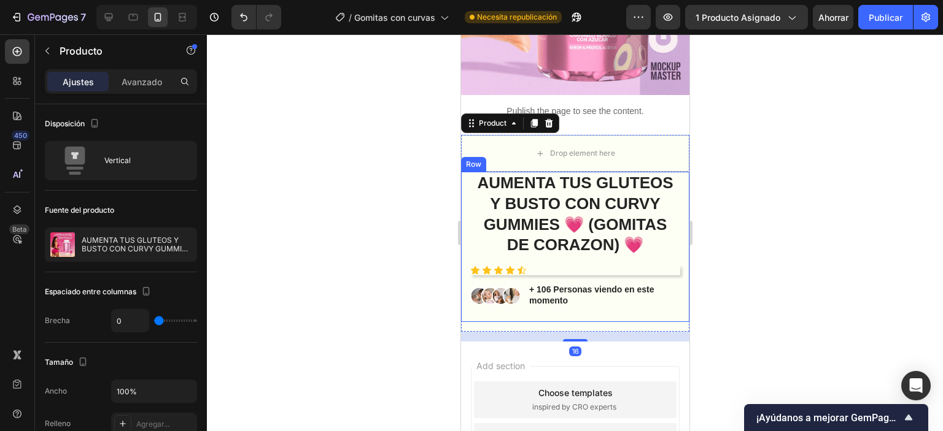
click at [674, 265] on div "AUMENTA TUS GLUTEOS Y BUSTO CON CURVY GUMMIES 💗 (GOMITAS DE CORAZON) 💗 Product …" at bounding box center [574, 247] width 228 height 150
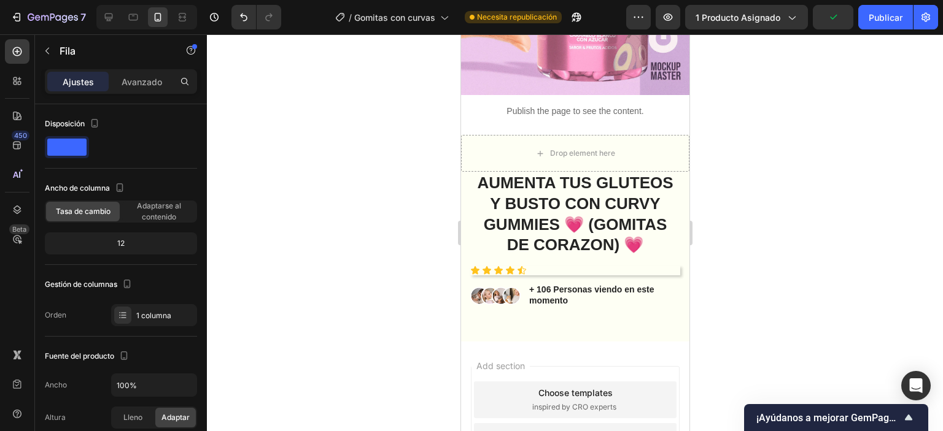
drag, startPoint x: 597, startPoint y: 348, endPoint x: 587, endPoint y: 338, distance: 13.5
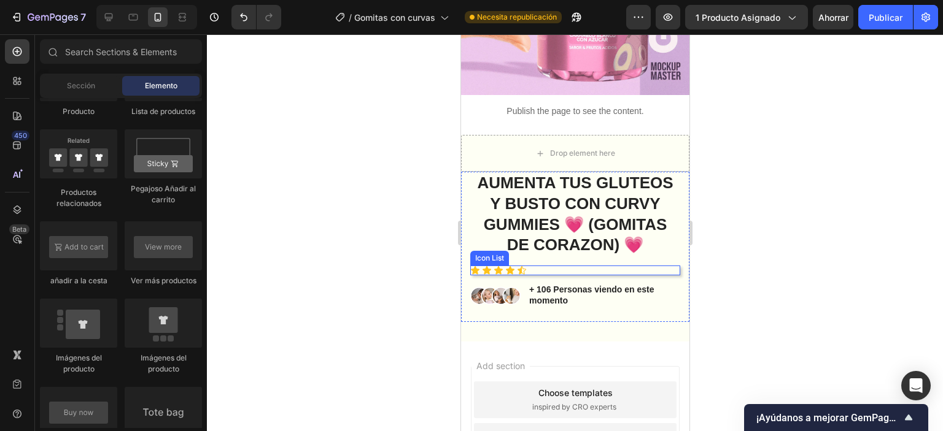
click at [624, 266] on div "Icon Icon Icon Icon Icon" at bounding box center [575, 271] width 210 height 10
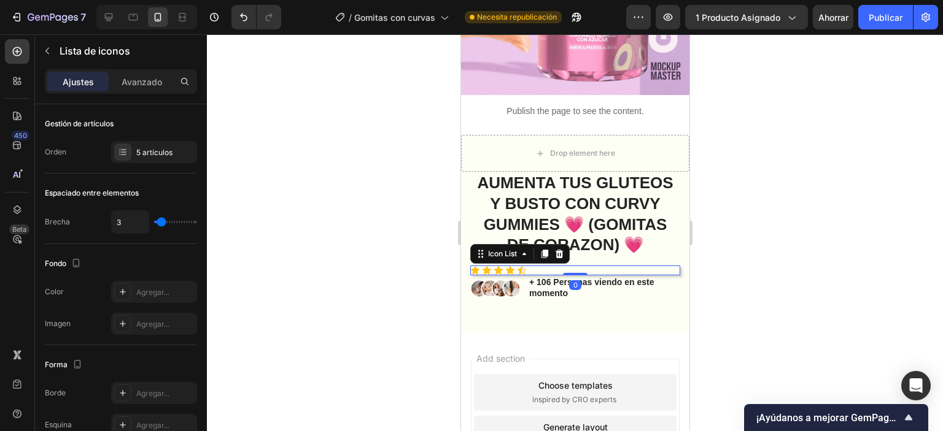
drag, startPoint x: 572, startPoint y: 266, endPoint x: 574, endPoint y: 243, distance: 23.5
click at [574, 243] on div "AUMENTA TUS GLUTEOS Y BUSTO CON CURVY GUMMIES 💗 (GOMITAS DE CORAZON) 💗 Product …" at bounding box center [575, 243] width 210 height 143
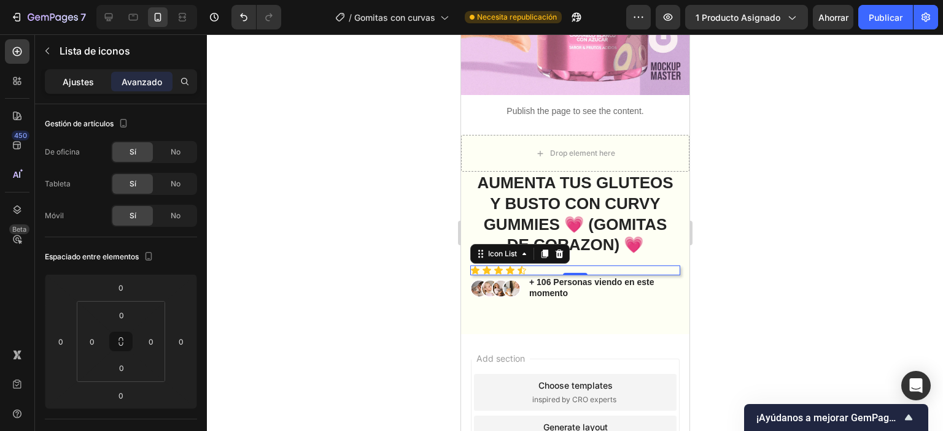
click at [86, 87] on p "Ajustes" at bounding box center [78, 81] width 31 height 13
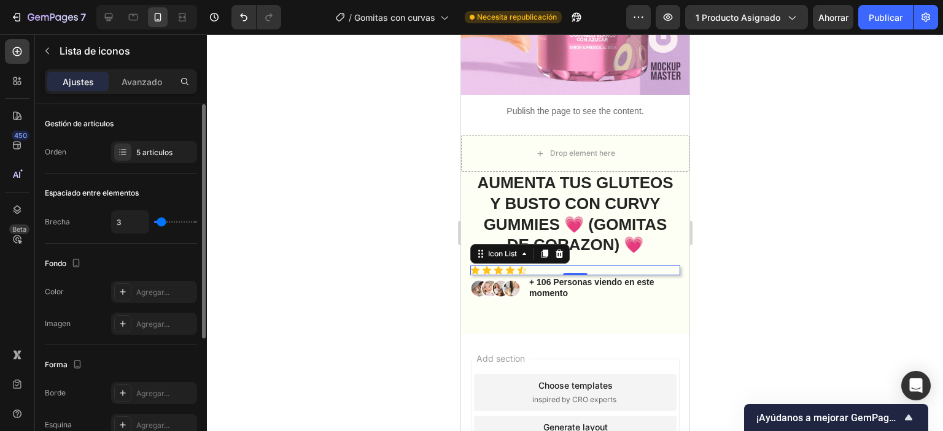
type input "0"
type input "1"
type input "3"
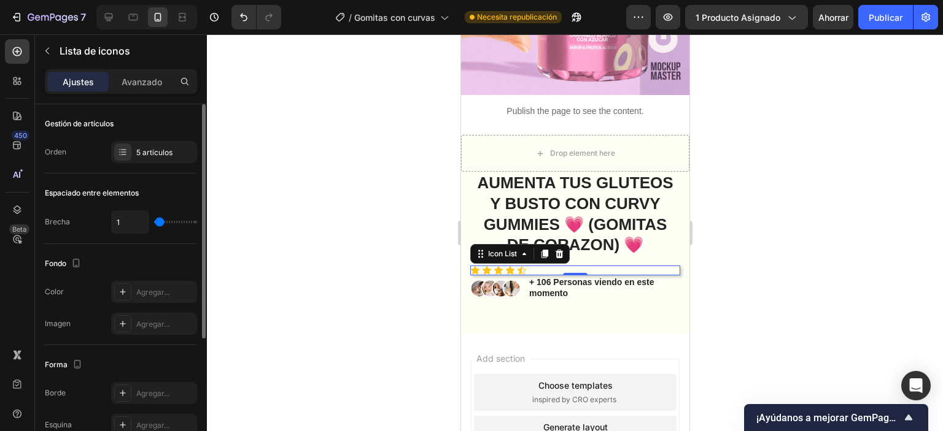
type input "3"
type input "10"
type input "0"
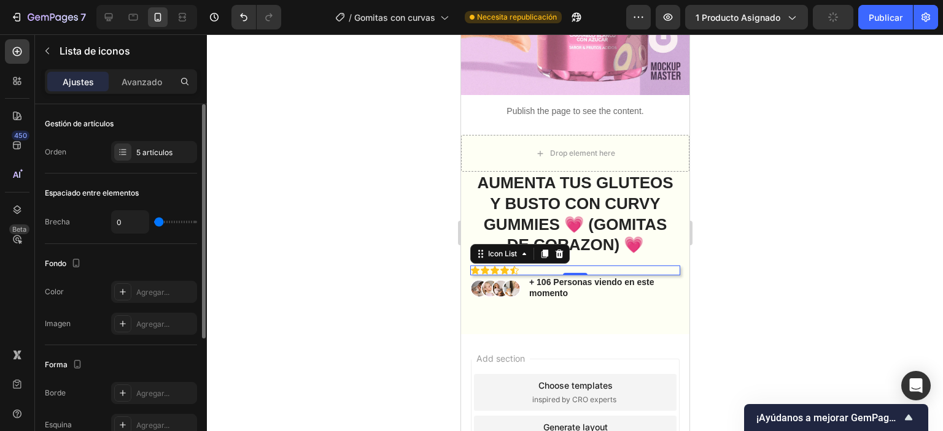
type input "1"
type input "3"
type input "4"
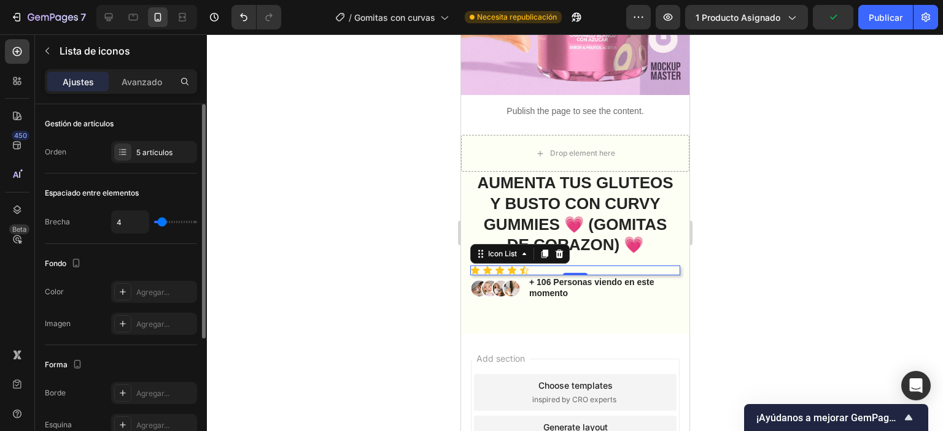
type input "4"
click at [162, 223] on input "range" at bounding box center [175, 222] width 43 height 2
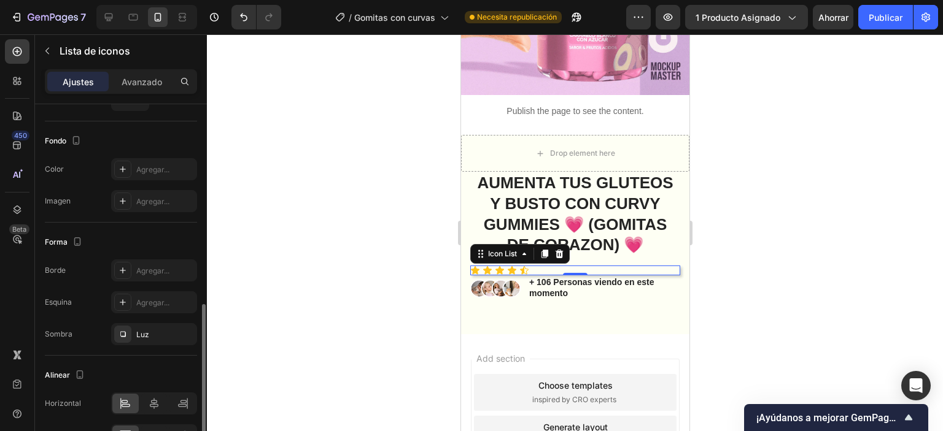
scroll to position [196, 0]
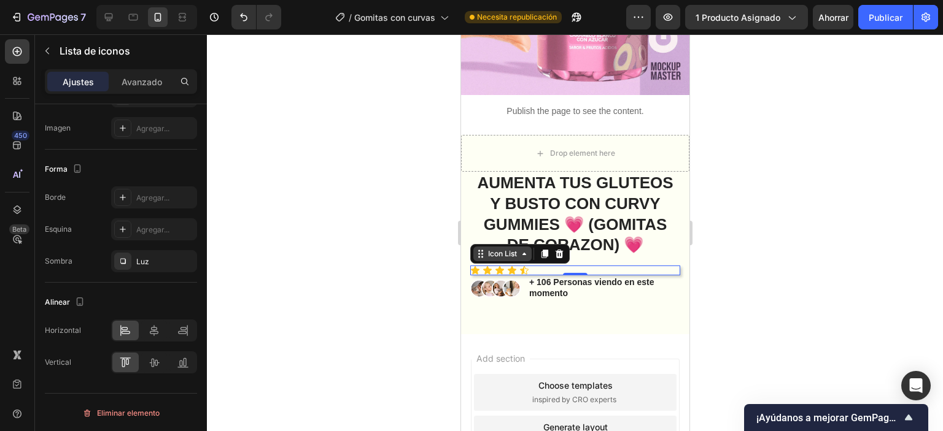
click at [526, 249] on icon at bounding box center [524, 254] width 10 height 10
click at [526, 247] on div "Icon List" at bounding box center [502, 254] width 58 height 15
click at [480, 249] on icon at bounding box center [480, 254] width 10 height 10
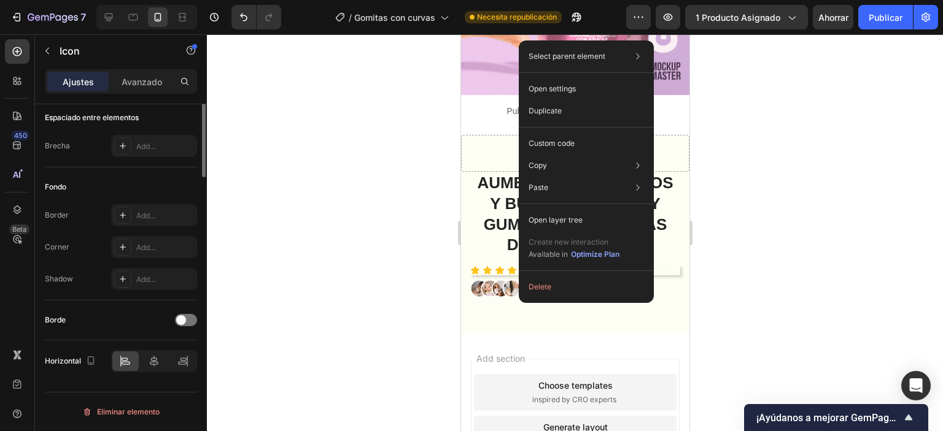
scroll to position [0, 0]
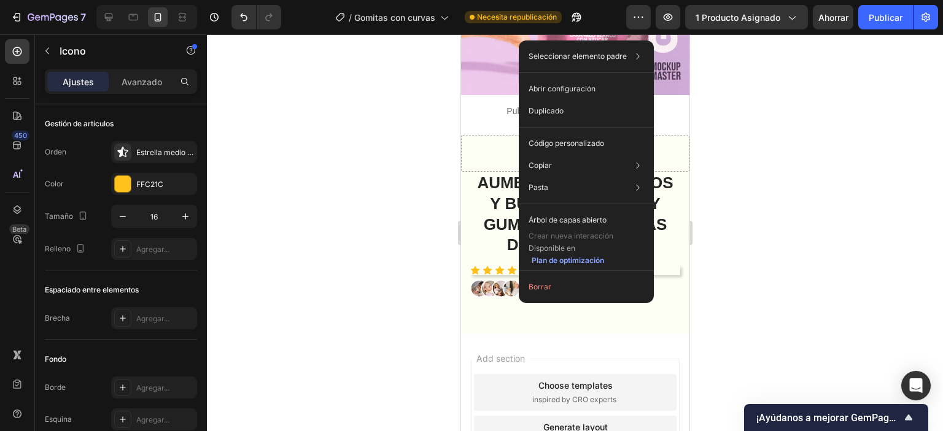
click at [854, 126] on div at bounding box center [575, 232] width 736 height 397
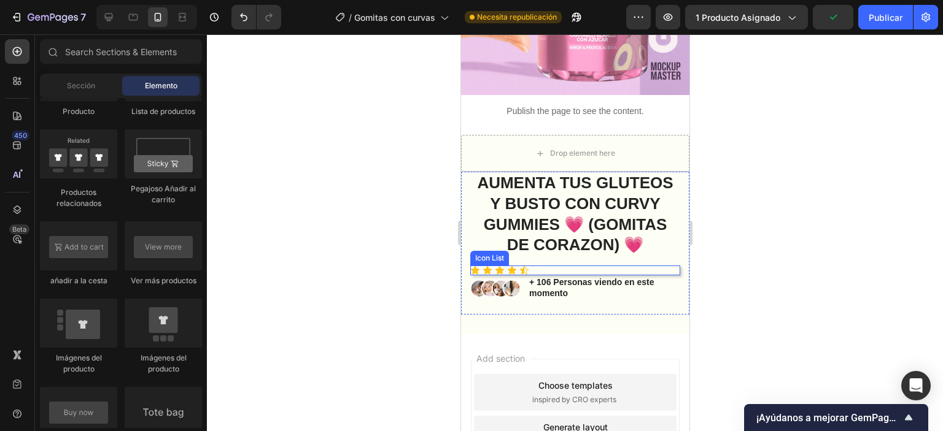
click at [570, 266] on div "Icon Icon Icon Icon Icon" at bounding box center [575, 271] width 210 height 10
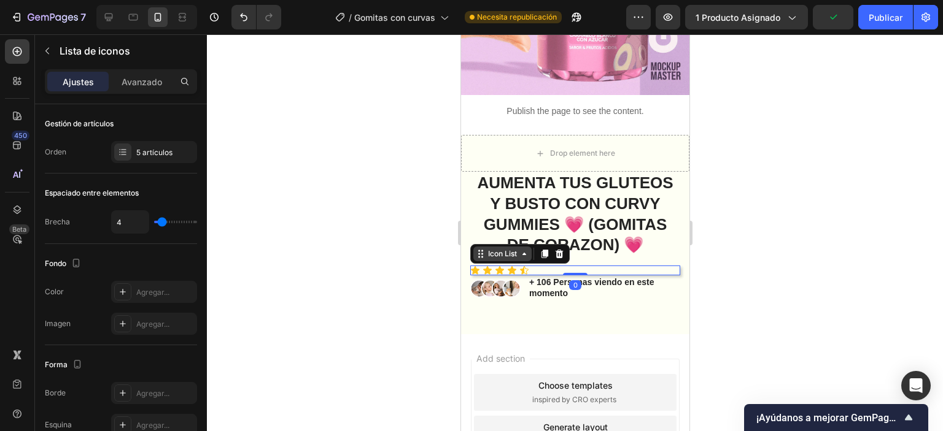
click at [571, 266] on div "Icon Icon Icon Icon Icon" at bounding box center [575, 271] width 210 height 10
drag, startPoint x: 571, startPoint y: 257, endPoint x: 542, endPoint y: 257, distance: 28.8
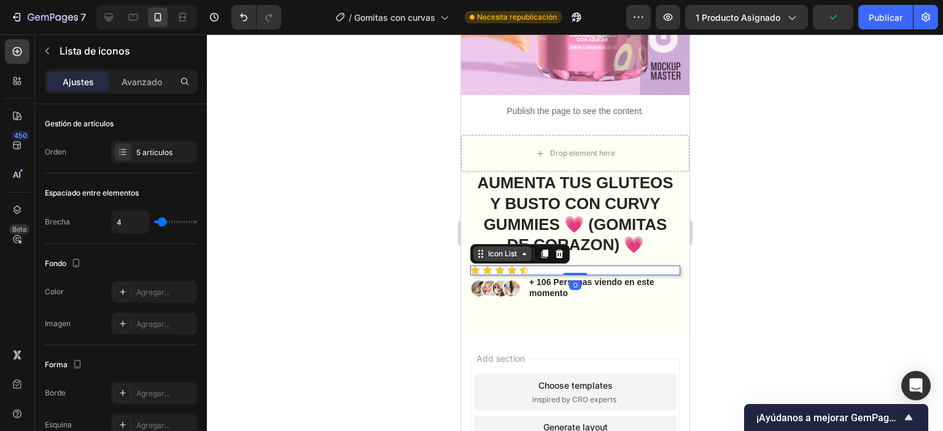
click at [570, 266] on div "Icon Icon Icon Icon Icon" at bounding box center [575, 271] width 210 height 10
click at [326, 241] on div at bounding box center [575, 232] width 736 height 397
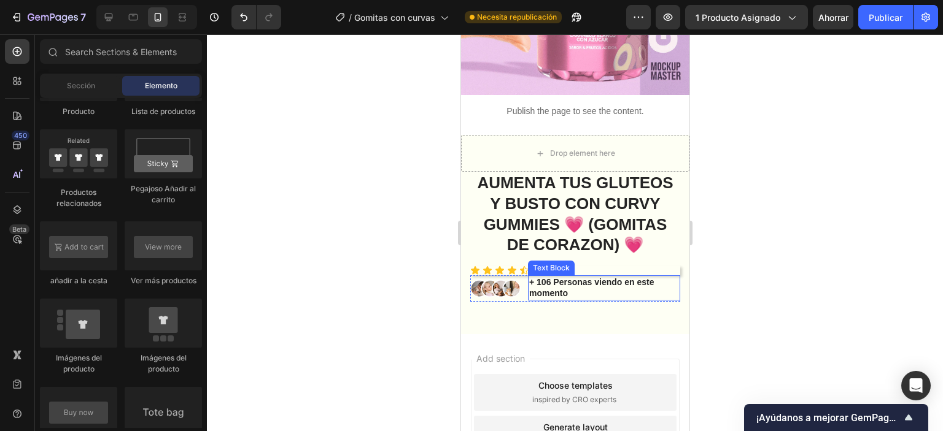
click at [557, 280] on p "+ 106 Personas viendo en este momento" at bounding box center [603, 288] width 150 height 22
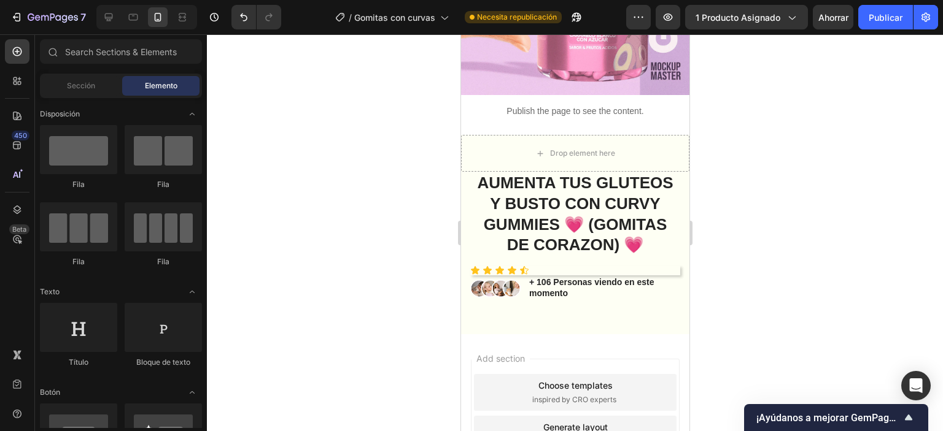
scroll to position [1735, 0]
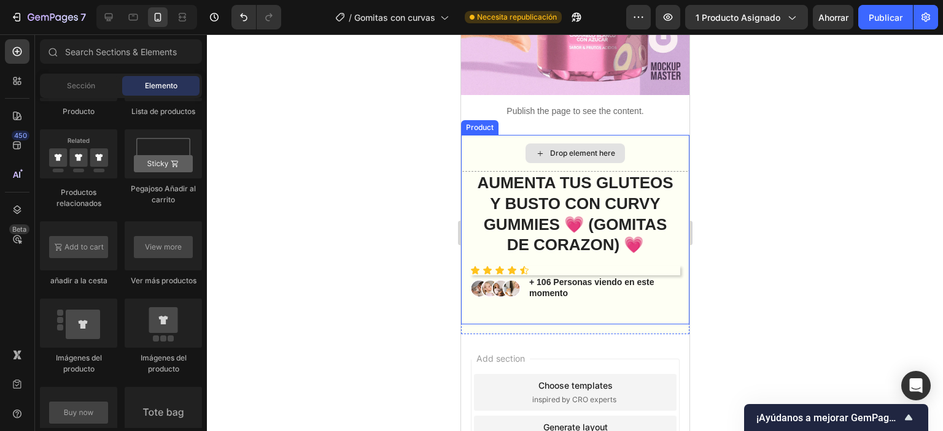
click at [563, 145] on div "Drop element here" at bounding box center [574, 154] width 99 height 20
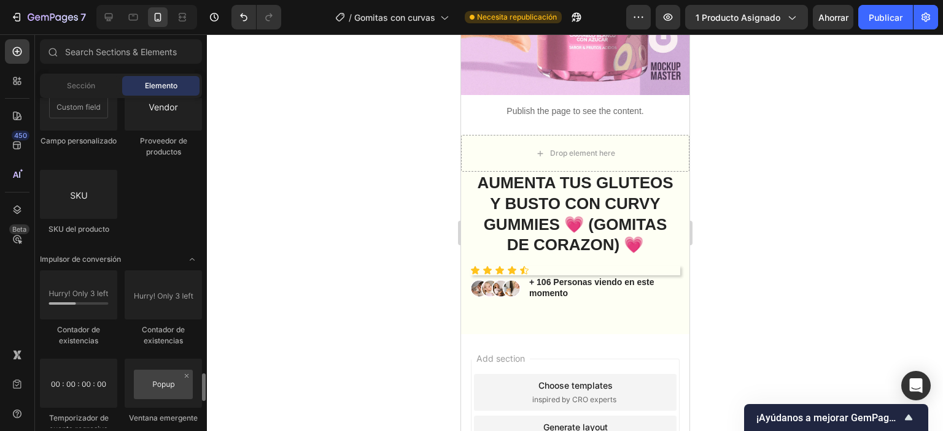
scroll to position [2533, 0]
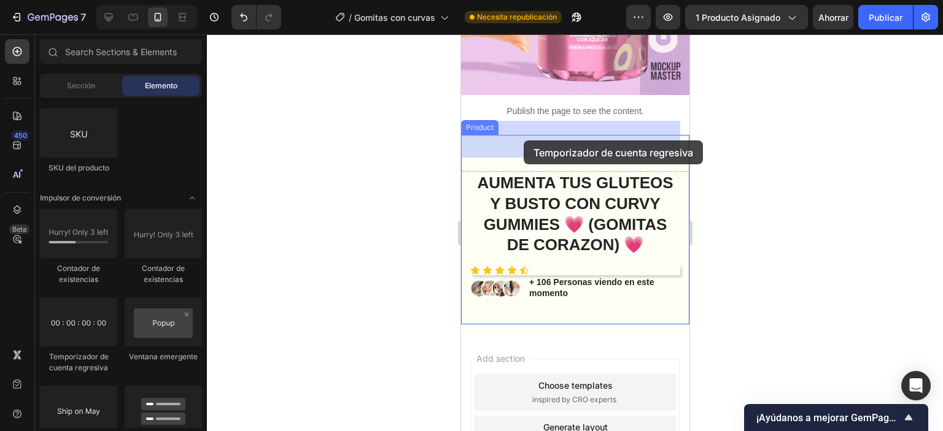
drag, startPoint x: 667, startPoint y: 332, endPoint x: 523, endPoint y: 141, distance: 239.7
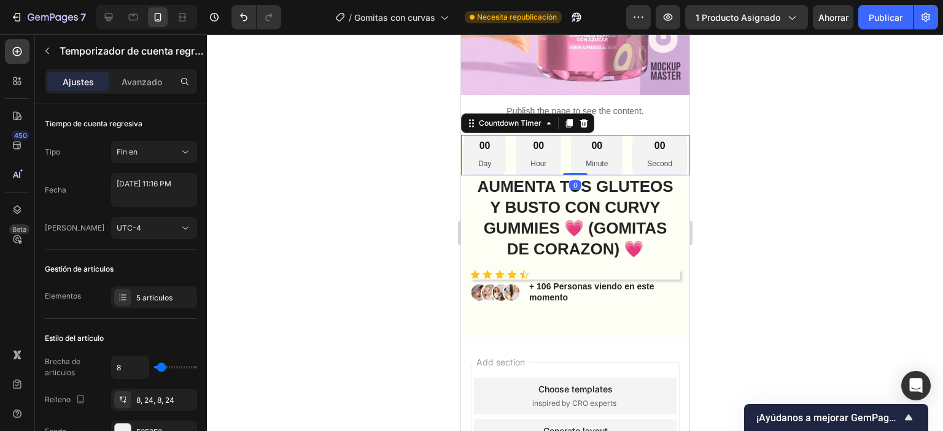
drag, startPoint x: 571, startPoint y: 211, endPoint x: 575, endPoint y: 179, distance: 32.7
click at [575, 176] on div "00 Day 00 Hour 00 Minute 00 Second Countdown Timer 0" at bounding box center [574, 155] width 228 height 41
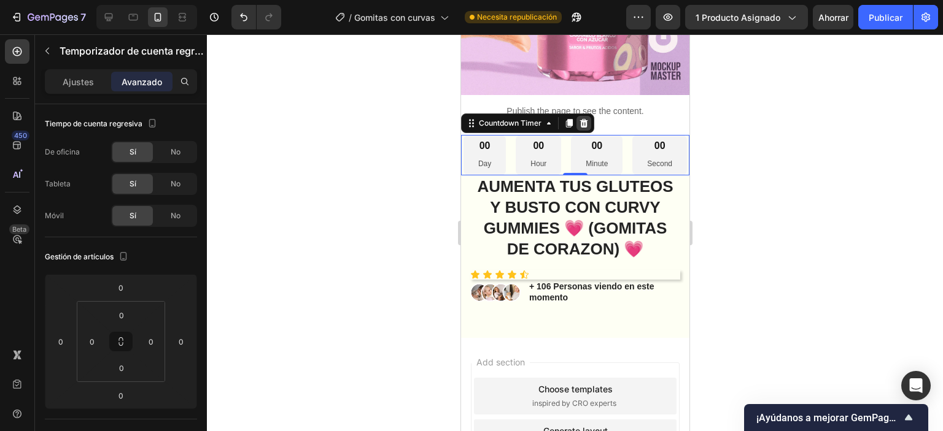
drag, startPoint x: 900, startPoint y: 45, endPoint x: 584, endPoint y: 107, distance: 322.1
click at [584, 119] on icon at bounding box center [583, 123] width 8 height 9
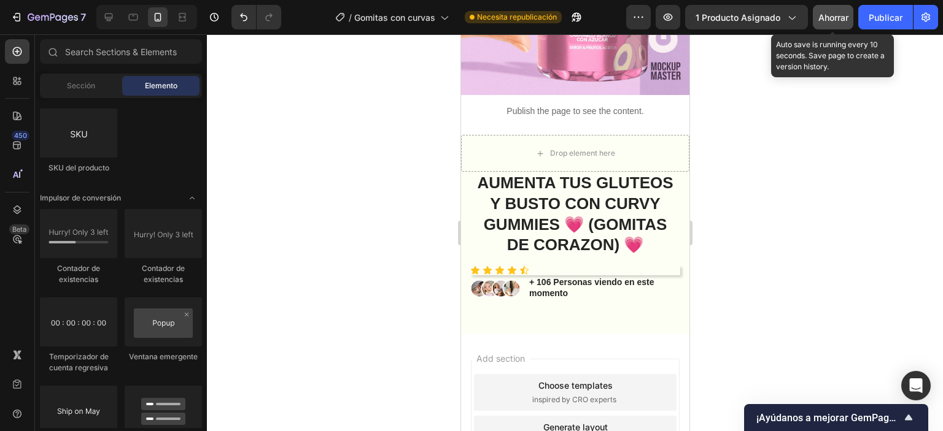
click at [835, 20] on font "Ahorrar" at bounding box center [833, 17] width 30 height 10
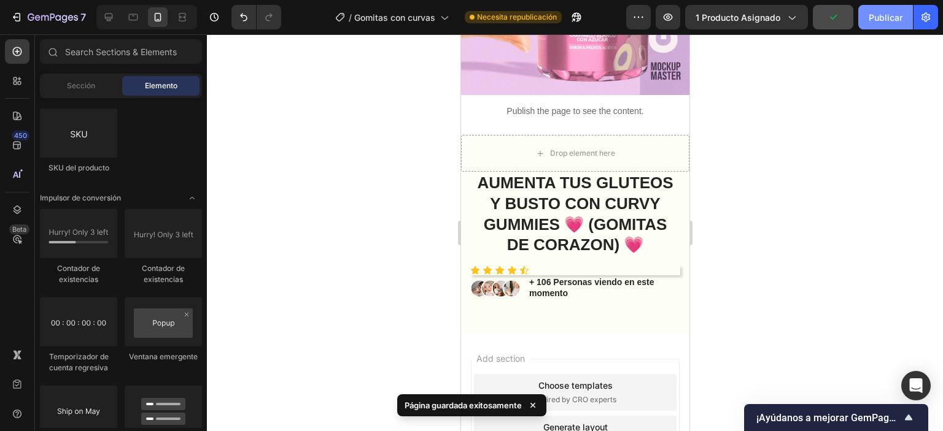
click at [878, 12] on font "Publicar" at bounding box center [885, 17] width 34 height 10
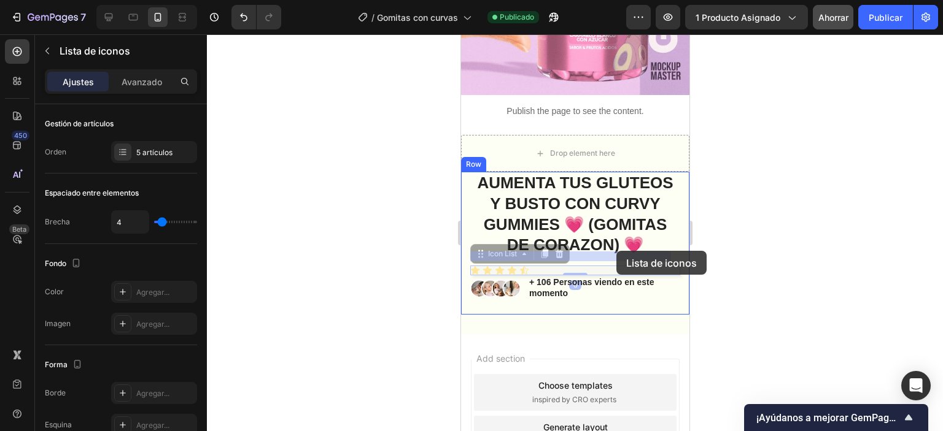
drag, startPoint x: 636, startPoint y: 252, endPoint x: 616, endPoint y: 251, distance: 20.9
click at [616, 251] on div "Mobile ( 372 px) iPhone 13 Mini iPhone 13 Pro iPhone 11 Pro Max iPhone 15 Pro M…" at bounding box center [574, 147] width 228 height 838
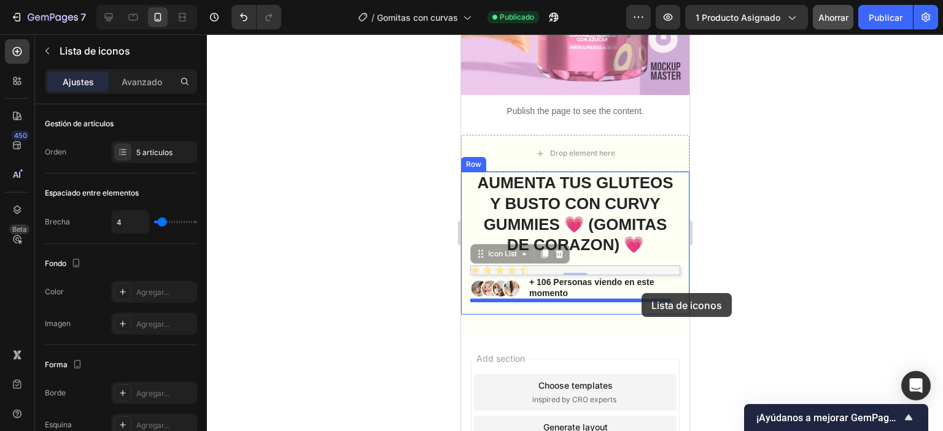
drag, startPoint x: 620, startPoint y: 255, endPoint x: 641, endPoint y: 292, distance: 42.9
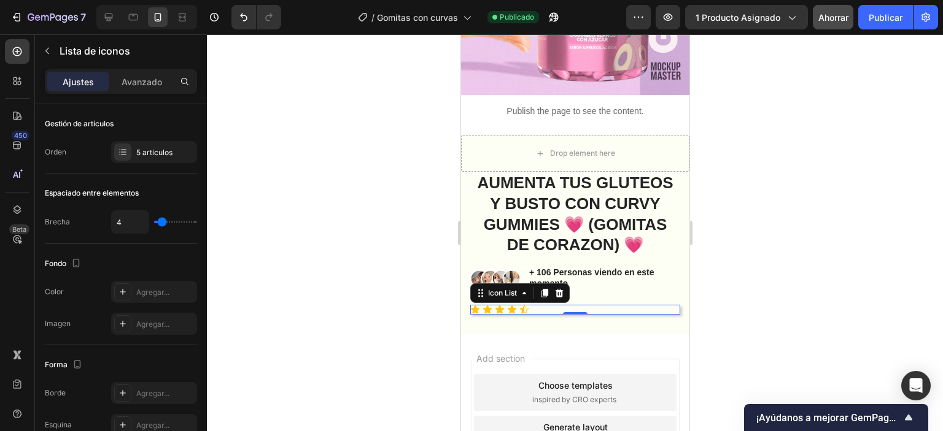
click at [749, 193] on div at bounding box center [575, 232] width 736 height 397
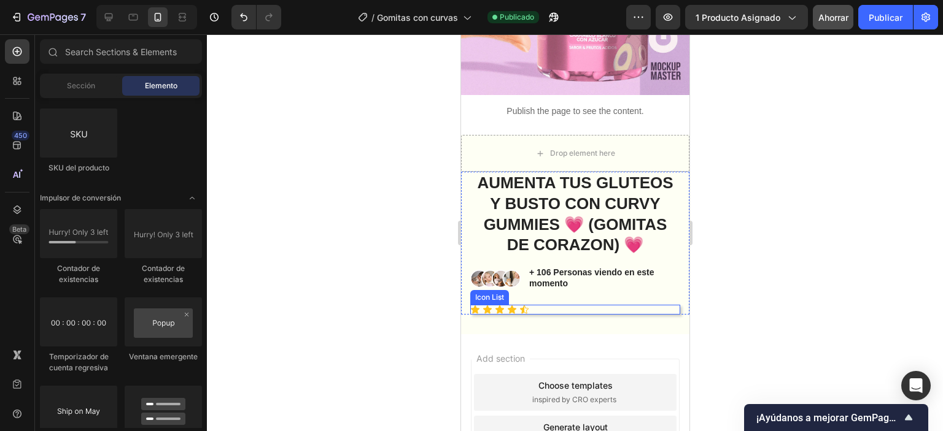
click at [570, 305] on div "Icon Icon Icon Icon Icon" at bounding box center [575, 310] width 210 height 10
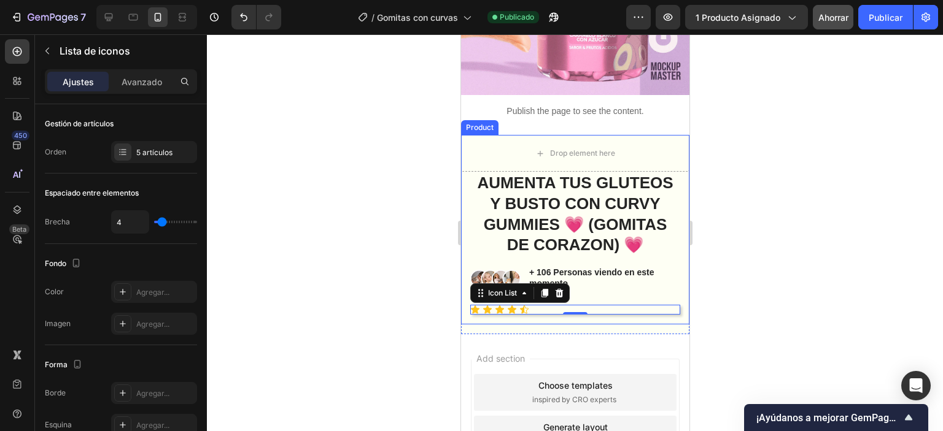
click at [500, 310] on div "Drop element here AUMENTA TUS GLUTEOS Y BUSTO CON CURVY GUMMIES 💗 (GOMITAS DE C…" at bounding box center [574, 230] width 228 height 190
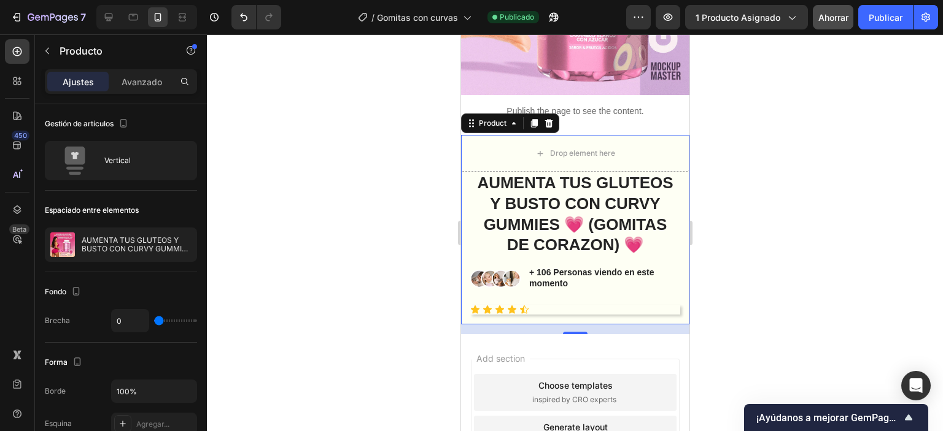
click at [493, 301] on div "AUMENTA TUS GLUTEOS Y BUSTO CON CURVY GUMMIES 💗 (GOMITAS DE CORAZON) 💗 Product …" at bounding box center [574, 248] width 228 height 153
click at [560, 305] on div "Icon Icon Icon Icon Icon" at bounding box center [575, 310] width 210 height 10
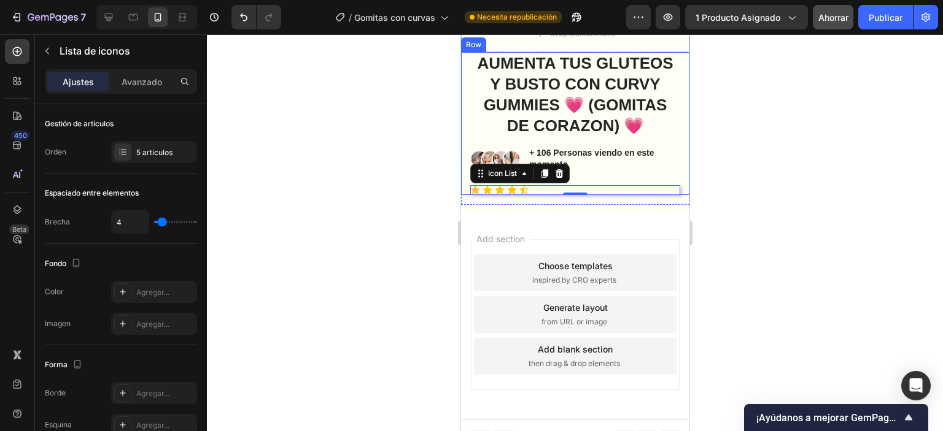
scroll to position [425, 0]
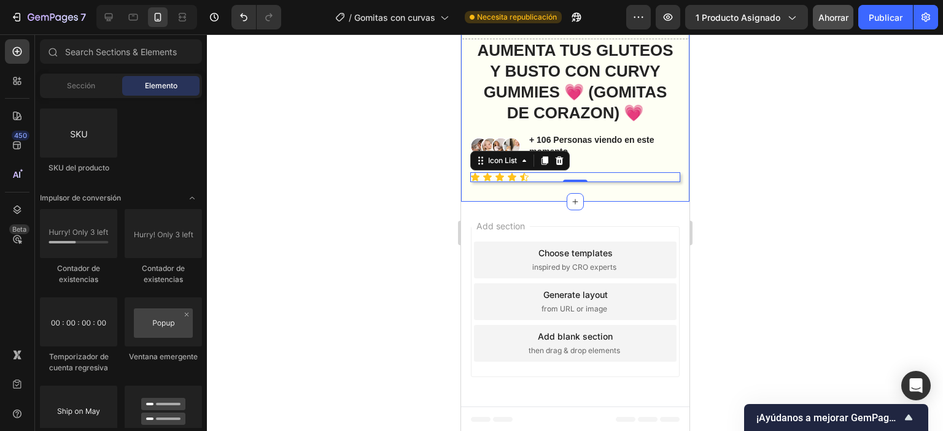
click at [558, 209] on div "Add section Choose templates inspired by CRO experts Generate layout from URL o…" at bounding box center [574, 304] width 228 height 205
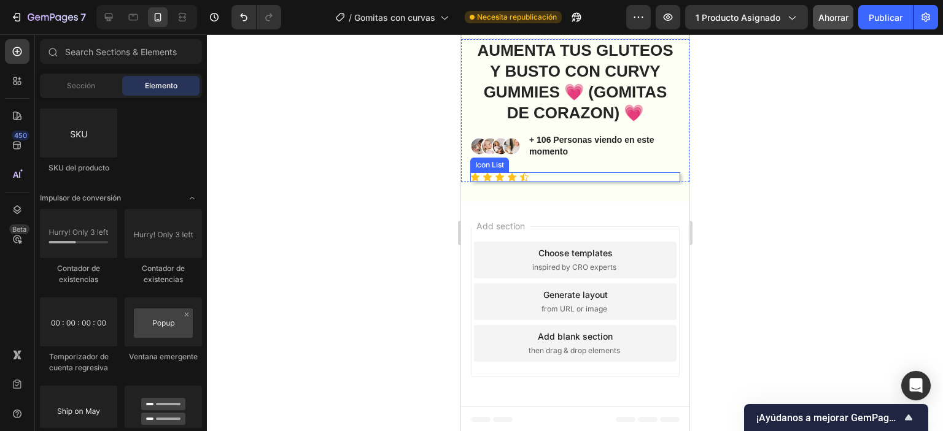
click at [575, 182] on div "AUMENTA TUS GLUTEOS Y BUSTO CON CURVY GUMMIES 💗 (GOMITAS DE CORAZON) 💗 Product …" at bounding box center [574, 115] width 228 height 153
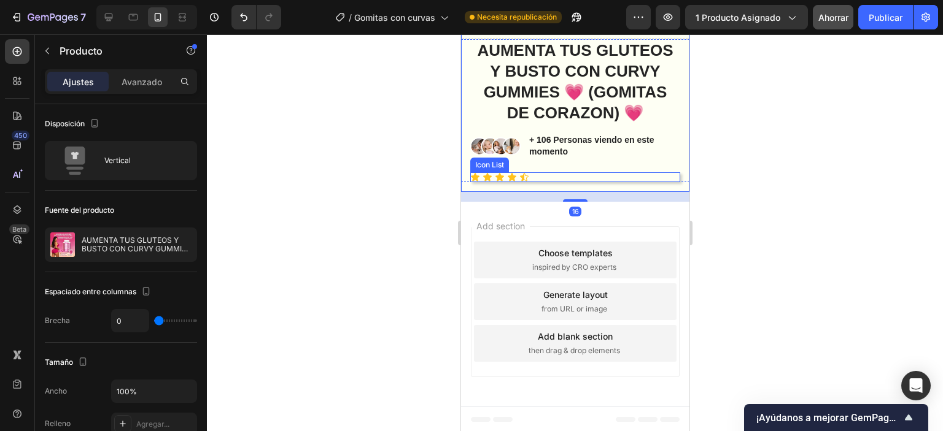
click at [575, 176] on div "Icon Icon Icon Icon Icon" at bounding box center [575, 177] width 210 height 10
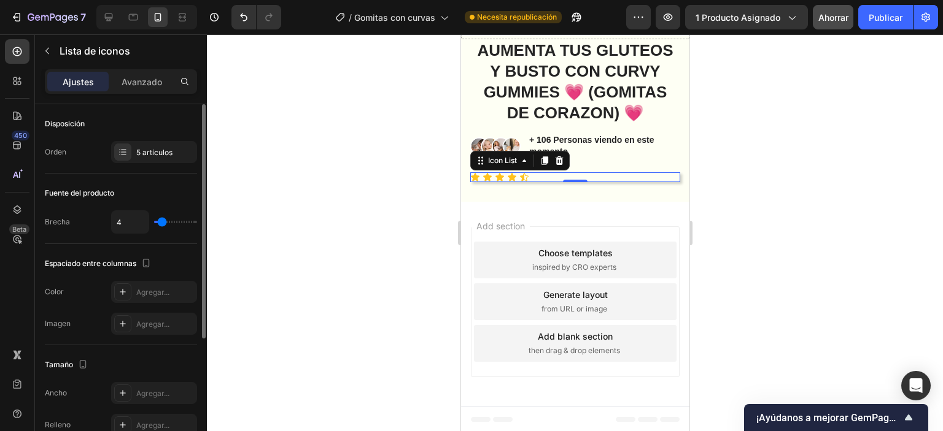
type input "3"
type input "4"
type input "5"
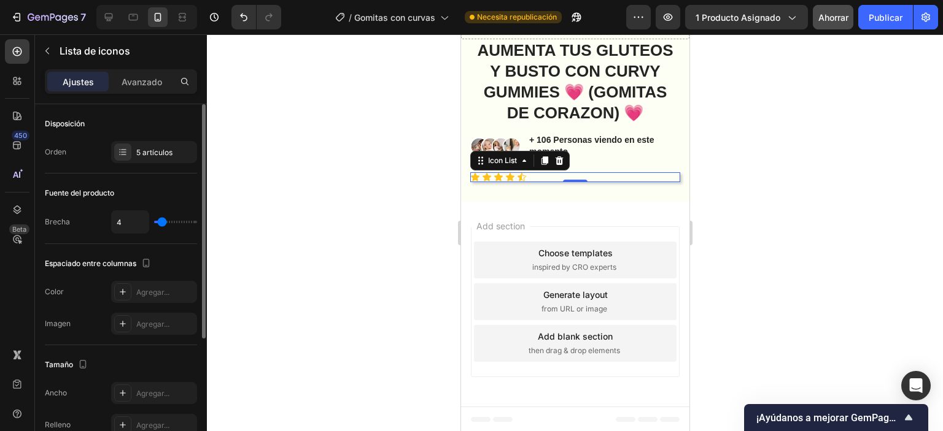
type input "5"
type input "7"
type input "11"
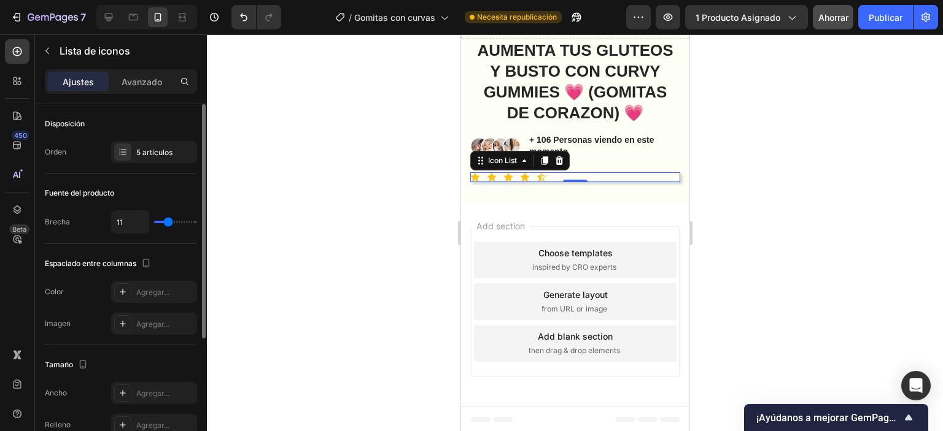
type input "10"
type input "8"
type input "7"
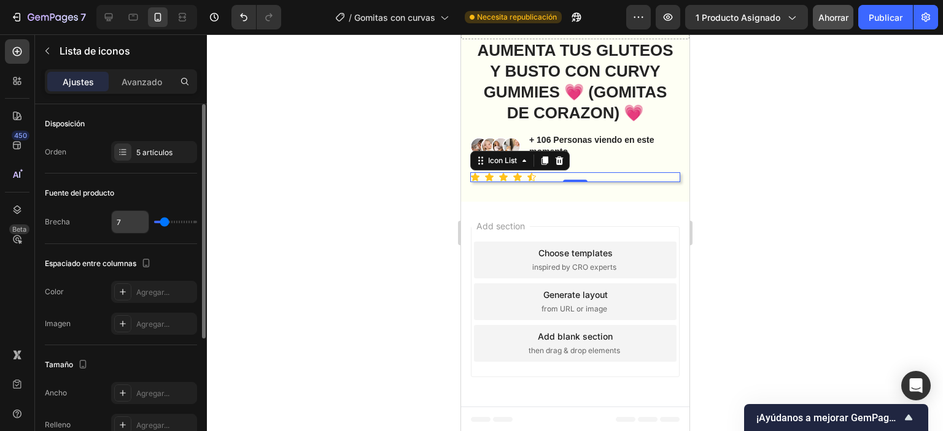
drag, startPoint x: 161, startPoint y: 223, endPoint x: 133, endPoint y: 214, distance: 29.9
type input "7"
click at [164, 223] on input "range" at bounding box center [175, 222] width 43 height 2
click at [20, 82] on icon at bounding box center [17, 81] width 12 height 12
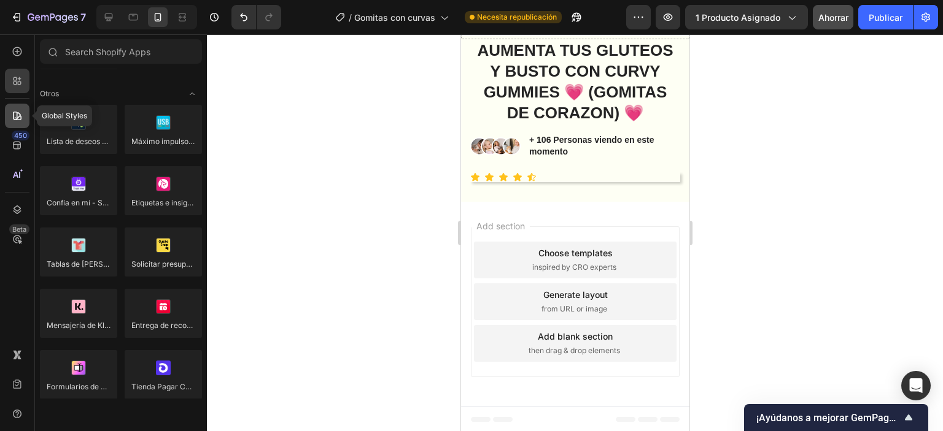
click at [23, 114] on icon at bounding box center [17, 116] width 12 height 12
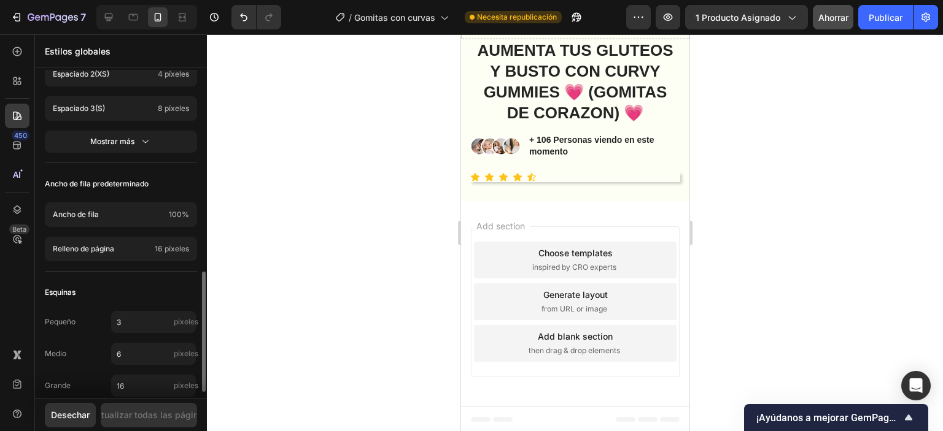
scroll to position [569, 0]
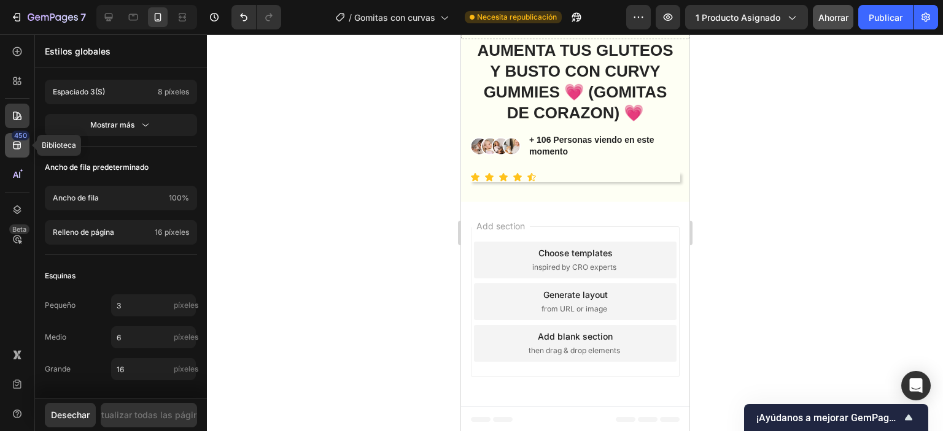
click at [20, 144] on icon at bounding box center [17, 146] width 8 height 8
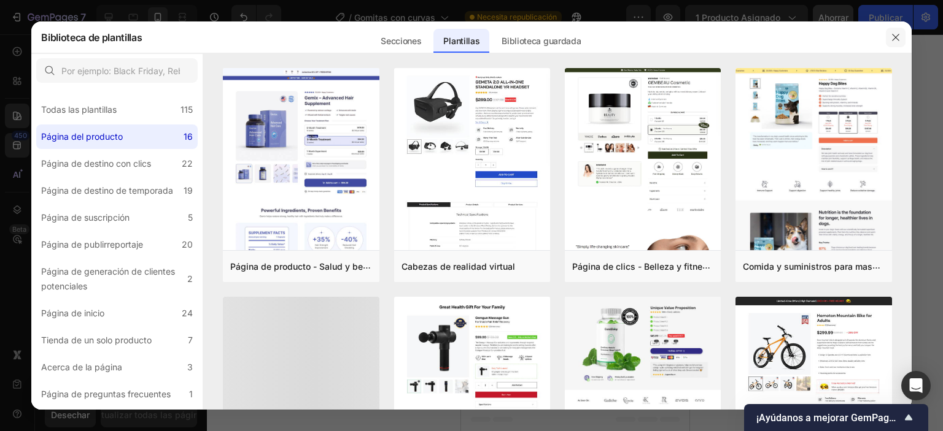
click at [897, 36] on icon "button" at bounding box center [896, 38] width 10 height 10
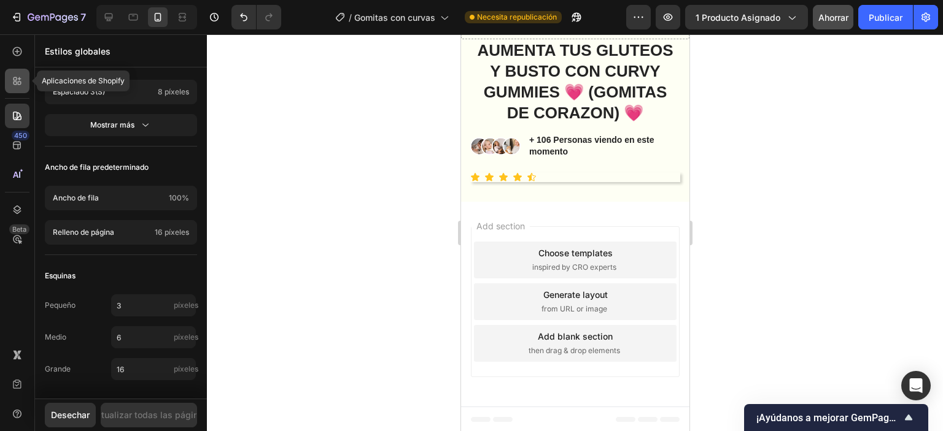
click at [26, 88] on div at bounding box center [17, 81] width 25 height 25
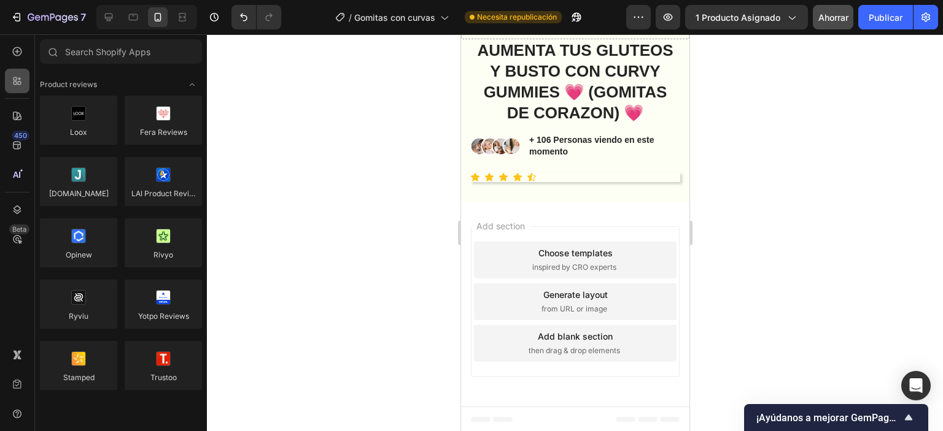
scroll to position [2533, 0]
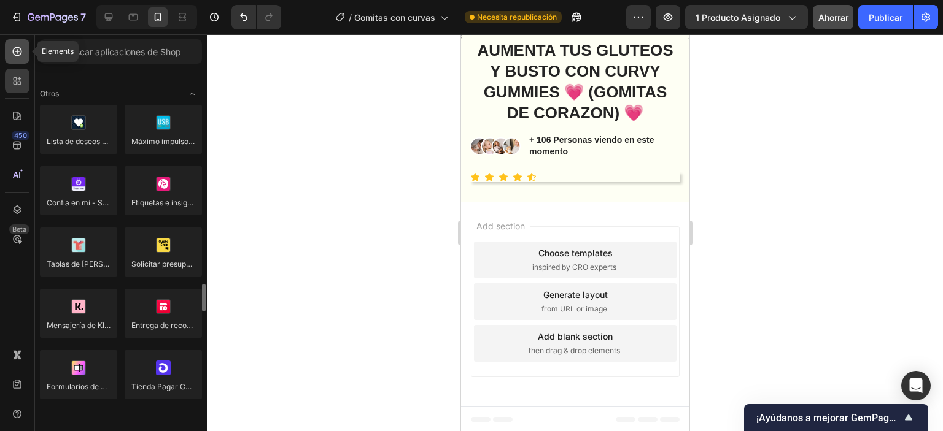
click at [17, 55] on icon at bounding box center [17, 51] width 12 height 12
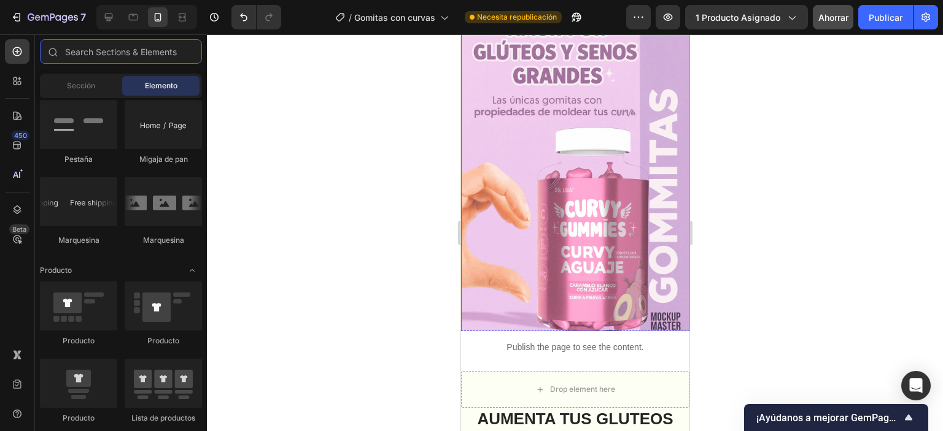
scroll to position [123, 0]
